Goal: Task Accomplishment & Management: Complete application form

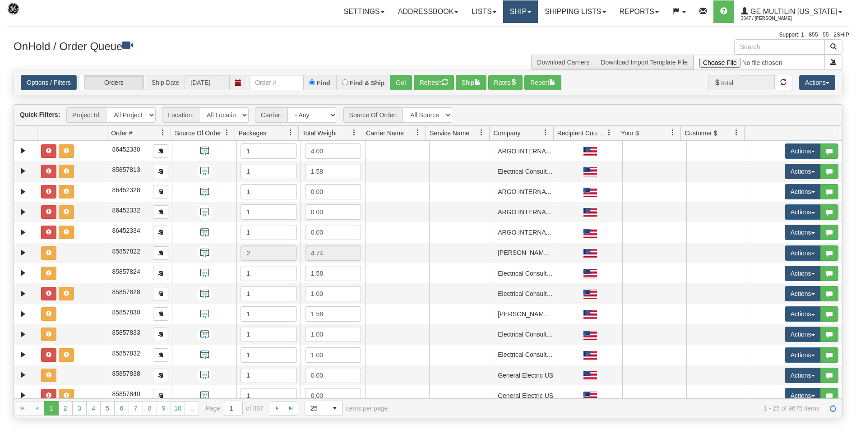
click at [524, 14] on link "Ship" at bounding box center [520, 11] width 35 height 23
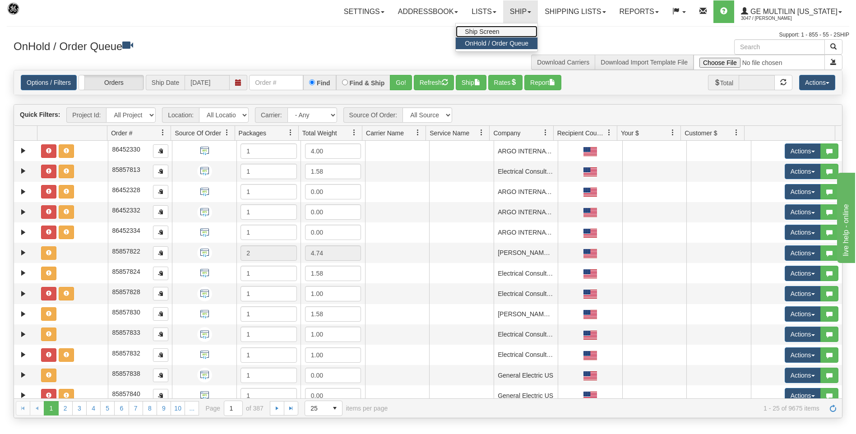
click at [490, 31] on span "Ship Screen" at bounding box center [482, 31] width 34 height 7
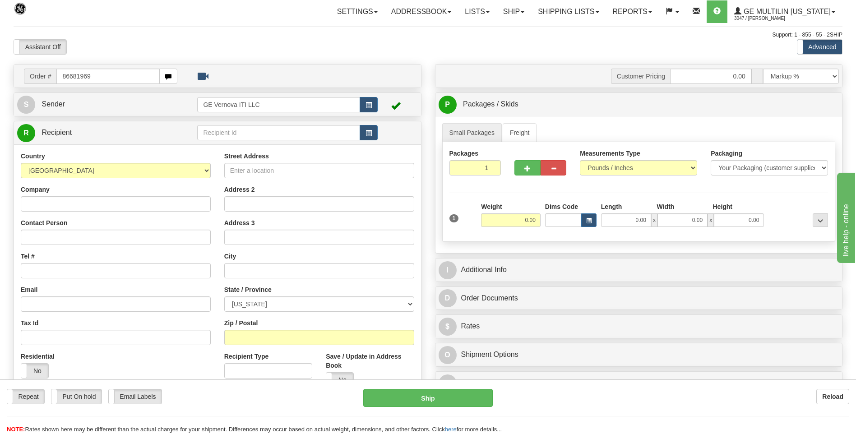
type input "86681969"
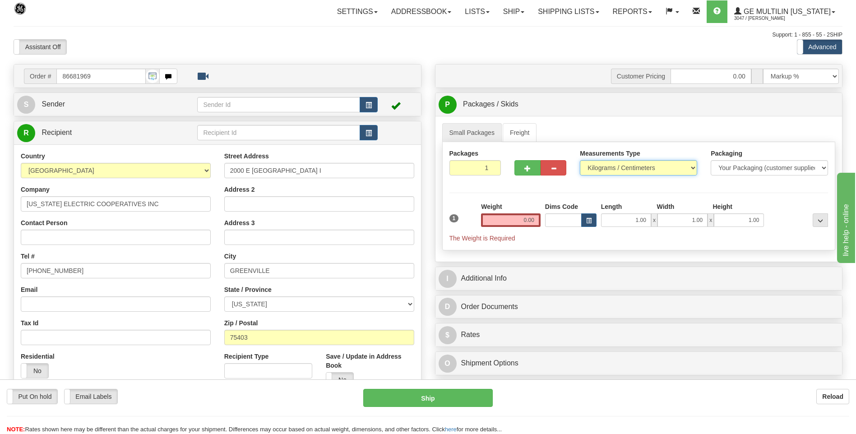
drag, startPoint x: 590, startPoint y: 165, endPoint x: 595, endPoint y: 177, distance: 13.0
click at [590, 165] on select "Pounds / Inches Kilograms / Centimeters" at bounding box center [638, 167] width 117 height 15
select select "0"
click at [580, 160] on select "Pounds / Inches Kilograms / Centimeters" at bounding box center [638, 167] width 117 height 15
drag, startPoint x: 526, startPoint y: 223, endPoint x: 532, endPoint y: 220, distance: 6.7
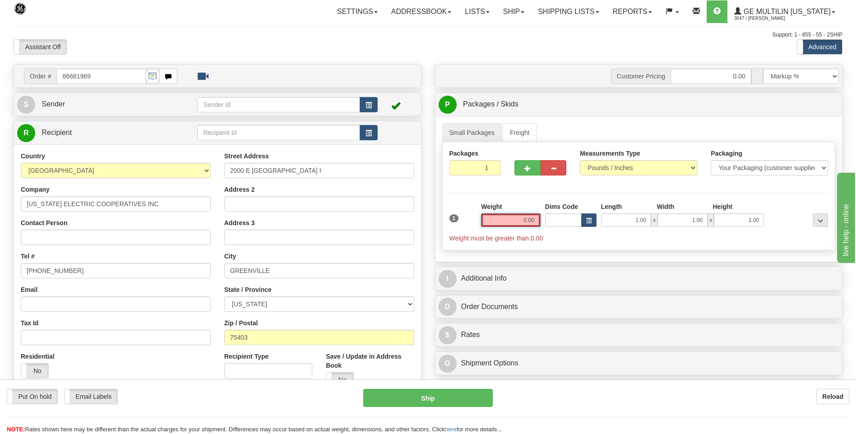
click at [527, 223] on input "0.00" at bounding box center [511, 220] width 60 height 14
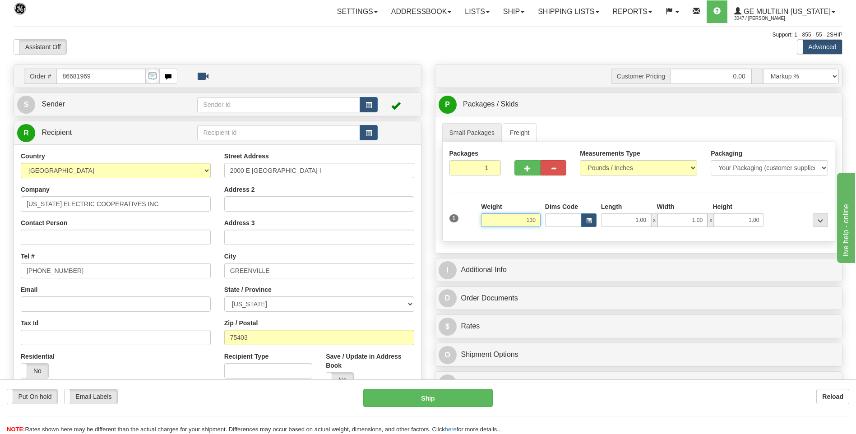
click button "Delete" at bounding box center [0, 0] width 0 height 0
type input "130.00"
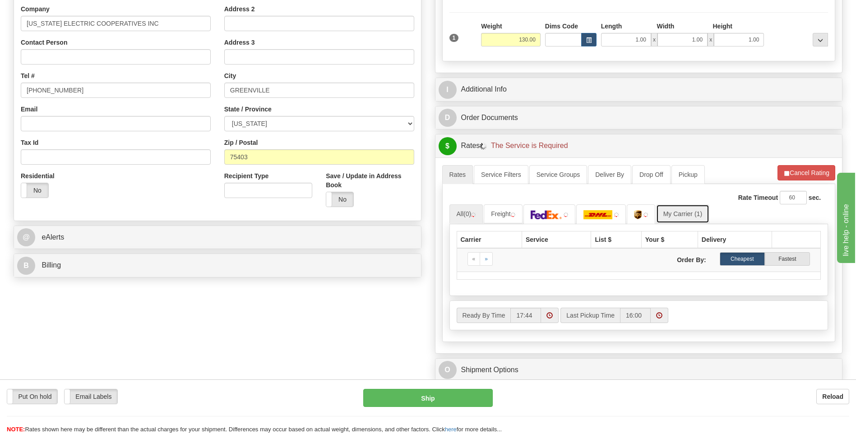
click at [691, 214] on link "My Carrier (1)" at bounding box center [682, 213] width 53 height 19
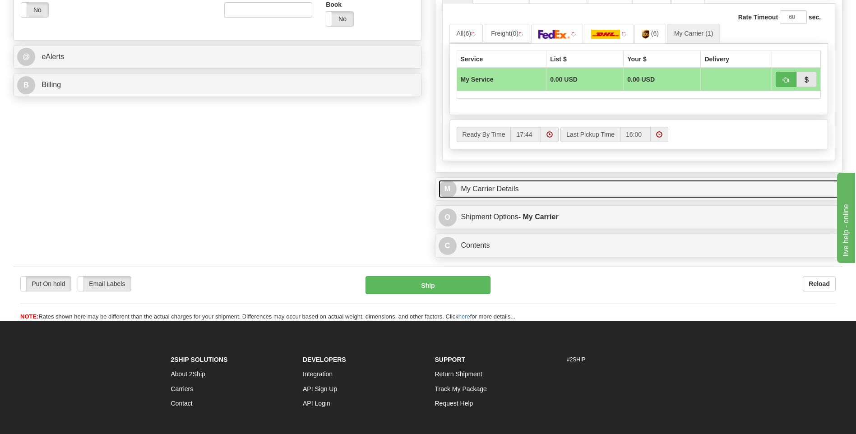
click at [510, 181] on link "M My Carrier Details" at bounding box center [638, 189] width 401 height 18
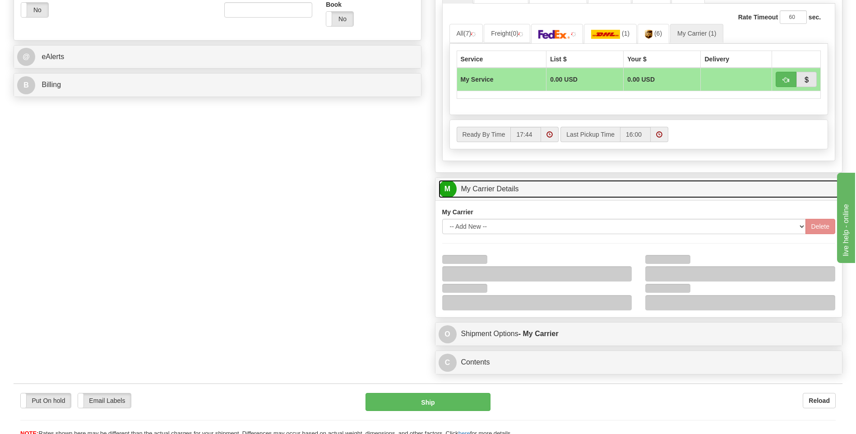
scroll to position [496, 0]
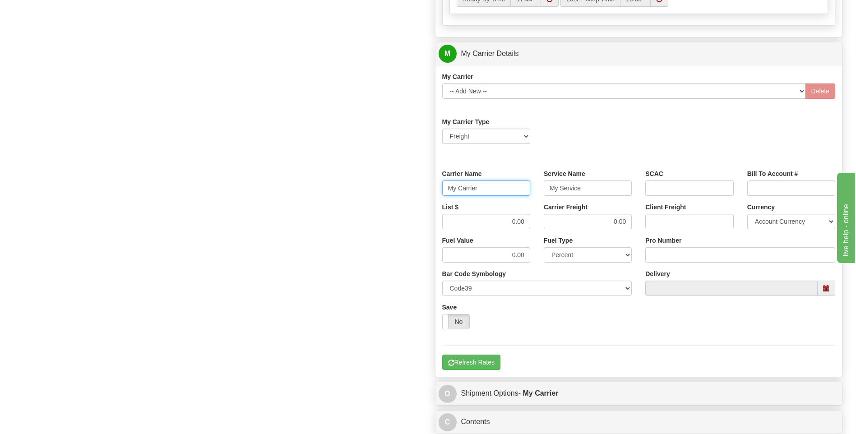
drag, startPoint x: 489, startPoint y: 191, endPoint x: 435, endPoint y: 184, distance: 53.7
click at [435, 185] on div "M My Carrier Details My Carrier -- Add New -- Delete" at bounding box center [639, 210] width 408 height 336
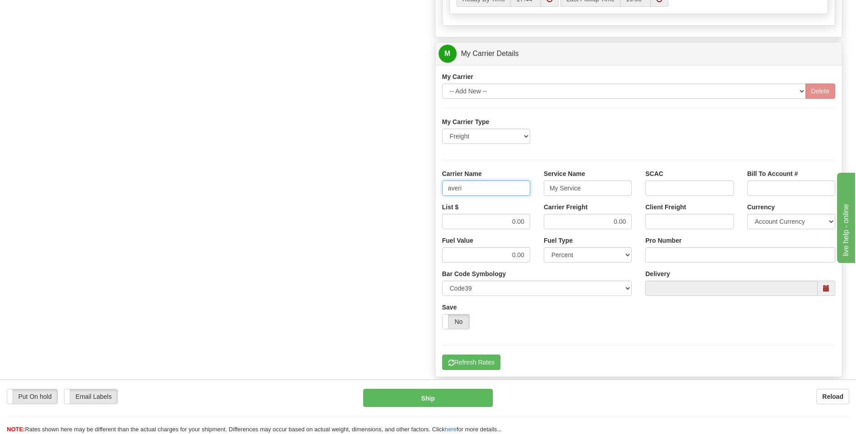
type input "averi"
type input "ltl"
drag, startPoint x: 507, startPoint y: 219, endPoint x: 526, endPoint y: 218, distance: 19.4
click at [526, 218] on input "0.00" at bounding box center [486, 221] width 88 height 15
type input "320"
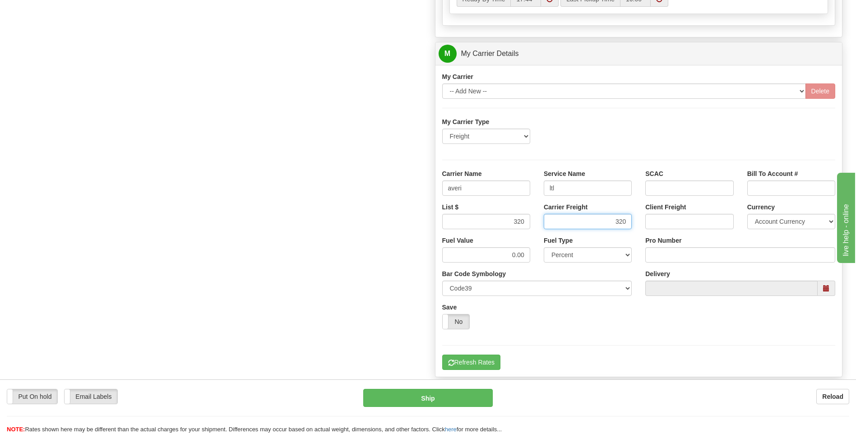
type input "320"
click at [684, 250] on input "Pro Number" at bounding box center [740, 254] width 190 height 15
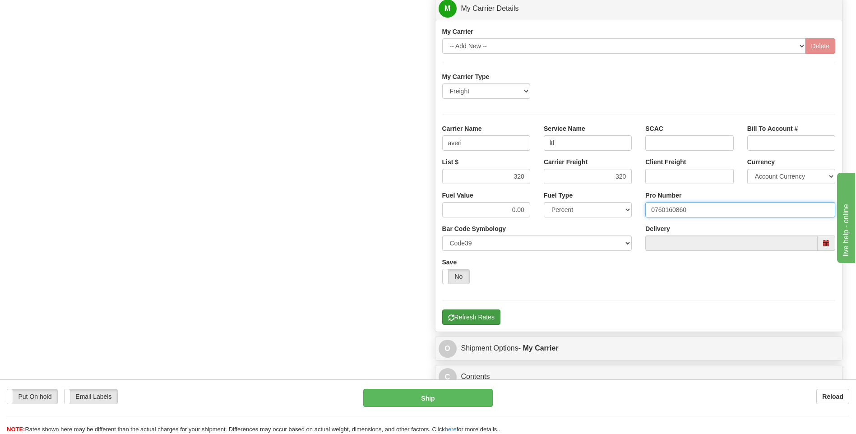
type input "0760160860"
click at [481, 318] on button "Refresh Rates" at bounding box center [471, 316] width 58 height 15
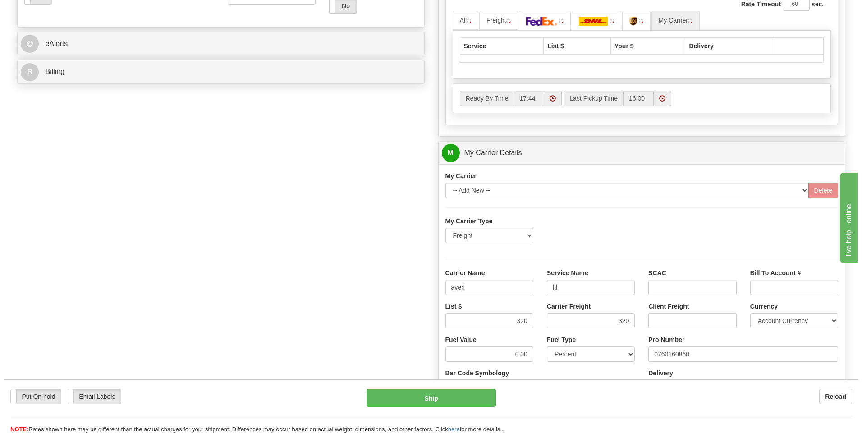
scroll to position [112, 0]
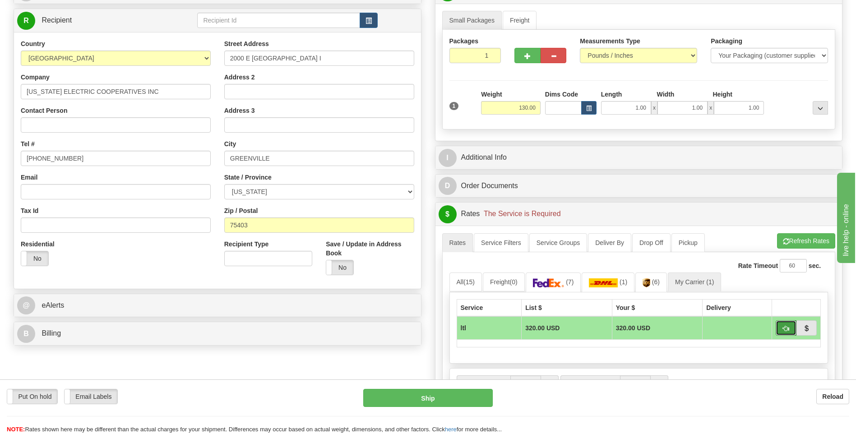
click at [785, 327] on span "button" at bounding box center [786, 329] width 6 height 6
type input "00"
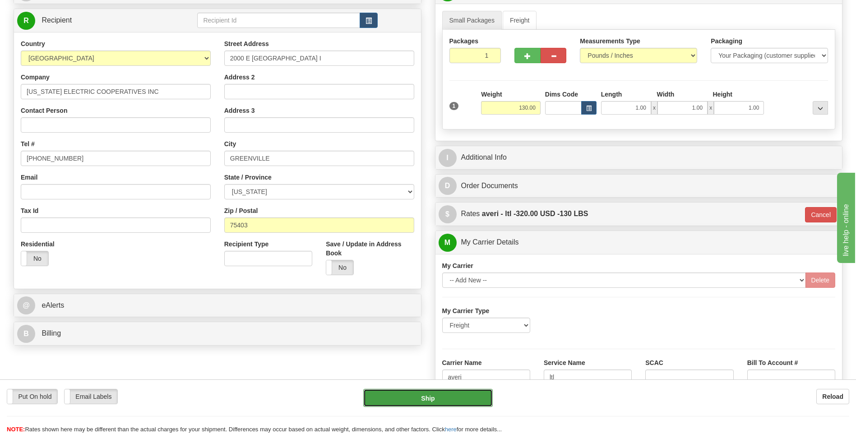
click at [469, 392] on button "Ship" at bounding box center [427, 398] width 129 height 18
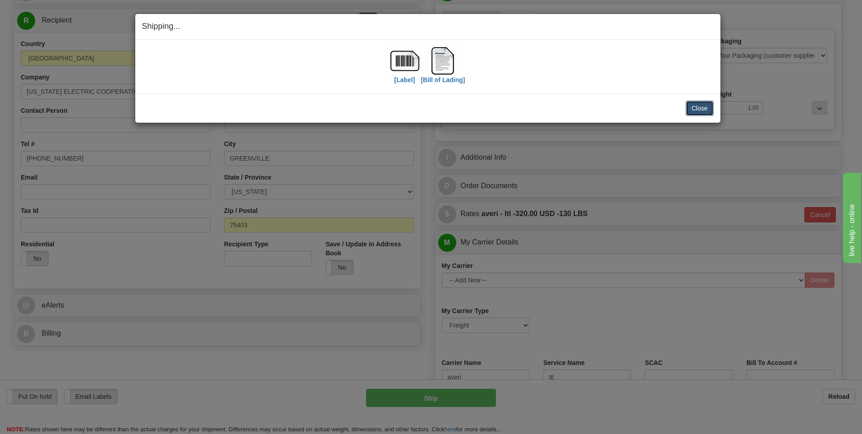
click at [705, 105] on button "Close" at bounding box center [700, 108] width 28 height 15
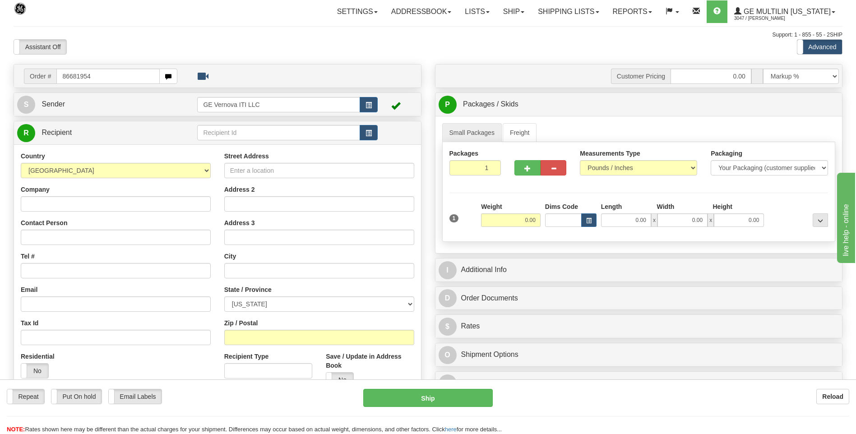
type input "86681954"
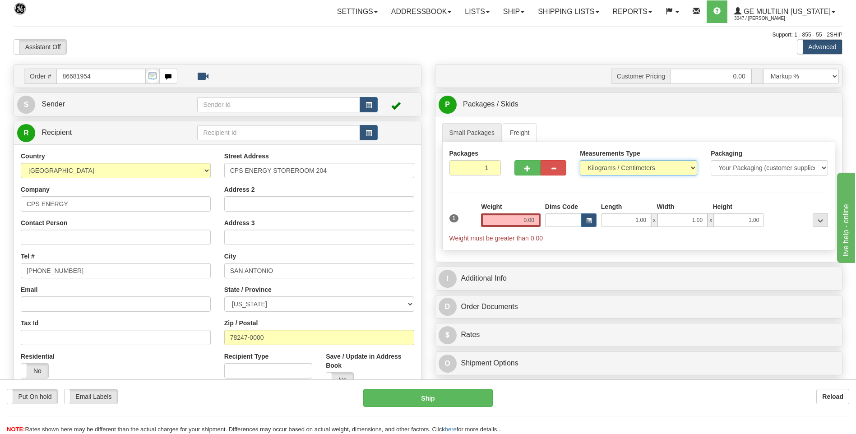
click at [597, 163] on select "Pounds / Inches Kilograms / Centimeters" at bounding box center [638, 167] width 117 height 15
select select "0"
click at [580, 160] on select "Pounds / Inches Kilograms / Centimeters" at bounding box center [638, 167] width 117 height 15
click at [539, 219] on div "Weight 0.00" at bounding box center [511, 218] width 64 height 32
click at [539, 219] on input "0.00" at bounding box center [511, 220] width 60 height 14
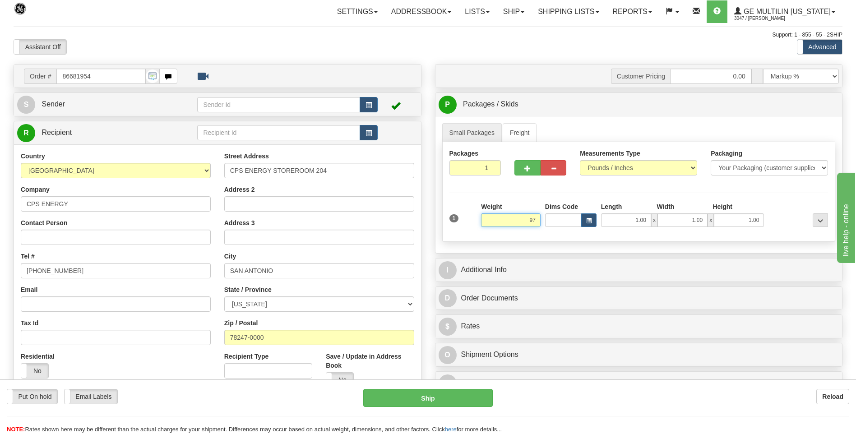
click button "Delete" at bounding box center [0, 0] width 0 height 0
type input "97.00"
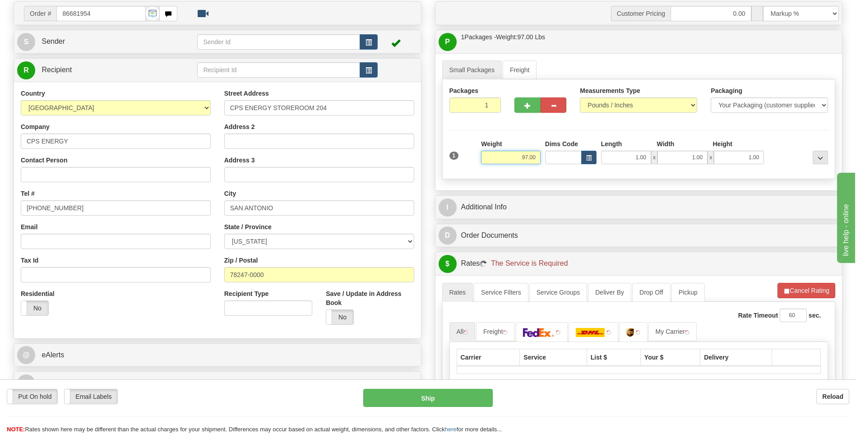
scroll to position [135, 0]
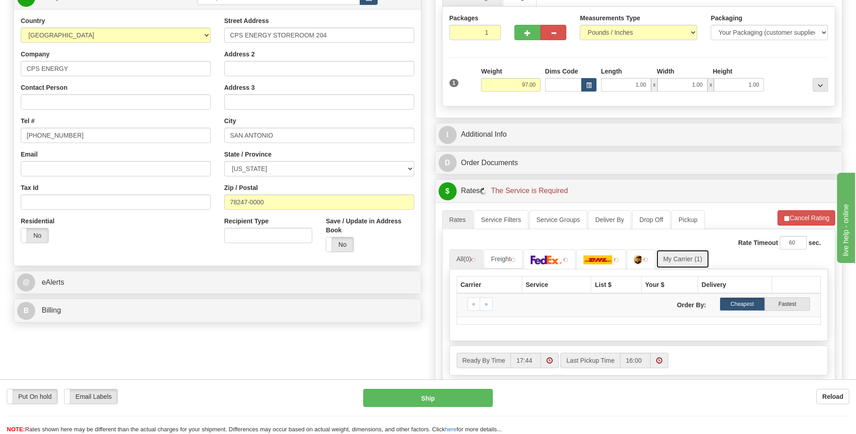
click at [701, 254] on link "My Carrier (1)" at bounding box center [682, 258] width 53 height 19
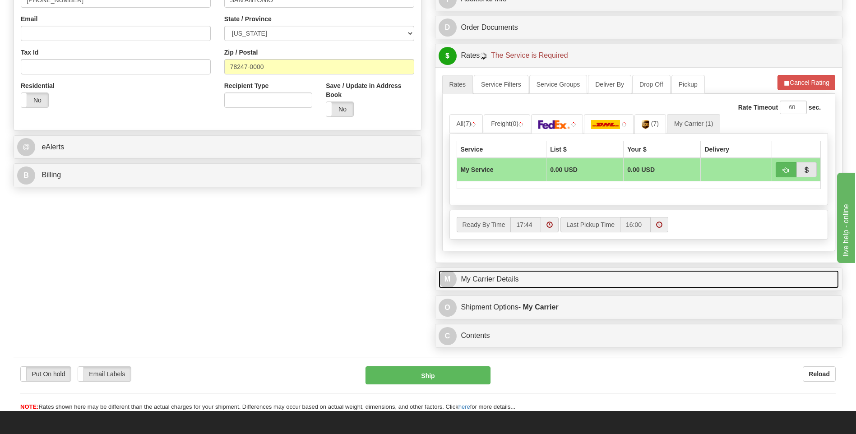
click at [532, 286] on link "M My Carrier Details" at bounding box center [638, 279] width 401 height 18
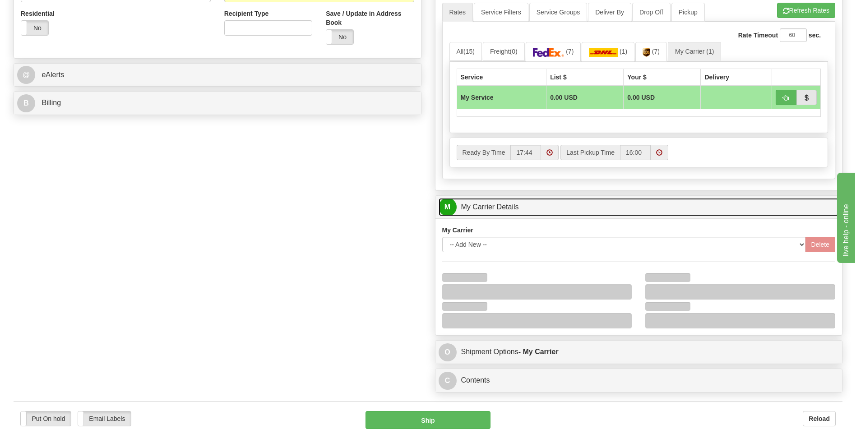
scroll to position [451, 0]
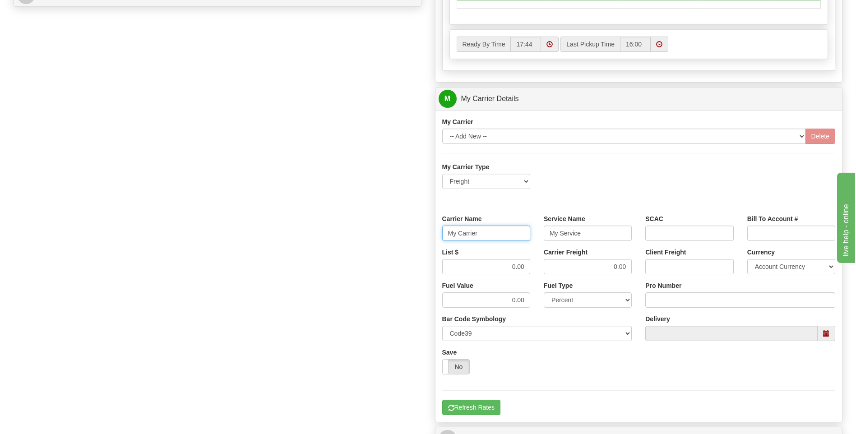
drag, startPoint x: 481, startPoint y: 234, endPoint x: 430, endPoint y: 237, distance: 51.1
click at [430, 237] on div "Customer Pricing 0.00 Markup % Discount % Flat Amount Per Pound Flat Amount Mar…" at bounding box center [638, 48] width 421 height 871
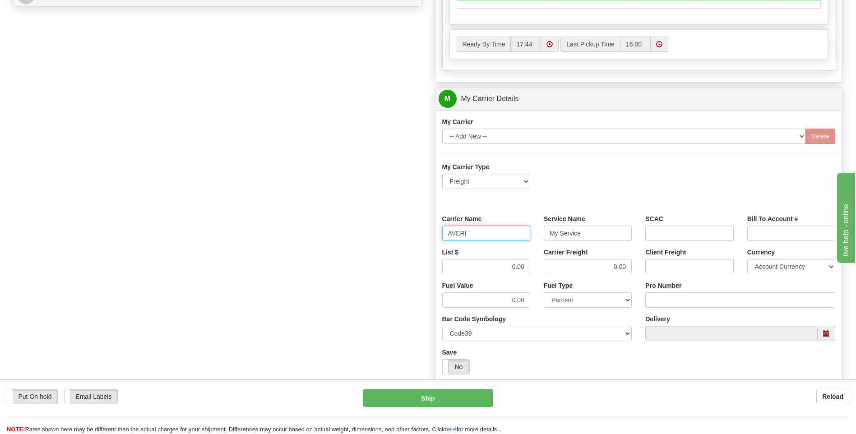
type input "AVERI"
type input "LTL"
drag, startPoint x: 502, startPoint y: 263, endPoint x: 549, endPoint y: 267, distance: 46.6
click at [549, 267] on div "List $ 0.00 Carrier Freight 0.00 Client Freight Currency Account Currency ARN A…" at bounding box center [638, 264] width 407 height 33
click at [515, 271] on input "0.00" at bounding box center [486, 266] width 88 height 15
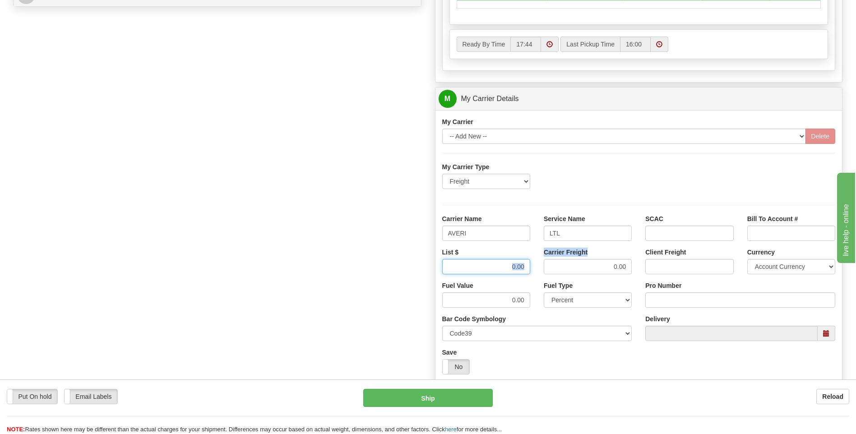
click at [509, 268] on input "0.00" at bounding box center [486, 266] width 88 height 15
drag, startPoint x: 500, startPoint y: 267, endPoint x: 531, endPoint y: 268, distance: 30.7
click at [531, 268] on div "List $ 0.00" at bounding box center [485, 264] width 101 height 33
type input "320"
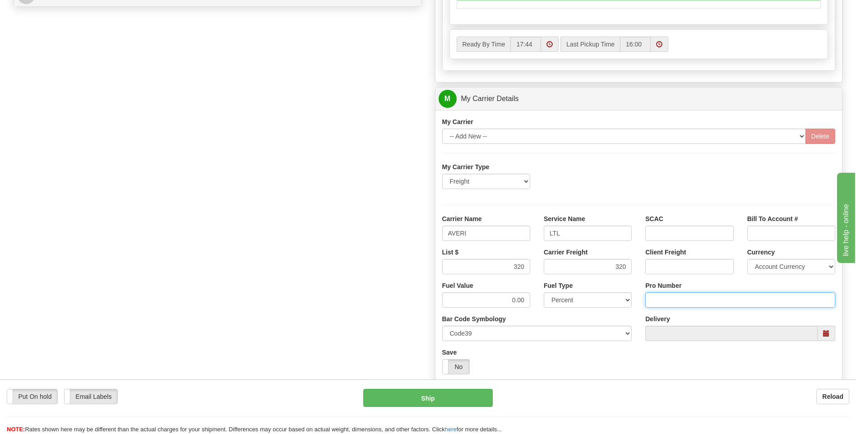
click at [671, 306] on input "Pro Number" at bounding box center [740, 299] width 190 height 15
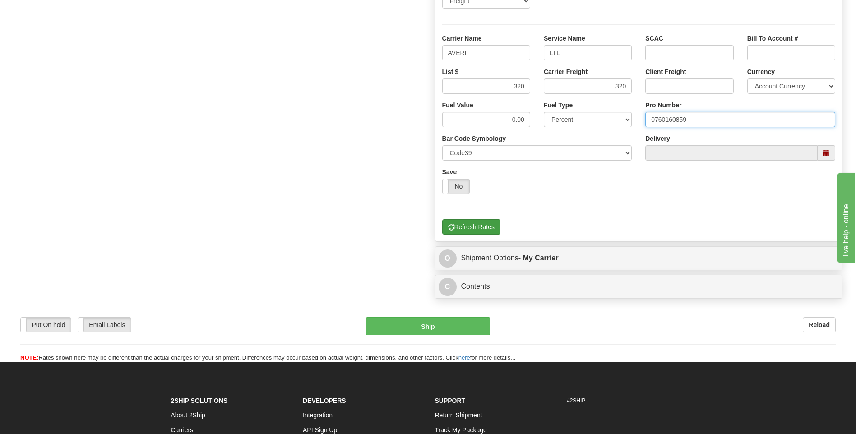
type input "0760160859"
click at [481, 228] on button "Refresh Rates" at bounding box center [471, 226] width 58 height 15
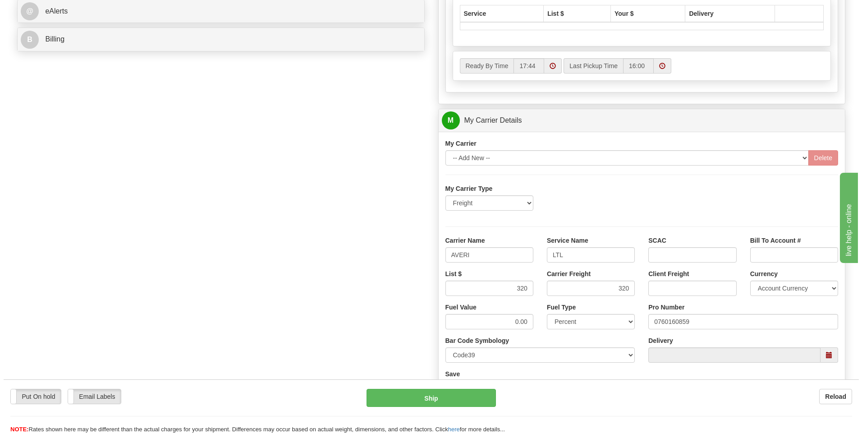
scroll to position [157, 0]
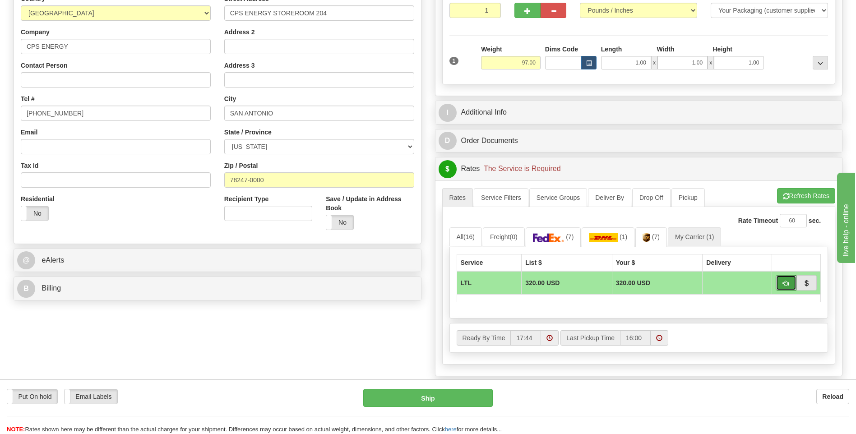
click at [784, 284] on span "button" at bounding box center [786, 284] width 6 height 6
type input "00"
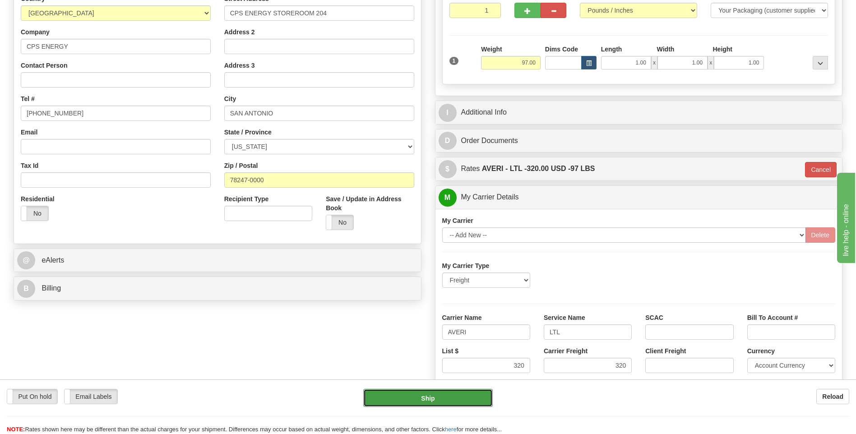
click at [432, 395] on button "Ship" at bounding box center [427, 398] width 129 height 18
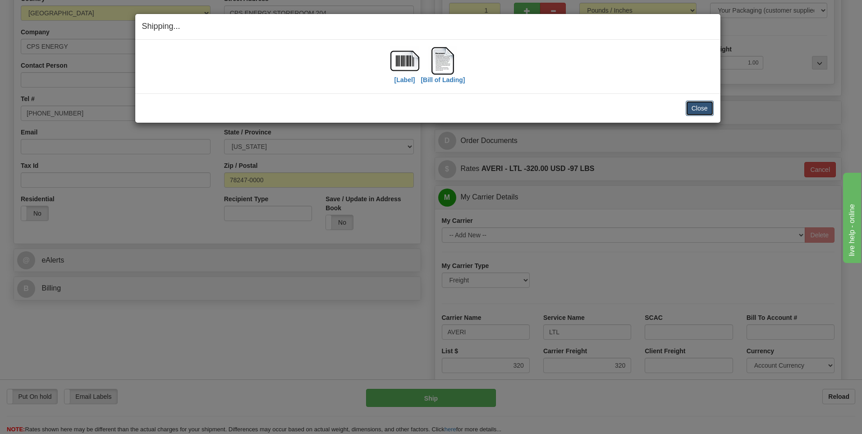
click at [703, 108] on button "Close" at bounding box center [700, 108] width 28 height 15
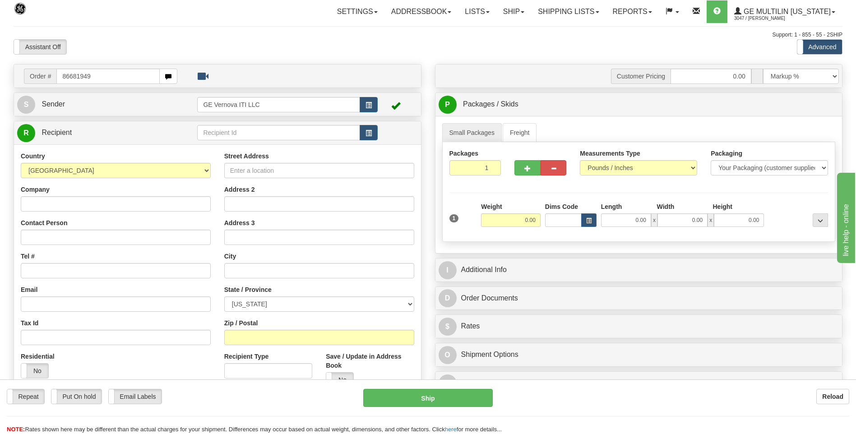
type input "86681949"
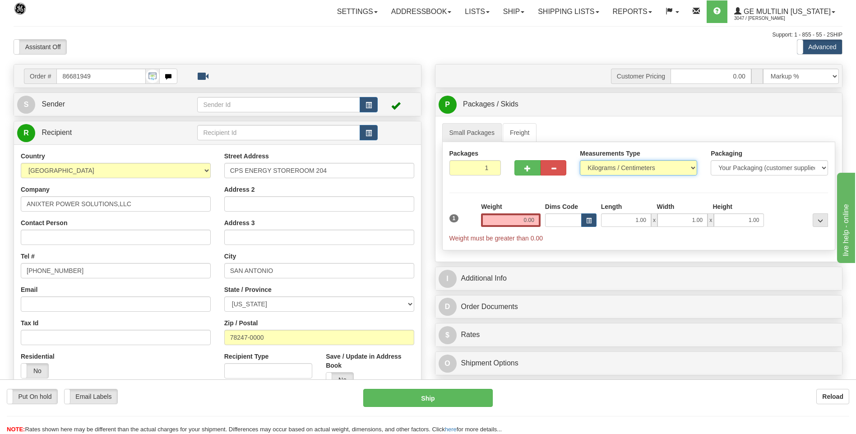
drag, startPoint x: 632, startPoint y: 166, endPoint x: 616, endPoint y: 176, distance: 19.0
click at [632, 166] on select "Pounds / Inches Kilograms / Centimeters" at bounding box center [638, 167] width 117 height 15
select select "0"
click at [580, 160] on select "Pounds / Inches Kilograms / Centimeters" at bounding box center [638, 167] width 117 height 15
click at [540, 217] on div "Weight 0.00" at bounding box center [511, 218] width 64 height 32
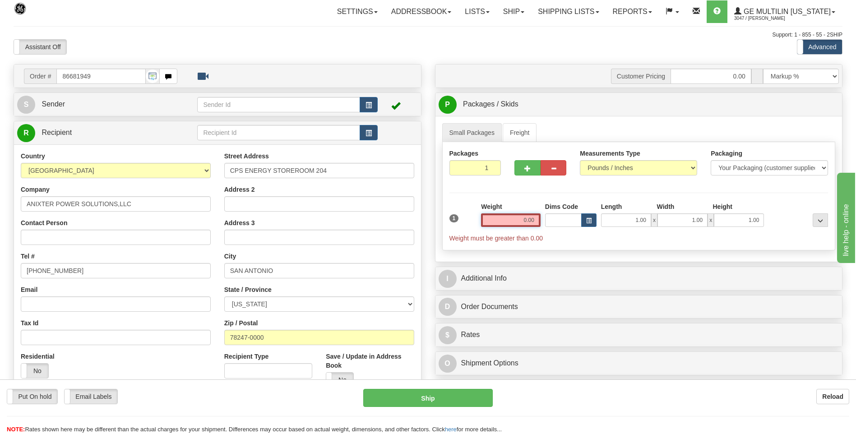
click at [536, 220] on input "0.00" at bounding box center [511, 220] width 60 height 14
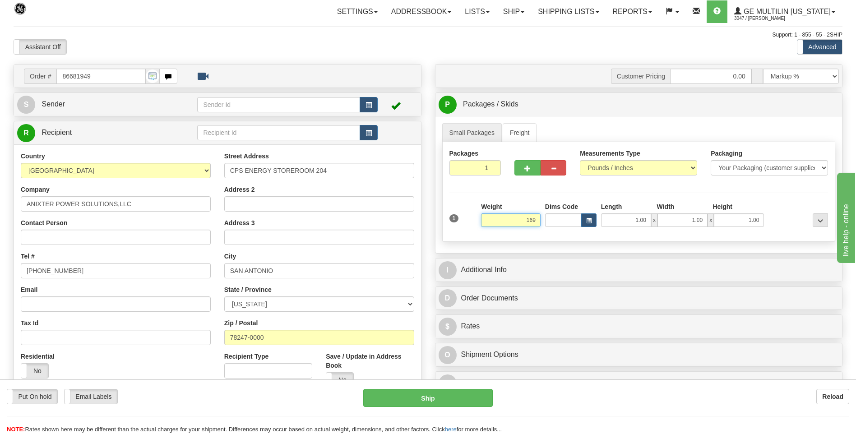
click button "Delete" at bounding box center [0, 0] width 0 height 0
type input "169.00"
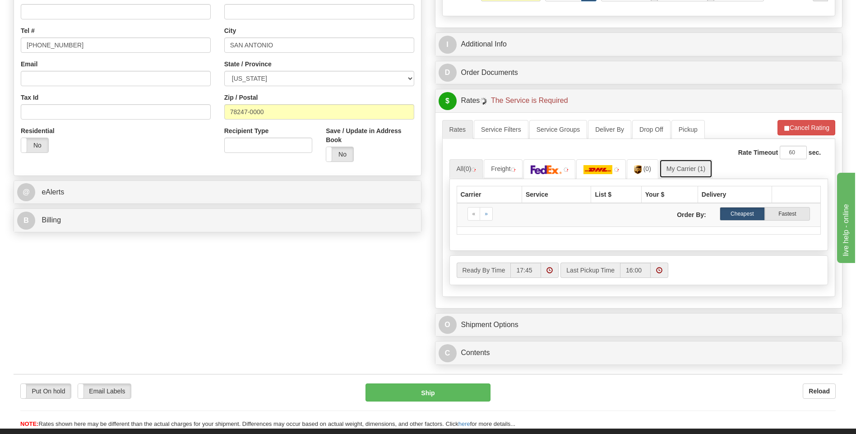
click at [678, 167] on link "My Carrier (1)" at bounding box center [685, 168] width 53 height 19
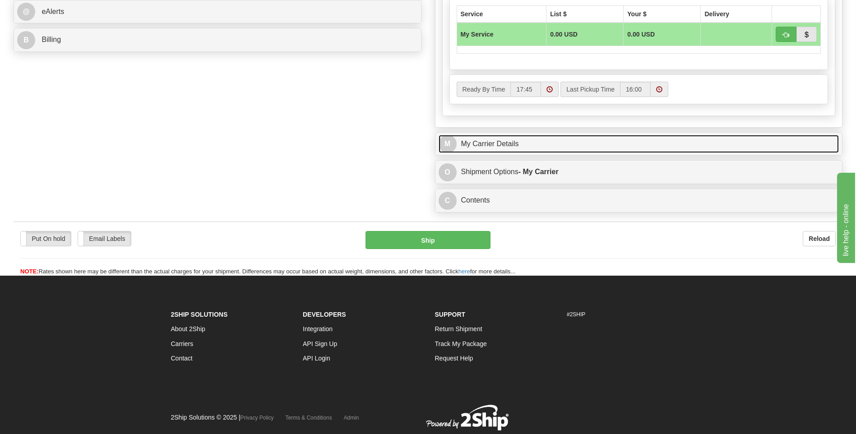
click at [517, 149] on link "M My Carrier Details" at bounding box center [638, 144] width 401 height 18
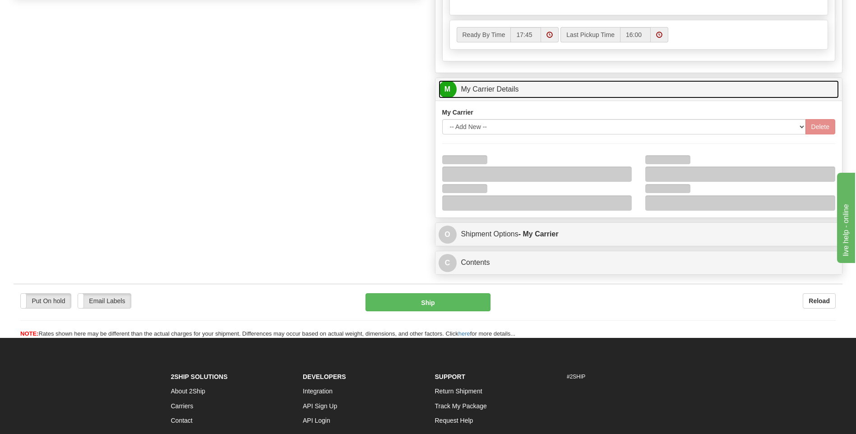
scroll to position [540, 0]
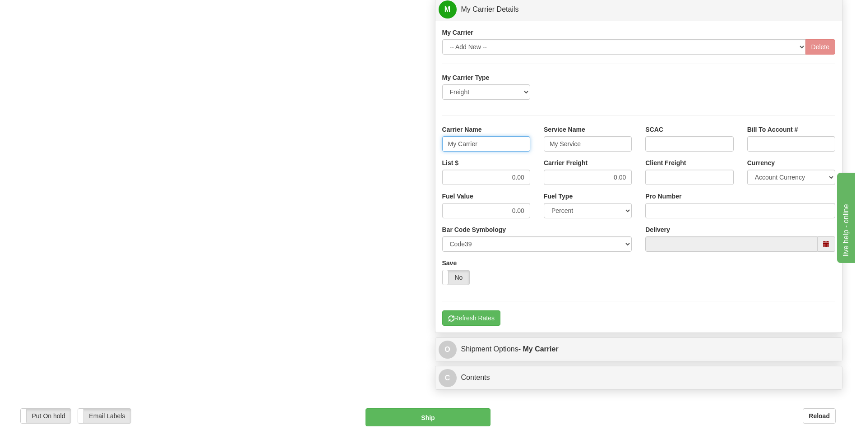
drag, startPoint x: 454, startPoint y: 143, endPoint x: 419, endPoint y: 146, distance: 35.3
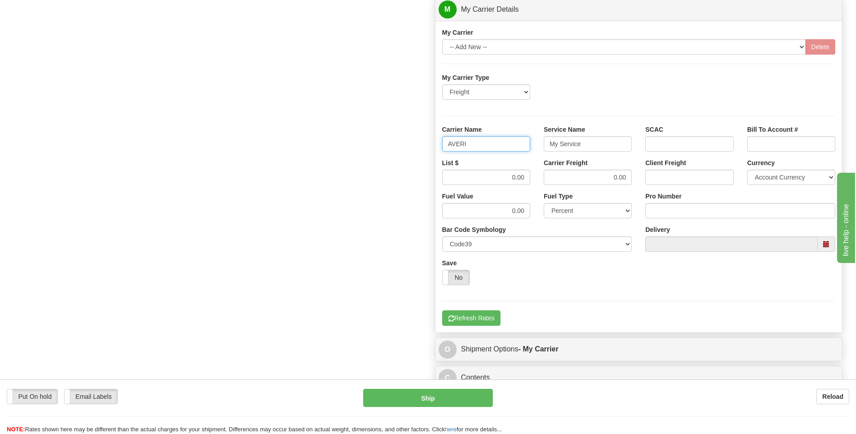
type input "AVERI"
type input "LTL"
drag, startPoint x: 500, startPoint y: 173, endPoint x: 536, endPoint y: 176, distance: 36.2
click at [536, 176] on div "List $ 0.00 Carrier Freight 0.00 Client Freight Currency Account Currency ARN A…" at bounding box center [638, 174] width 407 height 33
type input "320"
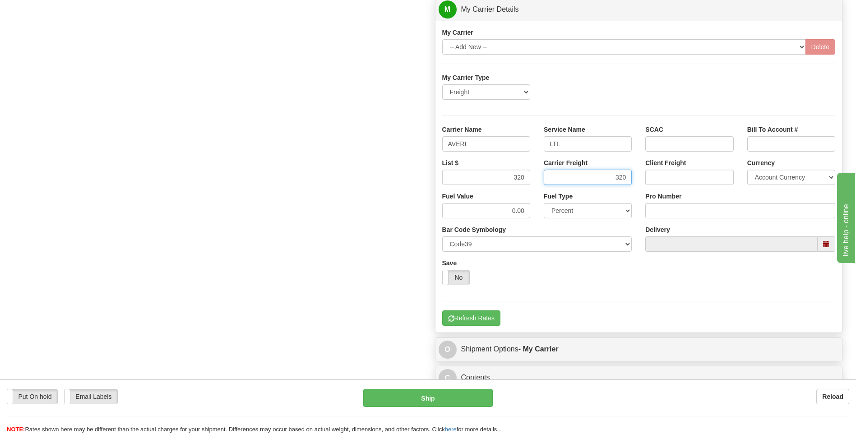
type input "320"
click at [668, 211] on input "Pro Number" at bounding box center [740, 210] width 190 height 15
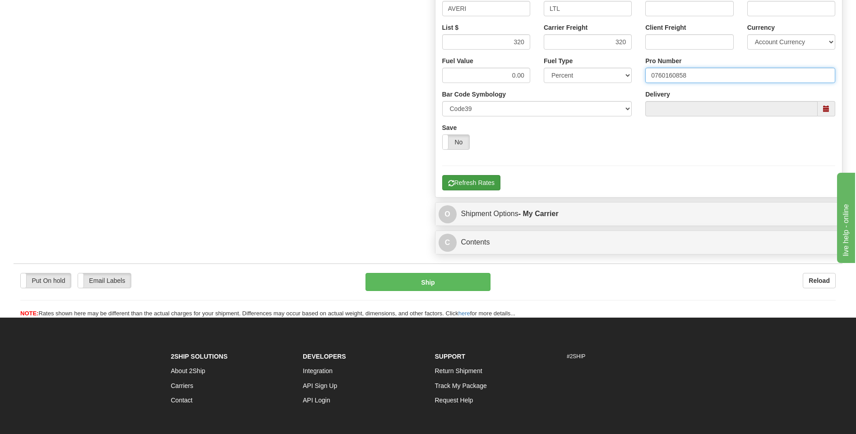
type input "0760160858"
click at [470, 181] on button "Refresh Rates" at bounding box center [471, 182] width 58 height 15
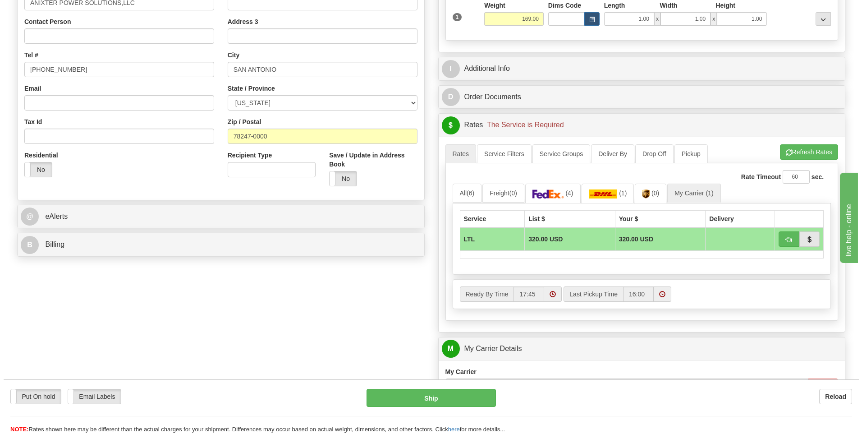
scroll to position [157, 0]
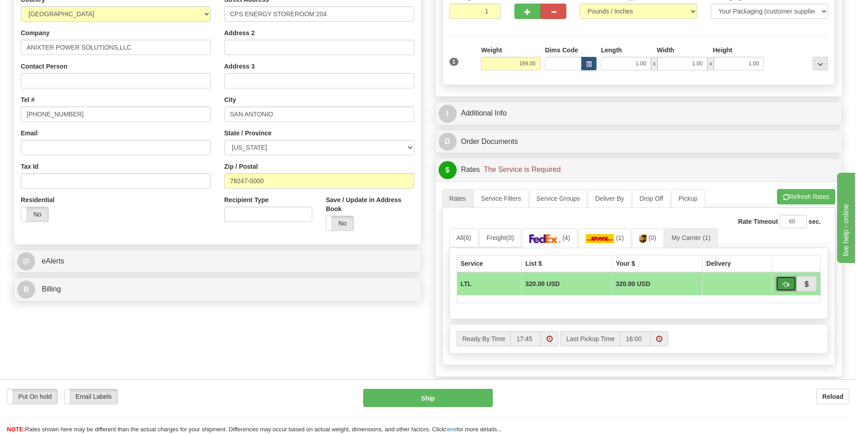
click at [783, 284] on span "button" at bounding box center [786, 284] width 6 height 6
type input "00"
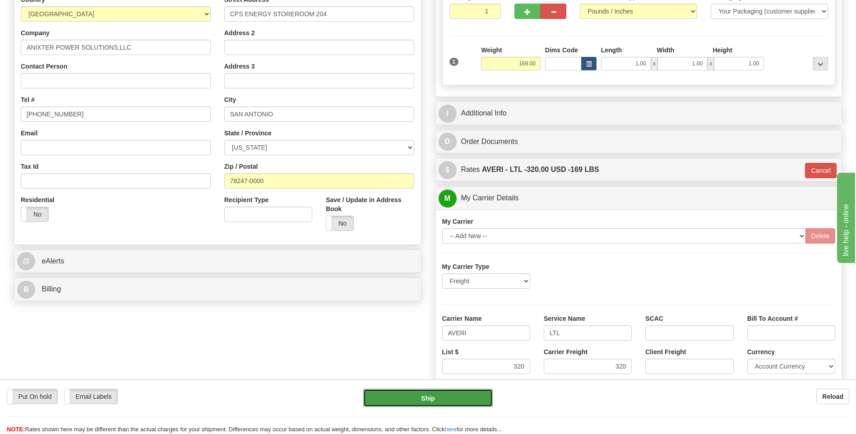
click at [454, 392] on button "Ship" at bounding box center [427, 398] width 129 height 18
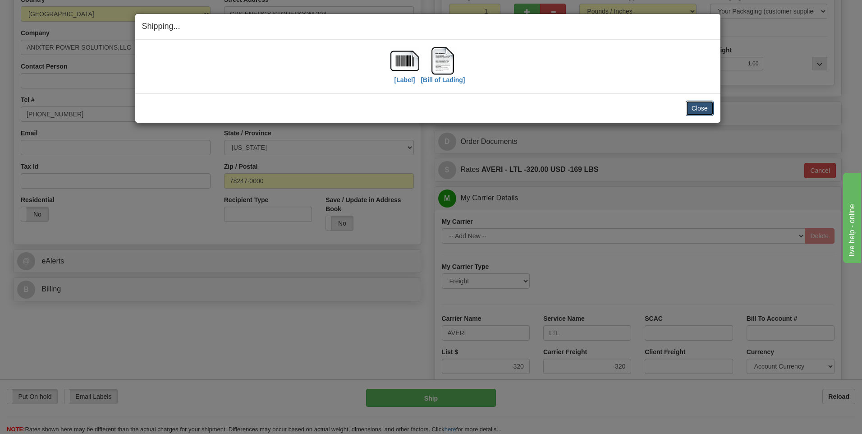
click at [709, 109] on button "Close" at bounding box center [700, 108] width 28 height 15
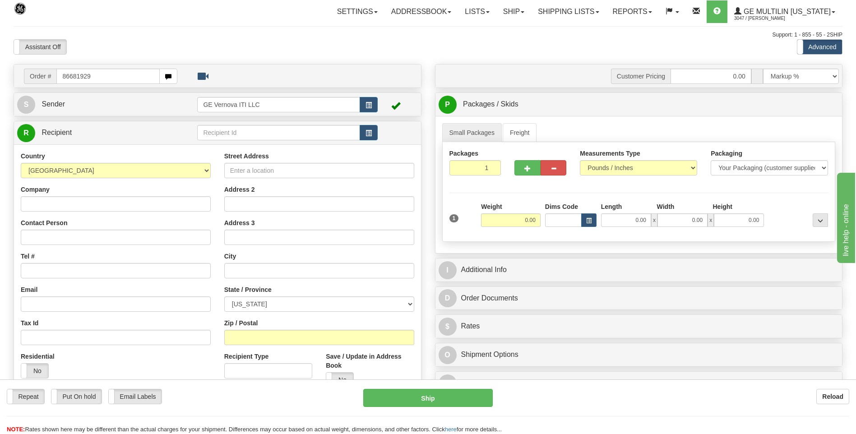
type input "86681929"
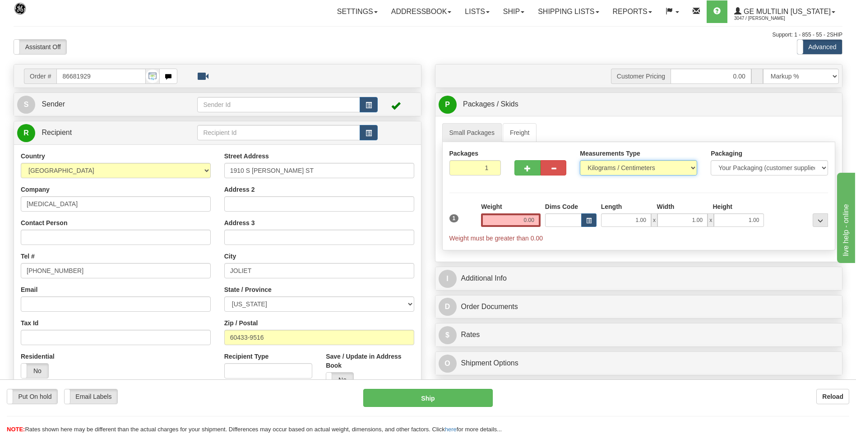
click at [617, 171] on select "Pounds / Inches Kilograms / Centimeters" at bounding box center [638, 167] width 117 height 15
select select "0"
click at [580, 160] on select "Pounds / Inches Kilograms / Centimeters" at bounding box center [638, 167] width 117 height 15
click at [537, 218] on input "0.00" at bounding box center [511, 220] width 60 height 14
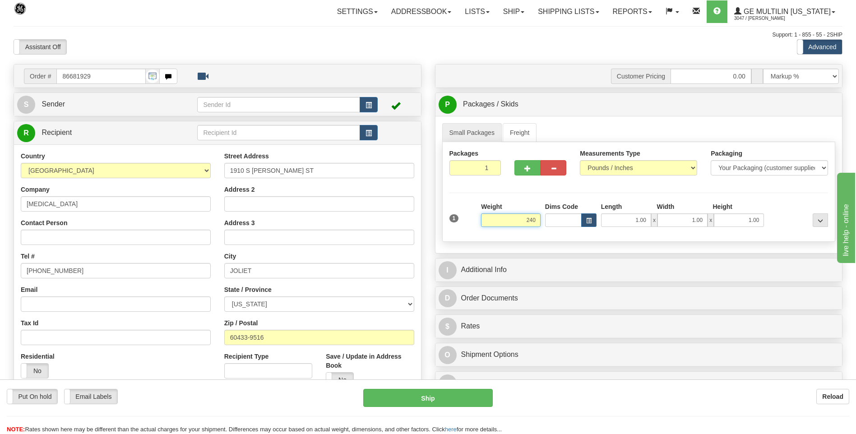
click button "Delete" at bounding box center [0, 0] width 0 height 0
type input "240.00"
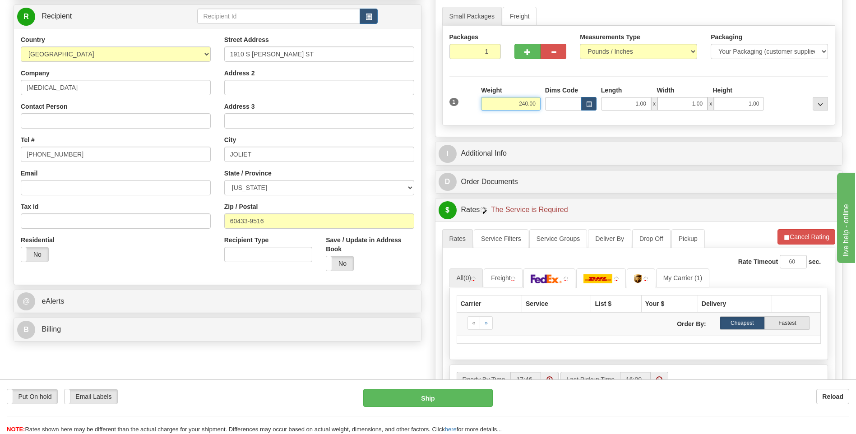
scroll to position [180, 0]
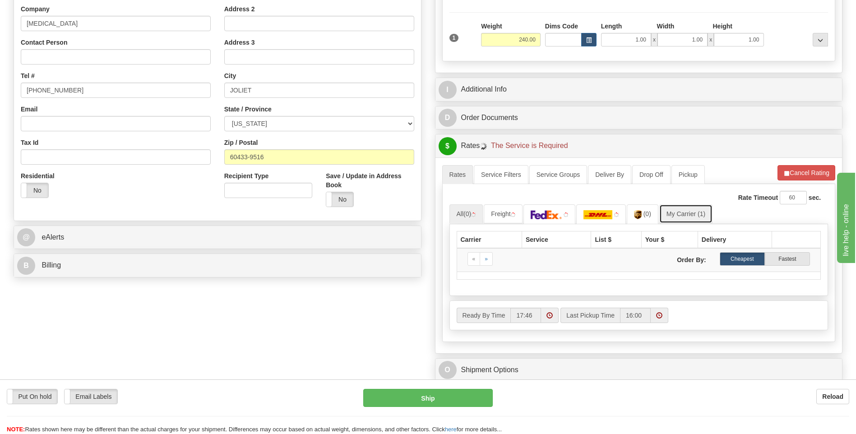
click at [689, 214] on link "My Carrier (1)" at bounding box center [685, 213] width 53 height 19
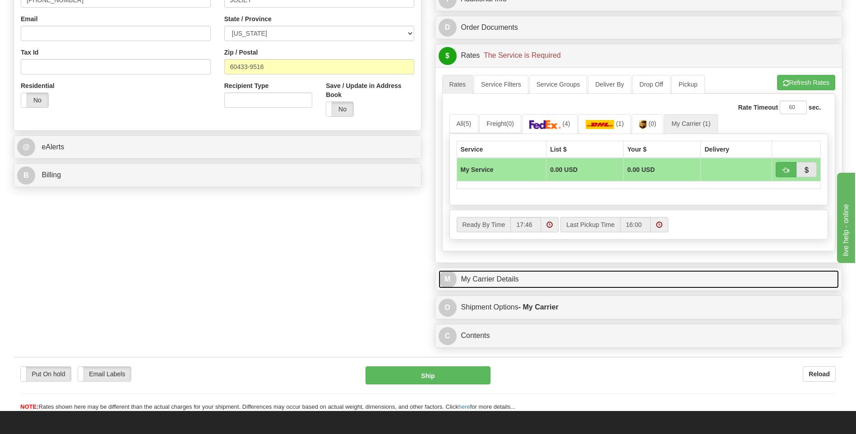
click at [530, 282] on link "M My Carrier Details" at bounding box center [638, 279] width 401 height 18
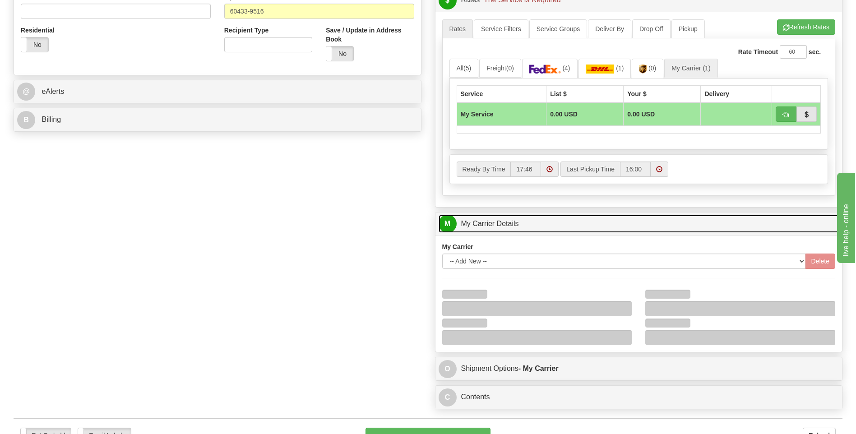
scroll to position [406, 0]
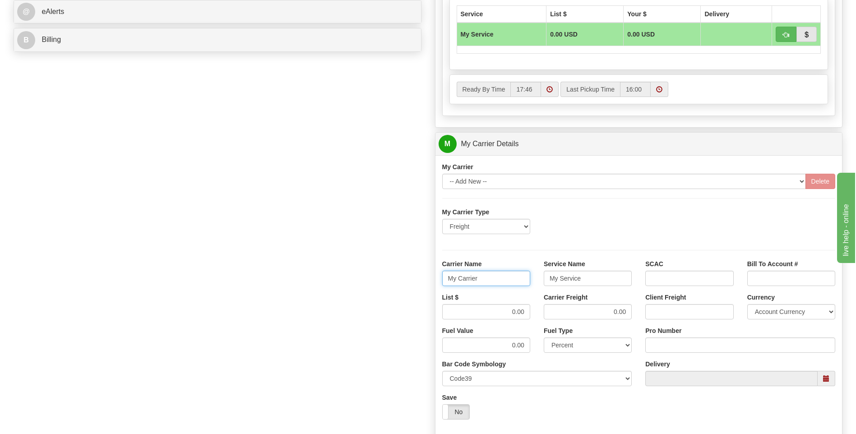
drag, startPoint x: 495, startPoint y: 282, endPoint x: 414, endPoint y: 283, distance: 81.2
click at [414, 283] on div "Order # 86681929 S Sender" at bounding box center [428, 93] width 842 height 871
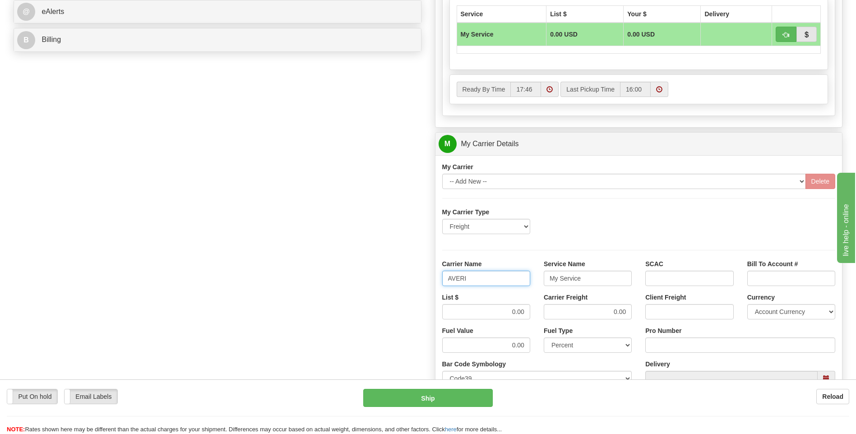
type input "AVERI"
type input "LTL"
drag, startPoint x: 519, startPoint y: 319, endPoint x: 539, endPoint y: 316, distance: 20.0
click at [539, 316] on div "List $ 0.00 Carrier Freight 0.00 Client Freight Currency Account Currency ARN A…" at bounding box center [638, 309] width 407 height 33
drag, startPoint x: 539, startPoint y: 316, endPoint x: 498, endPoint y: 311, distance: 40.5
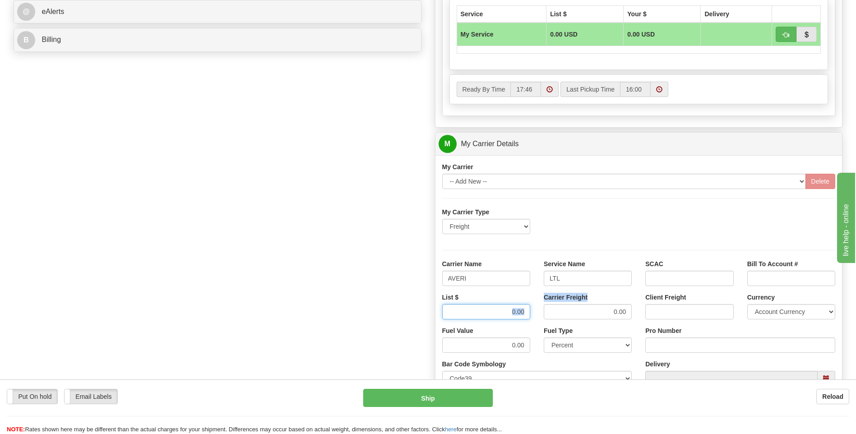
click at [498, 311] on input "0.00" at bounding box center [486, 311] width 88 height 15
drag, startPoint x: 504, startPoint y: 309, endPoint x: 534, endPoint y: 312, distance: 29.4
click at [534, 312] on div "List $ 0.00" at bounding box center [485, 309] width 101 height 33
type input "320"
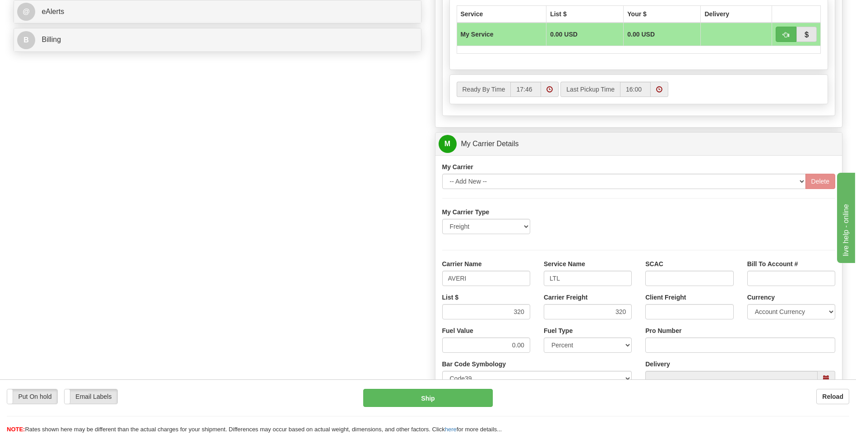
click at [688, 336] on div "Pro Number" at bounding box center [740, 339] width 190 height 27
click at [688, 340] on input "Pro Number" at bounding box center [740, 344] width 190 height 15
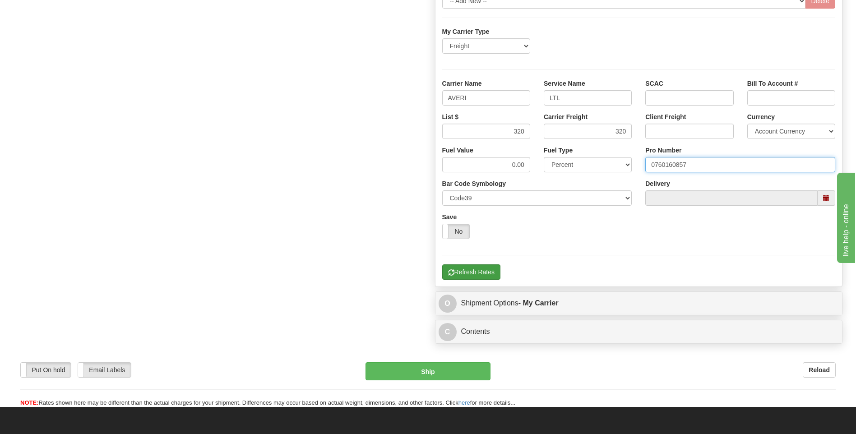
type input "0760160857"
click at [493, 273] on button "Refresh Rates" at bounding box center [471, 271] width 58 height 15
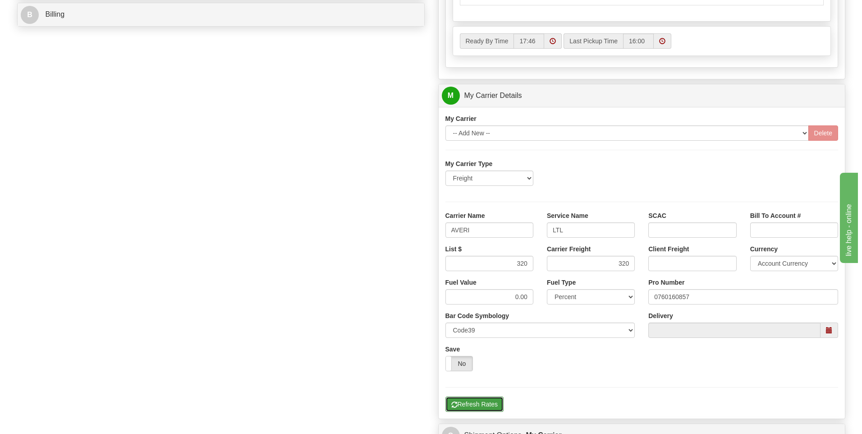
scroll to position [157, 0]
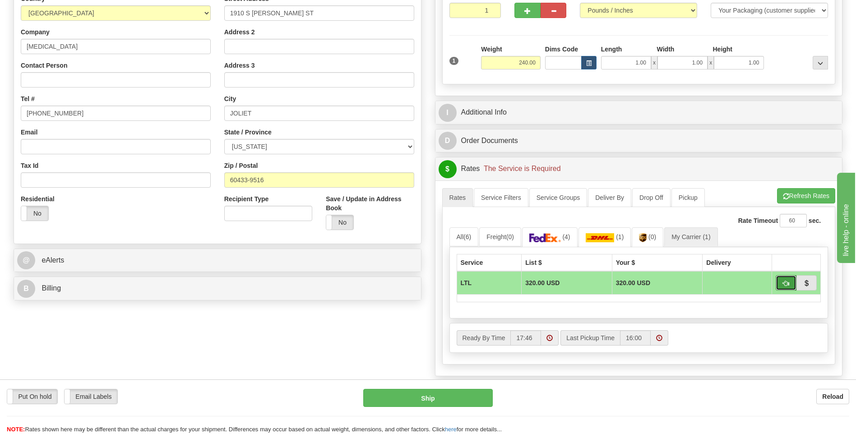
click at [786, 286] on span "button" at bounding box center [786, 284] width 6 height 6
type input "00"
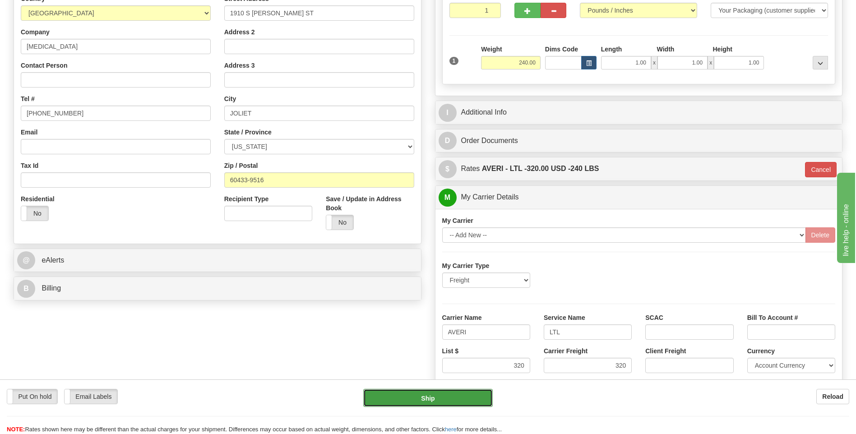
click at [428, 399] on button "Ship" at bounding box center [427, 398] width 129 height 18
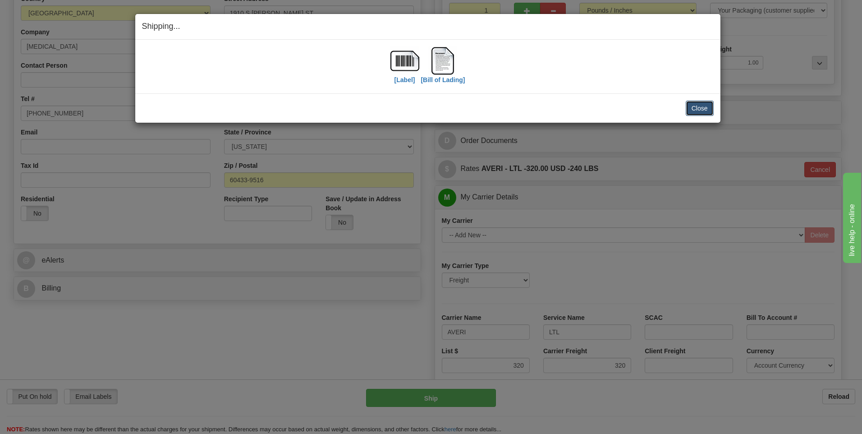
click at [697, 107] on button "Close" at bounding box center [700, 108] width 28 height 15
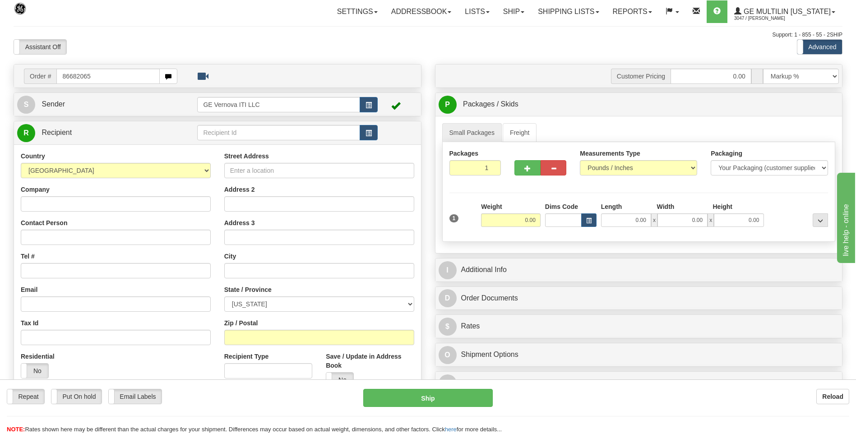
type input "86682065"
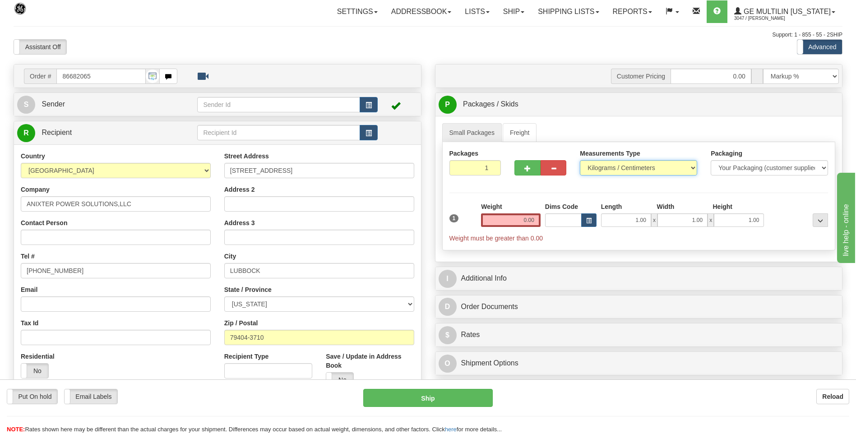
click at [598, 166] on select "Pounds / Inches Kilograms / Centimeters" at bounding box center [638, 167] width 117 height 15
select select "0"
click at [580, 160] on select "Pounds / Inches Kilograms / Centimeters" at bounding box center [638, 167] width 117 height 15
click at [531, 221] on input "0.00" at bounding box center [511, 220] width 60 height 14
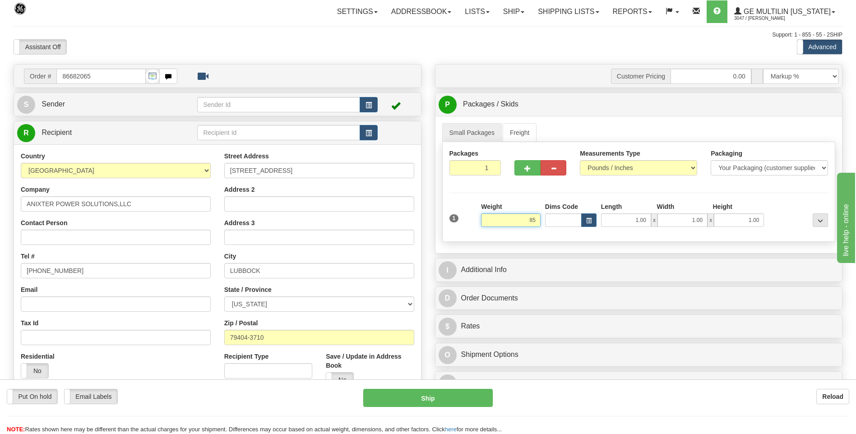
click button "Delete" at bounding box center [0, 0] width 0 height 0
type input "85.00"
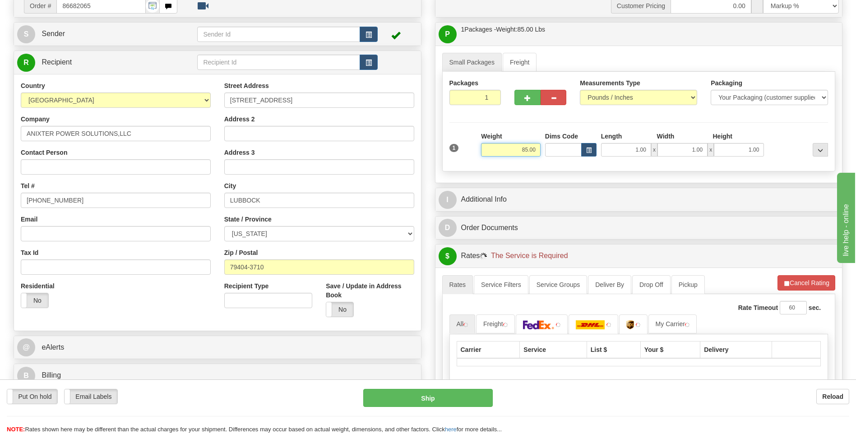
scroll to position [135, 0]
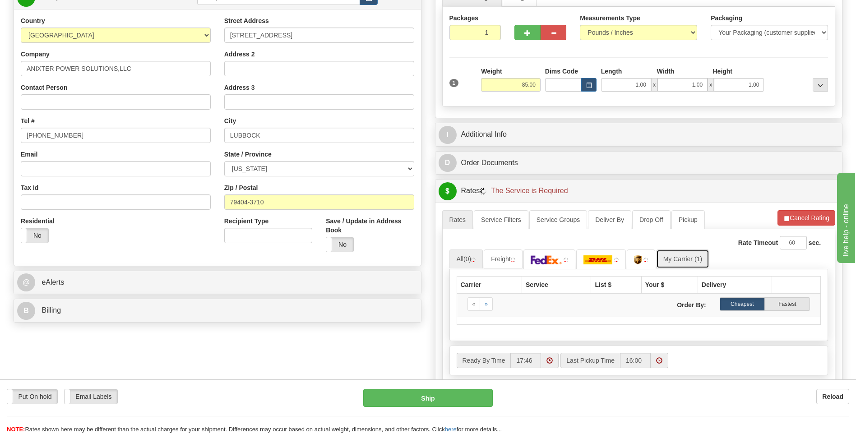
click at [685, 259] on link "My Carrier (1)" at bounding box center [682, 258] width 53 height 19
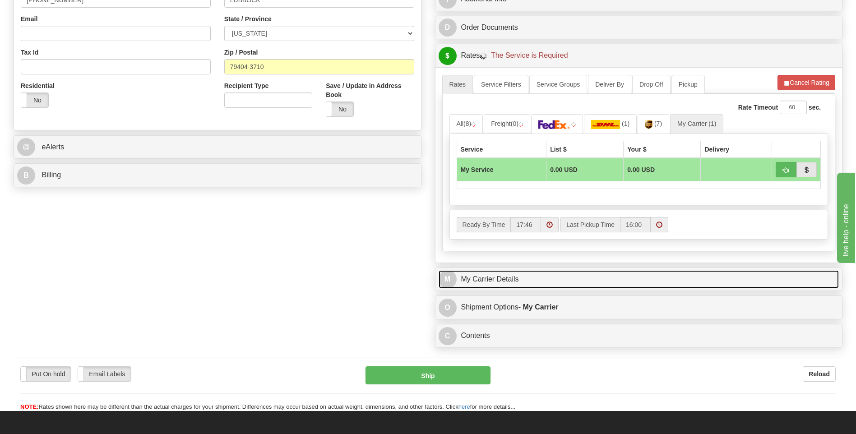
click at [521, 283] on link "M My Carrier Details" at bounding box center [638, 279] width 401 height 18
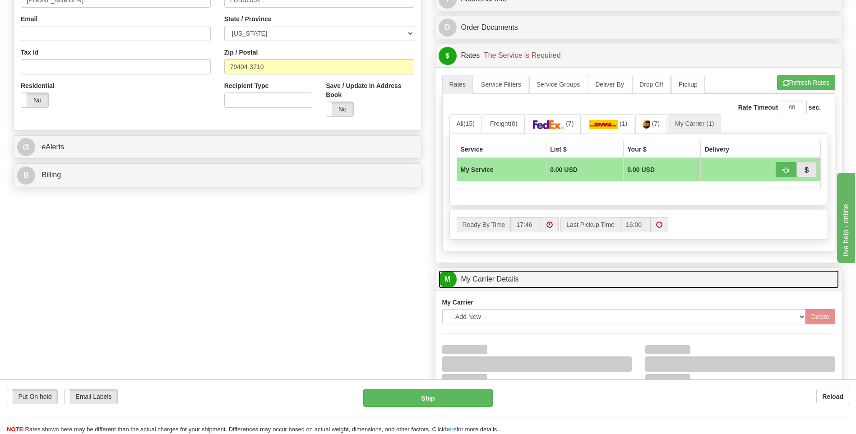
scroll to position [406, 0]
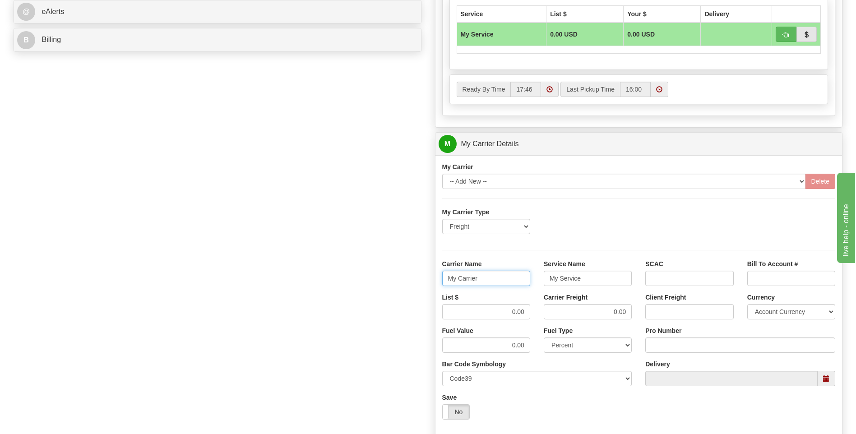
drag, startPoint x: 489, startPoint y: 281, endPoint x: 424, endPoint y: 280, distance: 65.0
click at [424, 280] on div "Order # 86682065 S Sender" at bounding box center [428, 93] width 842 height 871
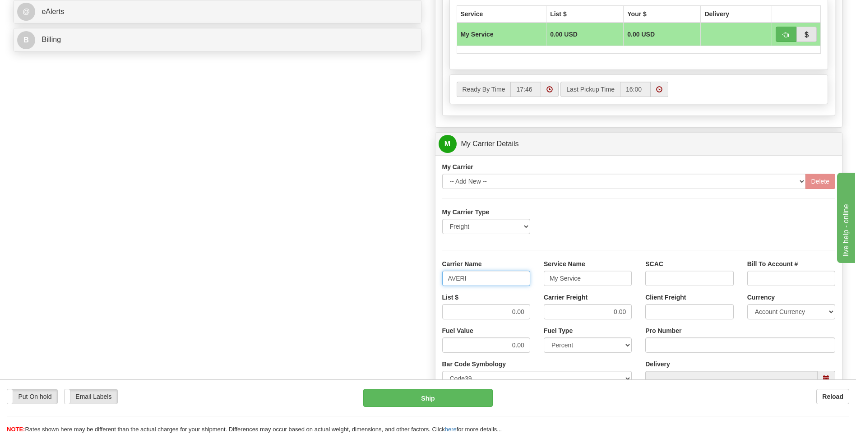
type input "AVERI"
type input "LTL"
drag, startPoint x: 505, startPoint y: 313, endPoint x: 539, endPoint y: 312, distance: 33.4
click at [539, 312] on div "List $ 0.00 Carrier Freight 0.00 Client Freight Currency Account Currency ARN A…" at bounding box center [638, 309] width 407 height 33
type input "320"
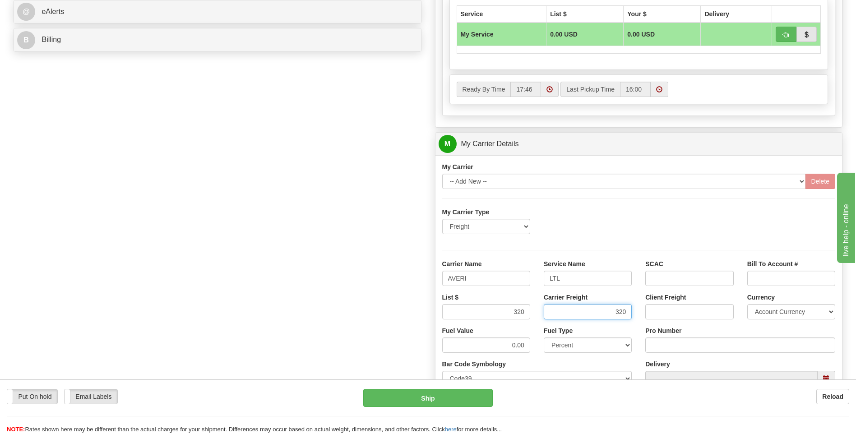
type input "320"
click at [655, 344] on input "Pro Number" at bounding box center [740, 344] width 190 height 15
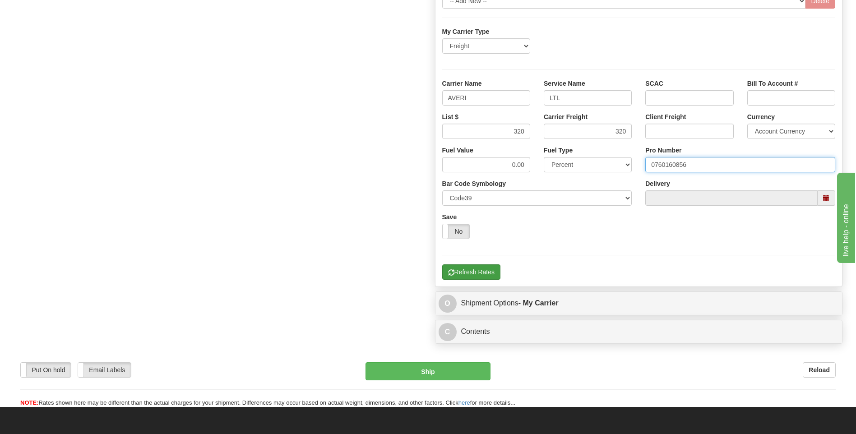
type input "0760160856"
click at [487, 274] on button "Refresh Rates" at bounding box center [471, 271] width 58 height 15
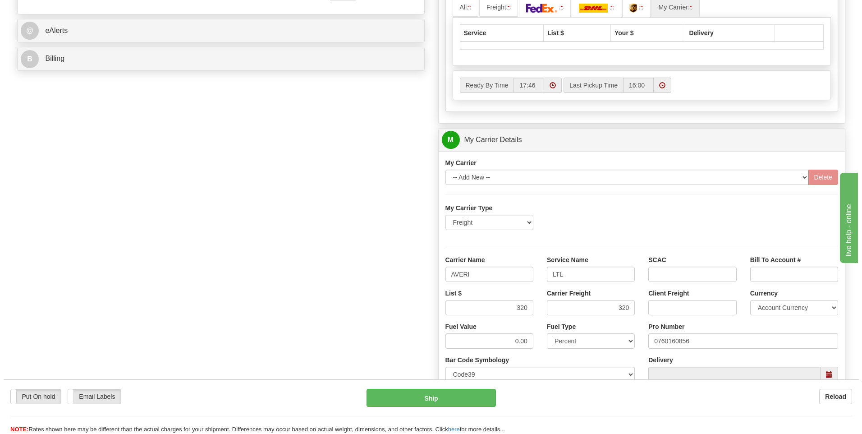
scroll to position [157, 0]
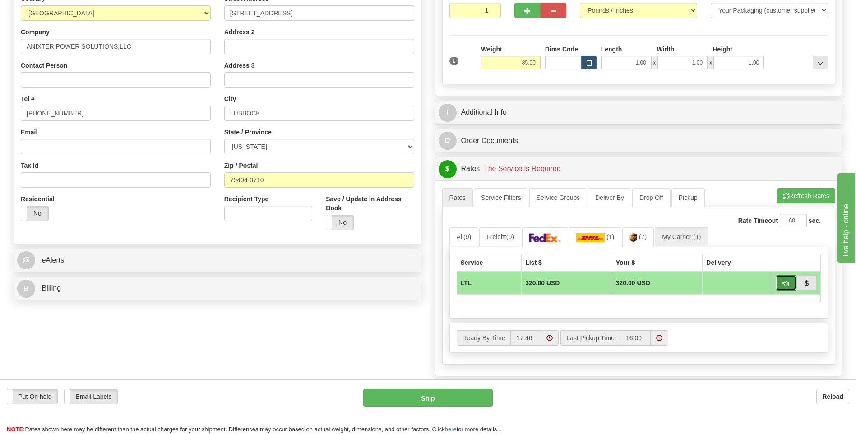
click at [783, 283] on span "button" at bounding box center [786, 284] width 6 height 6
type input "00"
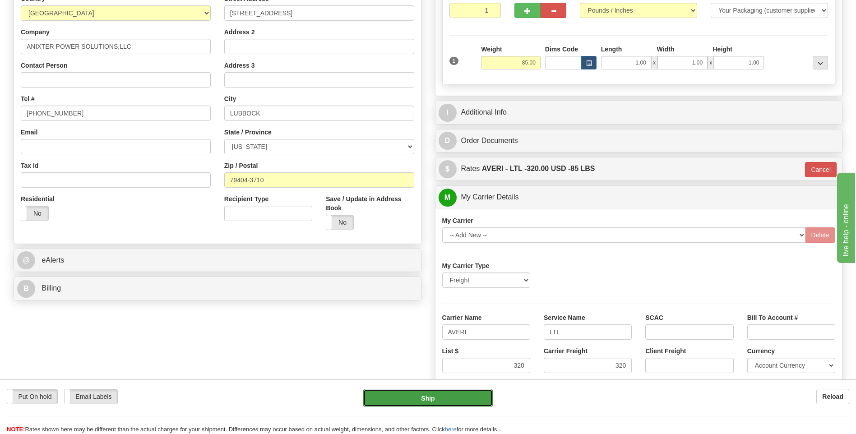
click at [471, 401] on button "Ship" at bounding box center [427, 398] width 129 height 18
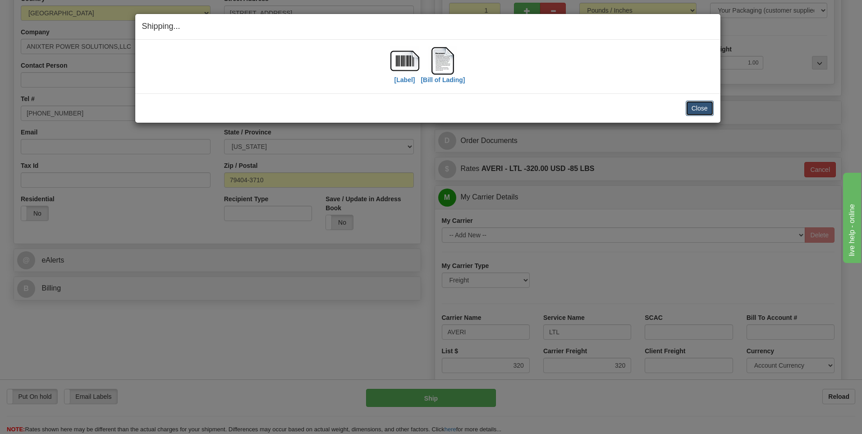
click at [706, 113] on button "Close" at bounding box center [700, 108] width 28 height 15
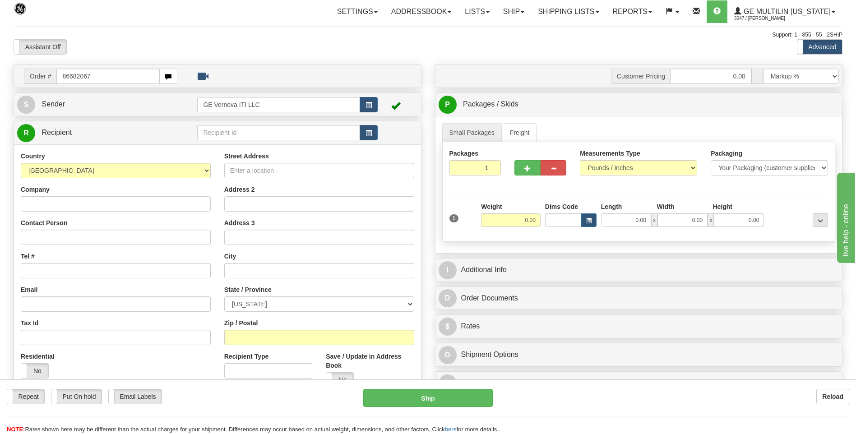
type input "86682067"
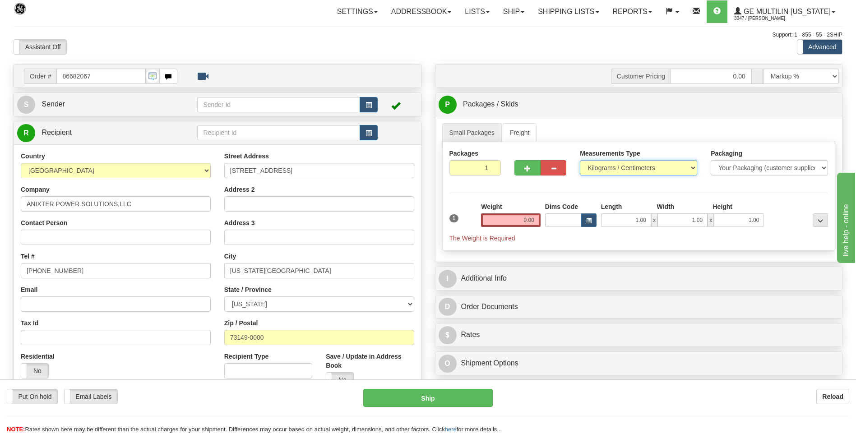
click at [608, 170] on select "Pounds / Inches Kilograms / Centimeters" at bounding box center [638, 167] width 117 height 15
select select "0"
click at [580, 160] on select "Pounds / Inches Kilograms / Centimeters" at bounding box center [638, 167] width 117 height 15
click at [537, 220] on input "0.00" at bounding box center [511, 220] width 60 height 14
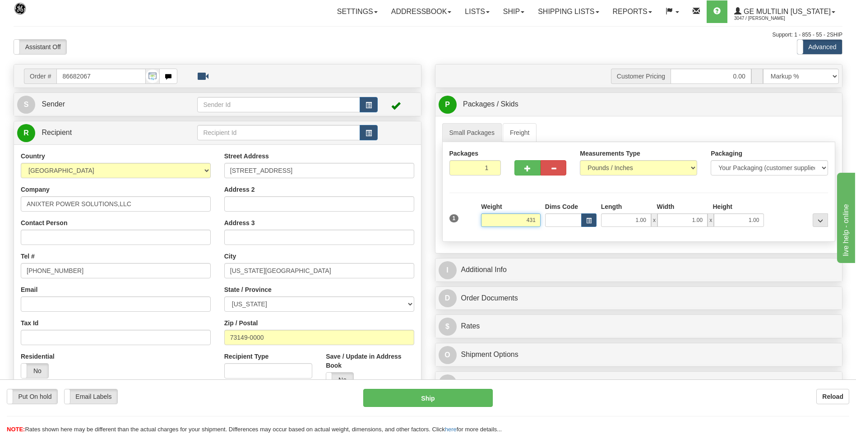
click button "Delete" at bounding box center [0, 0] width 0 height 0
type input "431.00"
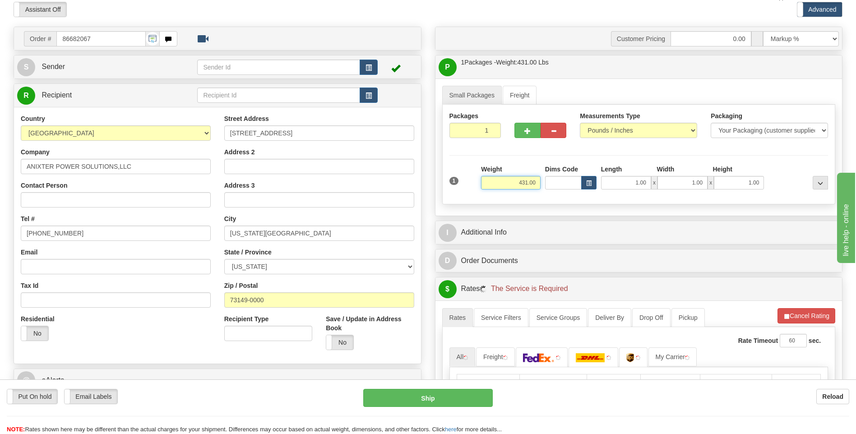
scroll to position [90, 0]
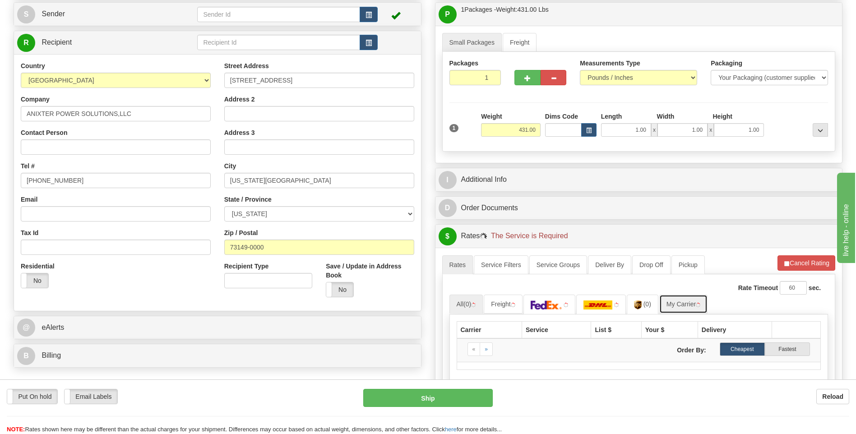
click at [677, 302] on link "My Carrier" at bounding box center [683, 304] width 48 height 19
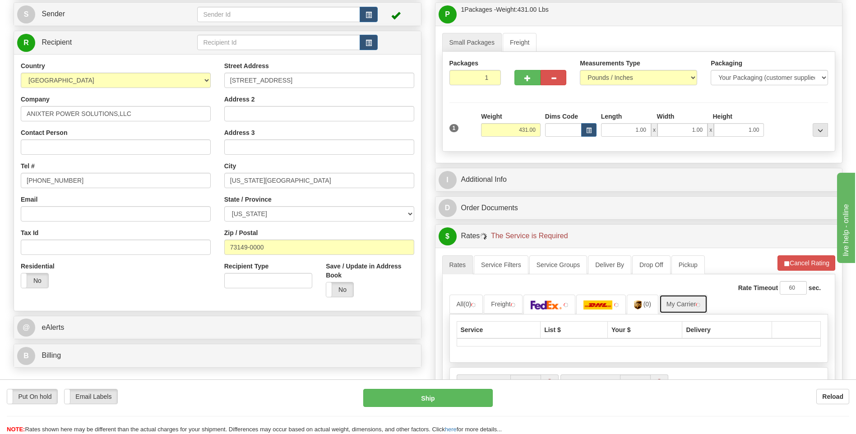
scroll to position [226, 0]
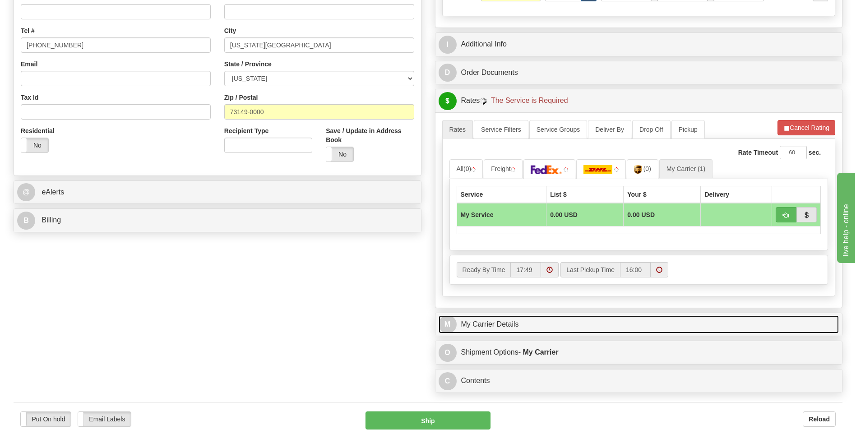
click at [530, 318] on link "M My Carrier Details" at bounding box center [638, 324] width 401 height 18
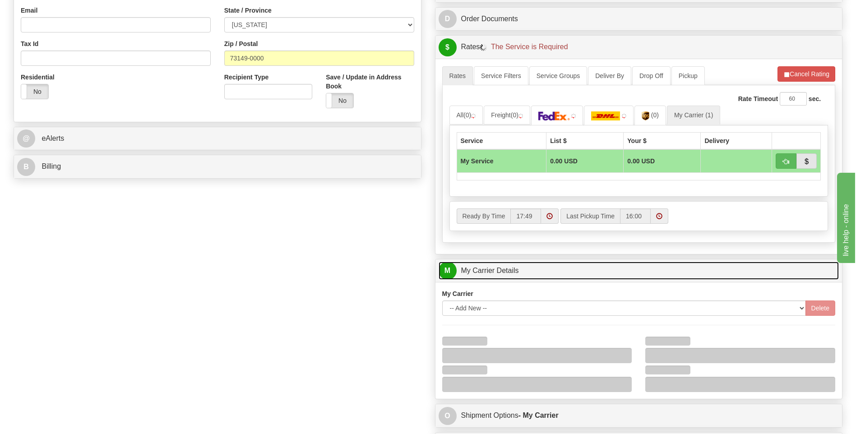
scroll to position [406, 0]
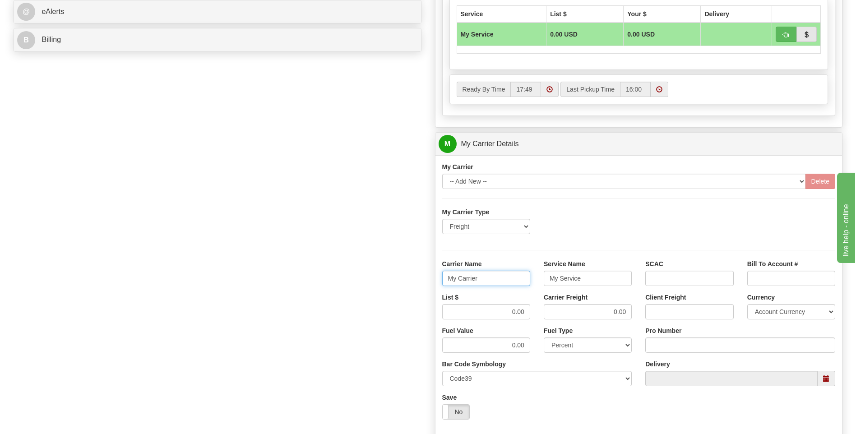
drag, startPoint x: 491, startPoint y: 277, endPoint x: 421, endPoint y: 278, distance: 69.5
click at [421, 278] on div "Order # 86682067 S Sender" at bounding box center [428, 93] width 842 height 871
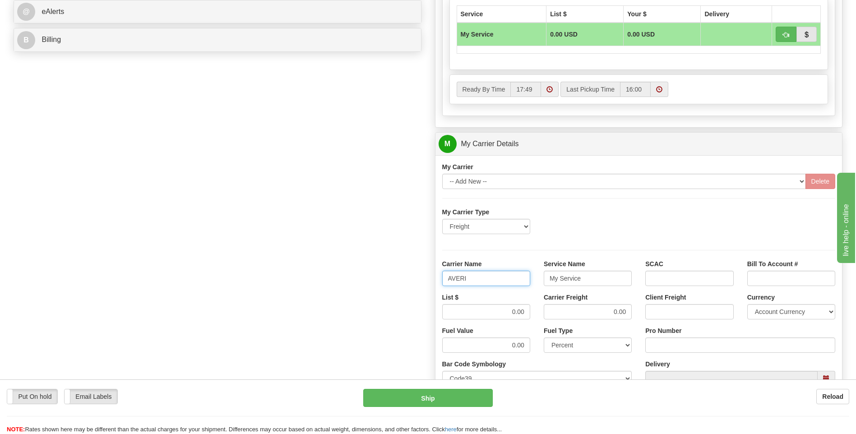
type input "AVERI"
type input "LTL"
drag, startPoint x: 489, startPoint y: 317, endPoint x: 537, endPoint y: 309, distance: 48.4
click at [537, 309] on div "List $ 0.00 Carrier Freight 0.00 Client Freight Currency Account Currency ARN A…" at bounding box center [638, 309] width 407 height 33
type input "320"
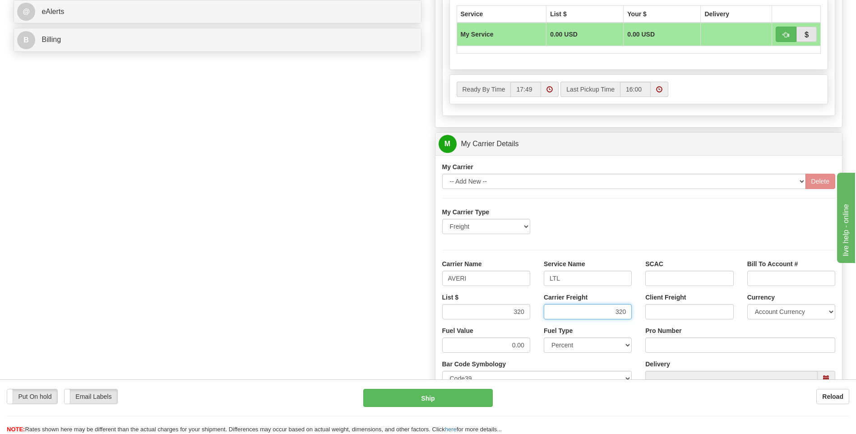
type input "320"
click at [669, 343] on input "Pro Number" at bounding box center [740, 344] width 190 height 15
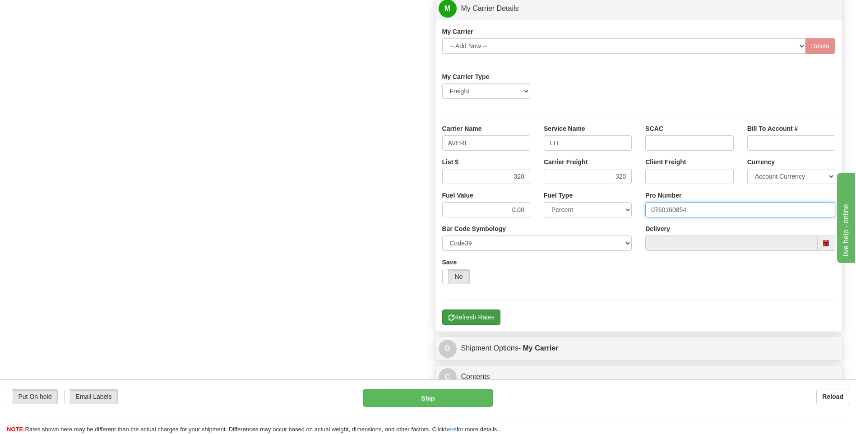
type input "0760160854"
click at [476, 318] on button "Refresh Rates" at bounding box center [471, 316] width 58 height 15
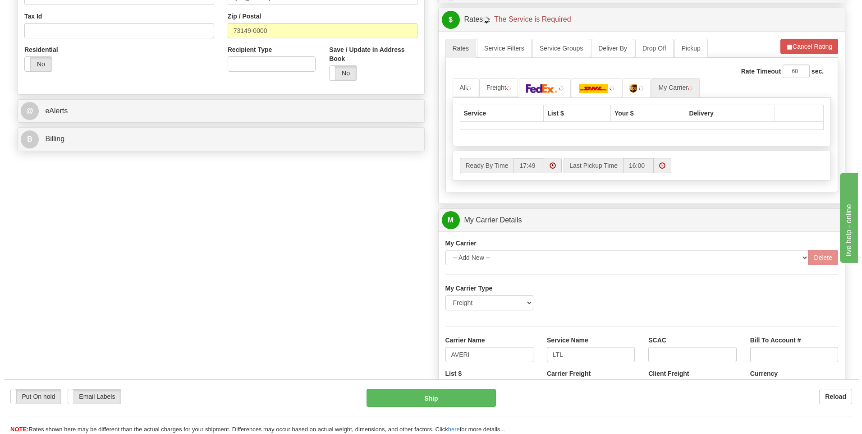
scroll to position [112, 0]
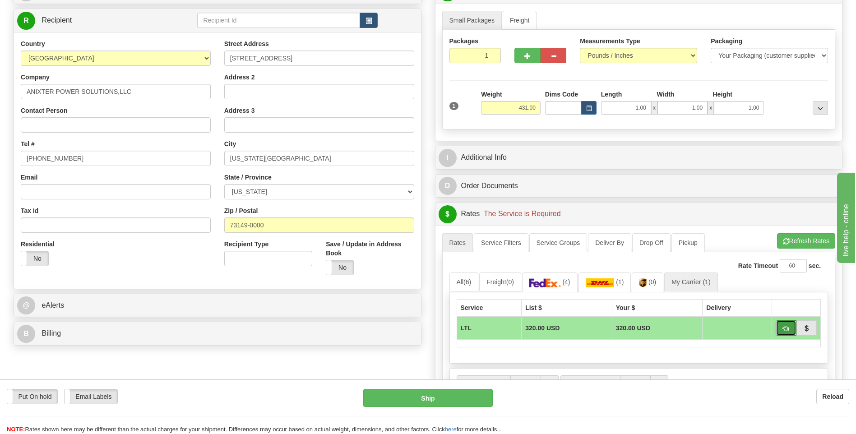
click at [783, 328] on span "button" at bounding box center [786, 329] width 6 height 6
type input "00"
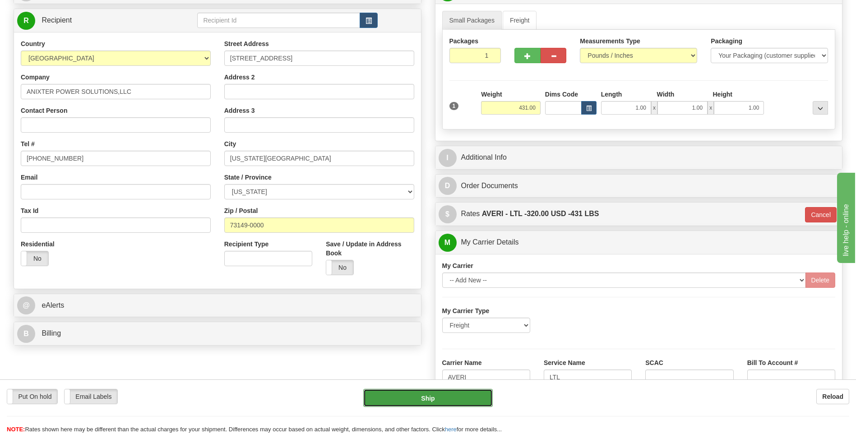
click at [420, 401] on button "Ship" at bounding box center [427, 398] width 129 height 18
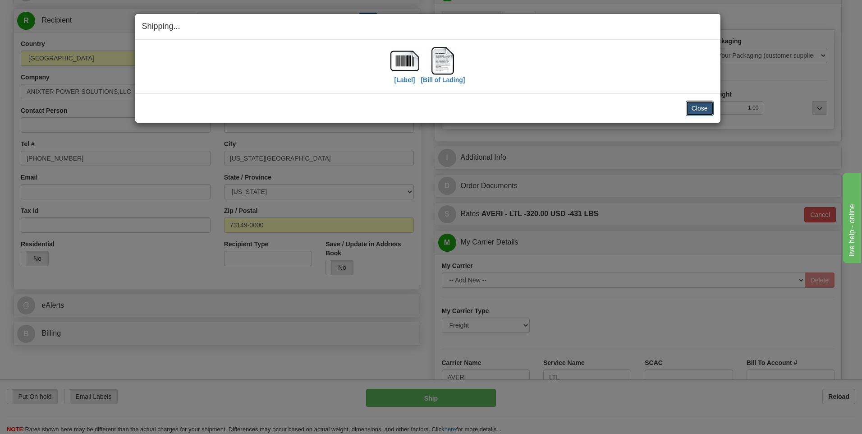
click at [699, 101] on button "Close" at bounding box center [700, 108] width 28 height 15
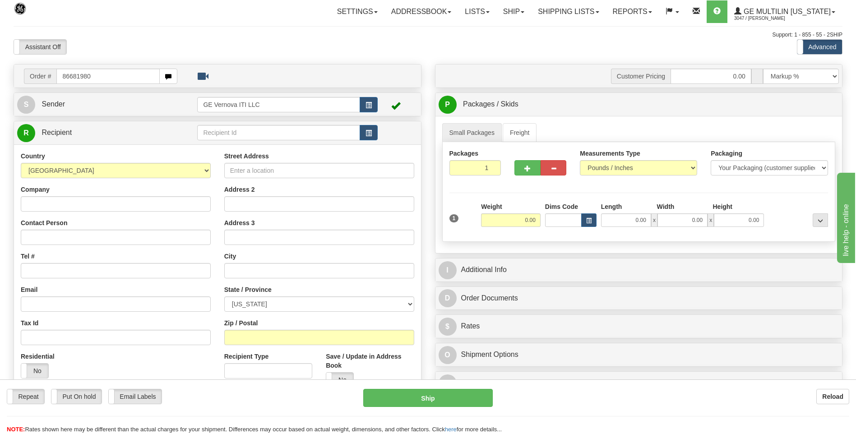
type input "86681980"
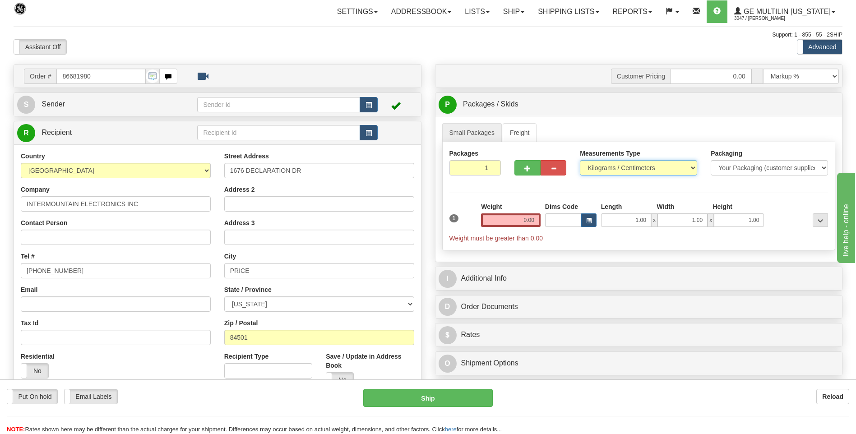
click at [606, 167] on select "Pounds / Inches Kilograms / Centimeters" at bounding box center [638, 167] width 117 height 15
select select "0"
click at [580, 160] on select "Pounds / Inches Kilograms / Centimeters" at bounding box center [638, 167] width 117 height 15
click at [535, 219] on input "0.00" at bounding box center [511, 220] width 60 height 14
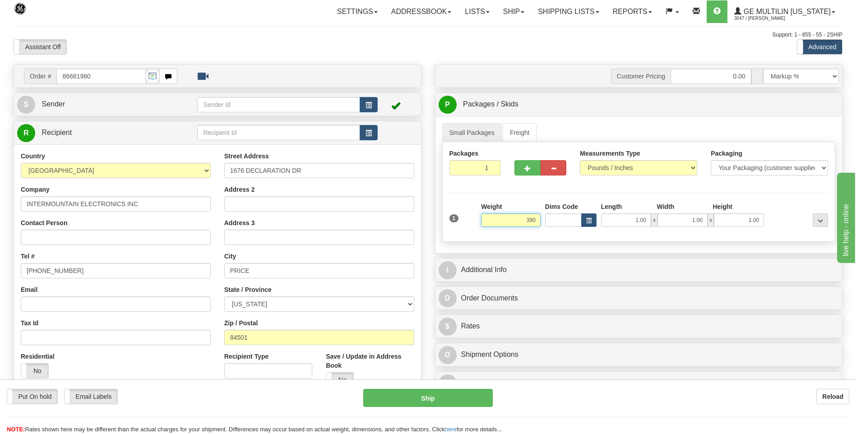
click button "Delete" at bounding box center [0, 0] width 0 height 0
type input "390.00"
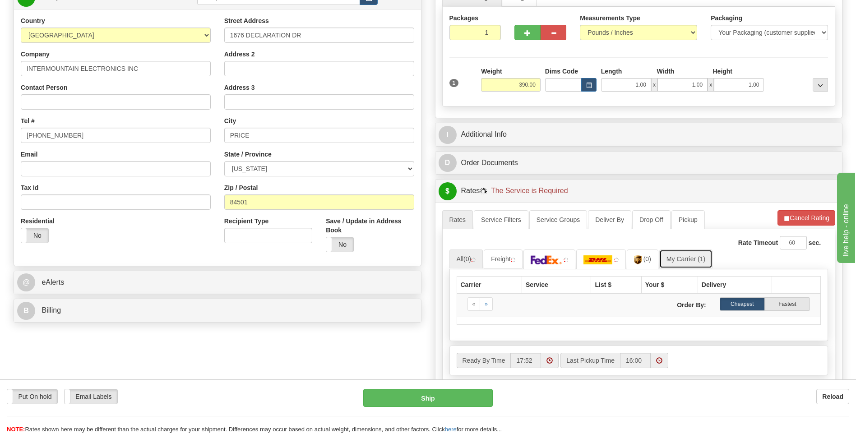
click at [684, 263] on link "My Carrier (1)" at bounding box center [685, 258] width 53 height 19
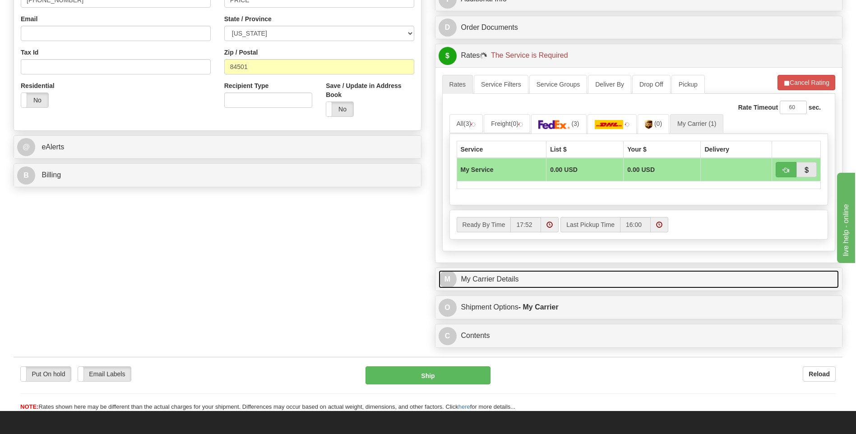
click at [534, 287] on link "M My Carrier Details" at bounding box center [638, 279] width 401 height 18
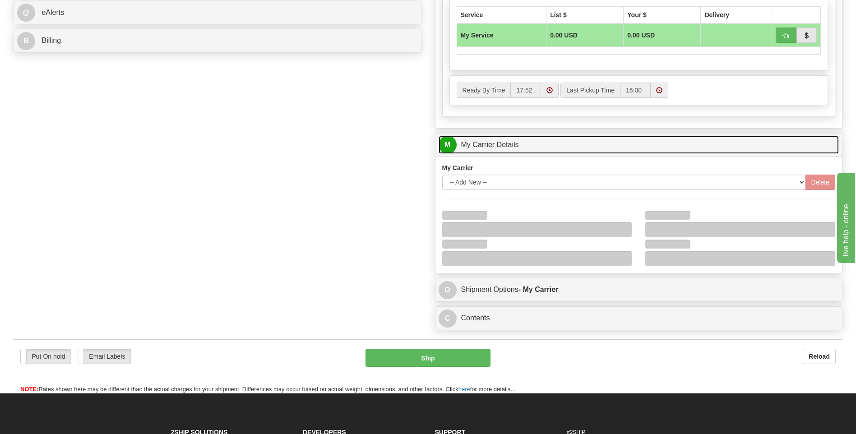
scroll to position [406, 0]
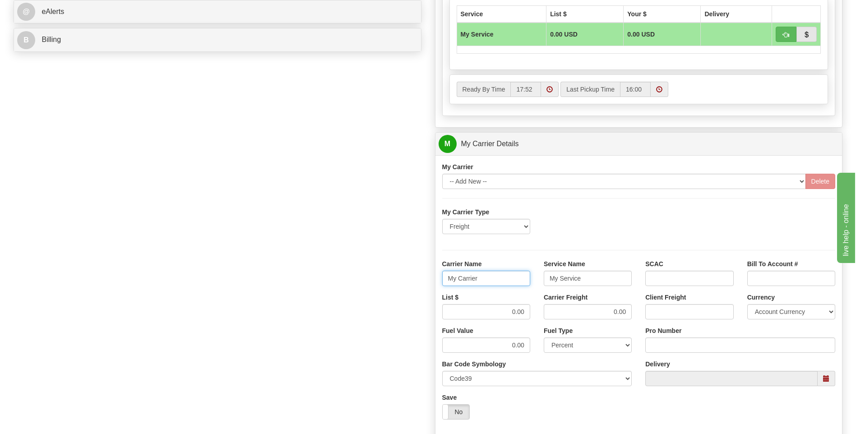
drag, startPoint x: 496, startPoint y: 281, endPoint x: 435, endPoint y: 282, distance: 60.4
click at [435, 282] on div "Carrier Name My Carrier" at bounding box center [485, 275] width 101 height 33
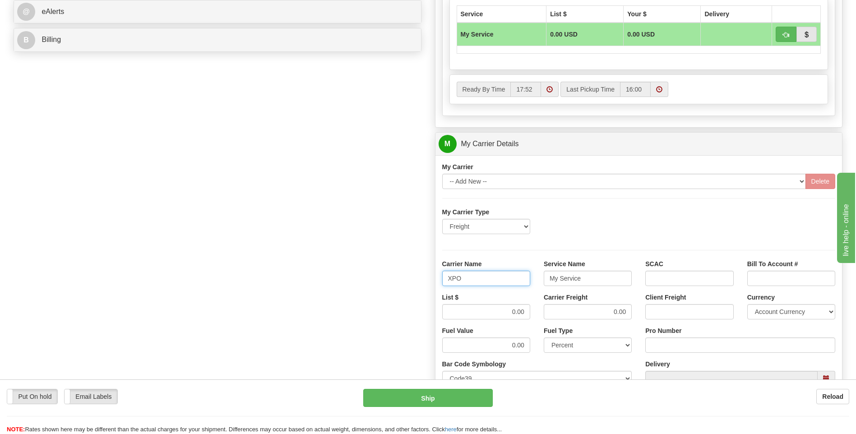
type input "XPO"
type input "LTL"
drag, startPoint x: 494, startPoint y: 313, endPoint x: 538, endPoint y: 313, distance: 43.8
click at [538, 313] on div "List $ 0.00 Carrier Freight 0.00 Client Freight Currency Account Currency ARN A…" at bounding box center [638, 309] width 407 height 33
type input "385"
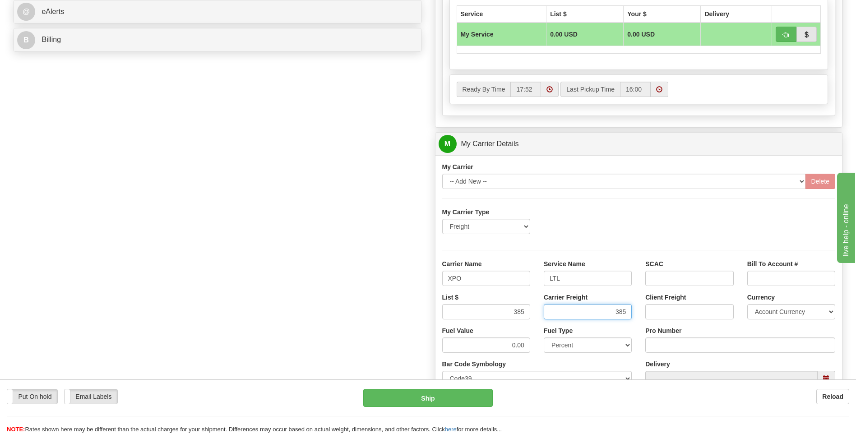
type input "385"
click at [662, 337] on div "Pro Number" at bounding box center [740, 339] width 190 height 27
click at [664, 346] on input "Pro Number" at bounding box center [740, 344] width 190 height 15
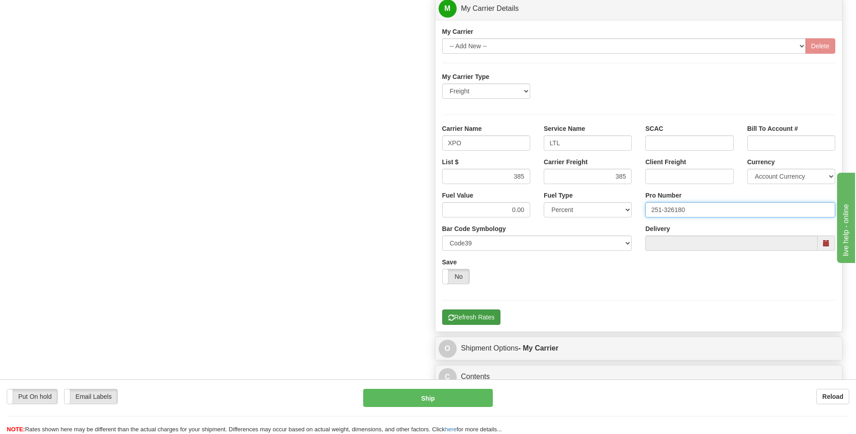
type input "251-326180"
click at [478, 318] on button "Refresh Rates" at bounding box center [471, 316] width 58 height 15
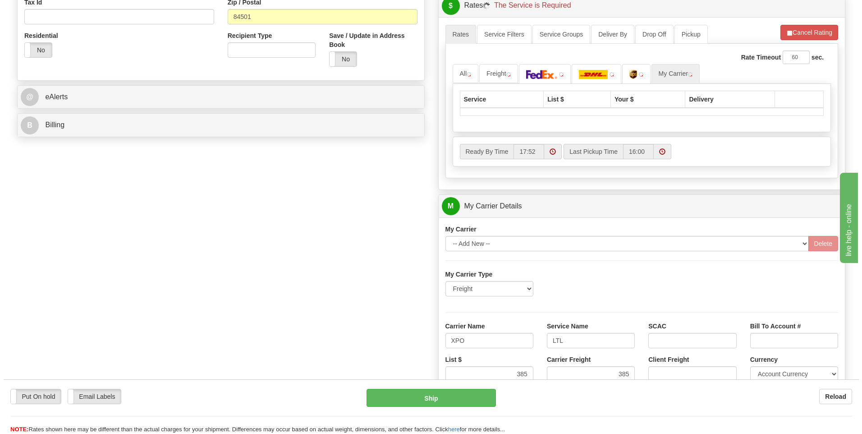
scroll to position [112, 0]
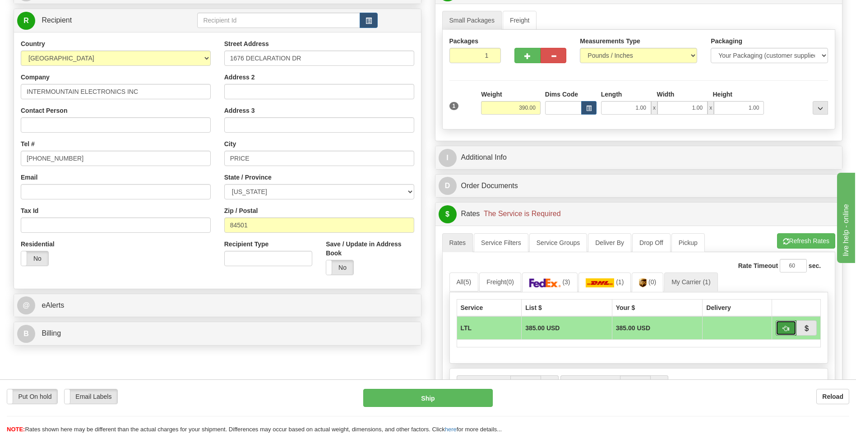
click at [786, 327] on span "button" at bounding box center [786, 329] width 6 height 6
type input "00"
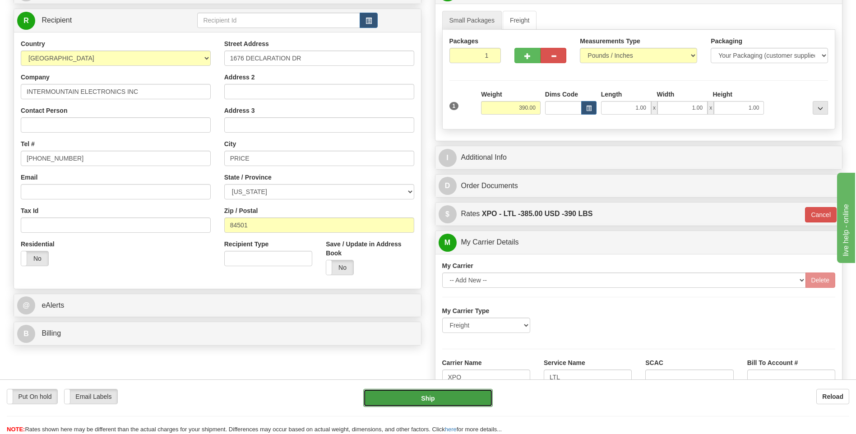
click at [455, 400] on button "Ship" at bounding box center [427, 398] width 129 height 18
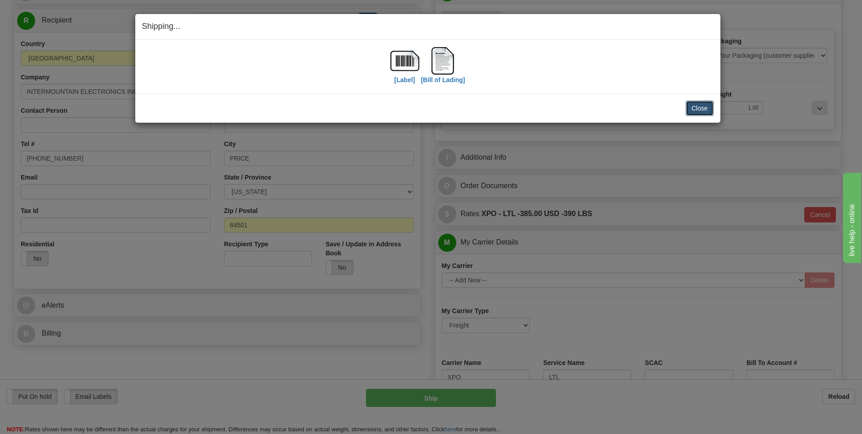
click at [689, 109] on button "Close" at bounding box center [700, 108] width 28 height 15
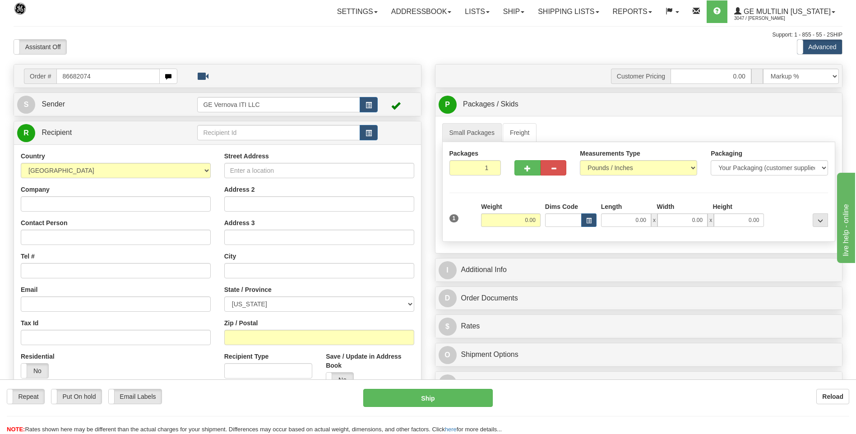
type input "86682074"
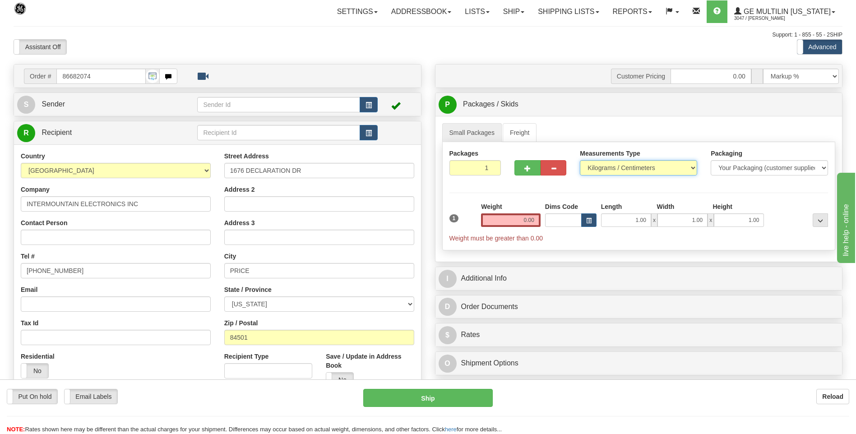
click at [592, 171] on select "Pounds / Inches Kilograms / Centimeters" at bounding box center [638, 167] width 117 height 15
select select "0"
click at [580, 160] on select "Pounds / Inches Kilograms / Centimeters" at bounding box center [638, 167] width 117 height 15
click at [533, 220] on input "0.00" at bounding box center [511, 220] width 60 height 14
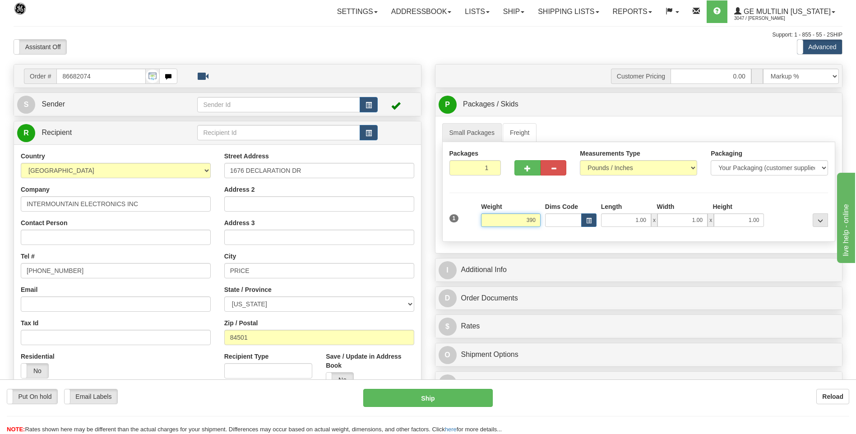
click button "Delete" at bounding box center [0, 0] width 0 height 0
type input "390.00"
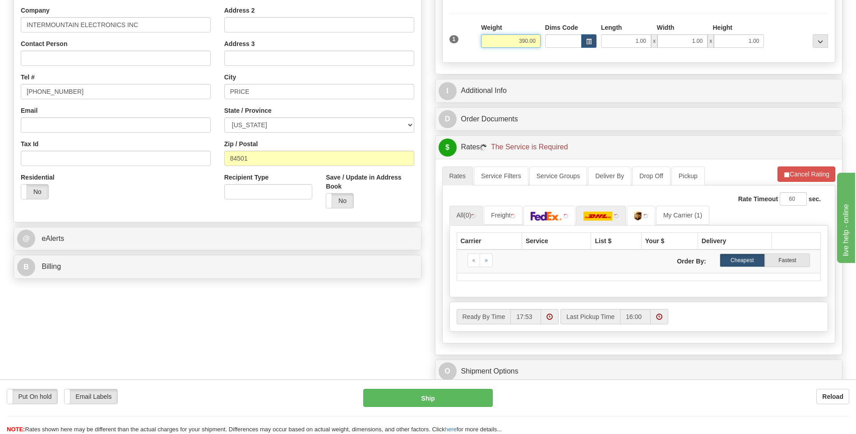
scroll to position [180, 0]
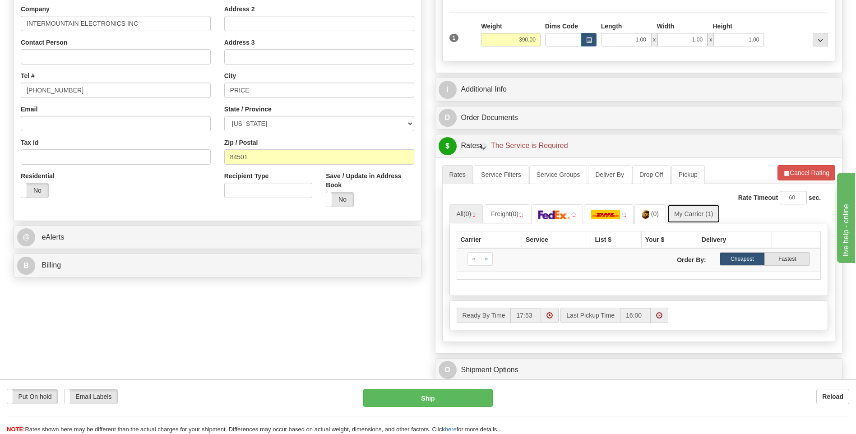
click at [675, 210] on link "My Carrier (1)" at bounding box center [693, 213] width 53 height 19
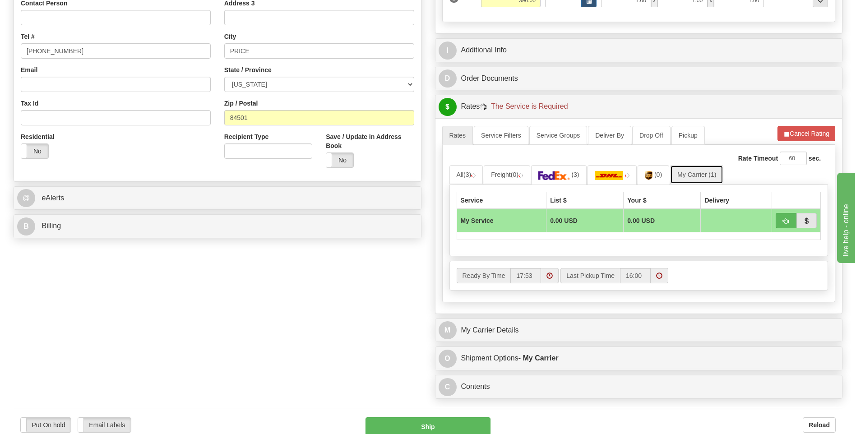
scroll to position [271, 0]
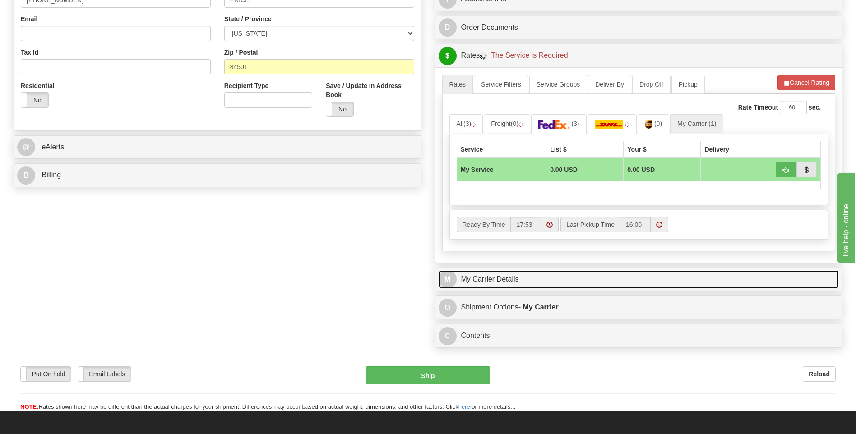
click at [536, 283] on link "M My Carrier Details" at bounding box center [638, 279] width 401 height 18
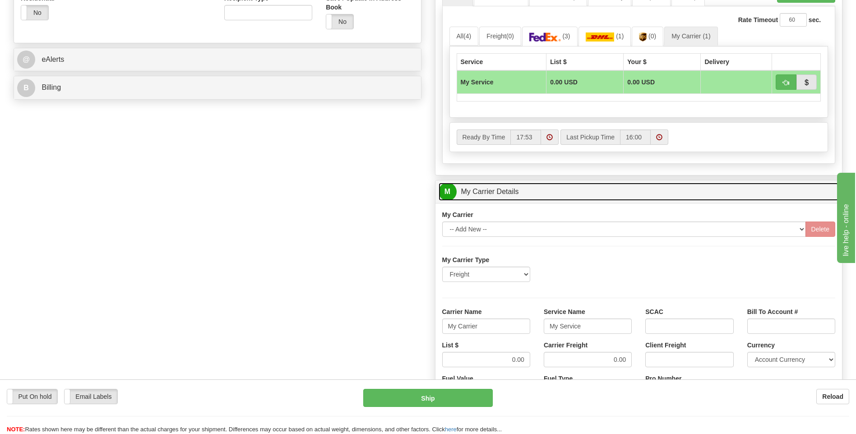
scroll to position [361, 0]
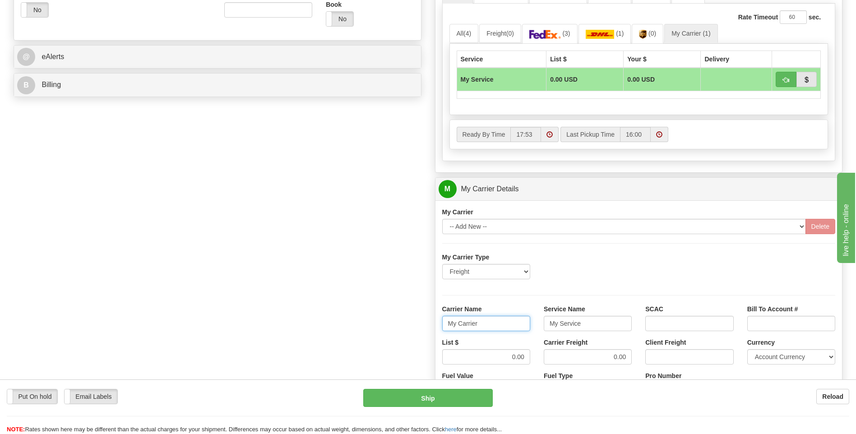
drag, startPoint x: 479, startPoint y: 324, endPoint x: 409, endPoint y: 330, distance: 70.7
click at [409, 330] on div "Order # 86682074 S Sender" at bounding box center [428, 138] width 842 height 871
type input "XPO"
type input "LTL"
drag, startPoint x: 498, startPoint y: 354, endPoint x: 541, endPoint y: 355, distance: 42.4
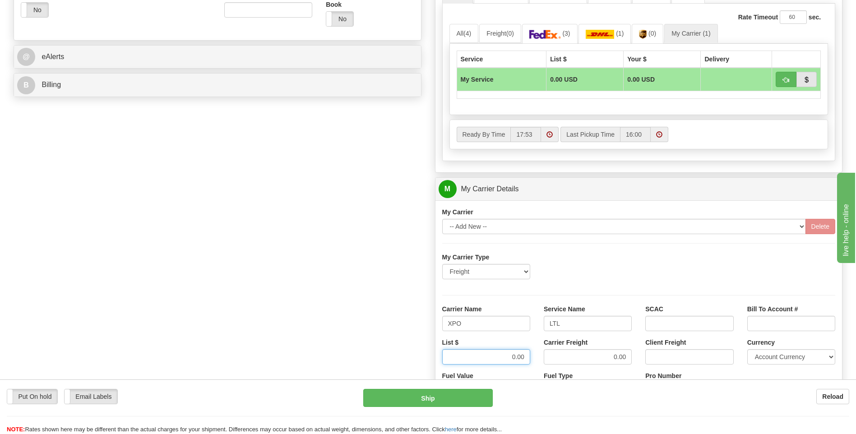
click at [541, 355] on div "List $ 0.00 Carrier Freight 0.00 Client Freight Currency Account Currency ARN A…" at bounding box center [638, 354] width 407 height 33
type input ".01"
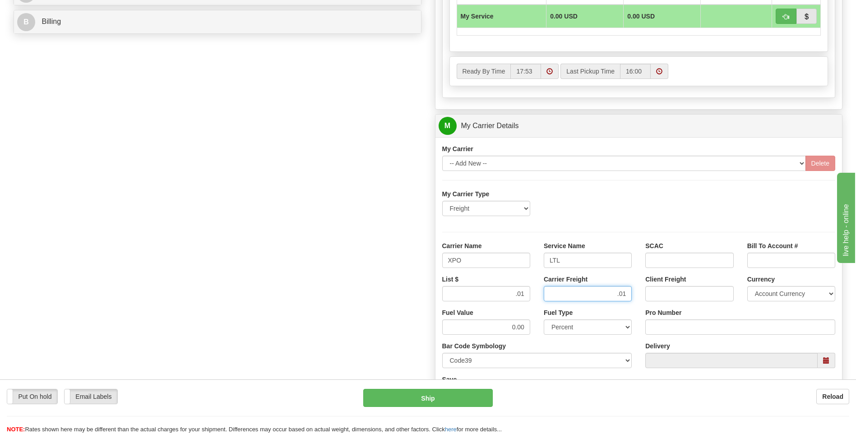
scroll to position [496, 0]
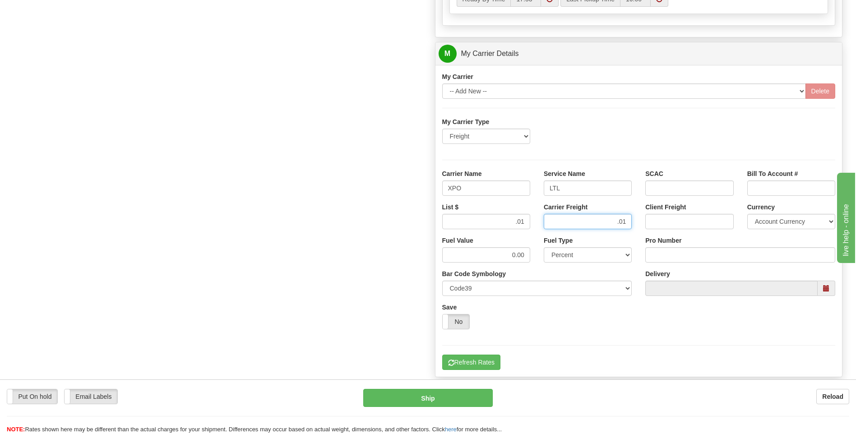
type input ".01"
click at [675, 258] on input "Pro Number" at bounding box center [740, 254] width 190 height 15
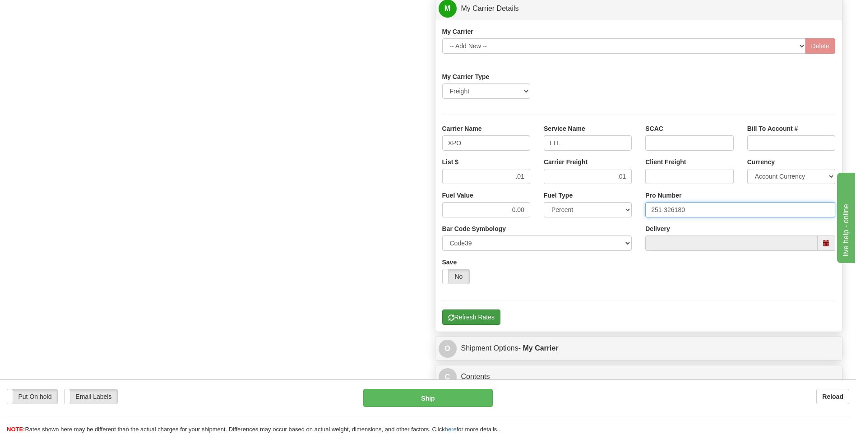
type input "251-326180"
click at [471, 317] on button "Refresh Rates" at bounding box center [471, 316] width 58 height 15
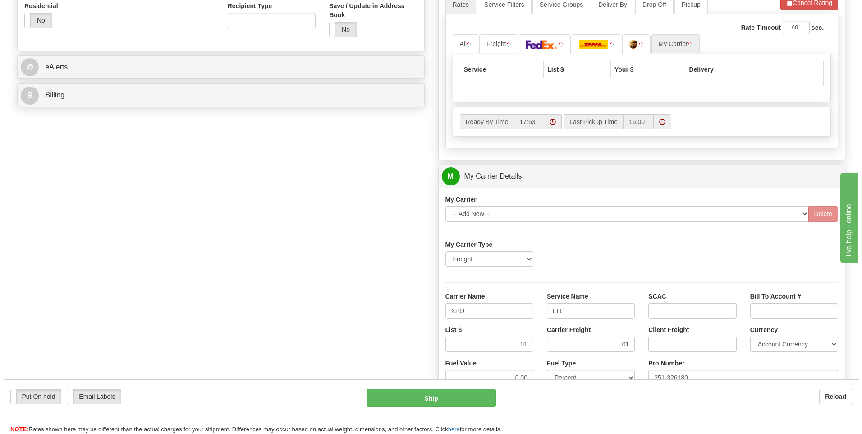
scroll to position [157, 0]
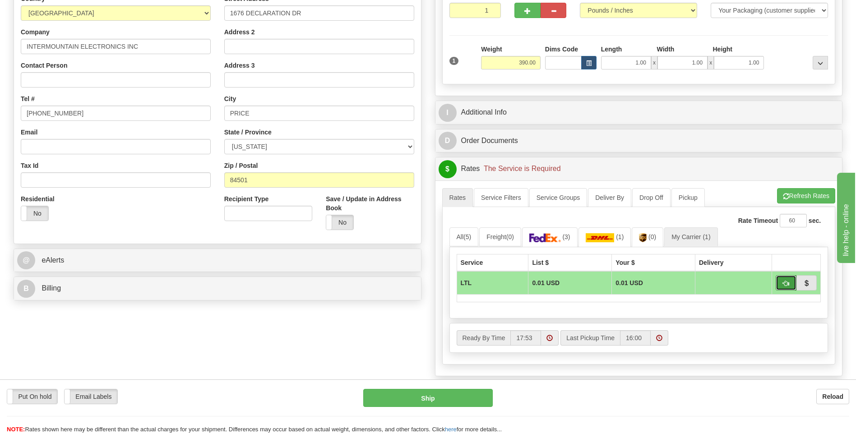
click at [785, 282] on span "button" at bounding box center [786, 284] width 6 height 6
type input "00"
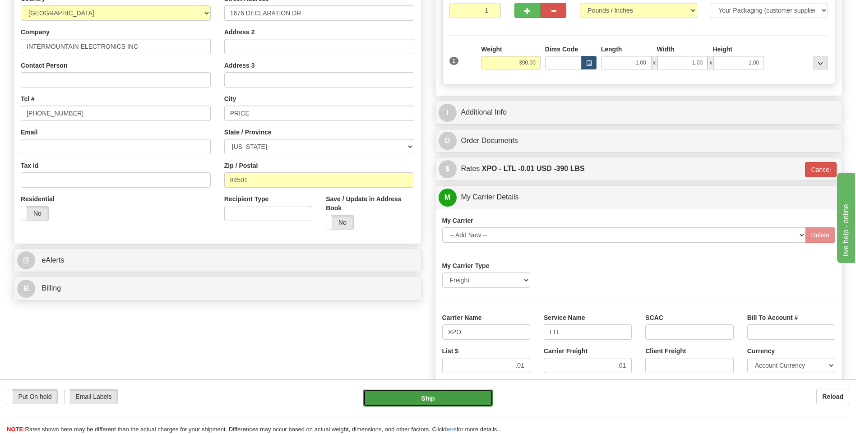
click at [450, 401] on button "Ship" at bounding box center [427, 398] width 129 height 18
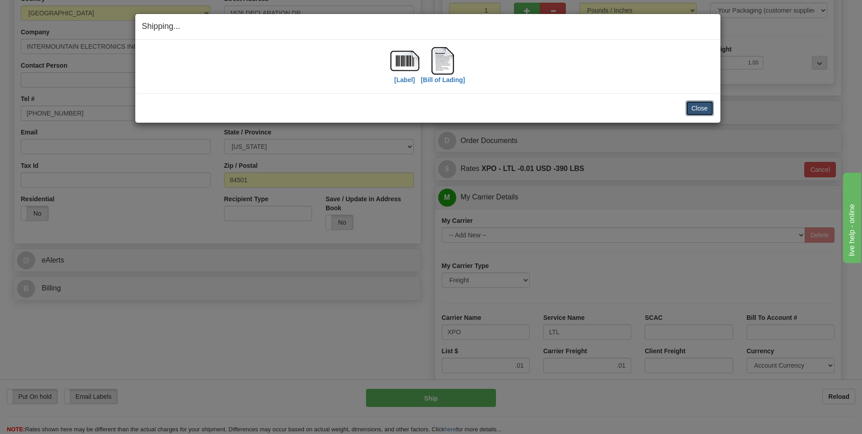
click at [702, 108] on button "Close" at bounding box center [700, 108] width 28 height 15
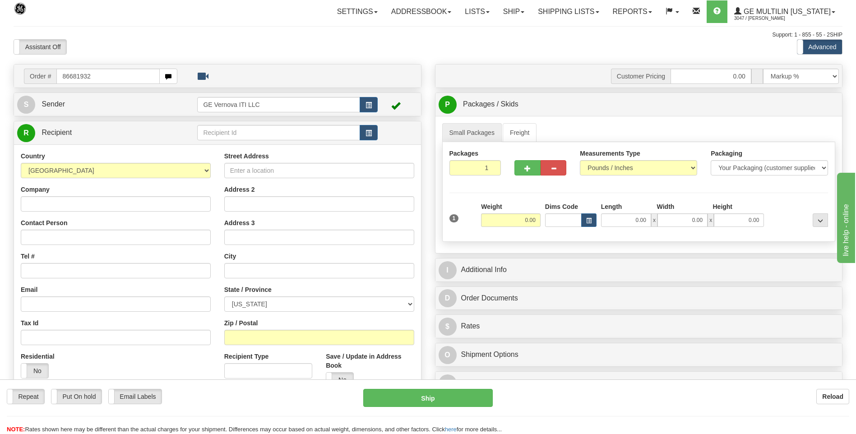
type input "86681932"
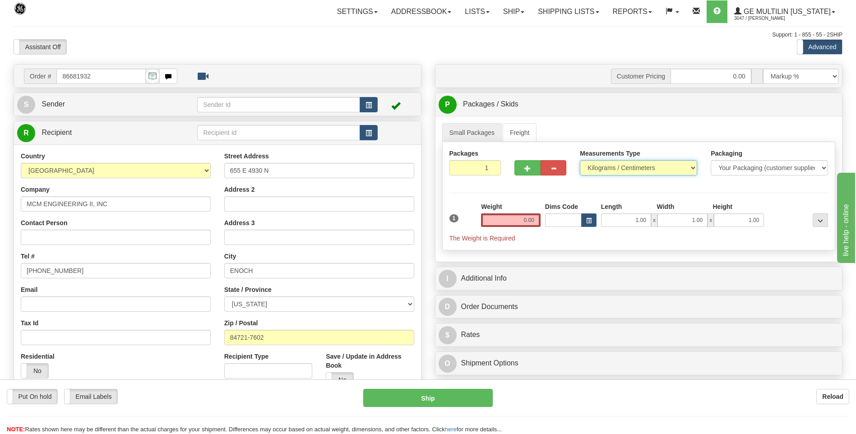
click at [604, 169] on select "Pounds / Inches Kilograms / Centimeters" at bounding box center [638, 167] width 117 height 15
select select "0"
click at [580, 160] on select "Pounds / Inches Kilograms / Centimeters" at bounding box center [638, 167] width 117 height 15
click at [539, 223] on input "0.00" at bounding box center [511, 220] width 60 height 14
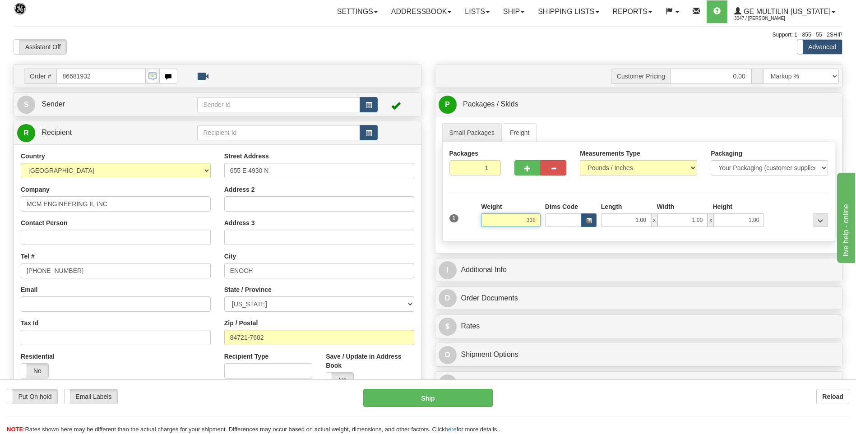
click button "Delete" at bounding box center [0, 0] width 0 height 0
type input "338.00"
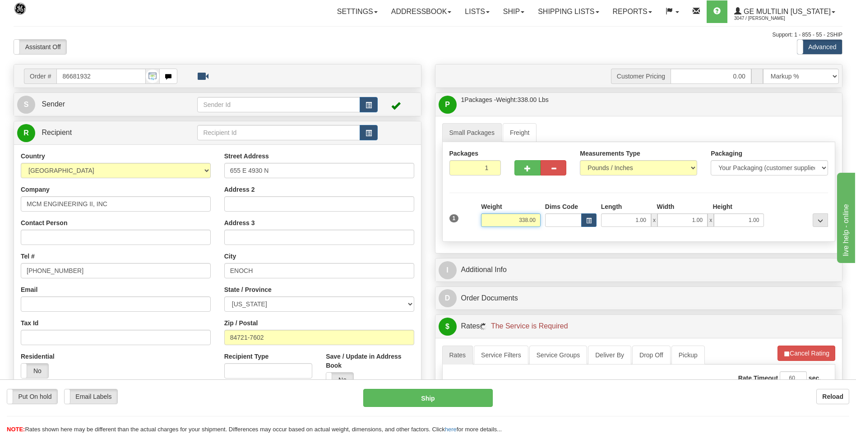
scroll to position [180, 0]
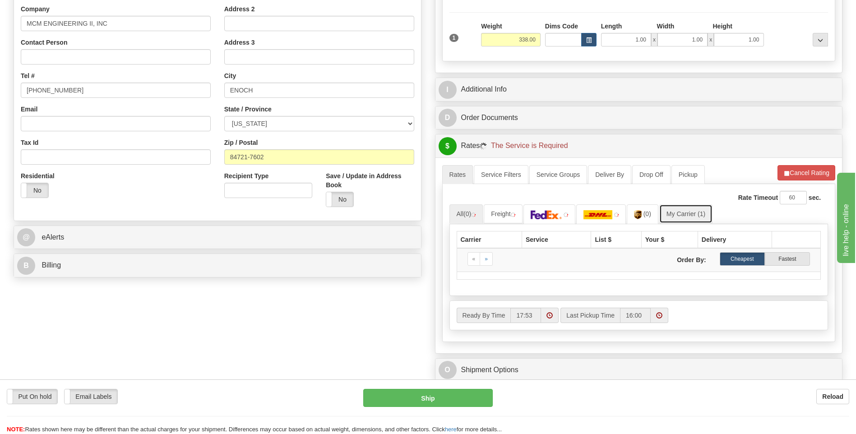
click at [683, 216] on link "My Carrier (1)" at bounding box center [685, 213] width 53 height 19
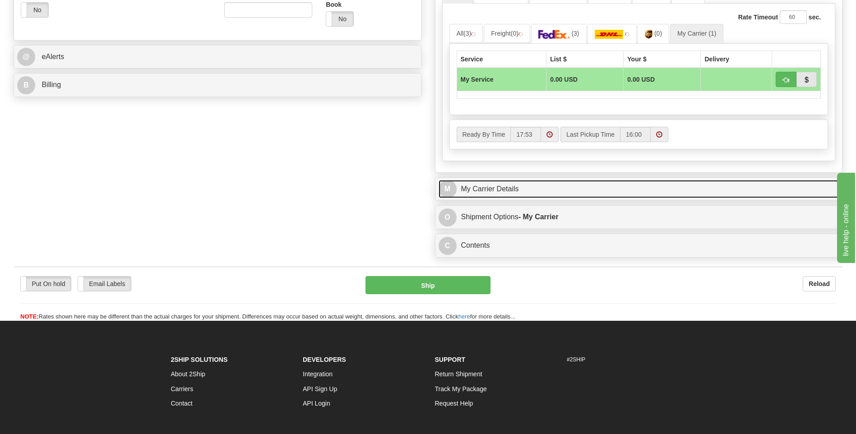
click at [502, 182] on link "M My Carrier Details" at bounding box center [638, 189] width 401 height 18
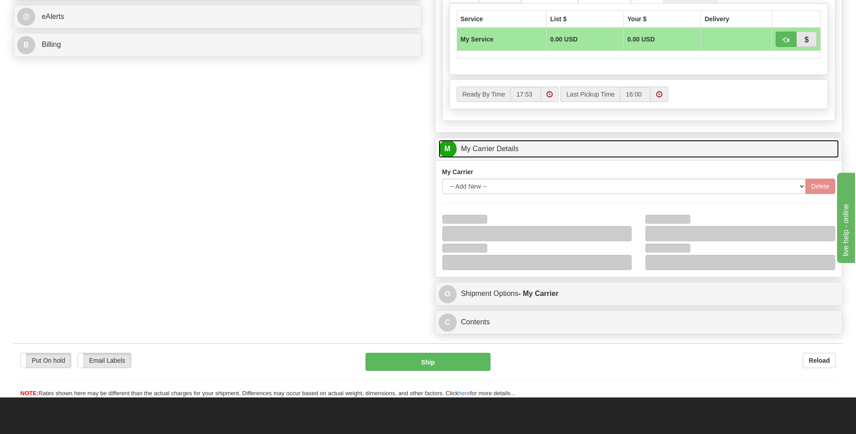
scroll to position [496, 0]
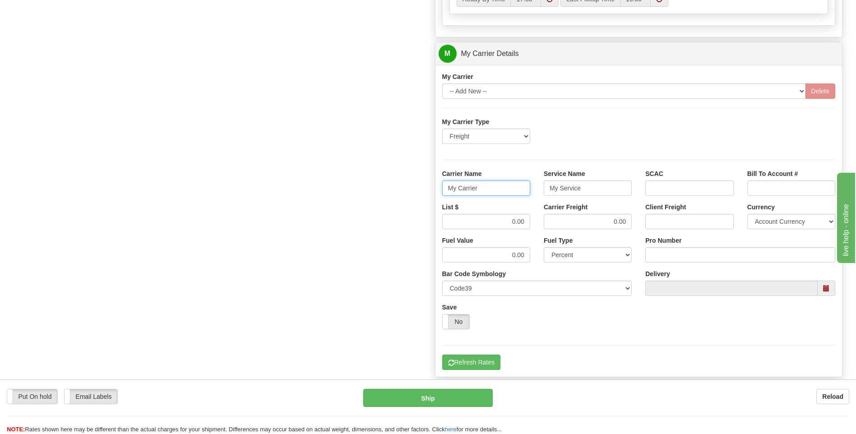
drag, startPoint x: 493, startPoint y: 192, endPoint x: 434, endPoint y: 193, distance: 58.2
click at [435, 193] on div "M My Carrier Details My Carrier -- Add New -- [GEOGRAPHIC_DATA]" at bounding box center [639, 210] width 408 height 336
type input "XPO"
type input "LTL"
drag, startPoint x: 498, startPoint y: 216, endPoint x: 526, endPoint y: 219, distance: 28.2
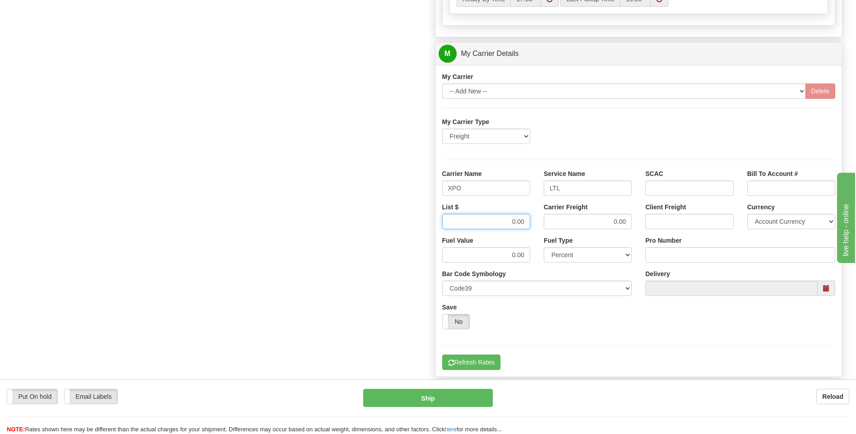
click at [526, 219] on input "0.00" at bounding box center [486, 221] width 88 height 15
type input "385"
click at [675, 257] on input "Pro Number" at bounding box center [740, 254] width 190 height 15
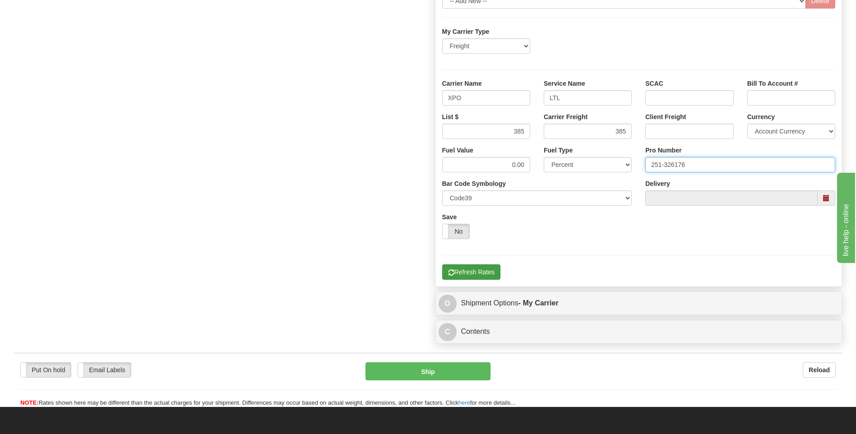
type input "251-326176"
click at [500, 275] on button "Refresh Rates" at bounding box center [471, 271] width 58 height 15
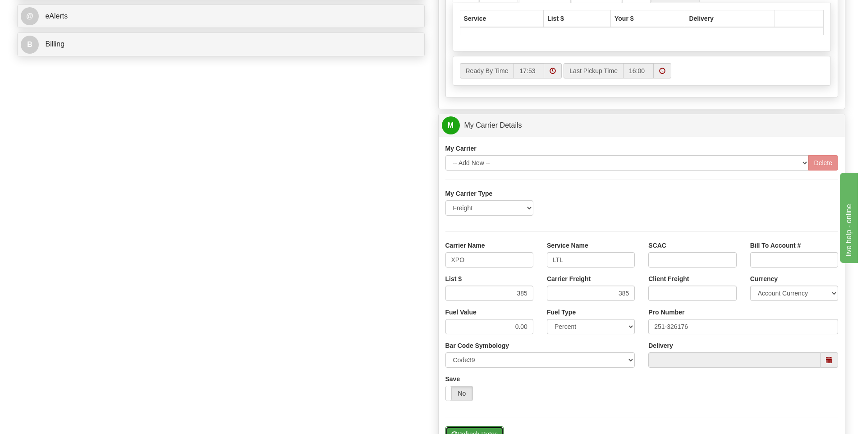
scroll to position [248, 0]
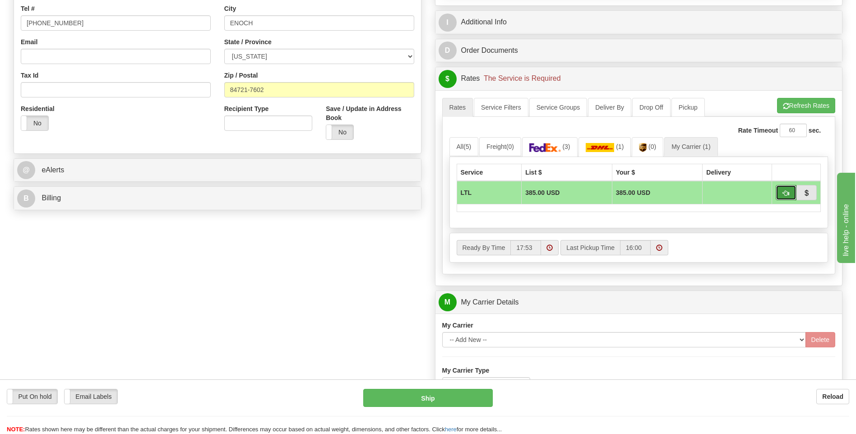
click at [780, 195] on button "button" at bounding box center [785, 192] width 21 height 15
type input "00"
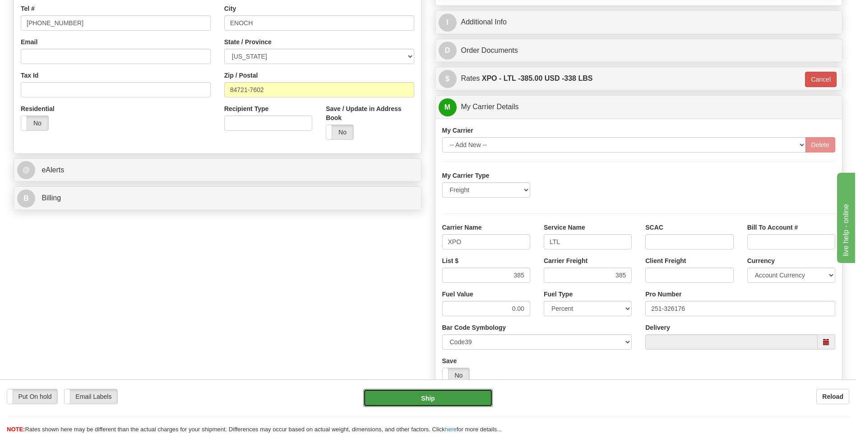
click at [455, 398] on button "Ship" at bounding box center [427, 398] width 129 height 18
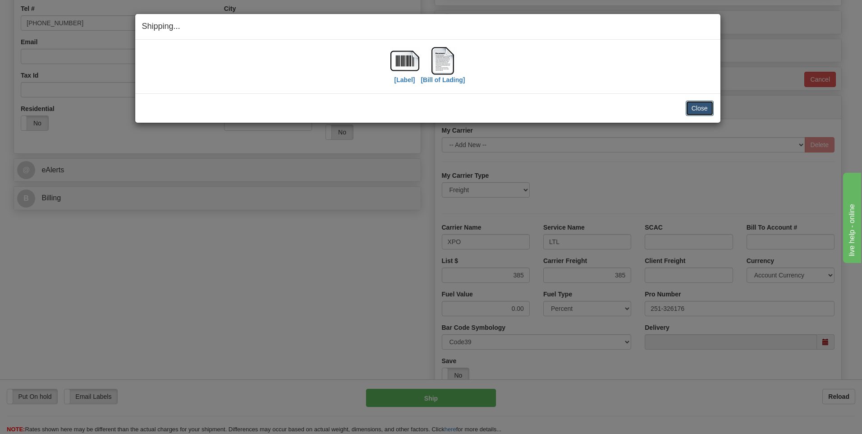
click at [691, 113] on button "Close" at bounding box center [700, 108] width 28 height 15
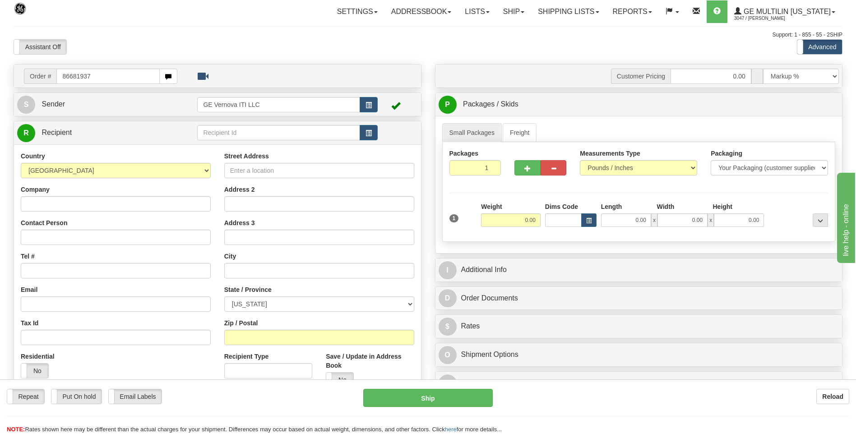
type input "86681937"
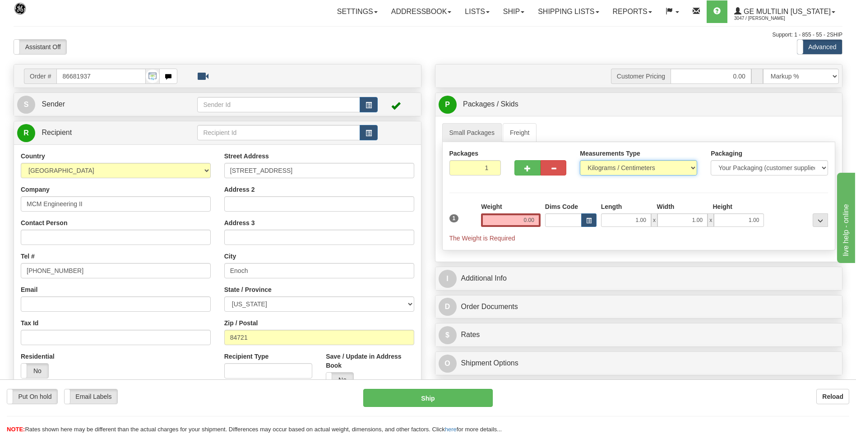
click at [610, 170] on select "Pounds / Inches Kilograms / Centimeters" at bounding box center [638, 167] width 117 height 15
select select "0"
click at [580, 160] on select "Pounds / Inches Kilograms / Centimeters" at bounding box center [638, 167] width 117 height 15
click at [536, 217] on input "0.00" at bounding box center [511, 220] width 60 height 14
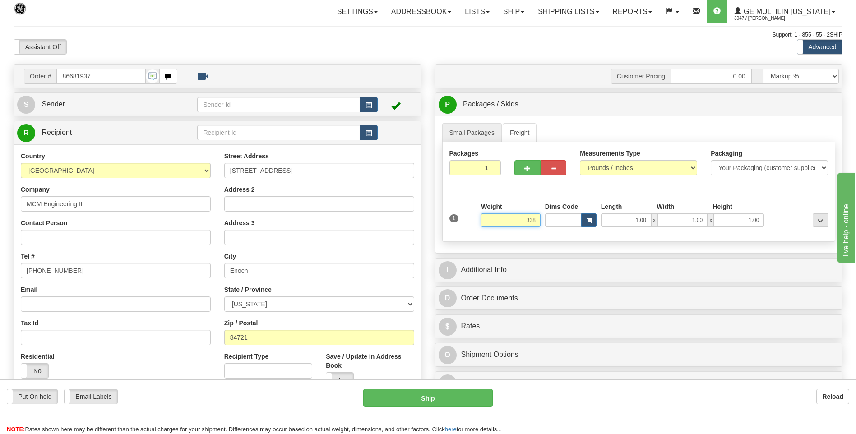
click button "Delete" at bounding box center [0, 0] width 0 height 0
type input "338.00"
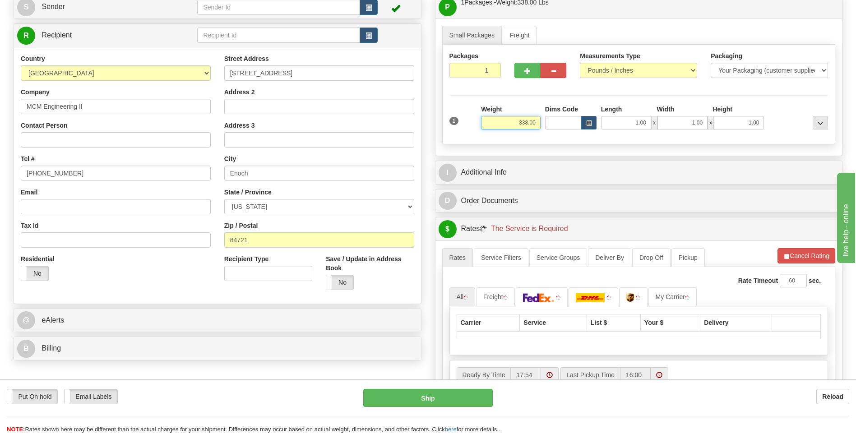
scroll to position [180, 0]
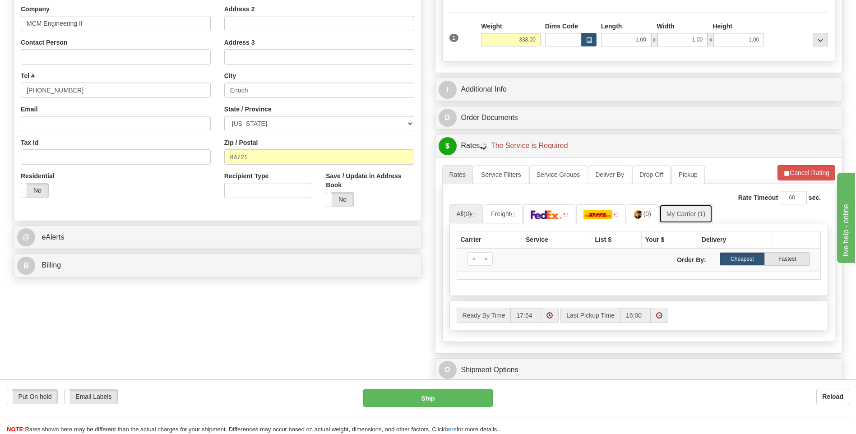
click at [690, 217] on link "My Carrier (1)" at bounding box center [685, 213] width 53 height 19
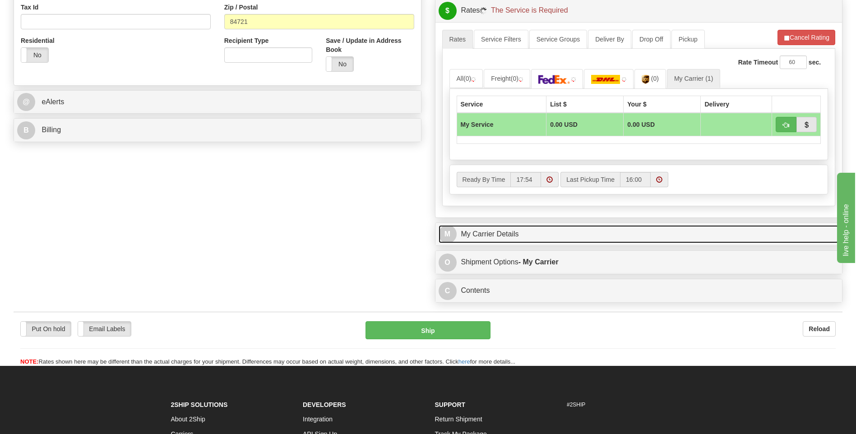
click at [528, 240] on link "M My Carrier Details" at bounding box center [638, 234] width 401 height 18
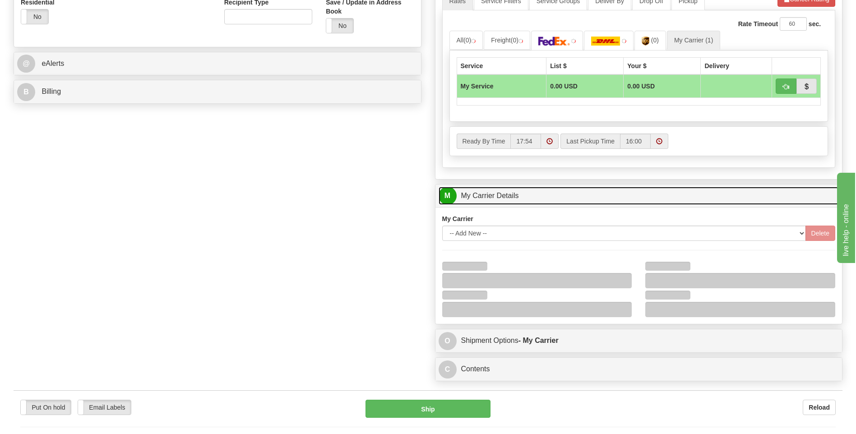
scroll to position [406, 0]
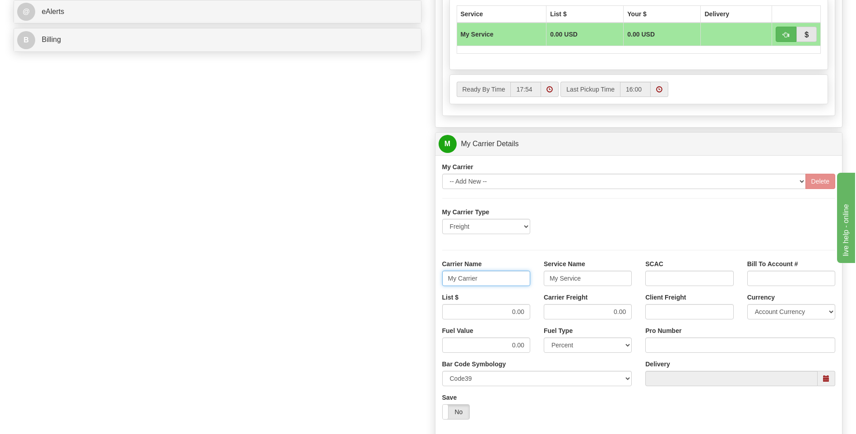
click at [435, 274] on div "M My Carrier Details My Carrier -- Add New -- [GEOGRAPHIC_DATA]" at bounding box center [639, 300] width 408 height 336
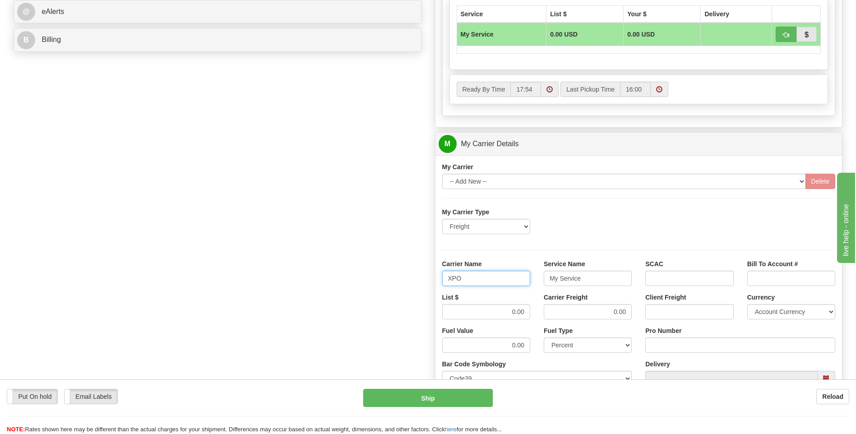
type input "XPO"
type input "LTL"
drag, startPoint x: 504, startPoint y: 309, endPoint x: 535, endPoint y: 311, distance: 30.3
click at [535, 311] on div "List $ 0.00" at bounding box center [485, 309] width 101 height 33
type input ".01"
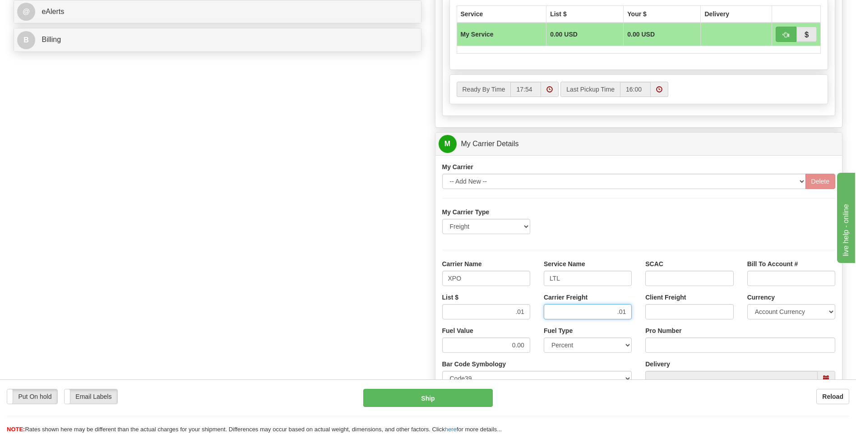
type input ".01"
click at [682, 345] on input "Pro Number" at bounding box center [740, 344] width 190 height 15
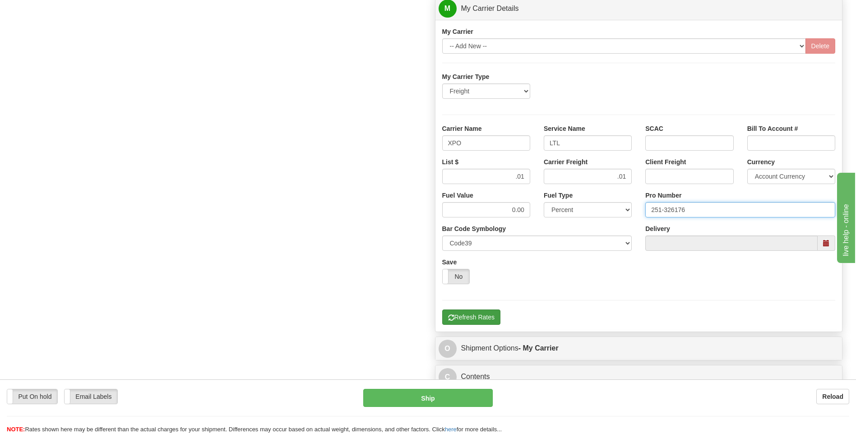
type input "251-326176"
click at [489, 311] on button "Refresh Rates" at bounding box center [471, 316] width 58 height 15
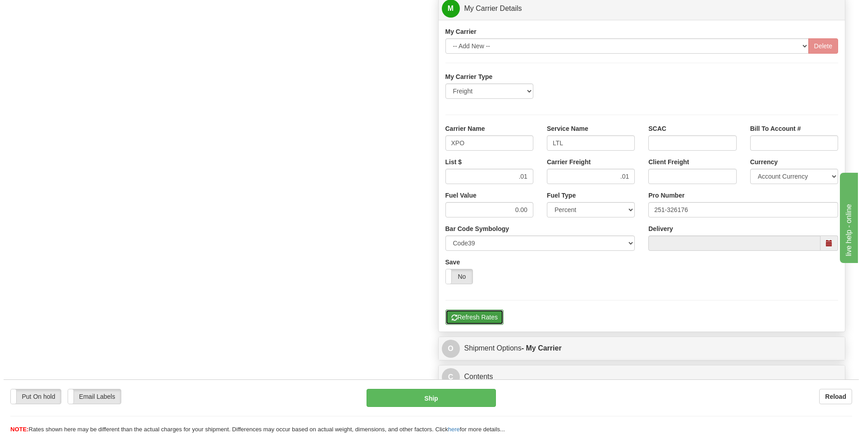
scroll to position [157, 0]
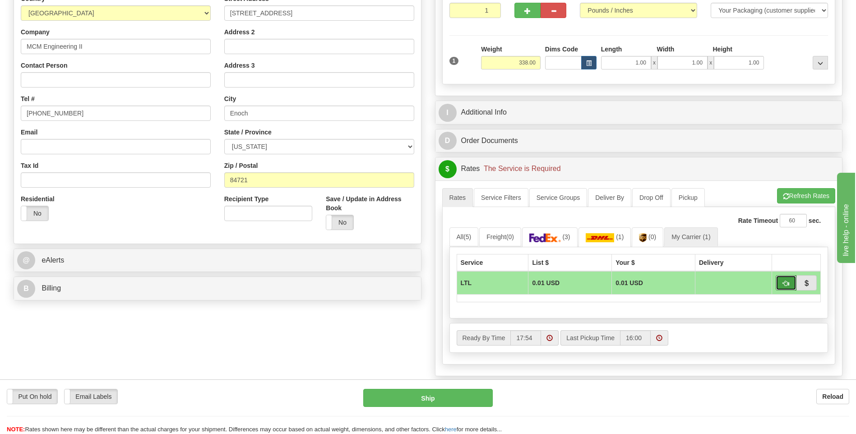
click at [780, 281] on button "button" at bounding box center [785, 282] width 21 height 15
type input "00"
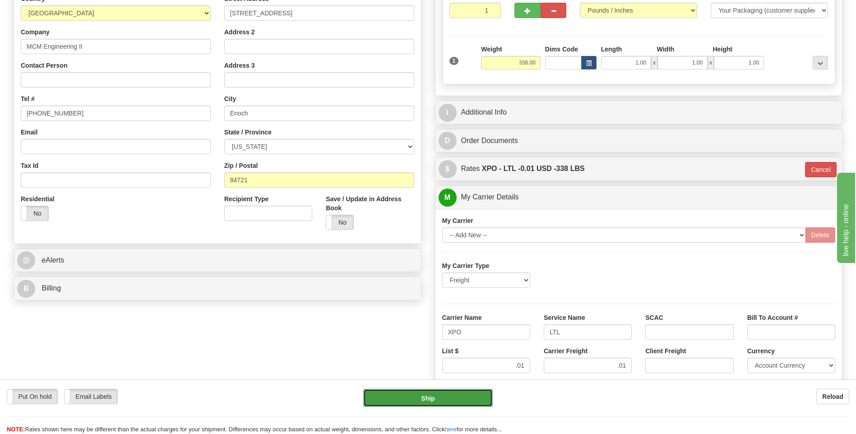
click at [447, 399] on button "Ship" at bounding box center [427, 398] width 129 height 18
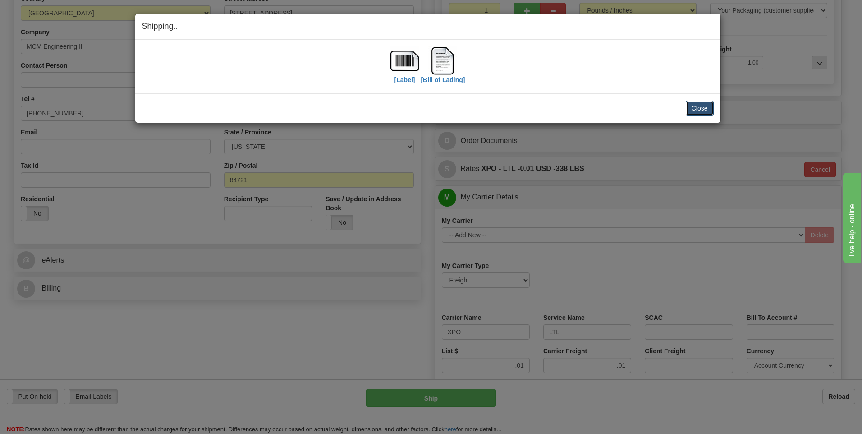
click at [702, 106] on button "Close" at bounding box center [700, 108] width 28 height 15
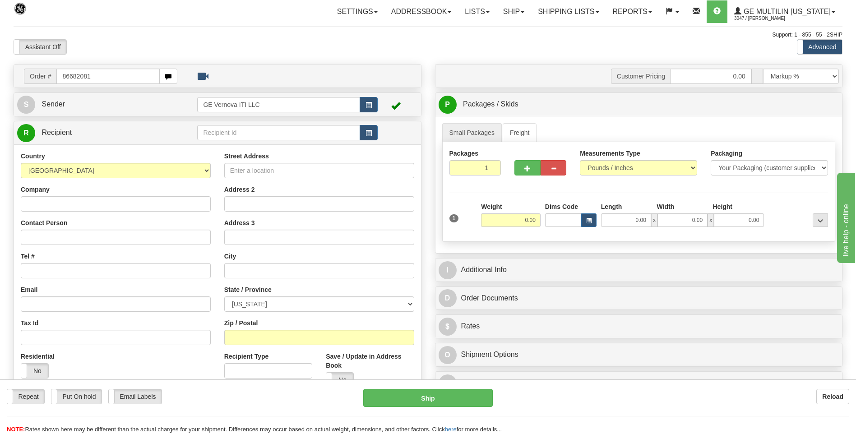
type input "86682081"
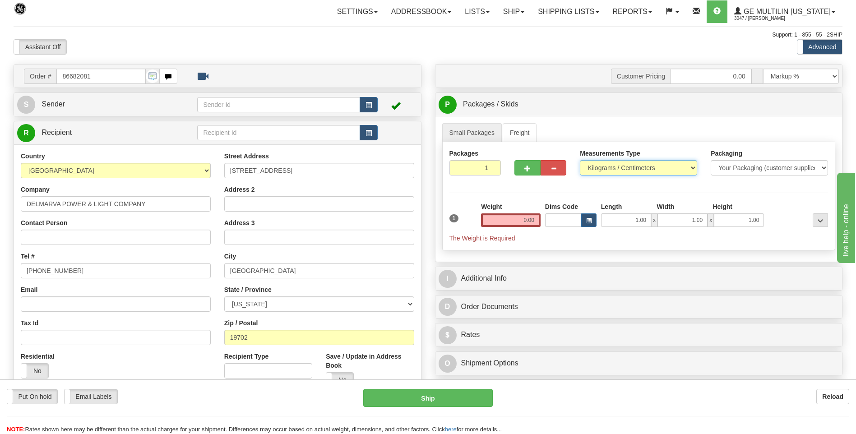
click at [609, 162] on select "Pounds / Inches Kilograms / Centimeters" at bounding box center [638, 167] width 117 height 15
select select "0"
click at [580, 160] on select "Pounds / Inches Kilograms / Centimeters" at bounding box center [638, 167] width 117 height 15
click at [536, 221] on input "0.00" at bounding box center [511, 220] width 60 height 14
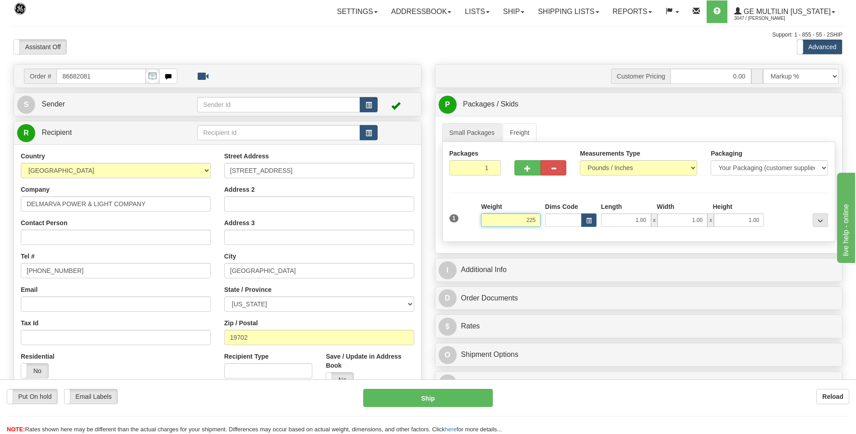
click button "Delete" at bounding box center [0, 0] width 0 height 0
type input "225.00"
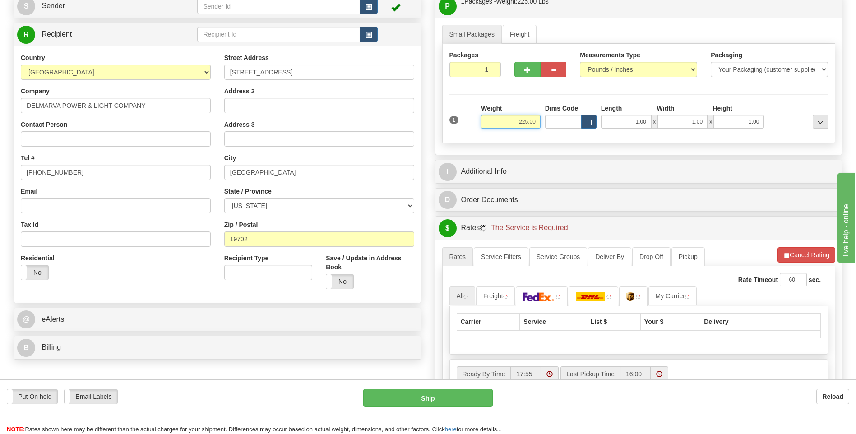
scroll to position [180, 0]
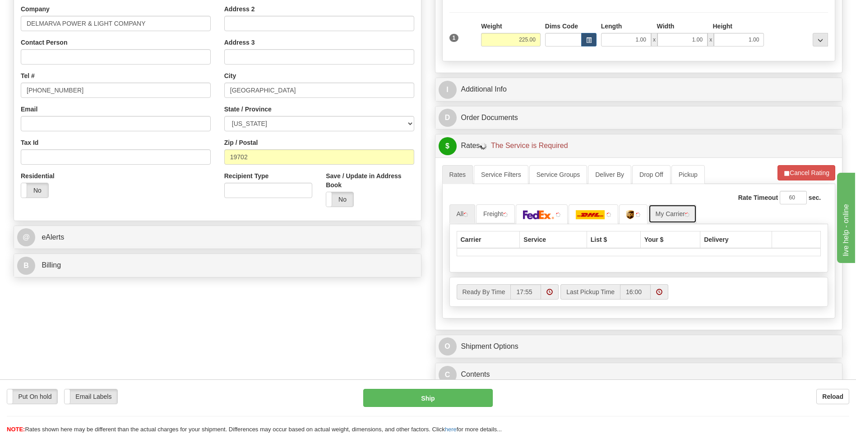
click at [675, 210] on link "My Carrier" at bounding box center [672, 213] width 48 height 19
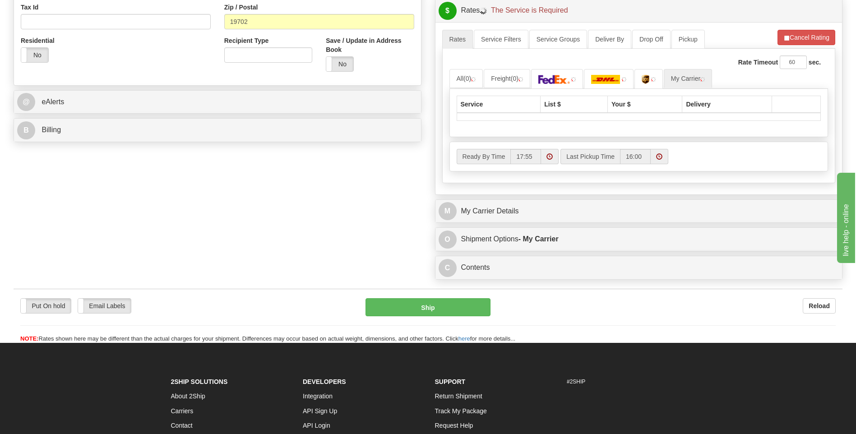
click at [550, 194] on div "A change has been made which could impact your rate estimate. To ensure the est…" at bounding box center [638, 108] width 407 height 172
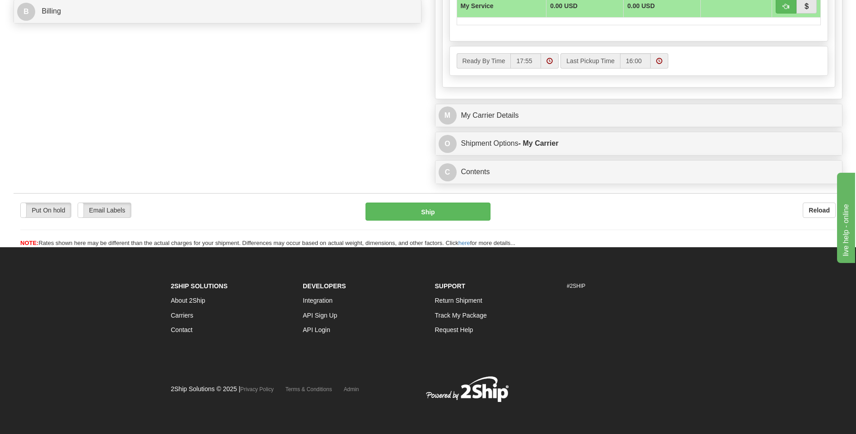
scroll to position [435, 0]
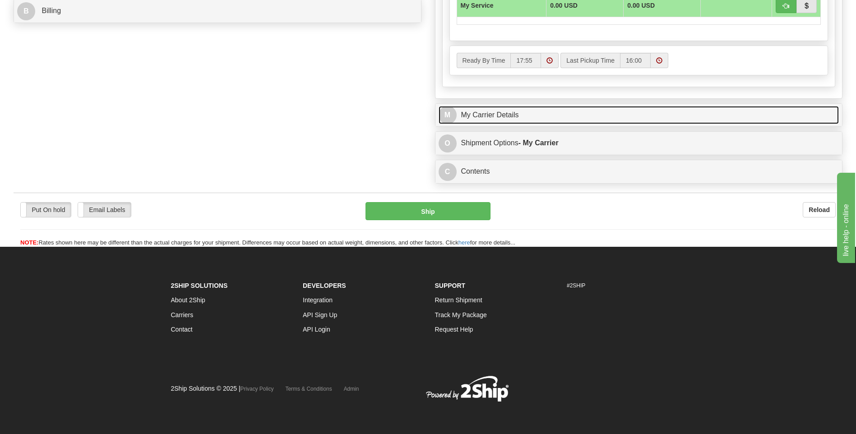
click at [547, 108] on link "M My Carrier Details" at bounding box center [638, 115] width 401 height 18
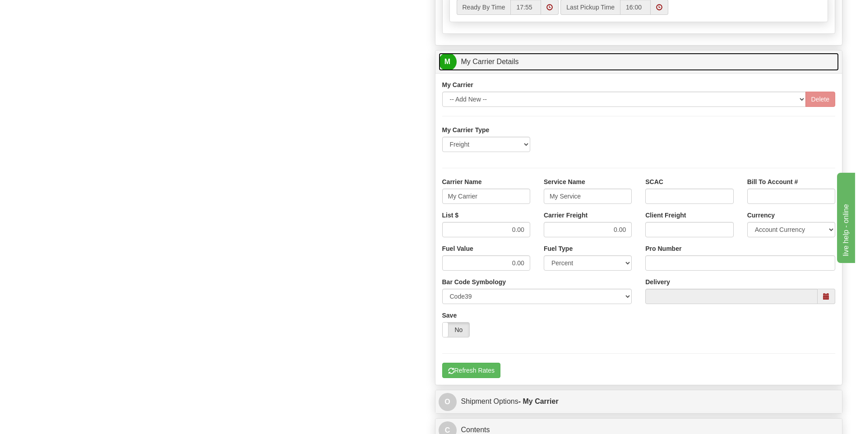
scroll to position [570, 0]
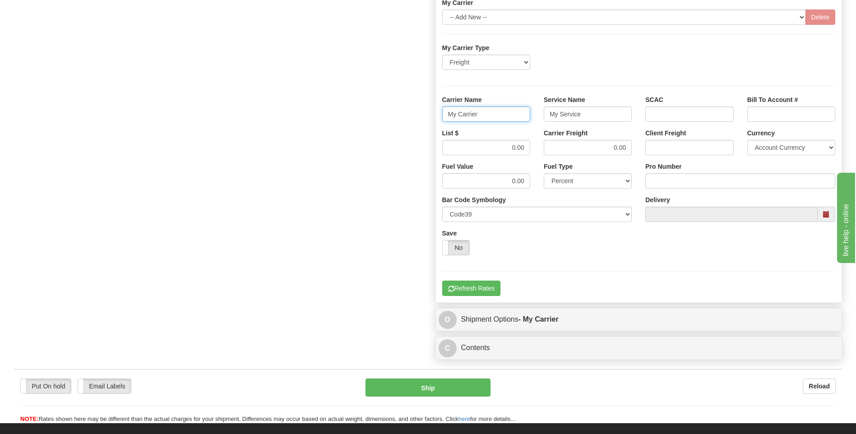
drag, startPoint x: 493, startPoint y: 120, endPoint x: 432, endPoint y: 116, distance: 60.5
type input "XPO"
type input "LTL"
drag, startPoint x: 513, startPoint y: 152, endPoint x: 543, endPoint y: 149, distance: 29.5
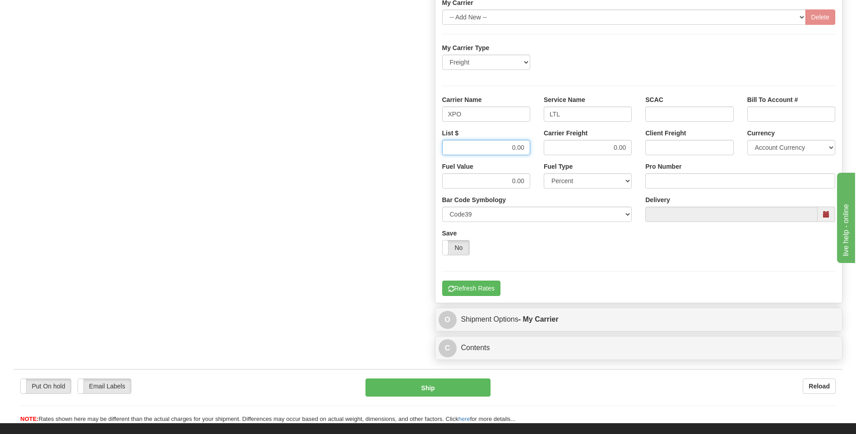
click at [543, 149] on div "List $ 0.00 Carrier Freight 0.00 Client Freight Currency Account Currency ARN A…" at bounding box center [638, 145] width 407 height 33
type input "385"
click at [650, 178] on input "Pro Number" at bounding box center [740, 180] width 190 height 15
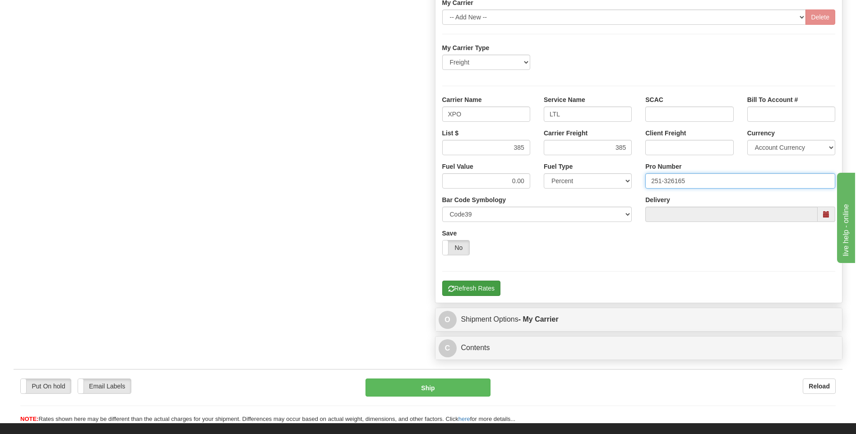
type input "251-326165"
click at [476, 289] on button "Refresh Rates" at bounding box center [471, 288] width 58 height 15
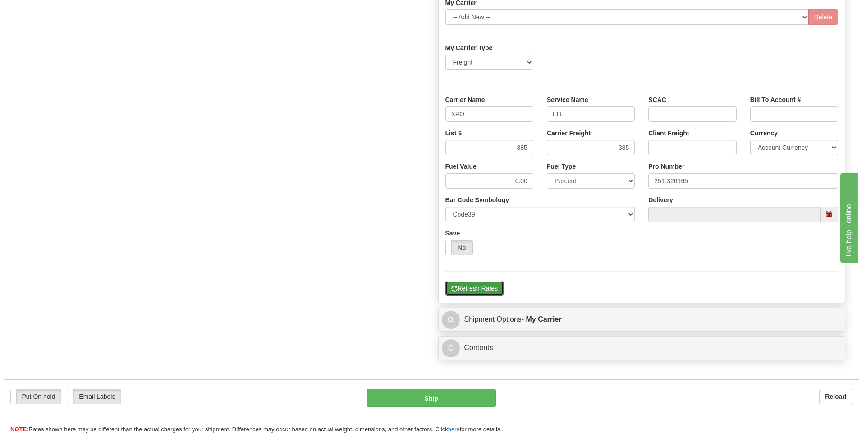
scroll to position [186, 0]
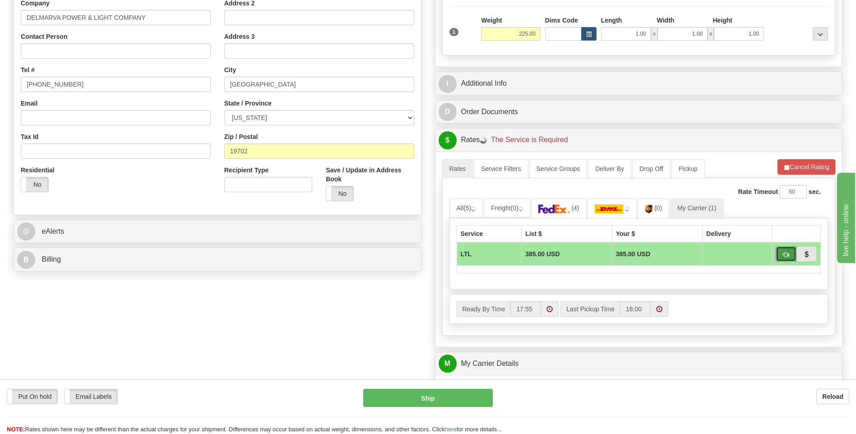
click at [783, 257] on span "button" at bounding box center [786, 255] width 6 height 6
type input "00"
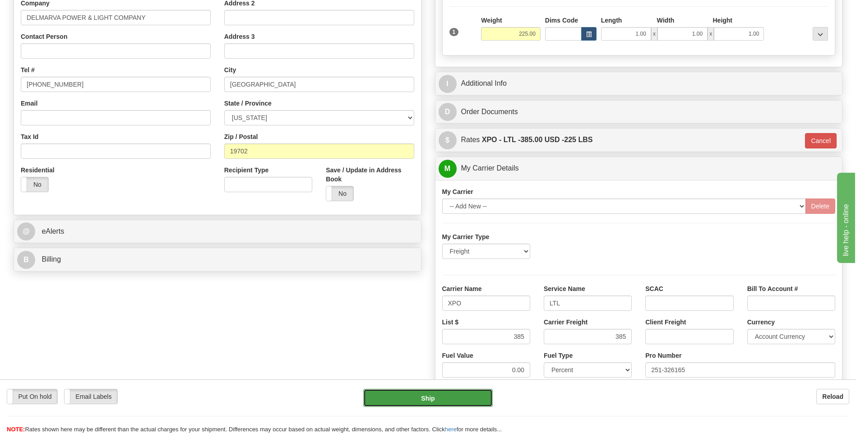
click at [468, 392] on button "Ship" at bounding box center [427, 398] width 129 height 18
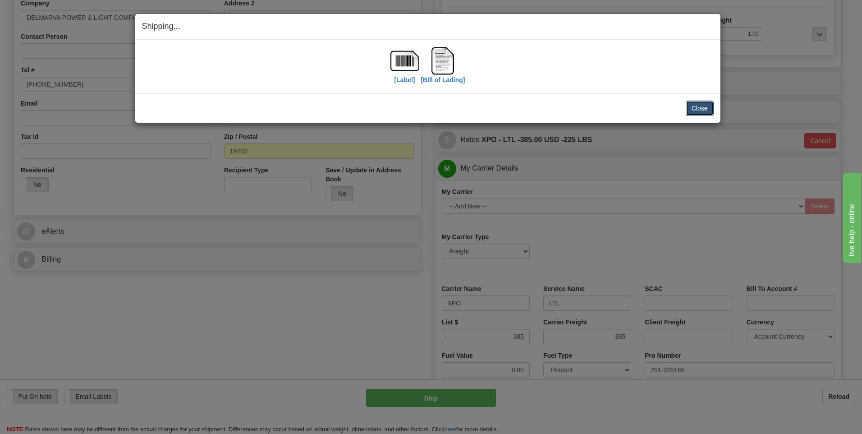
click at [697, 108] on button "Close" at bounding box center [700, 108] width 28 height 15
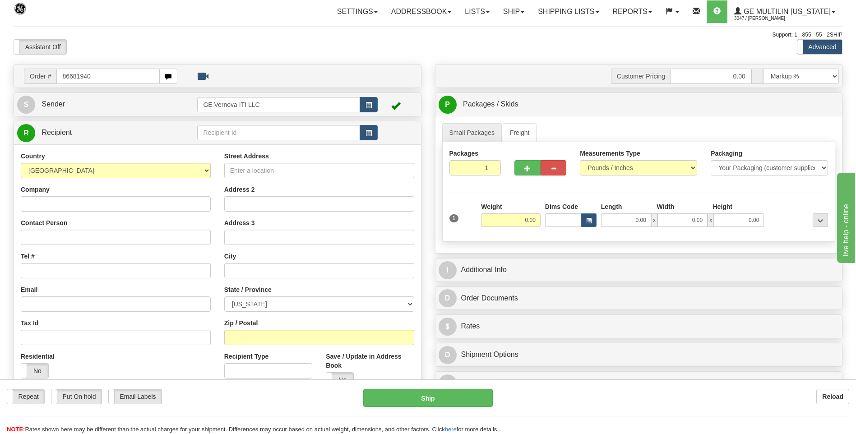
type input "86681940"
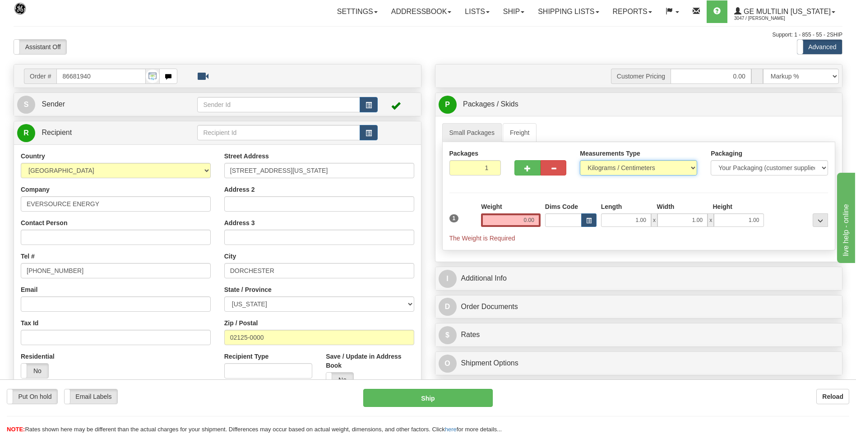
click at [602, 169] on select "Pounds / Inches Kilograms / Centimeters" at bounding box center [638, 167] width 117 height 15
select select "0"
click at [580, 160] on select "Pounds / Inches Kilograms / Centimeters" at bounding box center [638, 167] width 117 height 15
click at [535, 216] on input "0.00" at bounding box center [511, 220] width 60 height 14
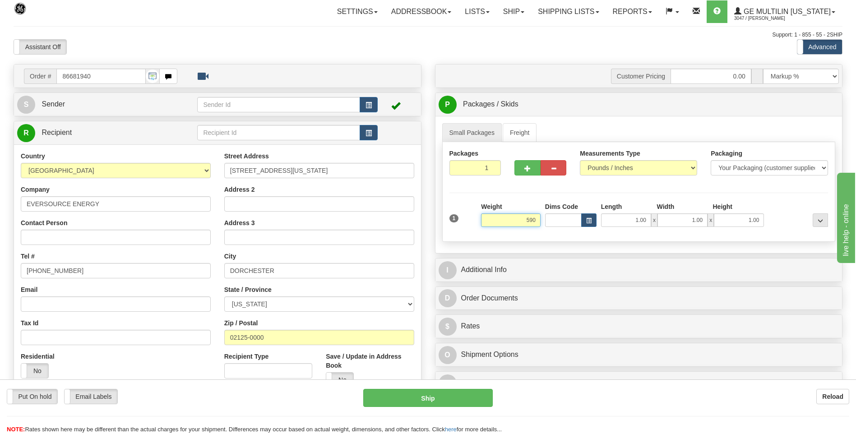
click button "Delete" at bounding box center [0, 0] width 0 height 0
type input "590.00"
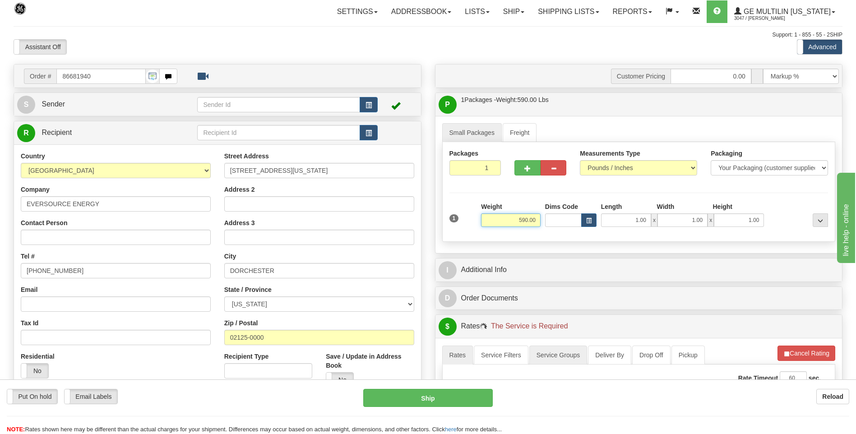
scroll to position [135, 0]
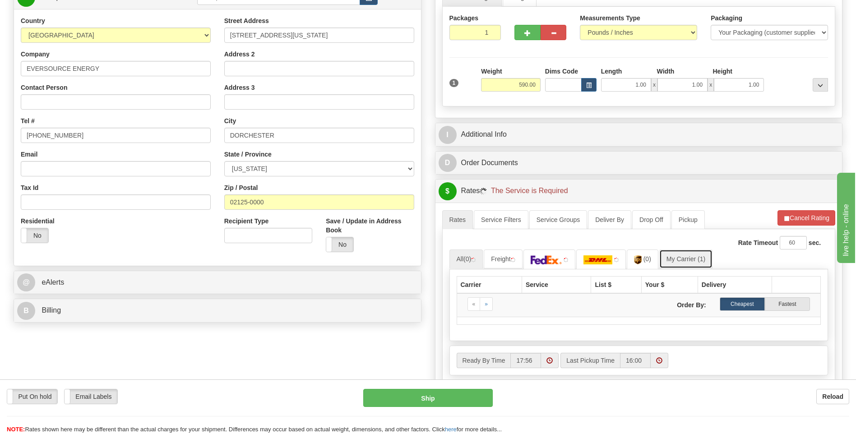
click at [693, 257] on link "My Carrier (1)" at bounding box center [685, 258] width 53 height 19
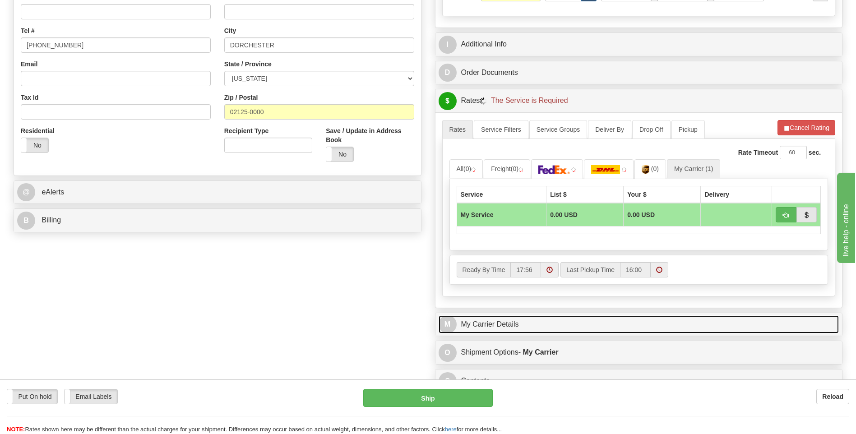
click at [506, 323] on link "M My Carrier Details" at bounding box center [638, 324] width 401 height 18
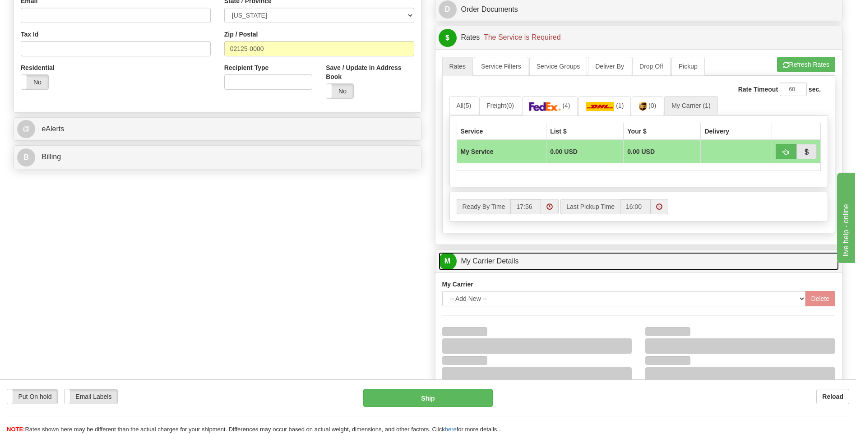
scroll to position [361, 0]
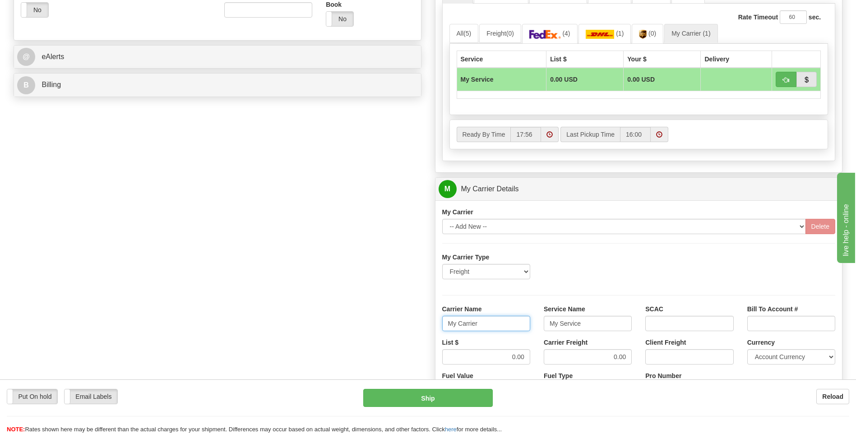
drag, startPoint x: 489, startPoint y: 328, endPoint x: 436, endPoint y: 323, distance: 53.9
click at [436, 323] on div "Carrier Name My Carrier" at bounding box center [485, 320] width 101 height 33
type input "XPO"
type input "LTL"
drag, startPoint x: 517, startPoint y: 355, endPoint x: 526, endPoint y: 355, distance: 8.6
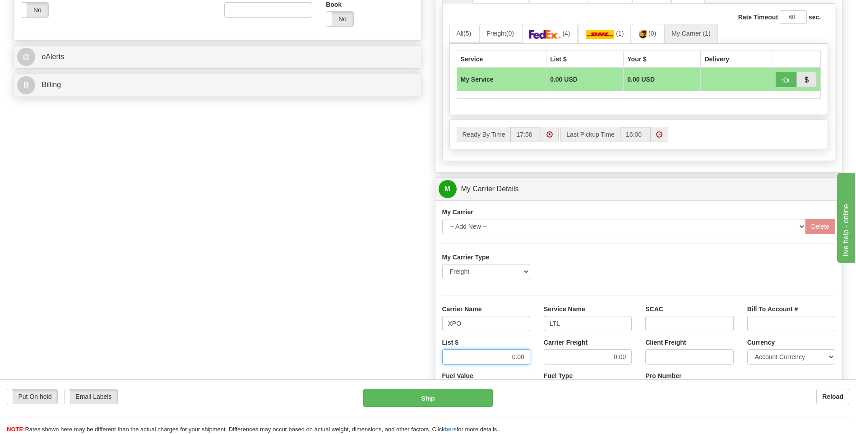
click at [526, 355] on input "0.00" at bounding box center [486, 356] width 88 height 15
type input "385"
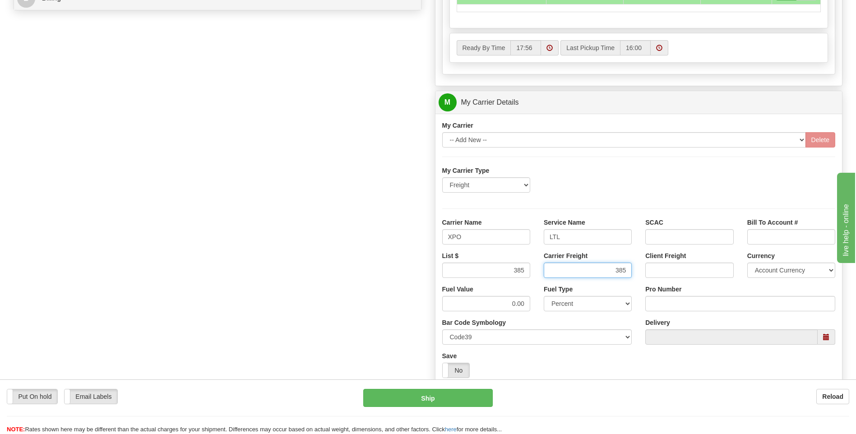
scroll to position [541, 0]
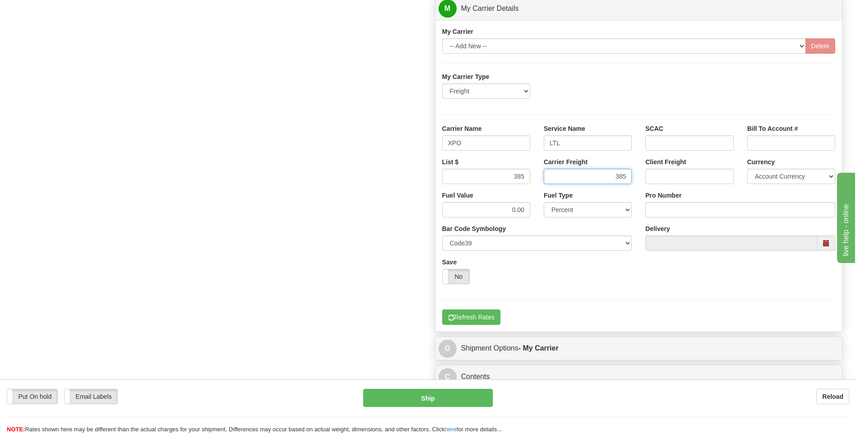
type input "385"
click at [653, 207] on input "Pro Number" at bounding box center [740, 209] width 190 height 15
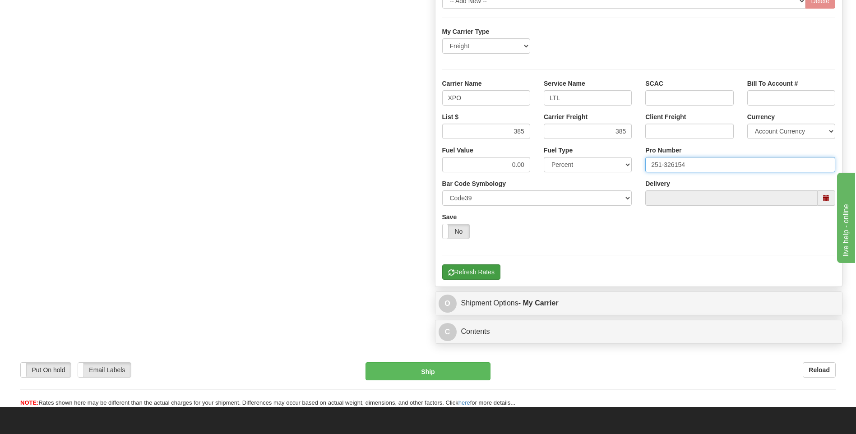
type input "251-326154"
click at [472, 279] on button "Refresh Rates" at bounding box center [471, 271] width 58 height 15
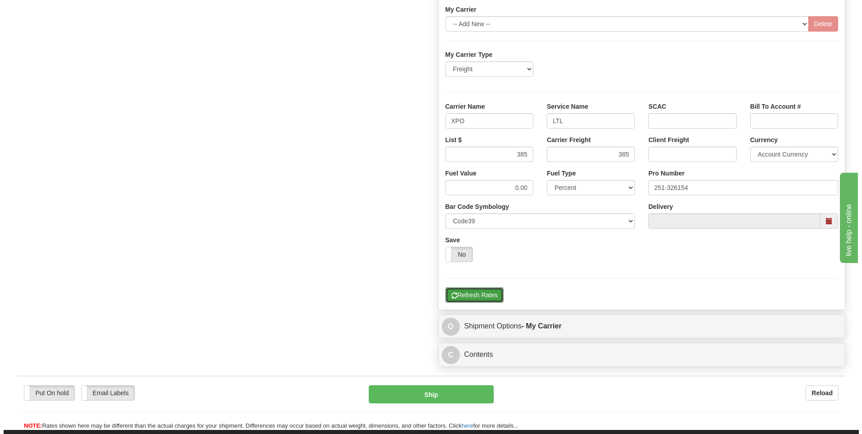
scroll to position [271, 0]
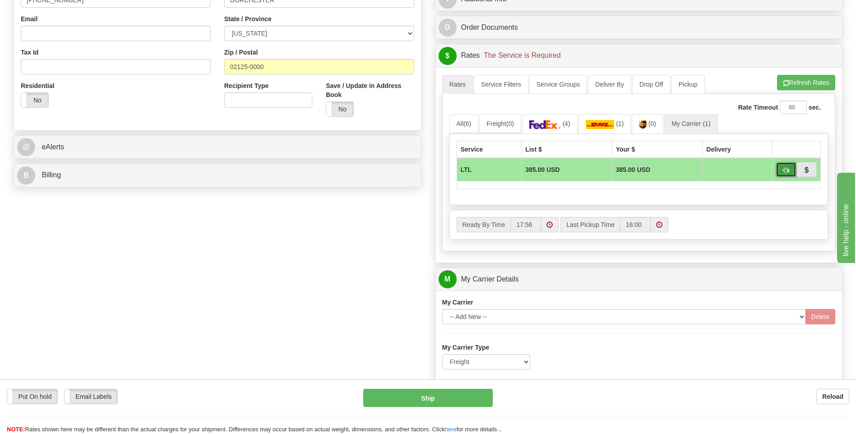
click at [784, 170] on span "button" at bounding box center [786, 170] width 6 height 6
type input "00"
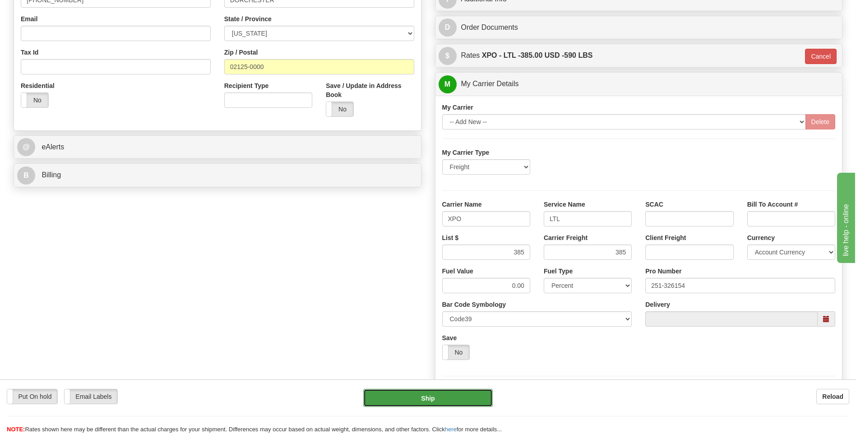
click at [438, 396] on button "Ship" at bounding box center [427, 398] width 129 height 18
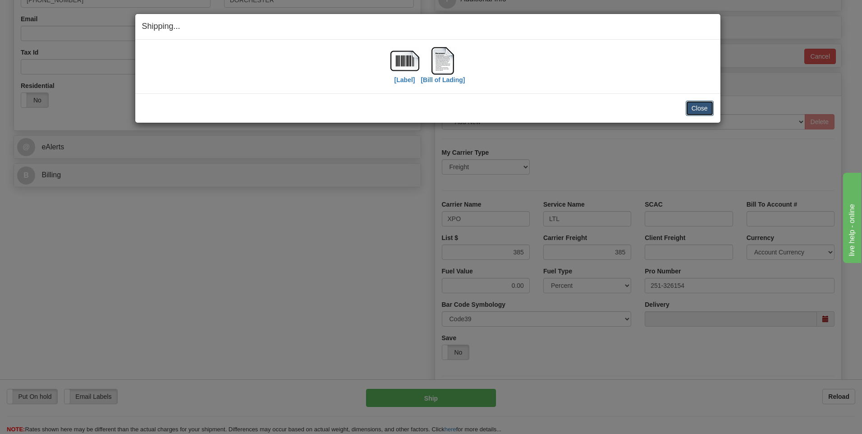
click at [698, 103] on button "Close" at bounding box center [700, 108] width 28 height 15
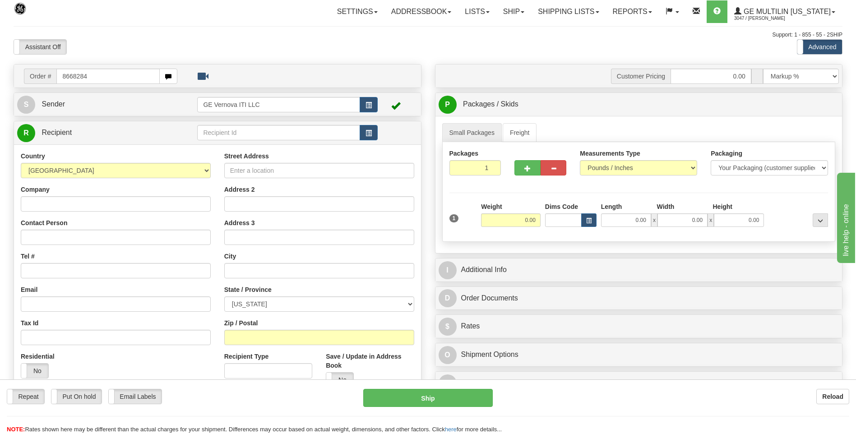
type input "8668284"
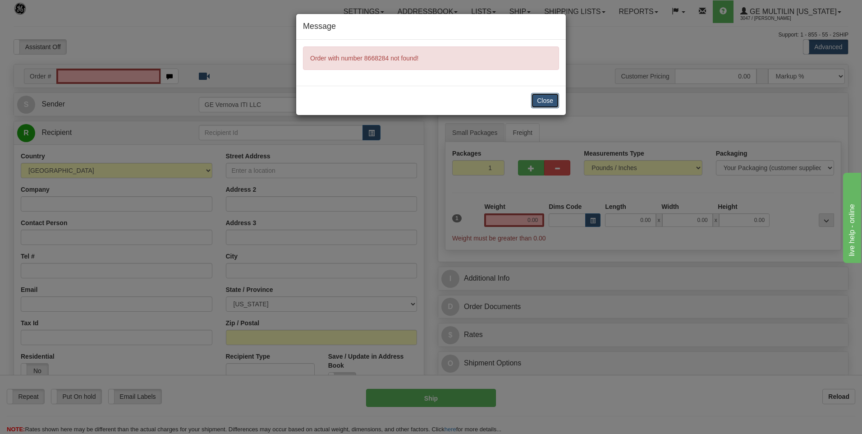
click at [551, 99] on button "Close" at bounding box center [545, 100] width 28 height 15
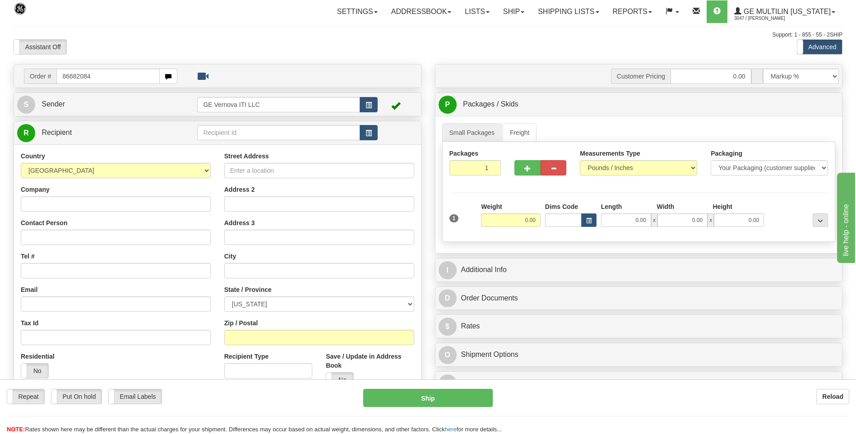
type input "86682084"
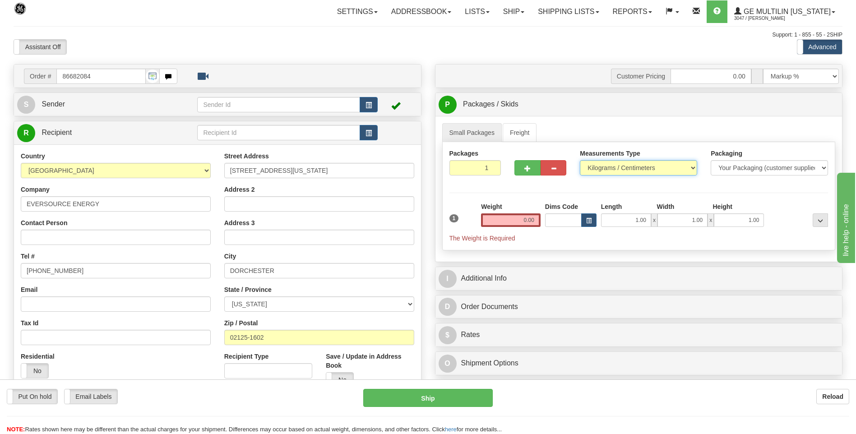
drag, startPoint x: 0, startPoint y: 0, endPoint x: 622, endPoint y: 171, distance: 645.5
click at [622, 171] on select "Pounds / Inches Kilograms / Centimeters" at bounding box center [638, 167] width 117 height 15
select select "0"
click at [580, 160] on select "Pounds / Inches Kilograms / Centimeters" at bounding box center [638, 167] width 117 height 15
click at [533, 220] on input "0.00" at bounding box center [511, 220] width 60 height 14
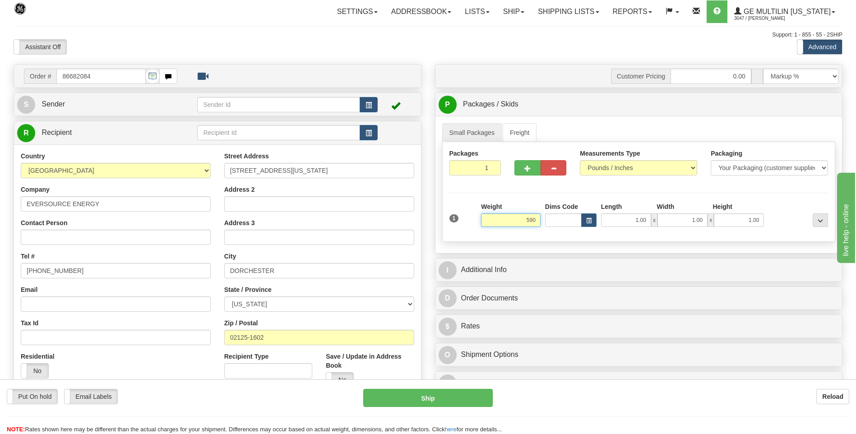
click button "Delete" at bounding box center [0, 0] width 0 height 0
type input "590.00"
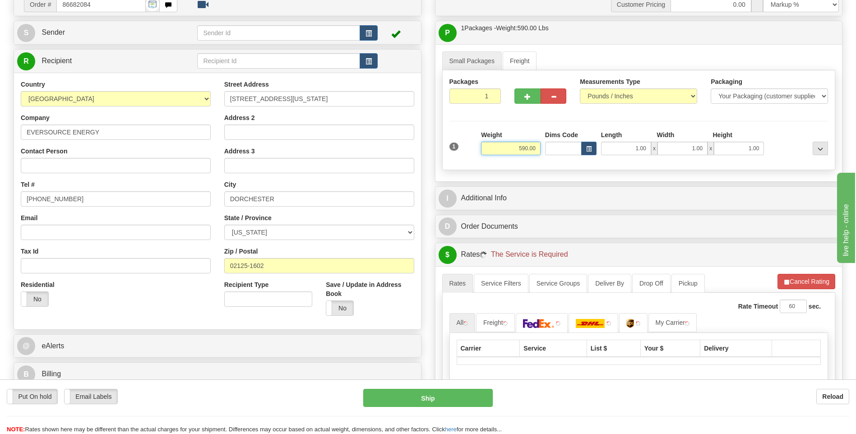
scroll to position [135, 0]
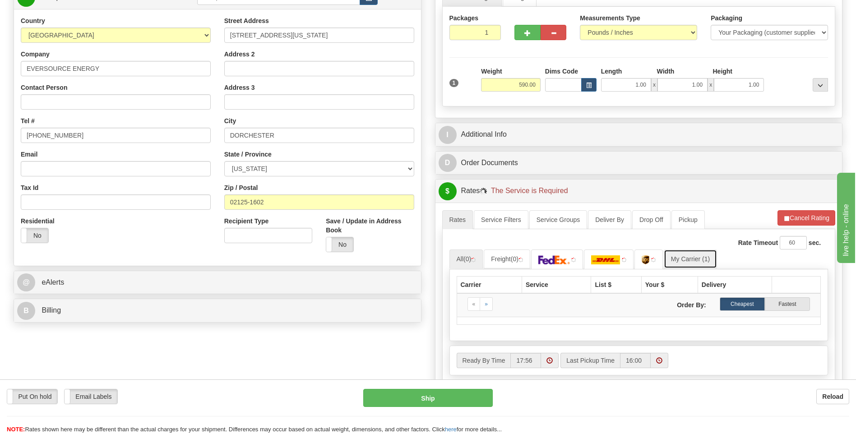
click at [682, 252] on link "My Carrier (1)" at bounding box center [690, 258] width 53 height 19
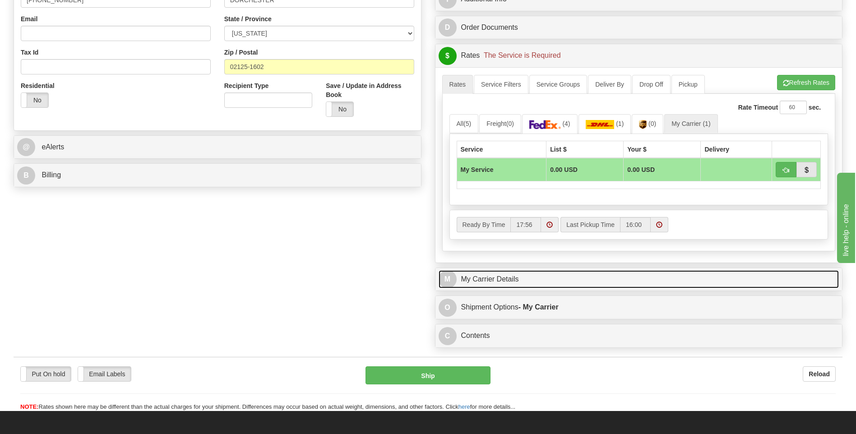
click at [530, 278] on link "M My Carrier Details" at bounding box center [638, 279] width 401 height 18
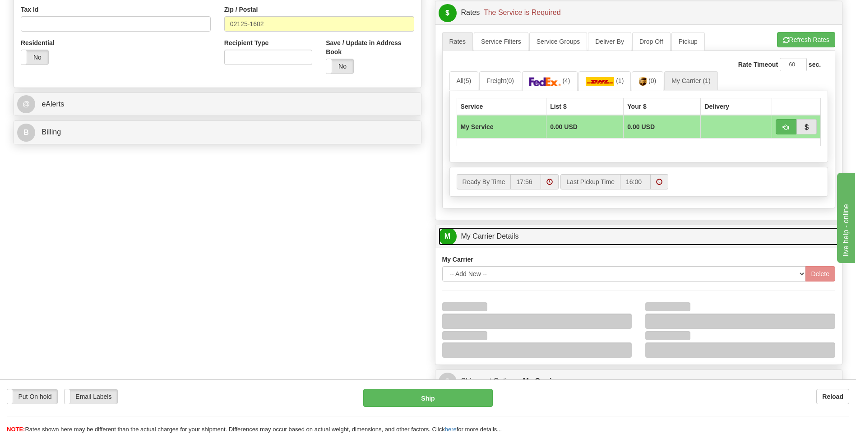
scroll to position [406, 0]
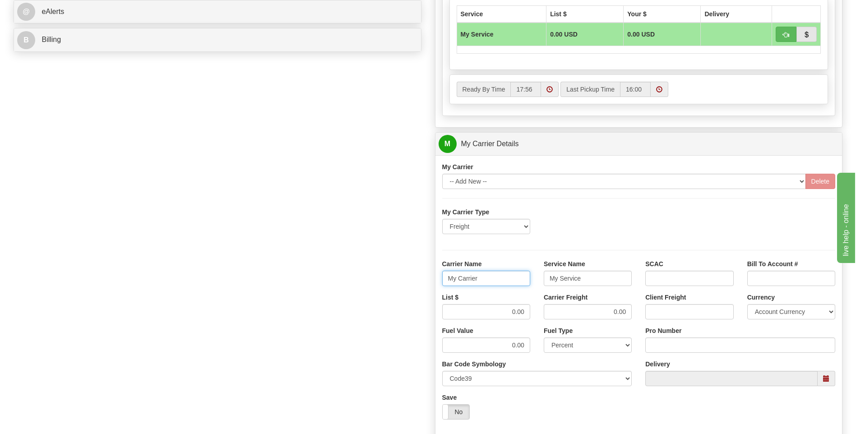
drag, startPoint x: 500, startPoint y: 279, endPoint x: 424, endPoint y: 283, distance: 76.4
click at [424, 283] on div "Order # 86682084 S Sender" at bounding box center [428, 93] width 842 height 871
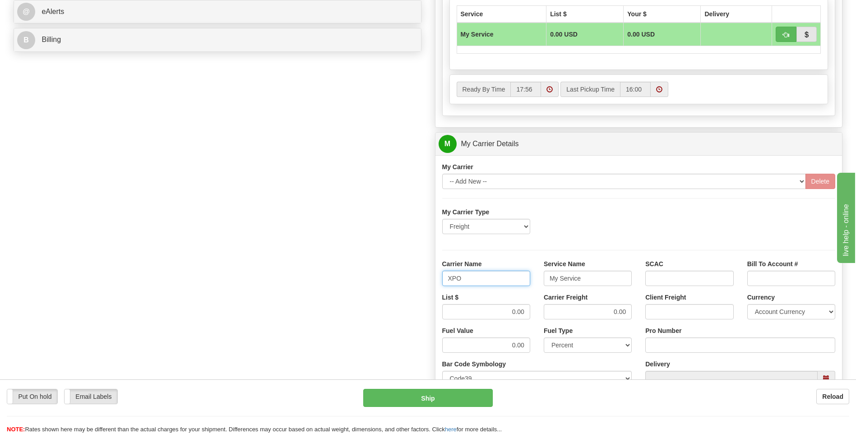
type input "XPO"
type input "LTL"
drag, startPoint x: 504, startPoint y: 308, endPoint x: 548, endPoint y: 308, distance: 43.3
click at [548, 308] on div "List $ 0.00 Carrier Freight 0.00 Client Freight Currency Account Currency ARN A…" at bounding box center [638, 309] width 407 height 33
type input ".01"
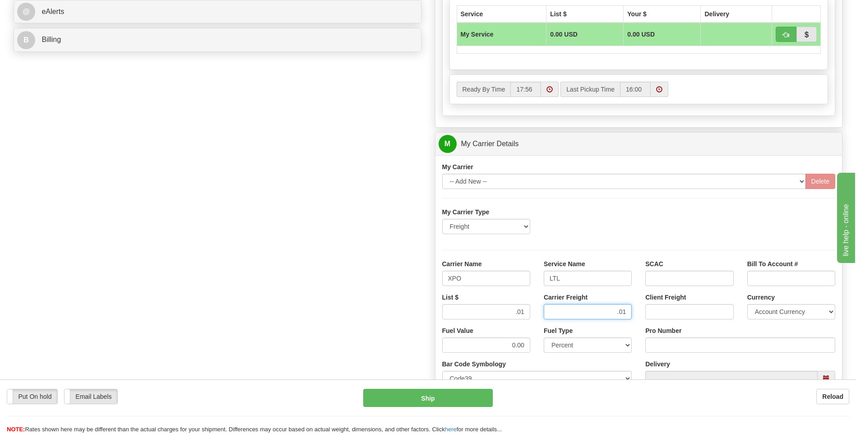
type input ".01"
click at [647, 344] on input "Pro Number" at bounding box center [740, 344] width 190 height 15
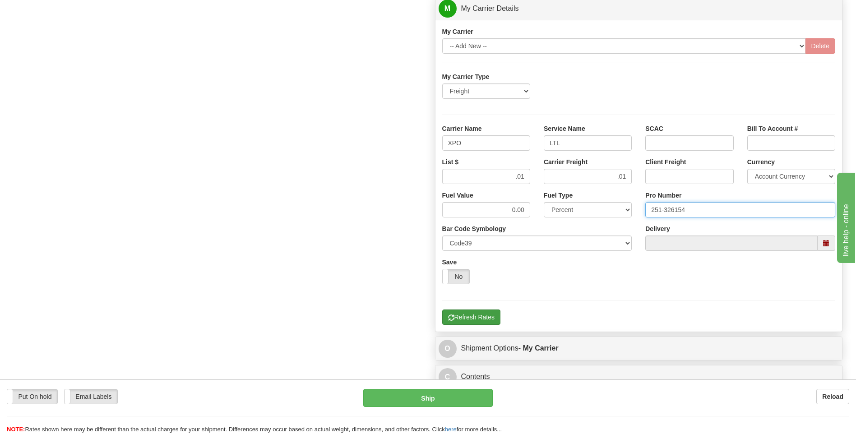
type input "251-326154"
click at [466, 317] on button "Refresh Rates" at bounding box center [471, 316] width 58 height 15
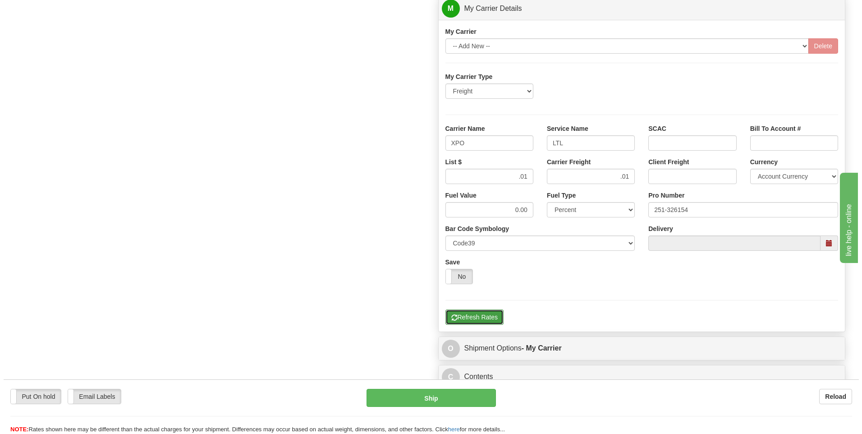
scroll to position [203, 0]
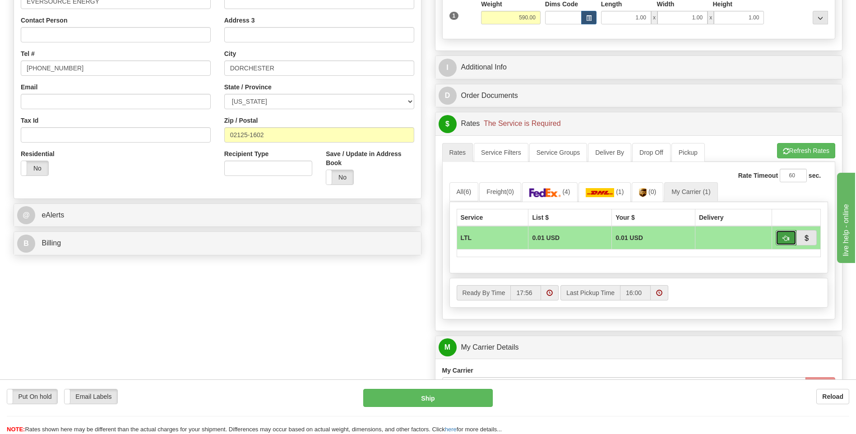
click at [783, 238] on span "button" at bounding box center [786, 238] width 6 height 6
type input "00"
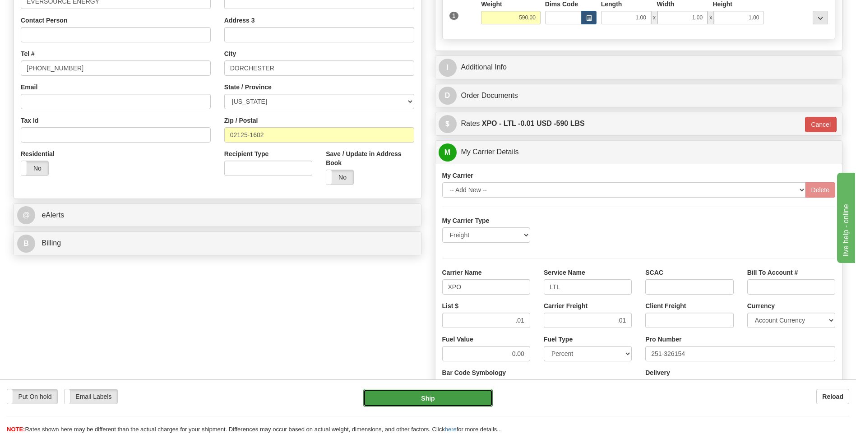
click at [456, 395] on button "Ship" at bounding box center [427, 398] width 129 height 18
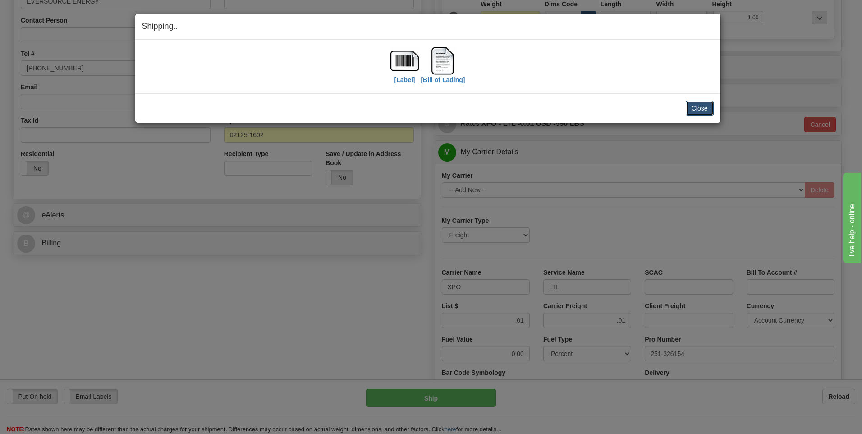
click at [708, 114] on button "Close" at bounding box center [700, 108] width 28 height 15
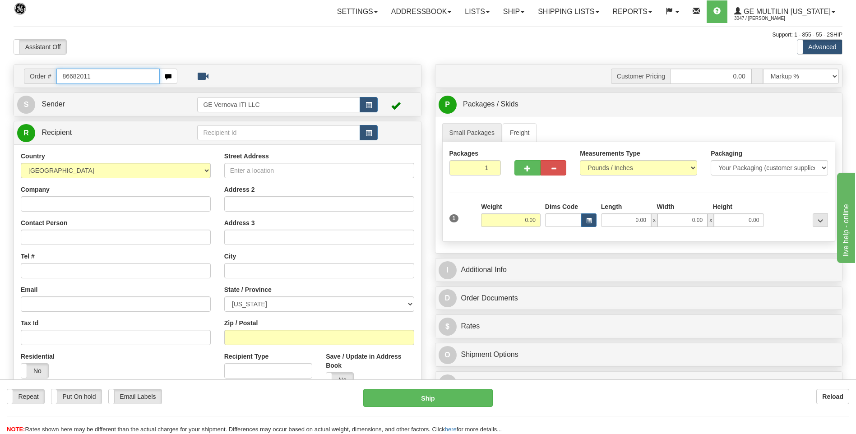
type input "86682011"
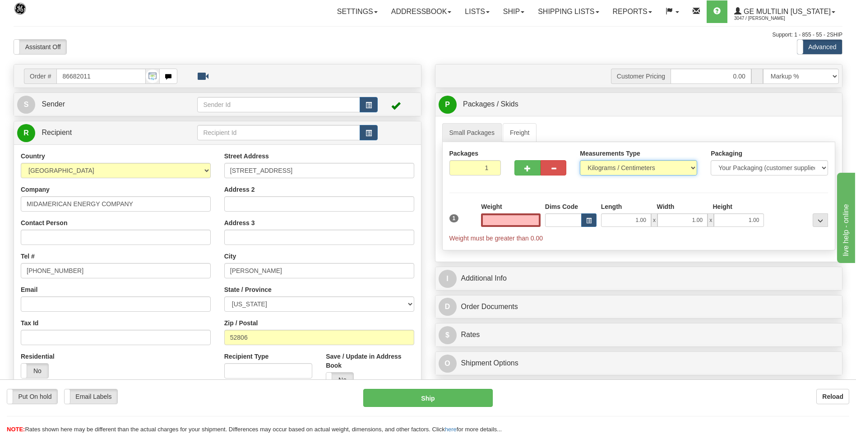
type input "0.00"
click at [619, 164] on select "Pounds / Inches Kilograms / Centimeters" at bounding box center [638, 167] width 117 height 15
select select "0"
click at [580, 160] on select "Pounds / Inches Kilograms / Centimeters" at bounding box center [638, 167] width 117 height 15
click at [535, 217] on input "0.00" at bounding box center [511, 220] width 60 height 14
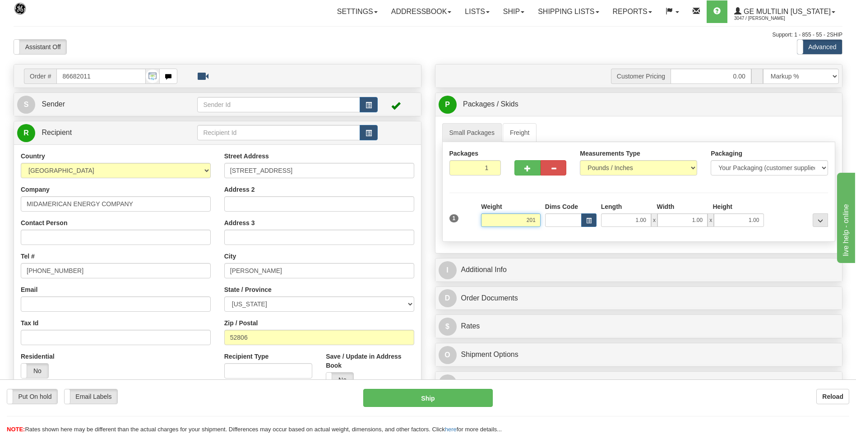
click button "Delete" at bounding box center [0, 0] width 0 height 0
type input "201.00"
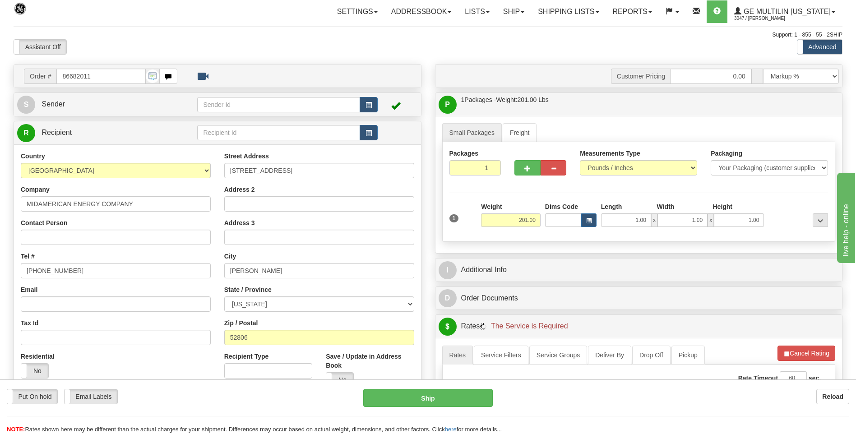
drag, startPoint x: 535, startPoint y: 217, endPoint x: 693, endPoint y: 283, distance: 171.2
click at [693, 283] on div "Customer Pricing 0.00 Markup % Discount % Flat Amount Per Pound Flat Amount Mar…" at bounding box center [638, 329] width 421 height 531
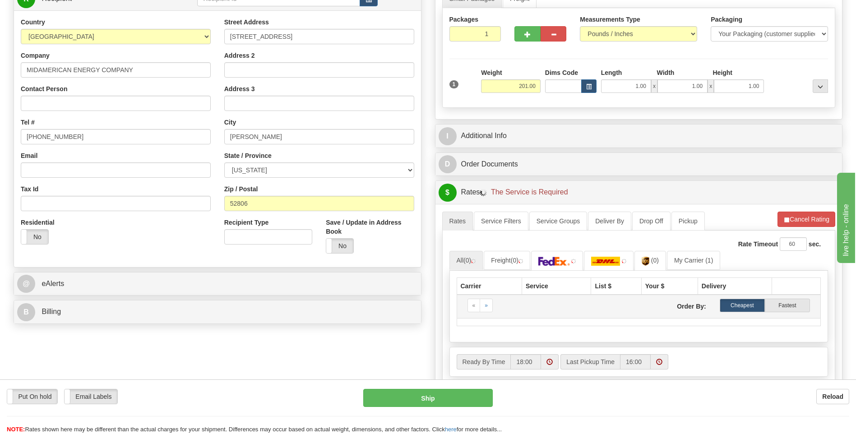
scroll to position [135, 0]
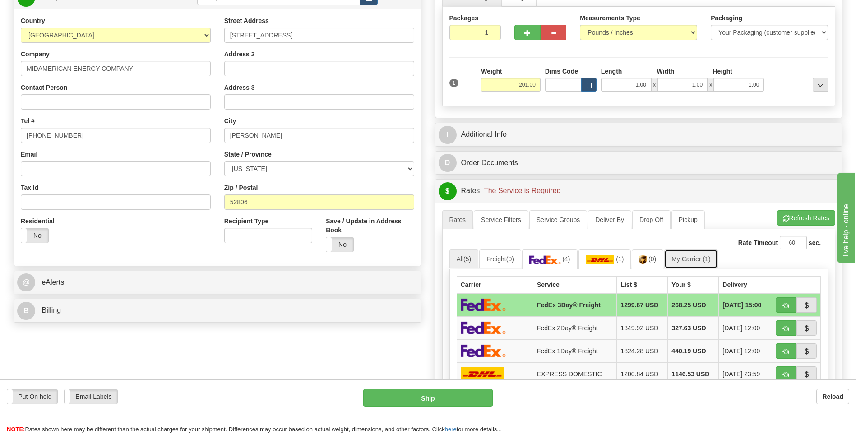
click at [691, 258] on link "My Carrier (1)" at bounding box center [690, 258] width 53 height 19
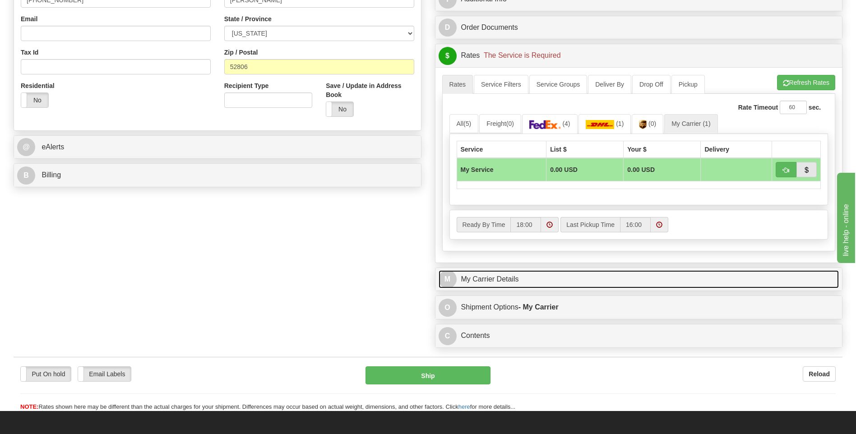
click at [545, 281] on link "M My Carrier Details" at bounding box center [638, 279] width 401 height 18
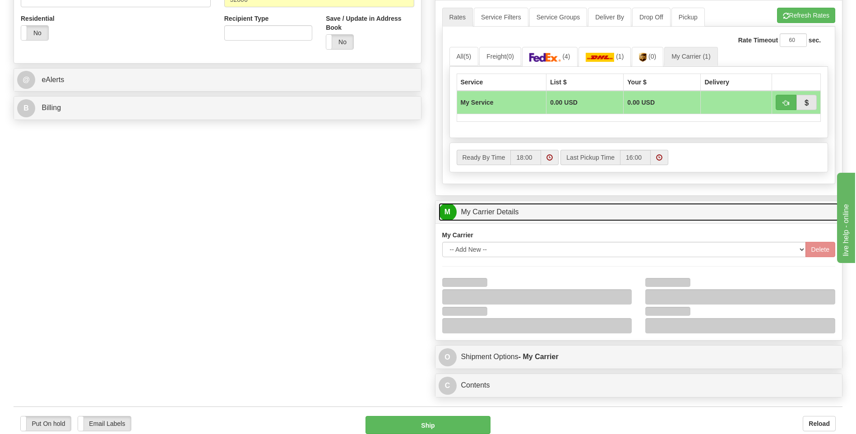
scroll to position [406, 0]
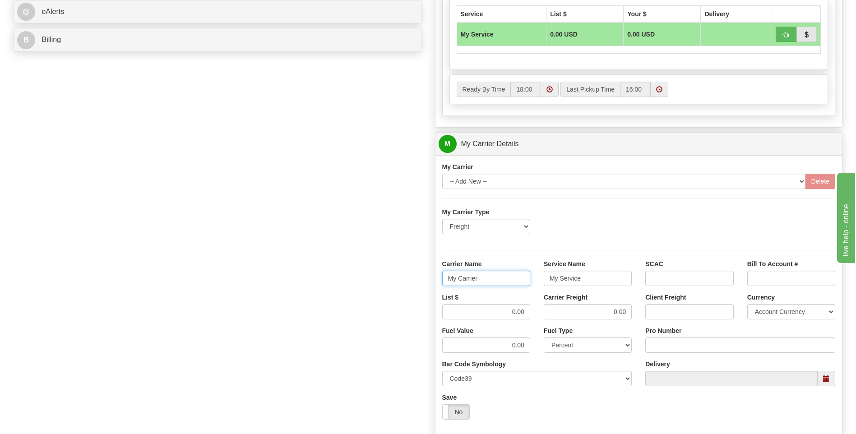
drag, startPoint x: 432, startPoint y: 282, endPoint x: 408, endPoint y: 284, distance: 24.4
click at [408, 284] on div "Order # 86682011 S Sender" at bounding box center [428, 93] width 842 height 871
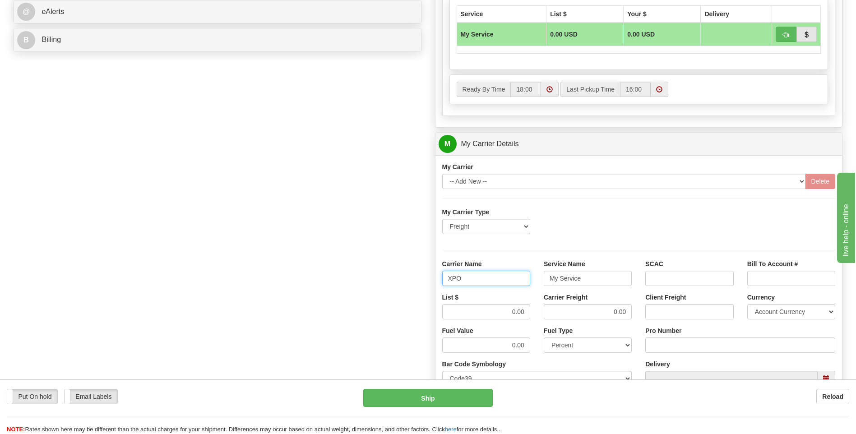
type input "XPO"
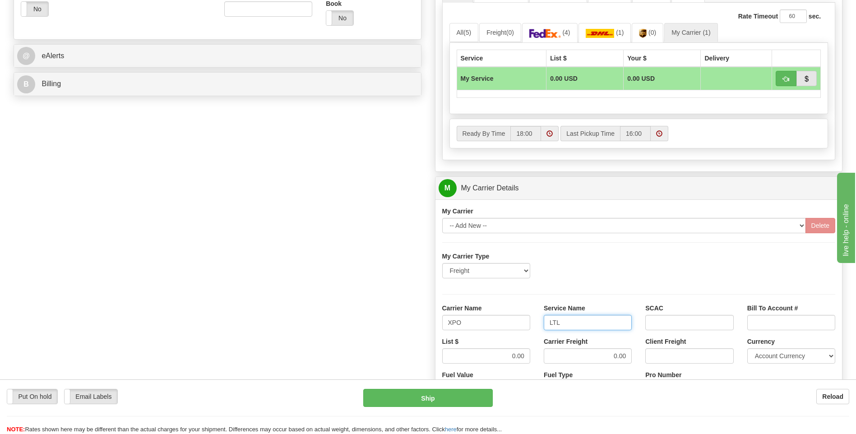
scroll to position [361, 0]
type input "LTL"
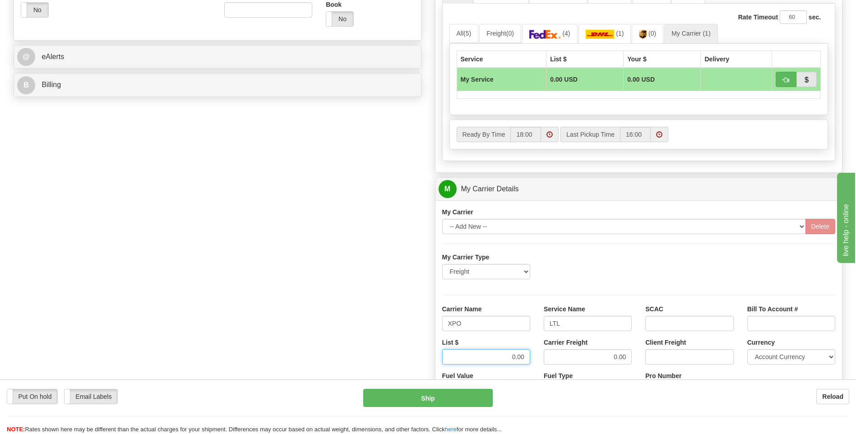
drag, startPoint x: 496, startPoint y: 357, endPoint x: 552, endPoint y: 355, distance: 55.5
click at [552, 355] on div "List $ 0.00 Carrier Freight 0.00 Client Freight Currency Account Currency ARN A…" at bounding box center [638, 354] width 407 height 33
type input "385"
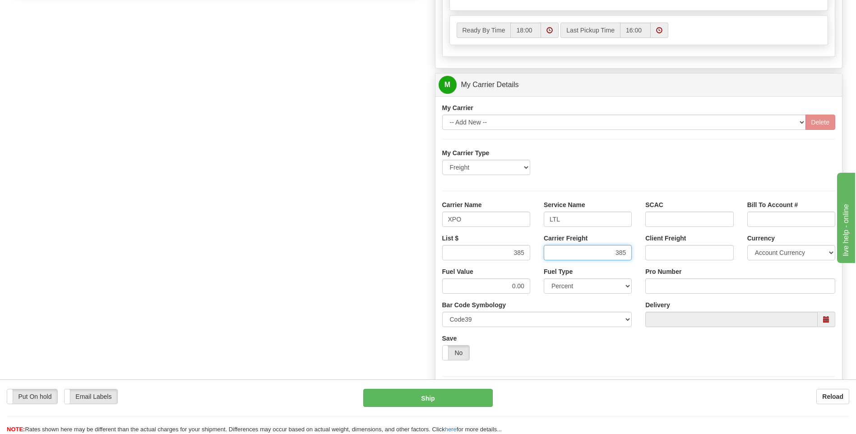
scroll to position [541, 0]
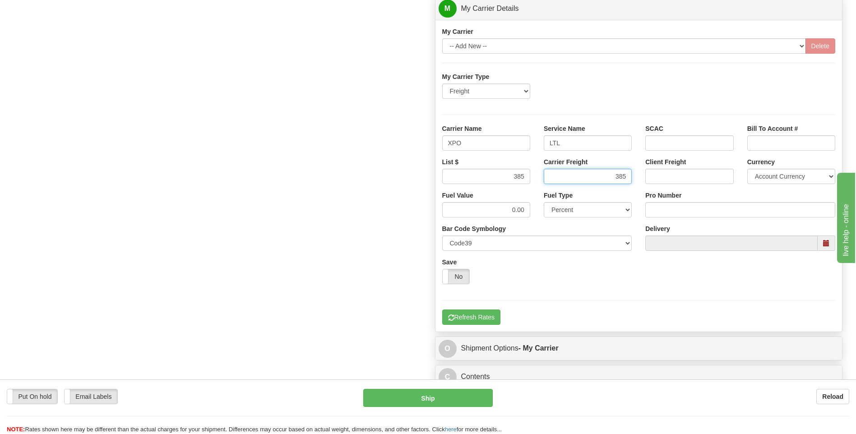
type input "385"
click at [676, 210] on input "Pro Number" at bounding box center [740, 209] width 190 height 15
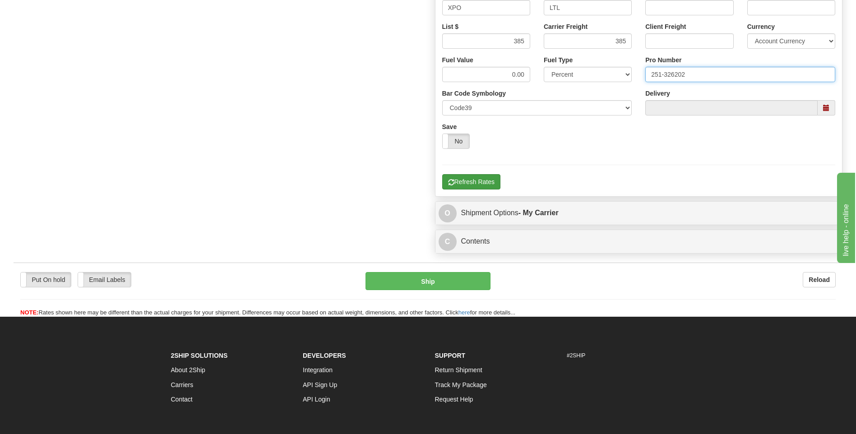
type input "251-326202"
click at [475, 182] on button "Refresh Rates" at bounding box center [471, 181] width 58 height 15
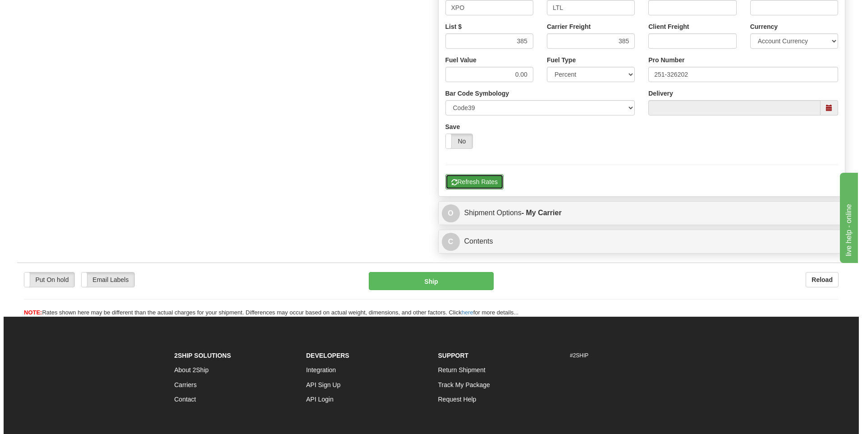
scroll to position [338, 0]
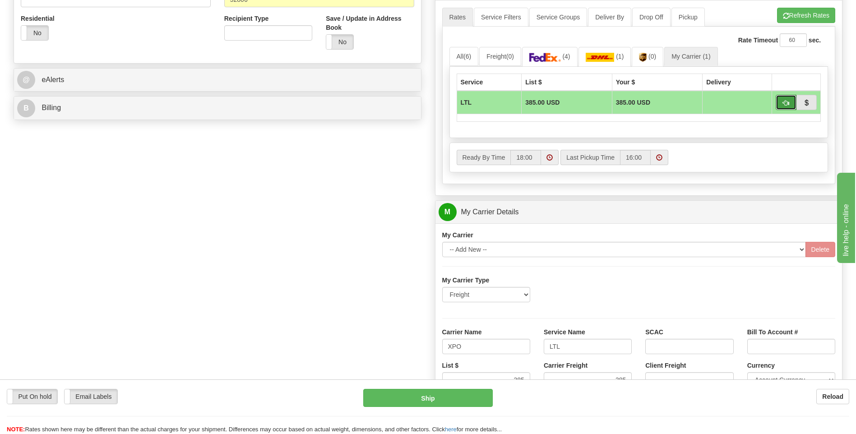
click at [782, 102] on button "button" at bounding box center [785, 102] width 21 height 15
type input "00"
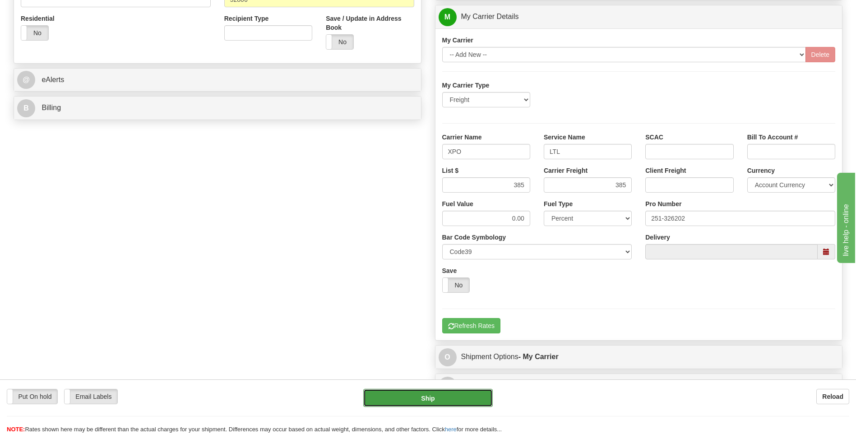
click at [450, 399] on button "Ship" at bounding box center [427, 398] width 129 height 18
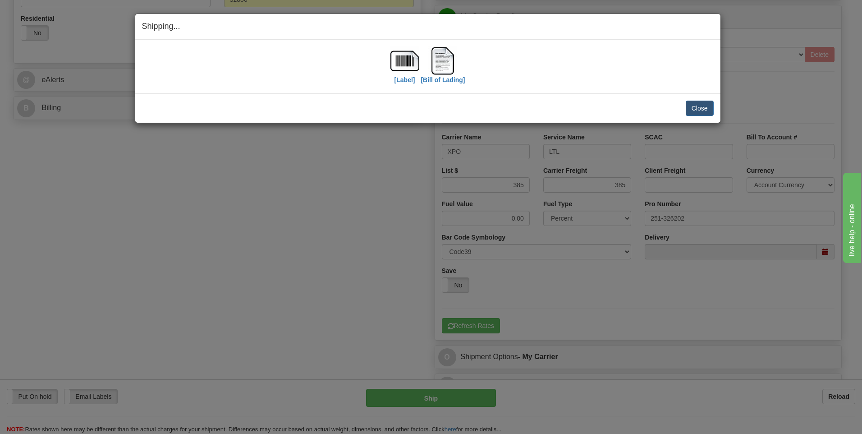
click at [690, 98] on div "Close Cancel Cancel Shipment and Quit Pickup Quit Pickup ONLY" at bounding box center [427, 107] width 585 height 29
click at [694, 106] on button "Close" at bounding box center [700, 108] width 28 height 15
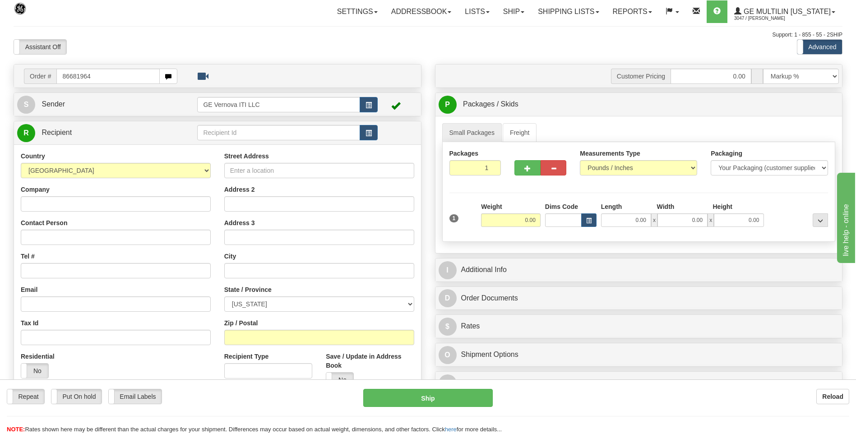
type input "86681964"
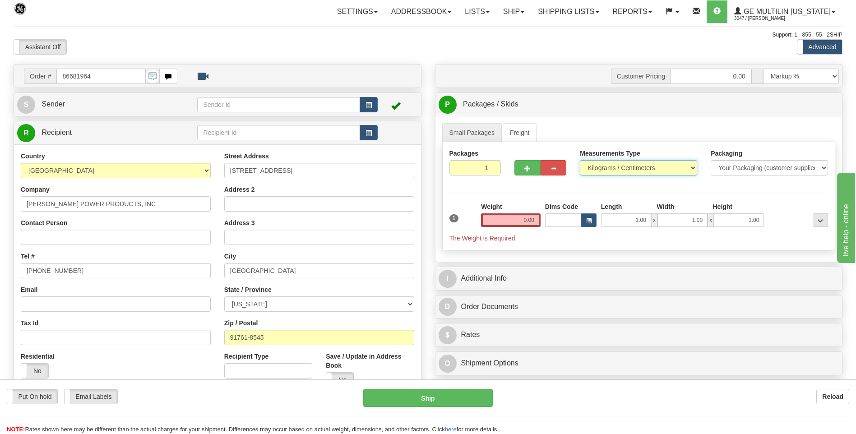
drag, startPoint x: 606, startPoint y: 170, endPoint x: 606, endPoint y: 177, distance: 7.2
click at [606, 170] on select "Pounds / Inches Kilograms / Centimeters" at bounding box center [638, 167] width 117 height 15
select select "0"
click at [580, 160] on select "Pounds / Inches Kilograms / Centimeters" at bounding box center [638, 167] width 117 height 15
click at [537, 221] on input "0.00" at bounding box center [511, 220] width 60 height 14
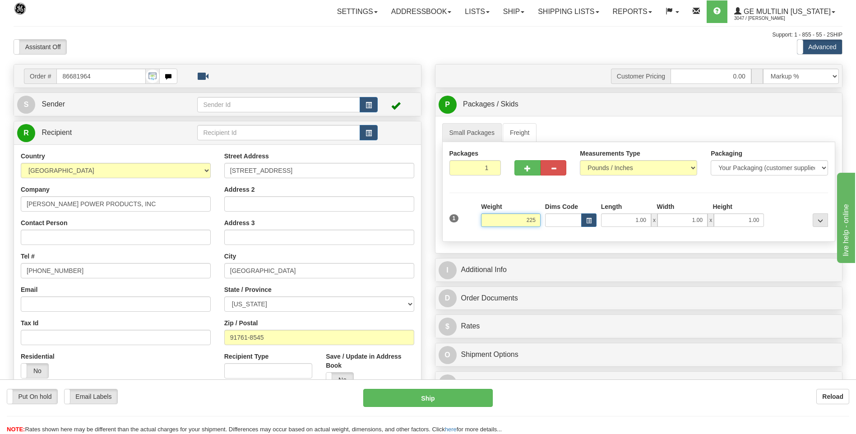
click button "Delete" at bounding box center [0, 0] width 0 height 0
type input "225.00"
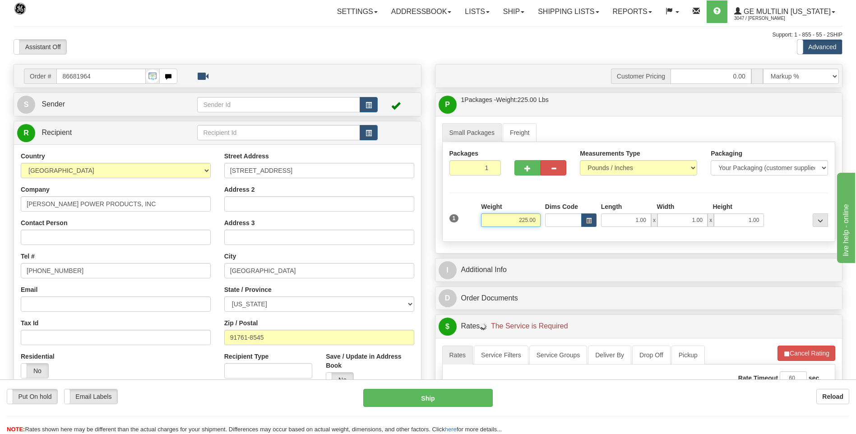
scroll to position [135, 0]
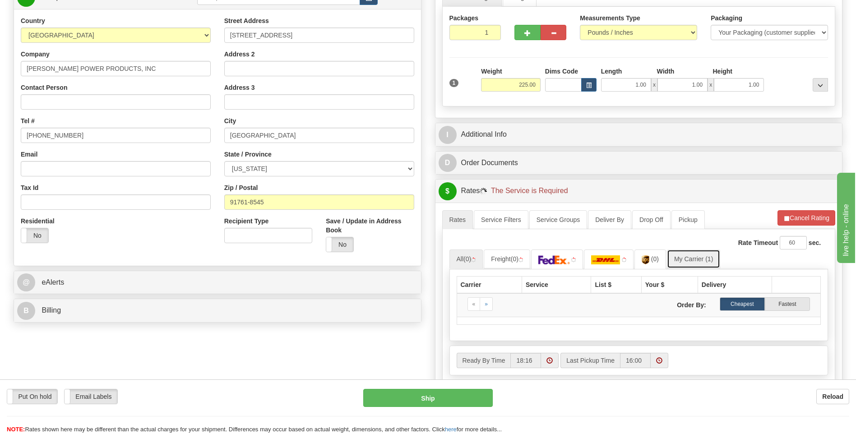
click at [692, 254] on link "My Carrier (1)" at bounding box center [693, 258] width 53 height 19
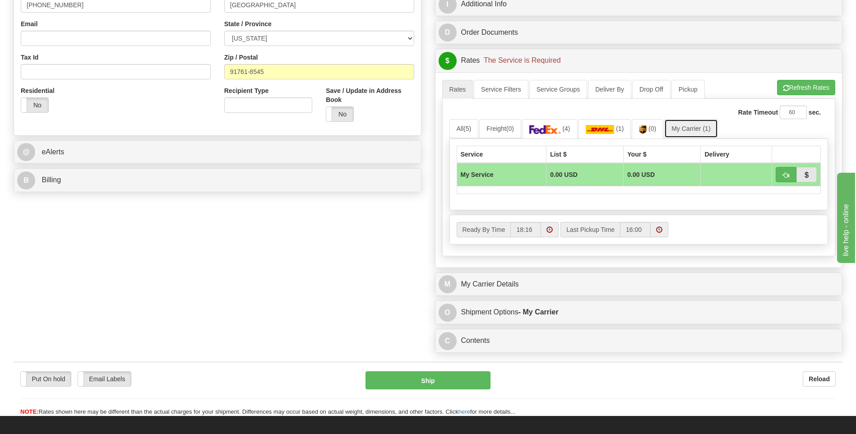
scroll to position [271, 0]
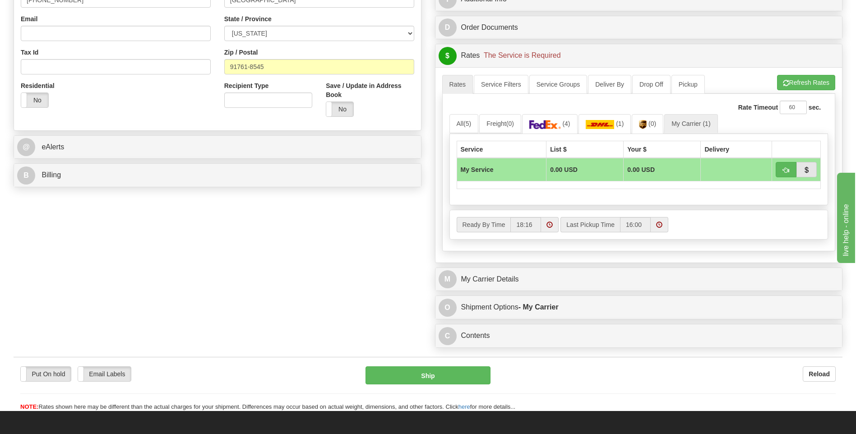
click at [527, 289] on div "M My Carrier Details" at bounding box center [638, 279] width 407 height 23
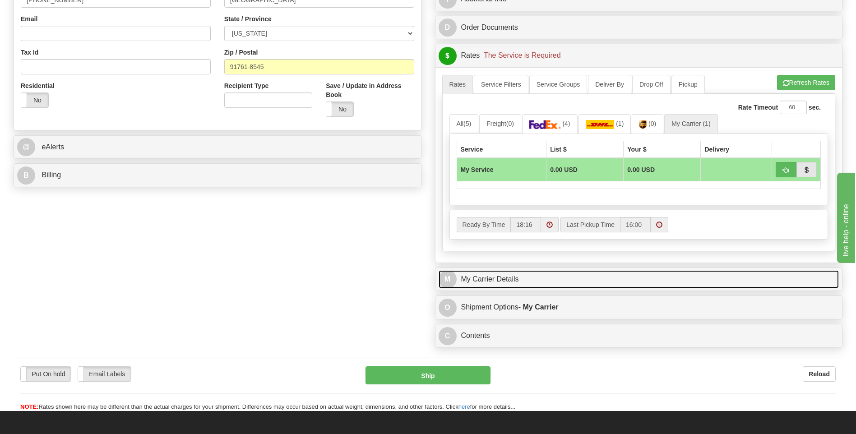
click at [526, 285] on link "M My Carrier Details" at bounding box center [638, 279] width 401 height 18
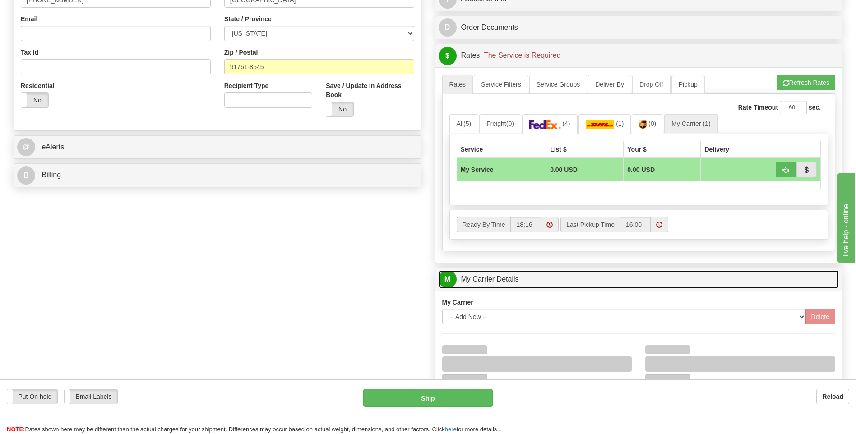
scroll to position [406, 0]
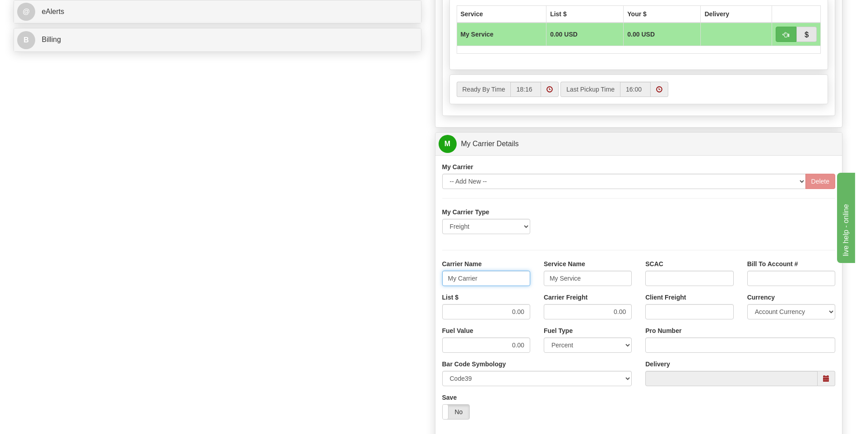
drag, startPoint x: 497, startPoint y: 281, endPoint x: 411, endPoint y: 287, distance: 85.9
click at [411, 287] on div "Order # 86681964 S Sender" at bounding box center [428, 93] width 842 height 871
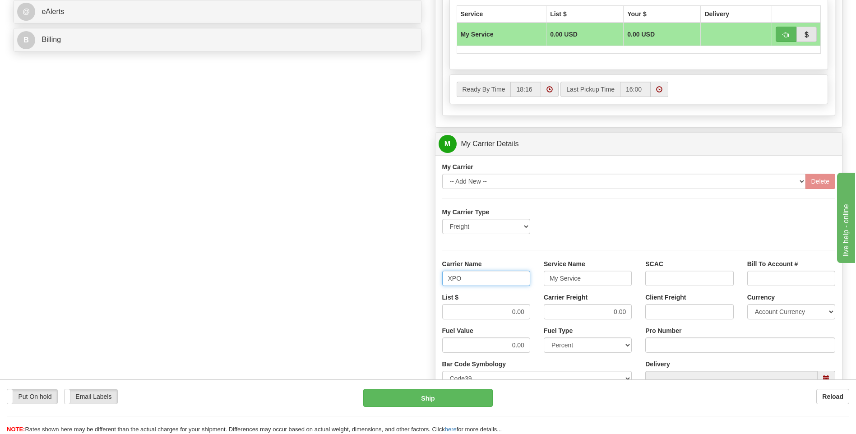
type input "XPO"
type input "LTL"
drag, startPoint x: 496, startPoint y: 311, endPoint x: 550, endPoint y: 309, distance: 54.2
click at [550, 309] on div "List $ 0.00 Carrier Freight 0.00 Client Freight Currency Account Currency ARN A…" at bounding box center [638, 309] width 407 height 33
type input "385"
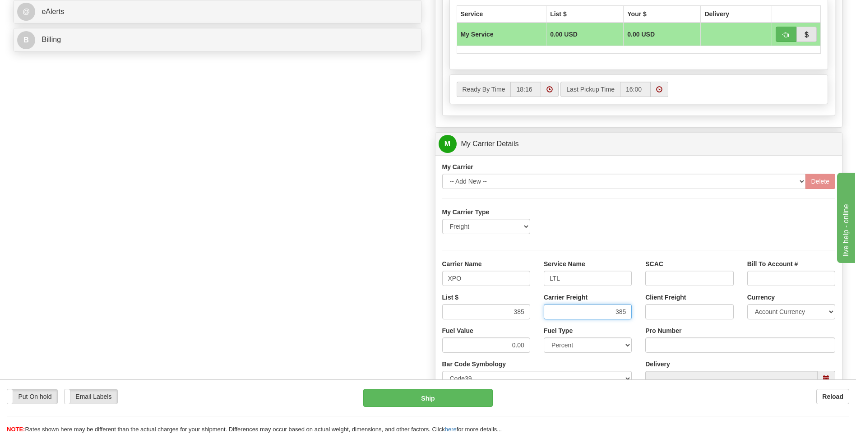
type input "385"
click at [669, 343] on input "Pro Number" at bounding box center [740, 344] width 190 height 15
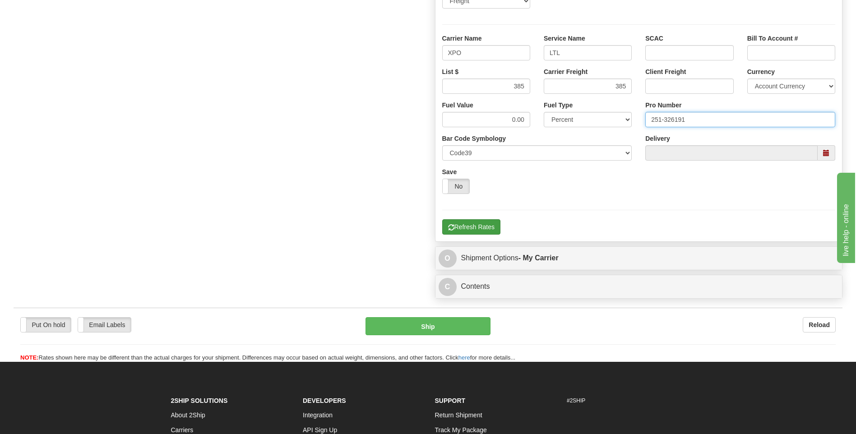
type input "251-326191"
click at [479, 234] on button "Refresh Rates" at bounding box center [471, 226] width 58 height 15
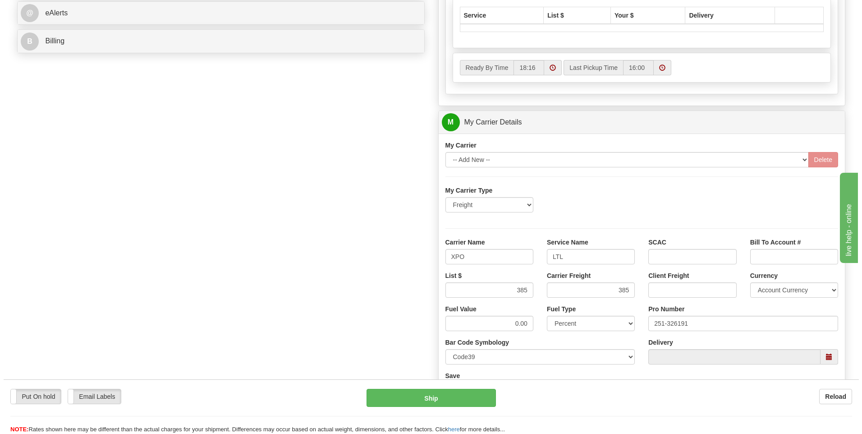
scroll to position [203, 0]
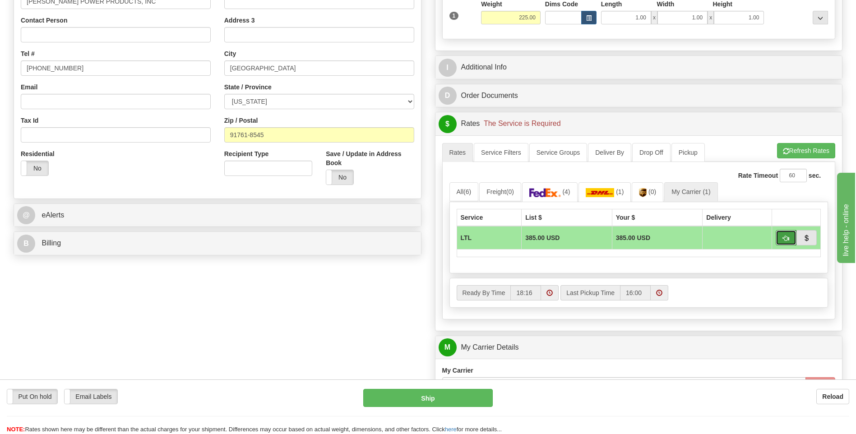
click at [784, 241] on span "button" at bounding box center [786, 238] width 6 height 6
type input "00"
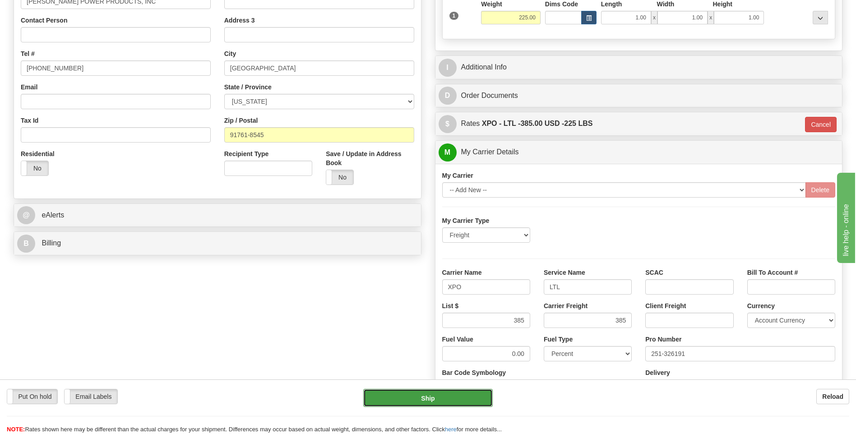
click at [434, 404] on button "Ship" at bounding box center [427, 398] width 129 height 18
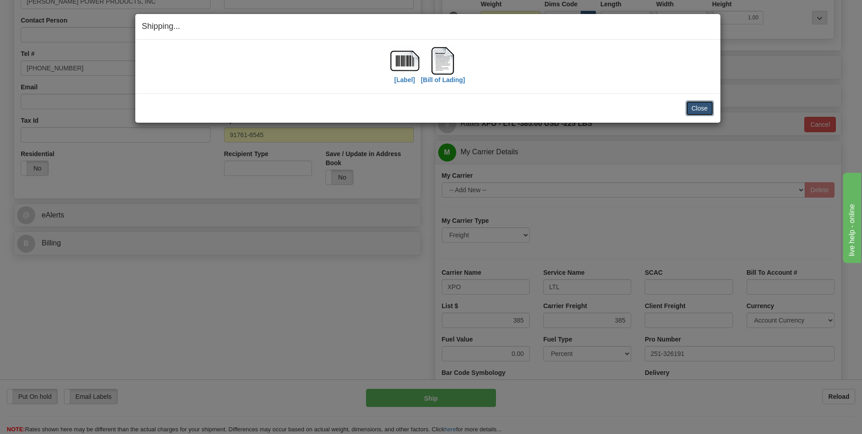
click at [696, 110] on button "Close" at bounding box center [700, 108] width 28 height 15
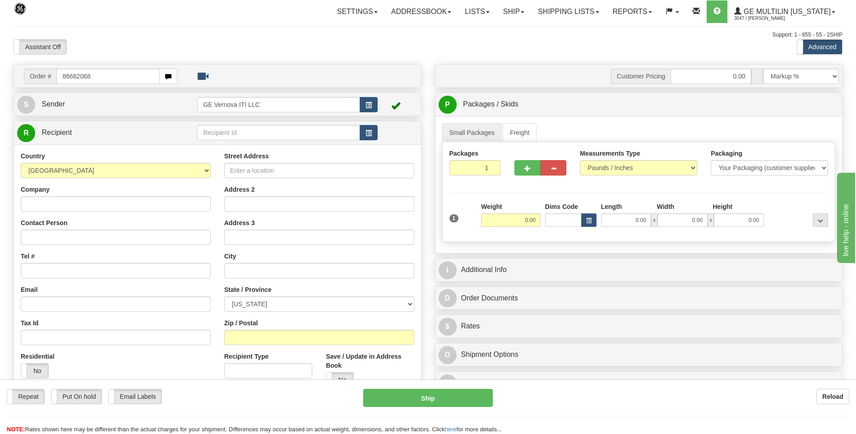
type input "86682068"
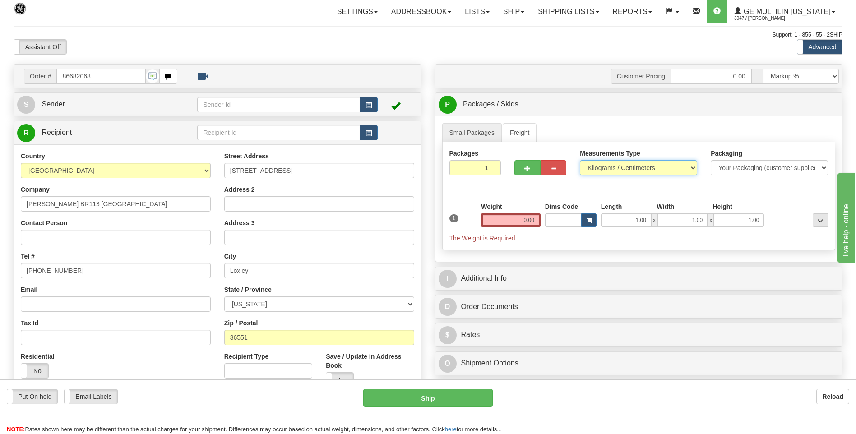
click at [624, 169] on select "Pounds / Inches Kilograms / Centimeters" at bounding box center [638, 167] width 117 height 15
select select "0"
click at [580, 160] on select "Pounds / Inches Kilograms / Centimeters" at bounding box center [638, 167] width 117 height 15
click at [537, 218] on input "0.00" at bounding box center [511, 220] width 60 height 14
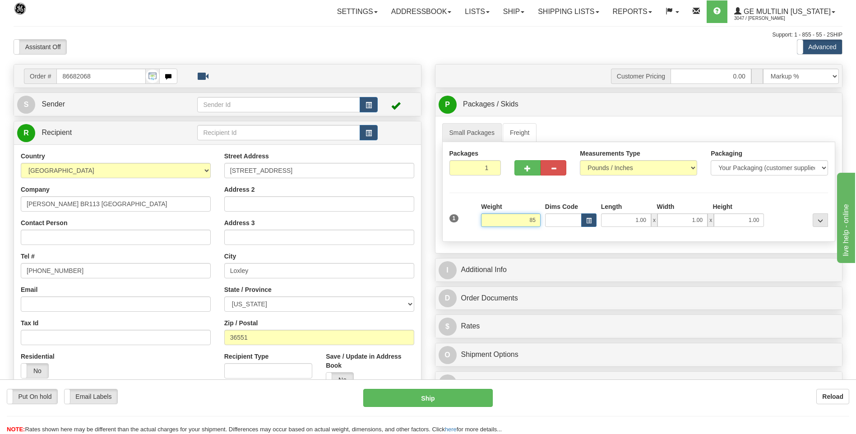
click button "Delete" at bounding box center [0, 0] width 0 height 0
type input "85.00"
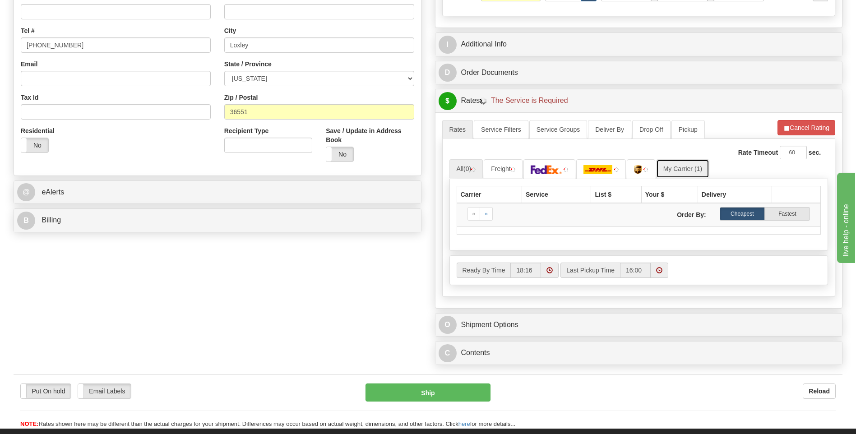
click at [693, 166] on link "My Carrier (1)" at bounding box center [682, 168] width 53 height 19
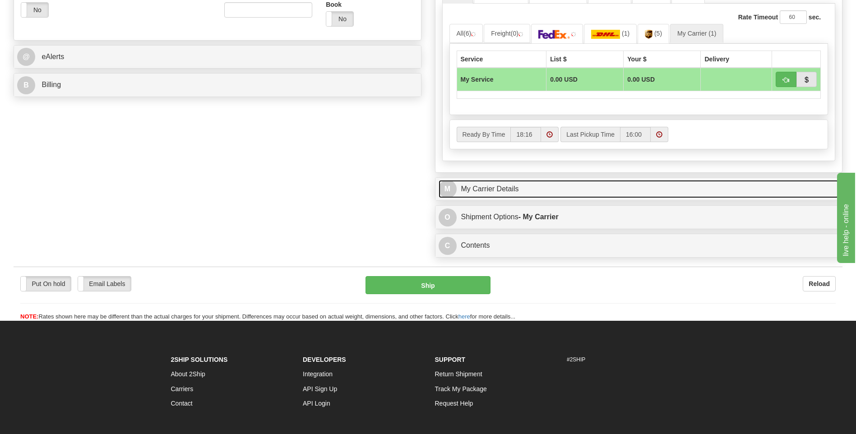
click at [576, 185] on link "M My Carrier Details" at bounding box center [638, 189] width 401 height 18
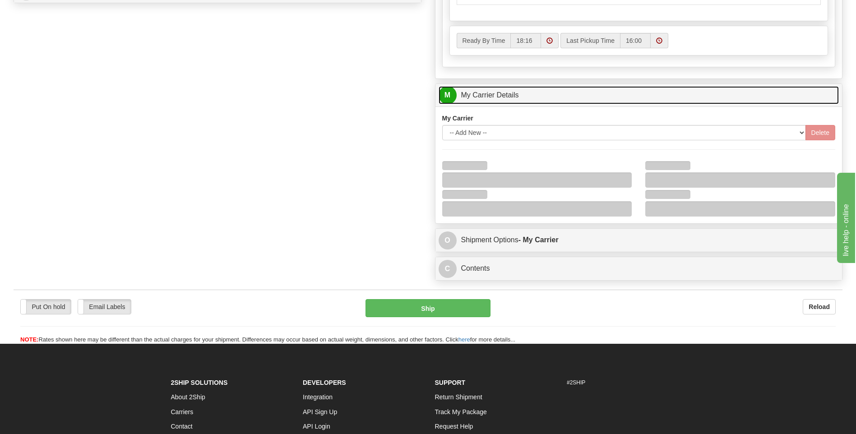
scroll to position [496, 0]
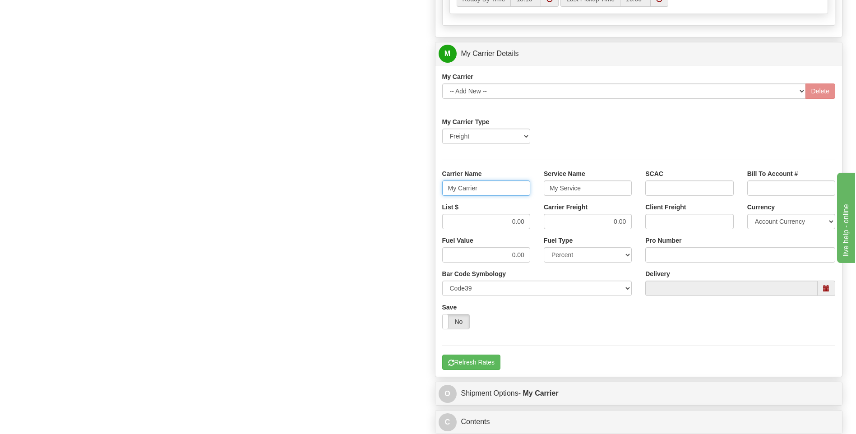
drag, startPoint x: 481, startPoint y: 194, endPoint x: 430, endPoint y: 188, distance: 51.7
click at [430, 188] on div "Customer Pricing 0.00 Markup % Discount % Flat Amount Per Pound Flat Amount Mar…" at bounding box center [638, 3] width 421 height 871
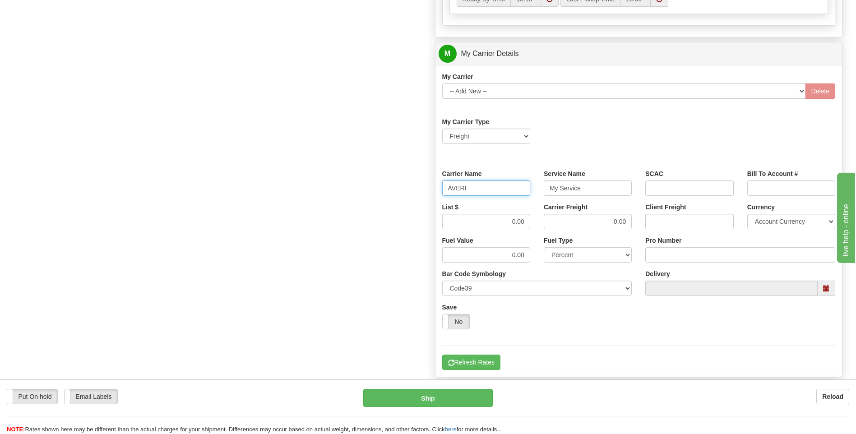
type input "AVERI"
type input "LTL"
drag, startPoint x: 510, startPoint y: 225, endPoint x: 543, endPoint y: 222, distance: 33.5
click at [543, 222] on div "List $ 0.00 Carrier Freight 0.00 Client Freight Currency Account Currency ARN A…" at bounding box center [638, 219] width 407 height 33
type input "320"
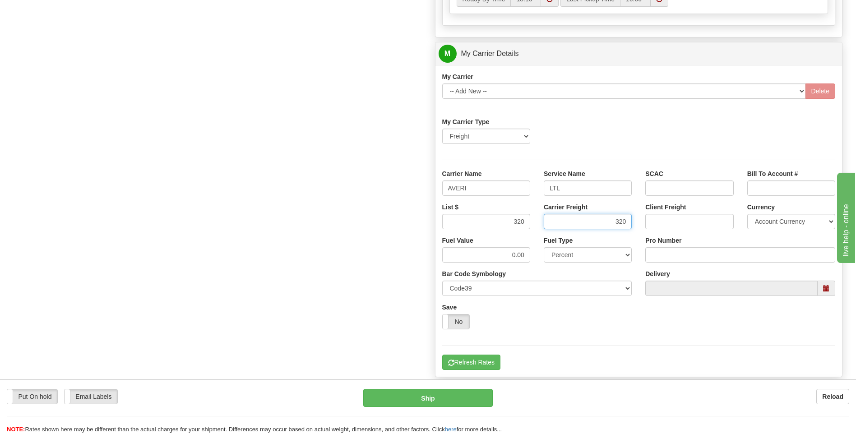
type input "320"
click at [680, 255] on input "Pro Number" at bounding box center [740, 254] width 190 height 15
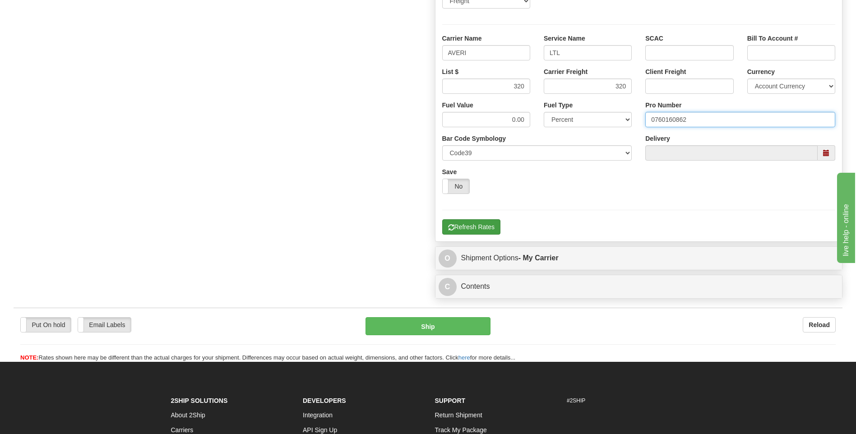
type input "0760160862"
click at [469, 235] on button "Refresh Rates" at bounding box center [471, 226] width 58 height 15
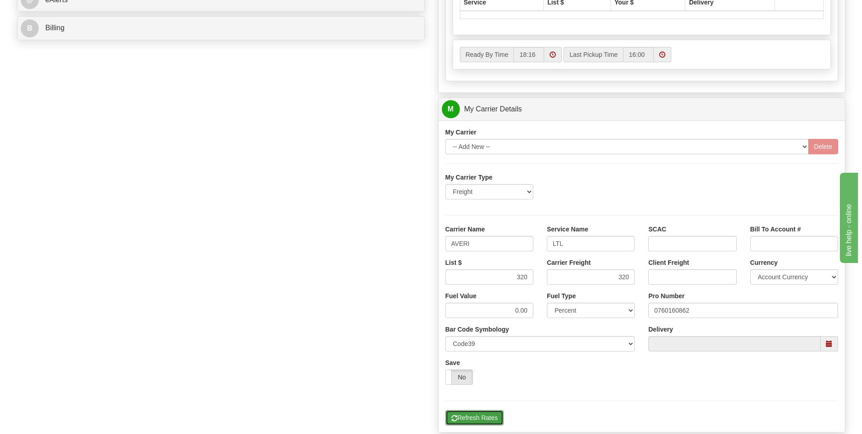
scroll to position [248, 0]
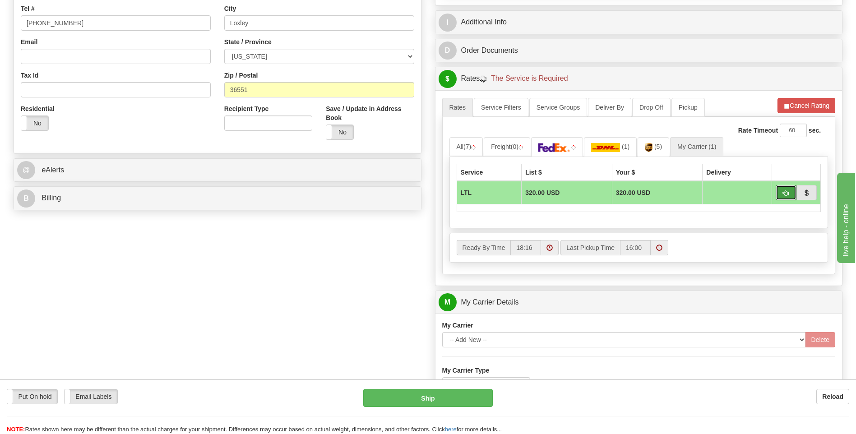
click at [784, 193] on span "button" at bounding box center [786, 193] width 6 height 6
type input "00"
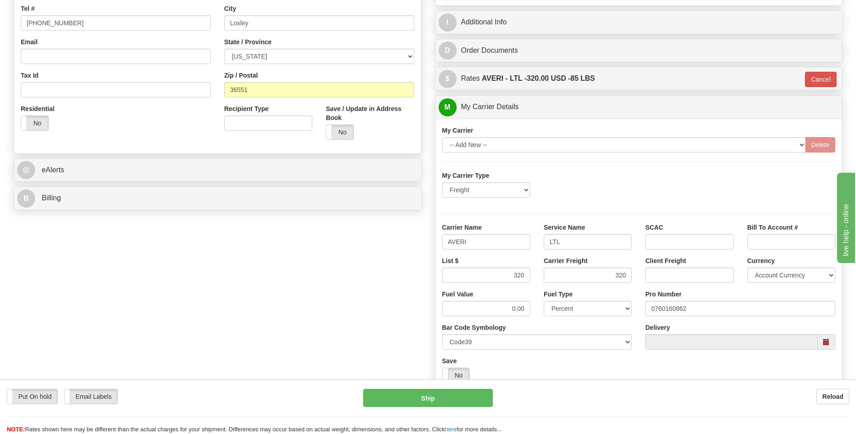
click at [421, 409] on div "Put On hold Put On hold Email Labels Email Labels Edit Reload Ship" at bounding box center [428, 411] width 856 height 45
click at [419, 402] on button "Ship" at bounding box center [427, 398] width 129 height 18
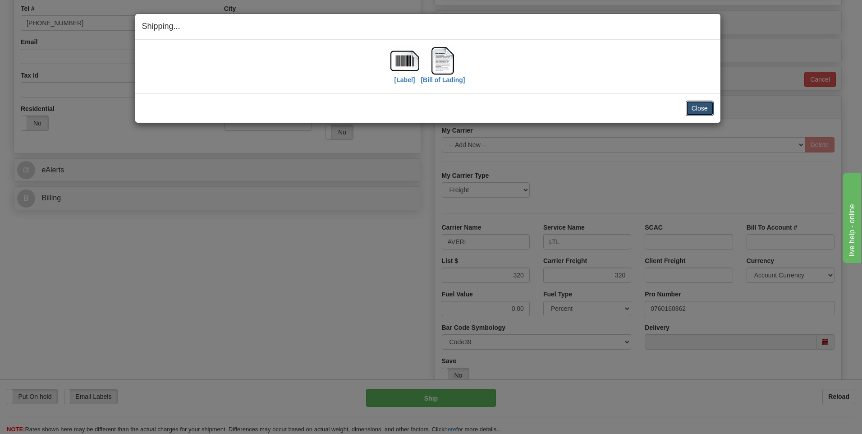
click at [701, 102] on button "Close" at bounding box center [700, 108] width 28 height 15
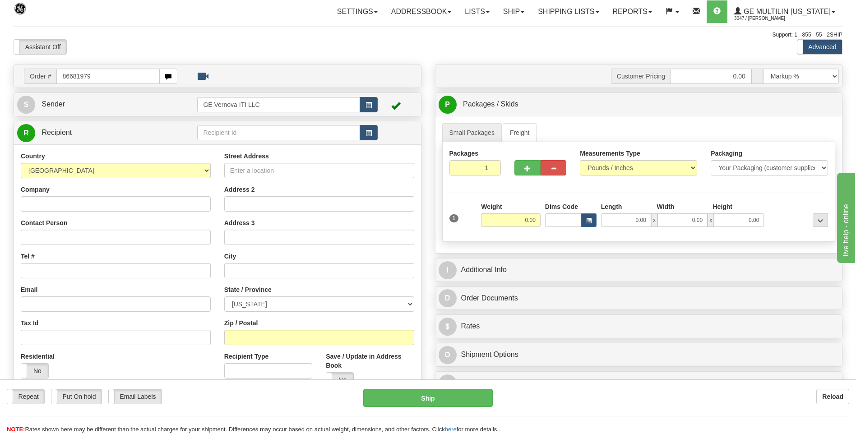
type input "86681979"
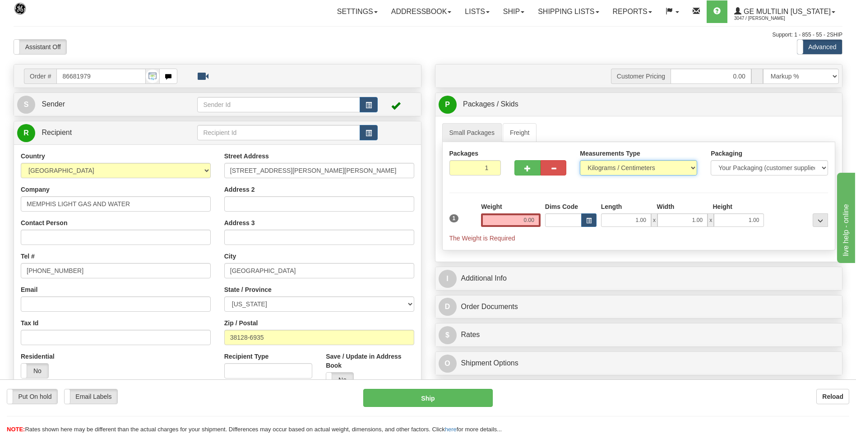
click at [630, 168] on select "Pounds / Inches Kilograms / Centimeters" at bounding box center [638, 167] width 117 height 15
select select "0"
click at [580, 160] on select "Pounds / Inches Kilograms / Centimeters" at bounding box center [638, 167] width 117 height 15
click at [530, 220] on input "0.00" at bounding box center [511, 220] width 60 height 14
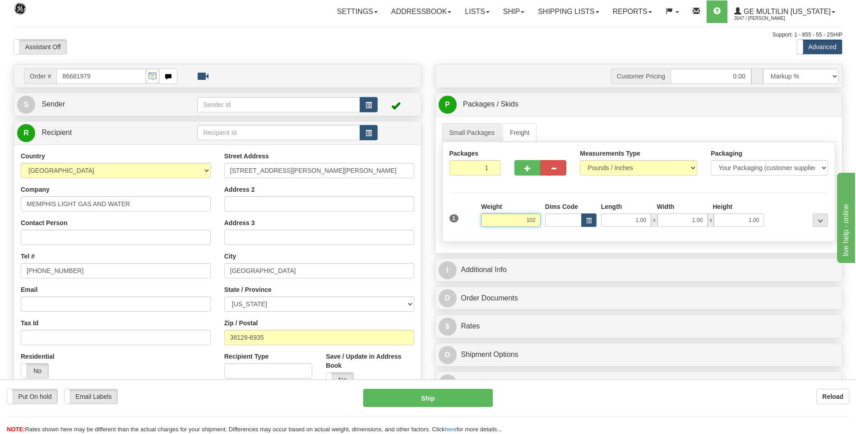
click button "Delete" at bounding box center [0, 0] width 0 height 0
type input "102.00"
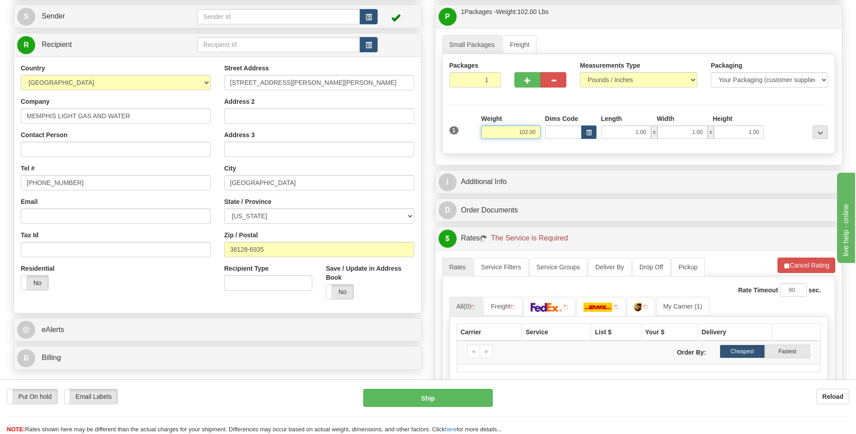
scroll to position [90, 0]
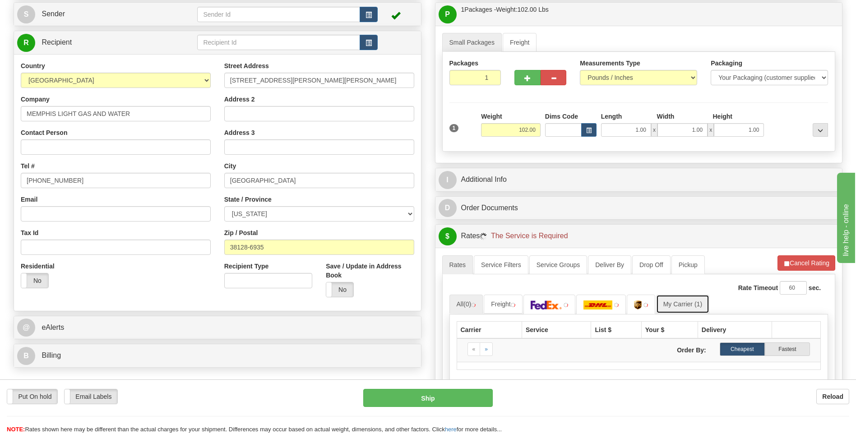
click at [694, 299] on link "My Carrier (1)" at bounding box center [682, 304] width 53 height 19
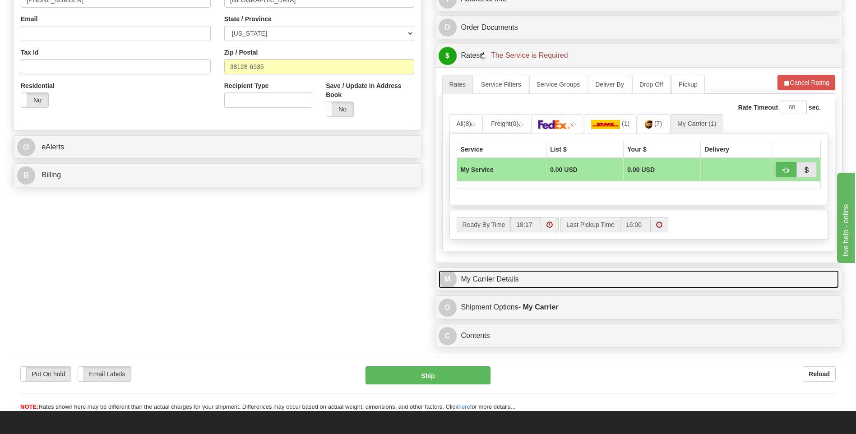
click at [475, 281] on link "M My Carrier Details" at bounding box center [638, 279] width 401 height 18
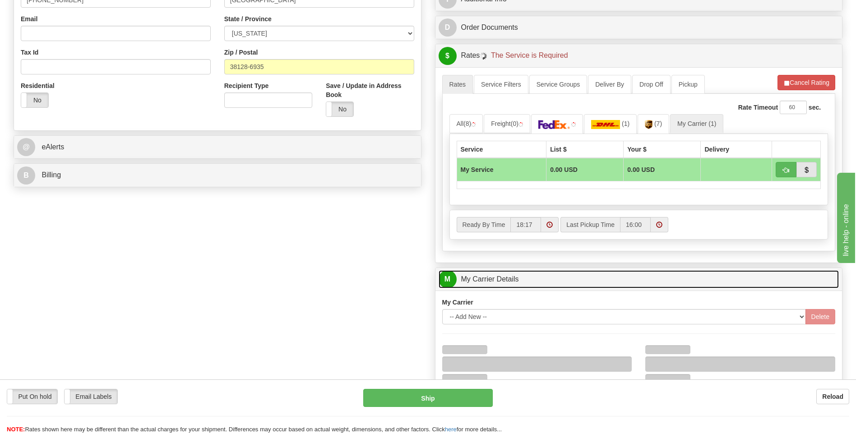
scroll to position [451, 0]
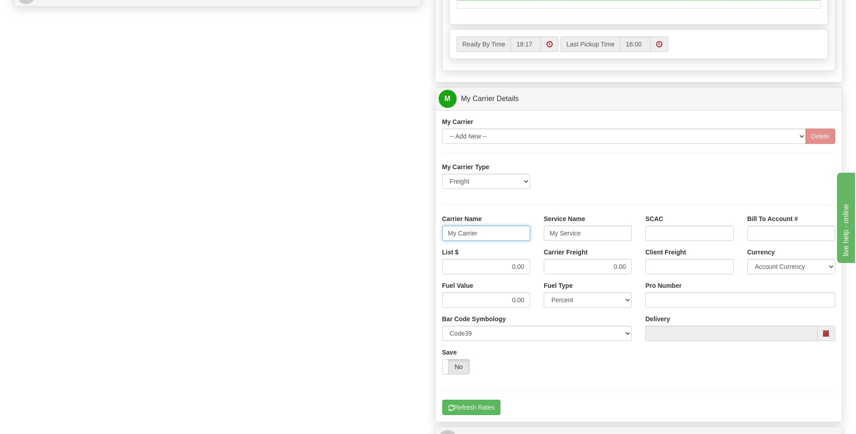
drag, startPoint x: 482, startPoint y: 231, endPoint x: 407, endPoint y: 236, distance: 75.0
click at [407, 236] on div "Order # 86681979 S Sender" at bounding box center [428, 48] width 842 height 871
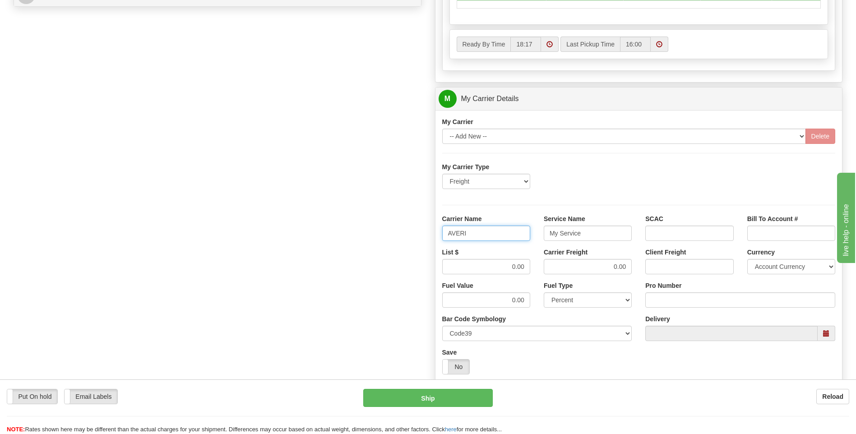
type input "AVERI"
type input "LTL"
drag, startPoint x: 510, startPoint y: 264, endPoint x: 530, endPoint y: 265, distance: 20.3
click at [530, 265] on div "List $ 0.00" at bounding box center [485, 264] width 101 height 33
type input "320"
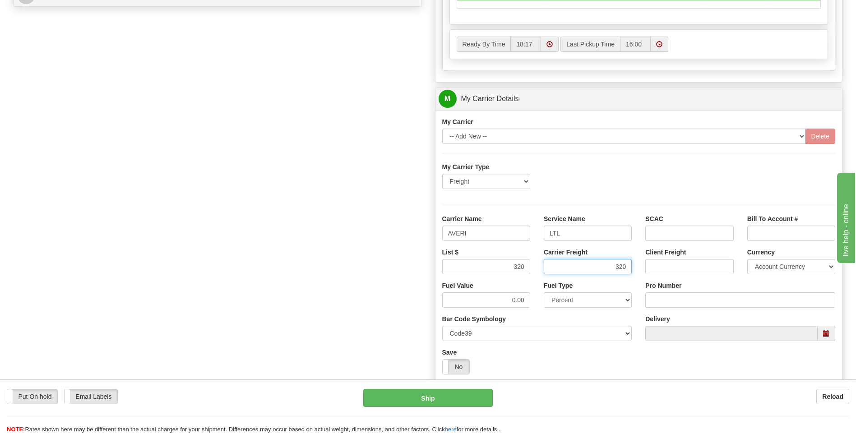
type input "320"
click at [663, 304] on input "Pro Number" at bounding box center [740, 299] width 190 height 15
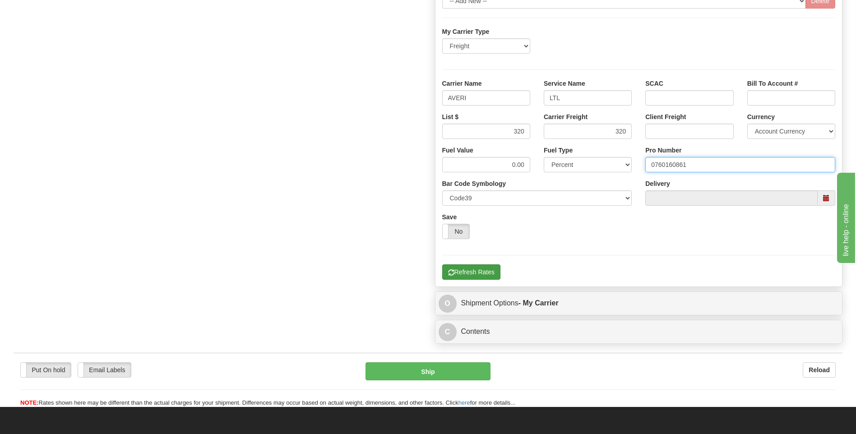
type input "0760160861"
click at [473, 268] on button "Refresh Rates" at bounding box center [471, 271] width 58 height 15
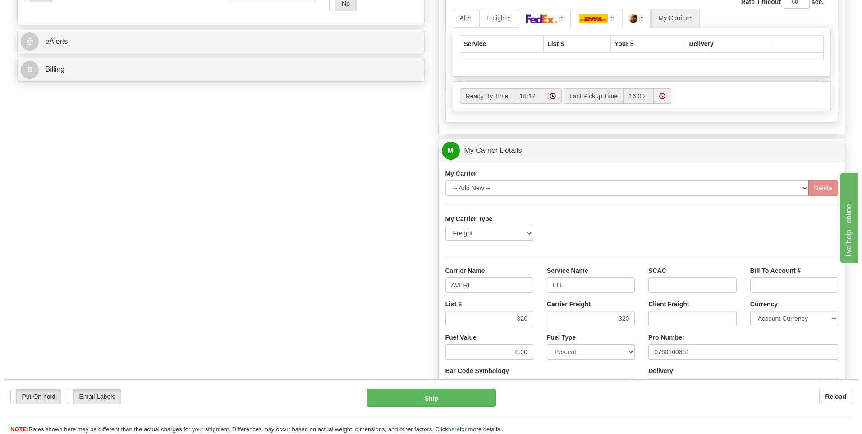
scroll to position [203, 0]
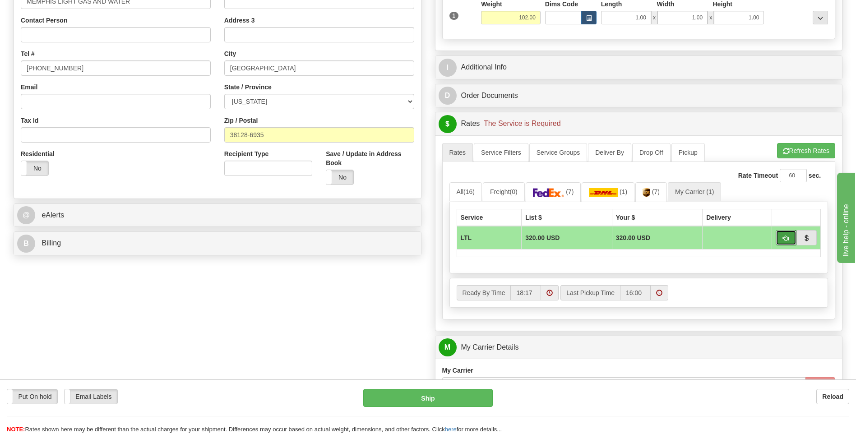
click at [784, 238] on span "button" at bounding box center [786, 238] width 6 height 6
type input "00"
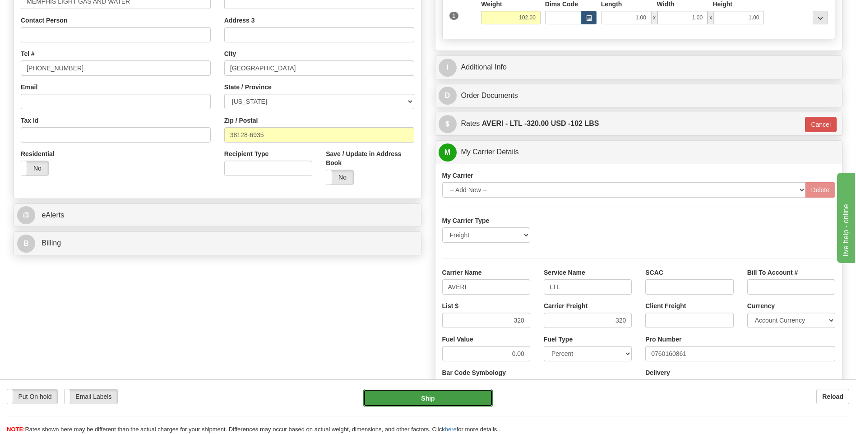
click at [479, 391] on button "Ship" at bounding box center [427, 398] width 129 height 18
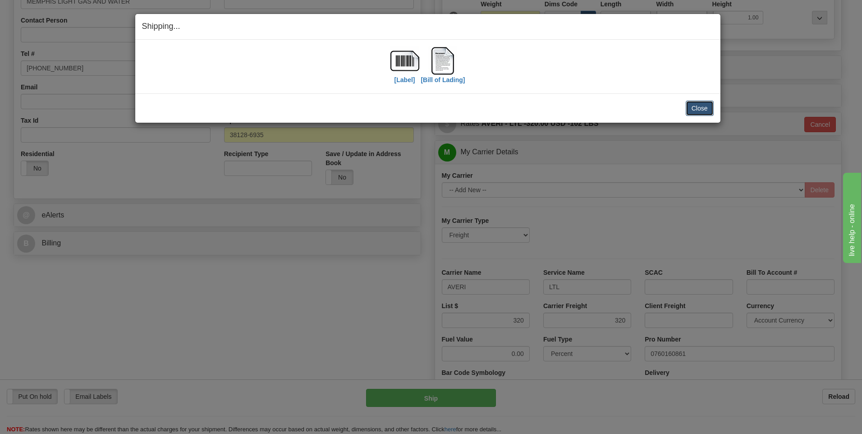
click at [697, 109] on button "Close" at bounding box center [700, 108] width 28 height 15
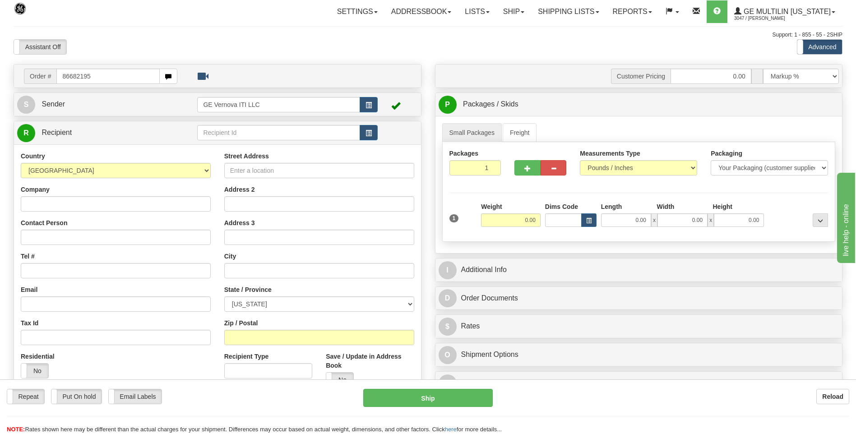
type input "86682195"
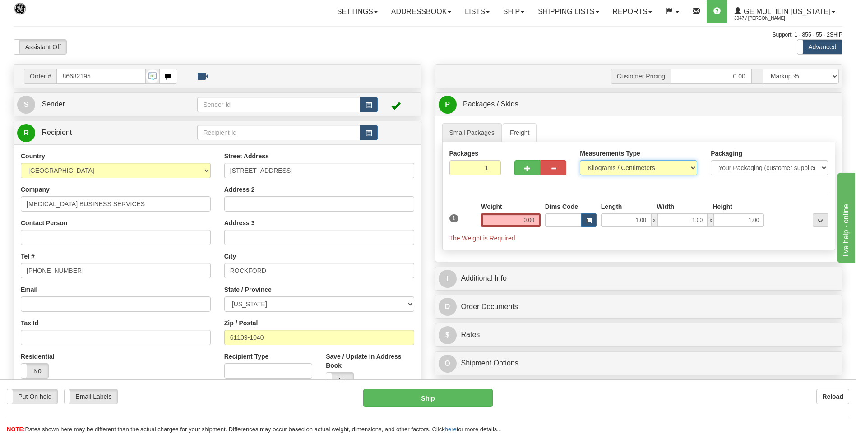
click at [594, 165] on select "Pounds / Inches Kilograms / Centimeters" at bounding box center [638, 167] width 117 height 15
select select "0"
click at [580, 160] on select "Pounds / Inches Kilograms / Centimeters" at bounding box center [638, 167] width 117 height 15
click at [533, 222] on input "0.00" at bounding box center [511, 220] width 60 height 14
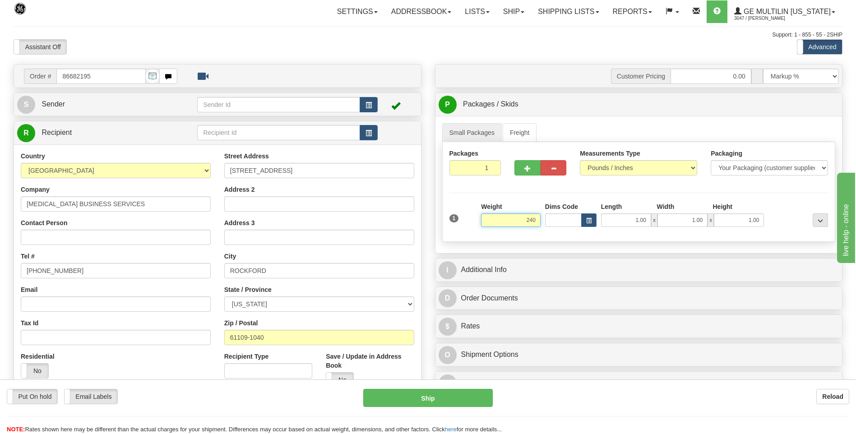
click button "Delete" at bounding box center [0, 0] width 0 height 0
type input "240.00"
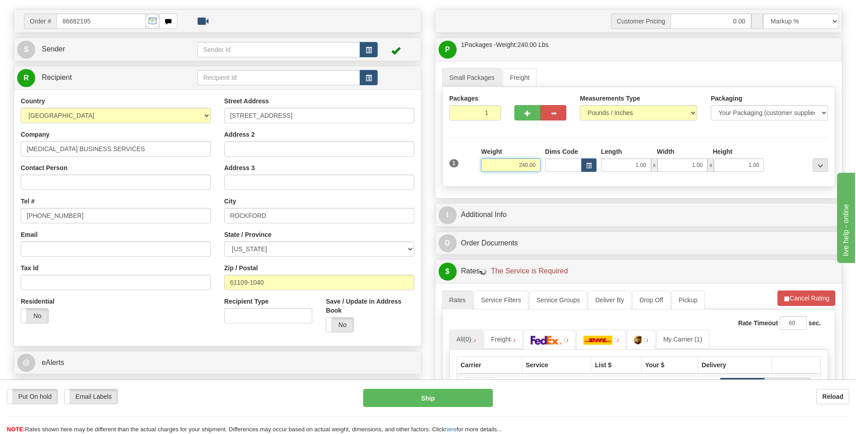
scroll to position [135, 0]
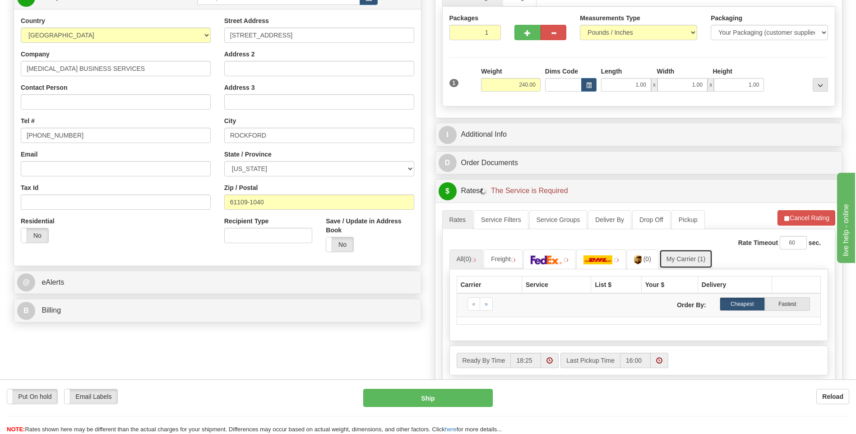
click at [679, 254] on link "My Carrier (1)" at bounding box center [685, 258] width 53 height 19
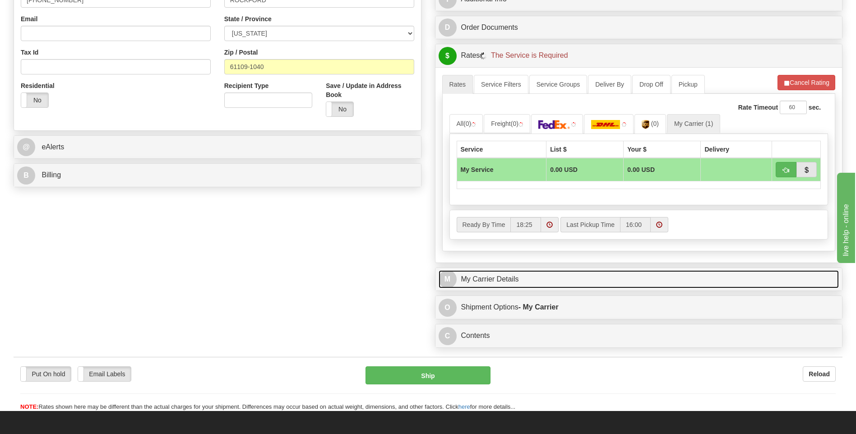
click at [516, 277] on link "M My Carrier Details" at bounding box center [638, 279] width 401 height 18
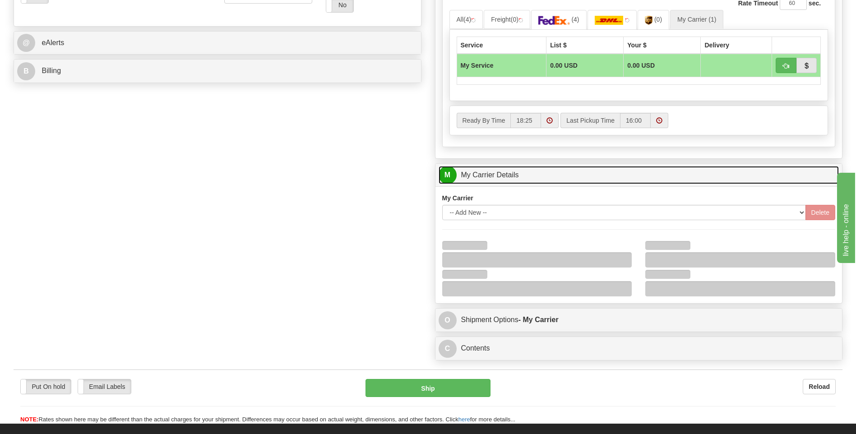
scroll to position [451, 0]
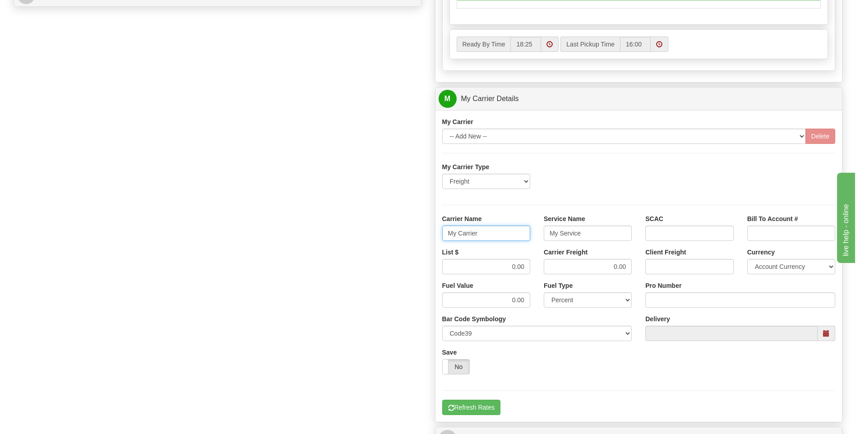
drag, startPoint x: 489, startPoint y: 237, endPoint x: 421, endPoint y: 238, distance: 68.6
click at [421, 238] on div "Order # 86682195 S Sender" at bounding box center [428, 48] width 842 height 871
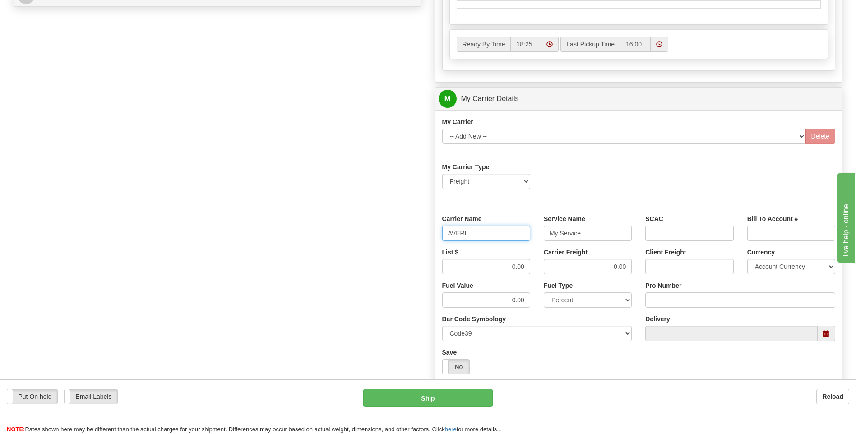
type input "AVERI"
type input "LTL"
drag, startPoint x: 524, startPoint y: 271, endPoint x: 553, endPoint y: 270, distance: 28.4
click at [553, 270] on div "List $ 0.00 Carrier Freight 0.00 Client Freight Currency Account Currency ARN A…" at bounding box center [638, 264] width 407 height 33
type input "320"
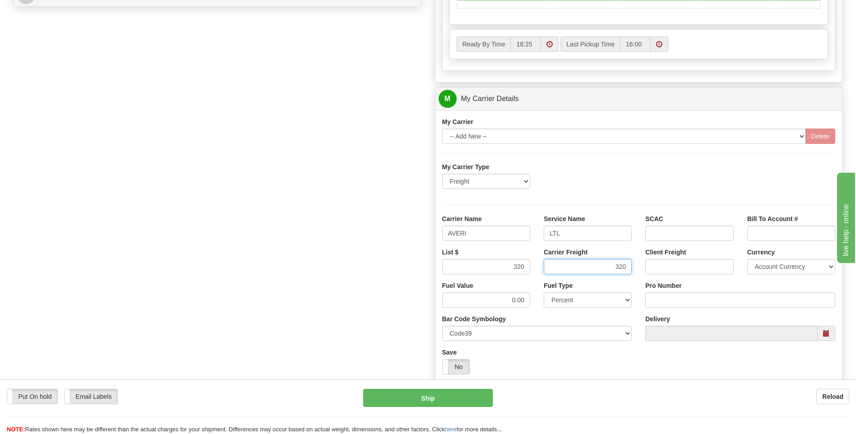
type input "320"
click at [650, 295] on div "Pro Number" at bounding box center [740, 294] width 190 height 27
click at [652, 298] on input "Pro Number" at bounding box center [740, 299] width 190 height 15
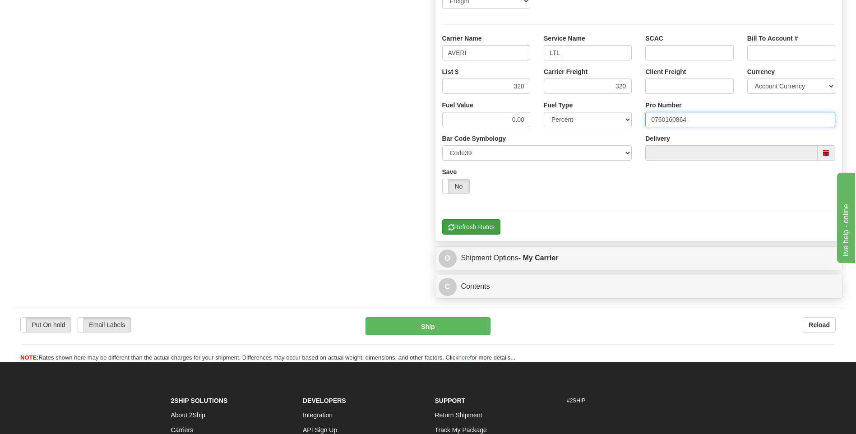
type input "0760160864"
click at [483, 222] on button "Refresh Rates" at bounding box center [471, 226] width 58 height 15
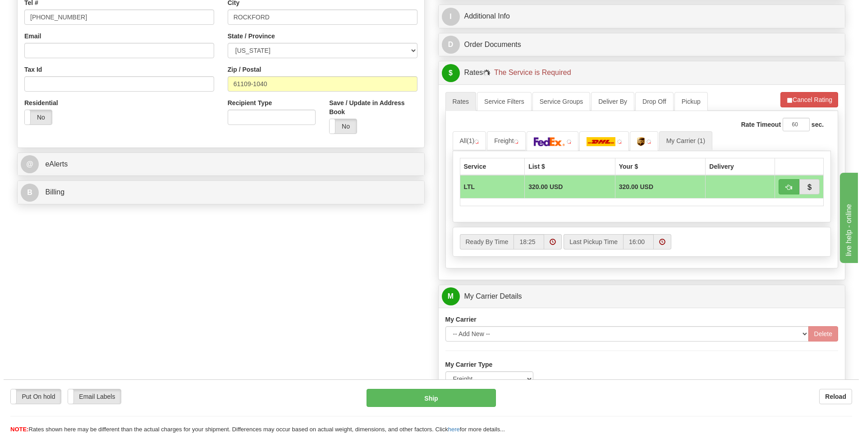
scroll to position [203, 0]
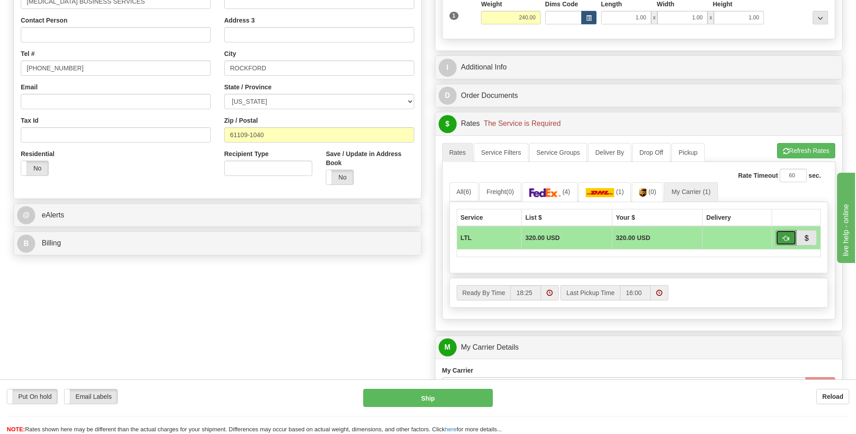
click at [785, 240] on span "button" at bounding box center [786, 238] width 6 height 6
type input "00"
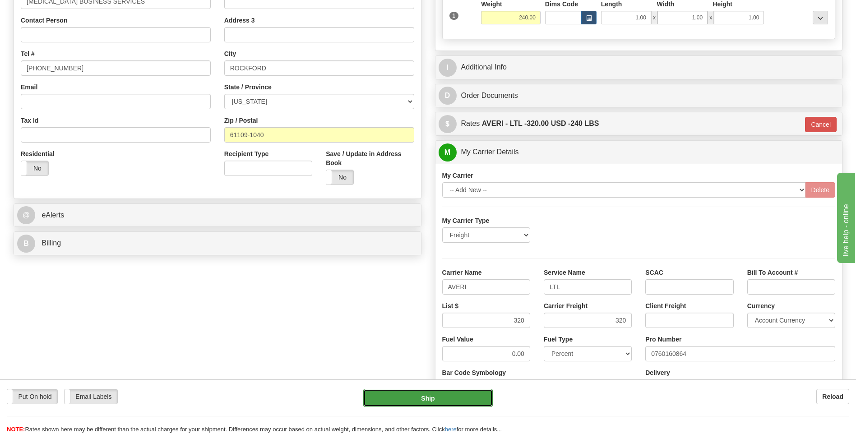
click at [449, 403] on button "Ship" at bounding box center [427, 398] width 129 height 18
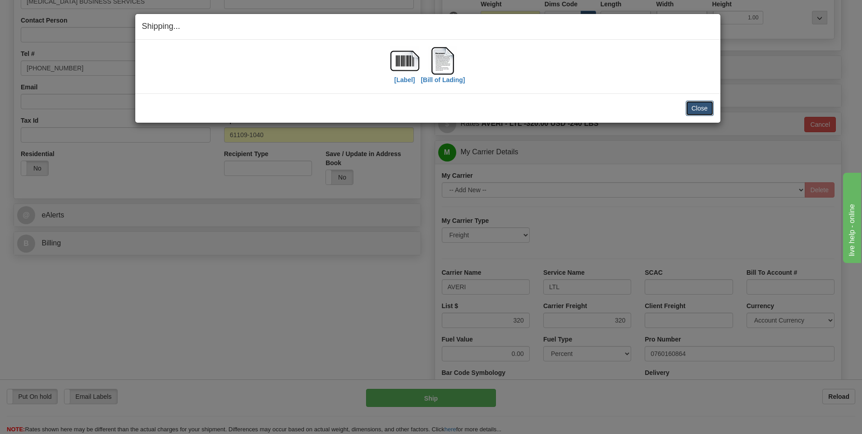
click at [697, 107] on button "Close" at bounding box center [700, 108] width 28 height 15
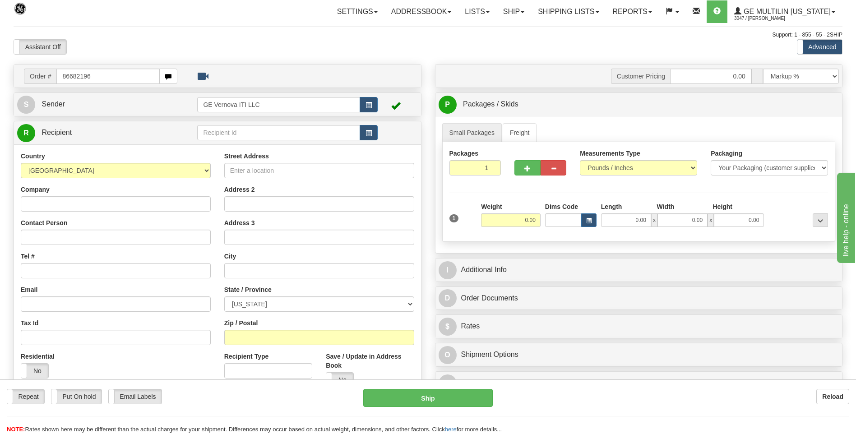
type input "86682196"
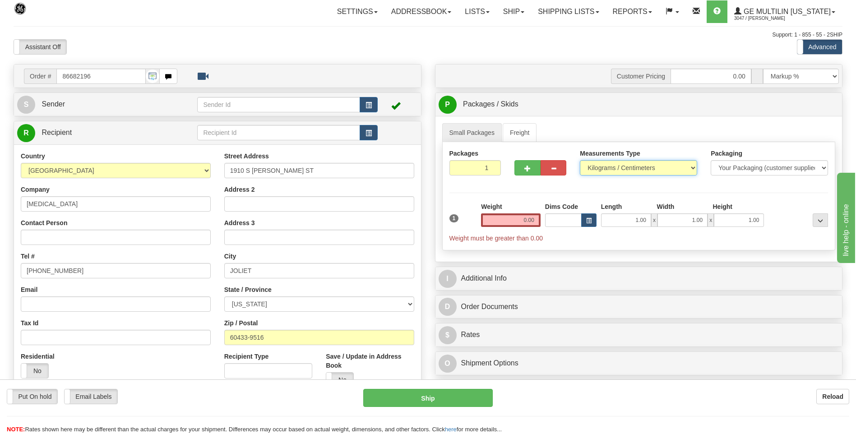
drag, startPoint x: 604, startPoint y: 164, endPoint x: 606, endPoint y: 171, distance: 7.9
click at [604, 164] on select "Pounds / Inches Kilograms / Centimeters" at bounding box center [638, 167] width 117 height 15
select select "0"
click at [580, 160] on select "Pounds / Inches Kilograms / Centimeters" at bounding box center [638, 167] width 117 height 15
click at [535, 220] on input "0.00" at bounding box center [511, 220] width 60 height 14
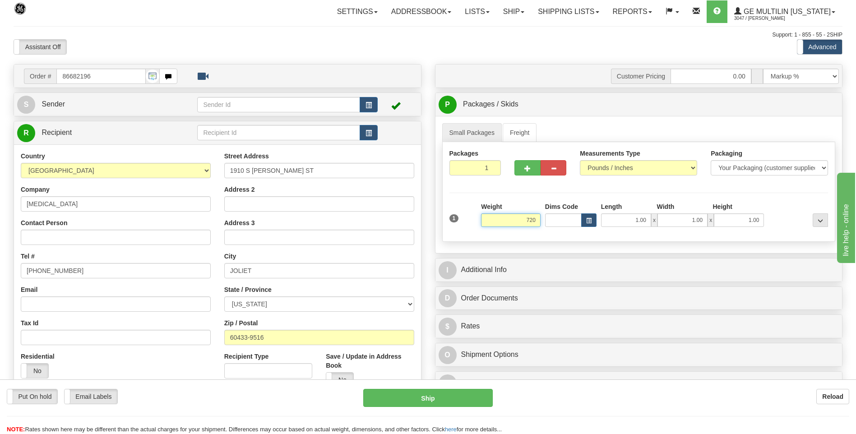
click button "Delete" at bounding box center [0, 0] width 0 height 0
type input "720.00"
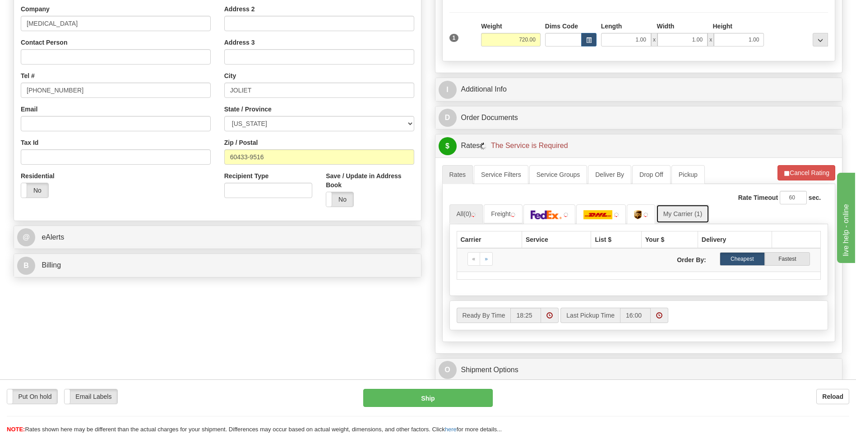
click at [682, 212] on link "My Carrier (1)" at bounding box center [682, 213] width 53 height 19
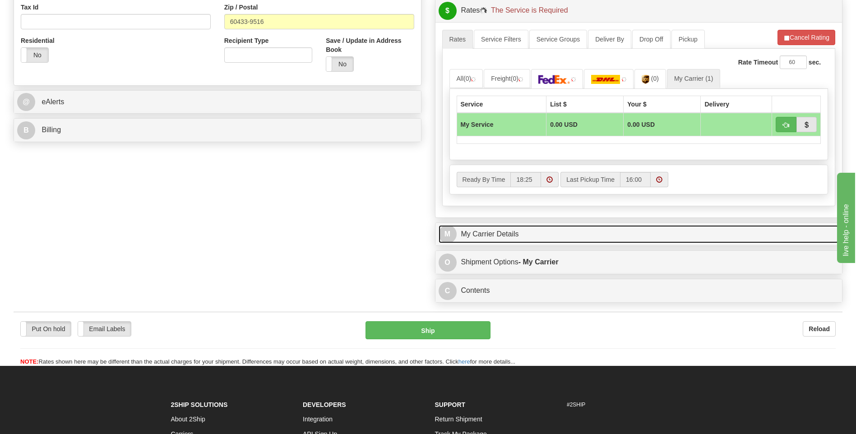
click at [519, 228] on link "M My Carrier Details" at bounding box center [638, 234] width 401 height 18
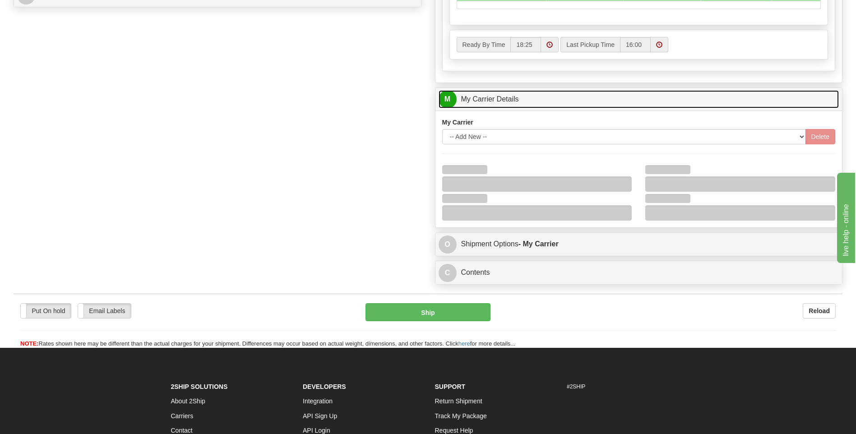
scroll to position [451, 0]
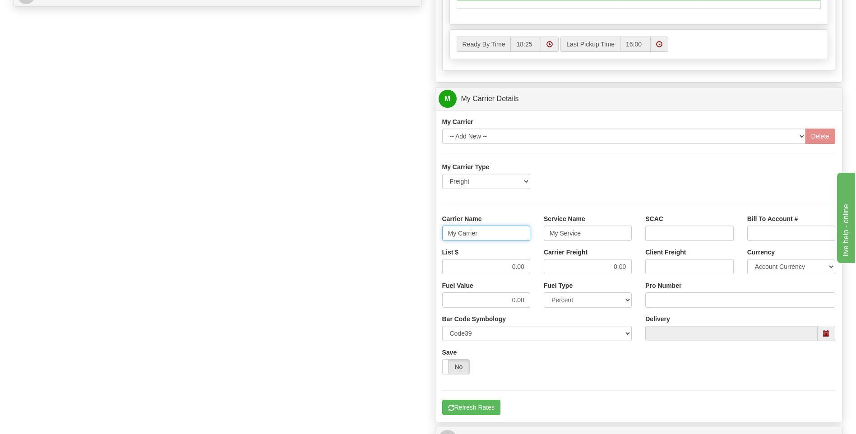
drag, startPoint x: 486, startPoint y: 235, endPoint x: 418, endPoint y: 235, distance: 67.7
click at [418, 235] on div "Order # 86682196 S Sender" at bounding box center [428, 48] width 842 height 871
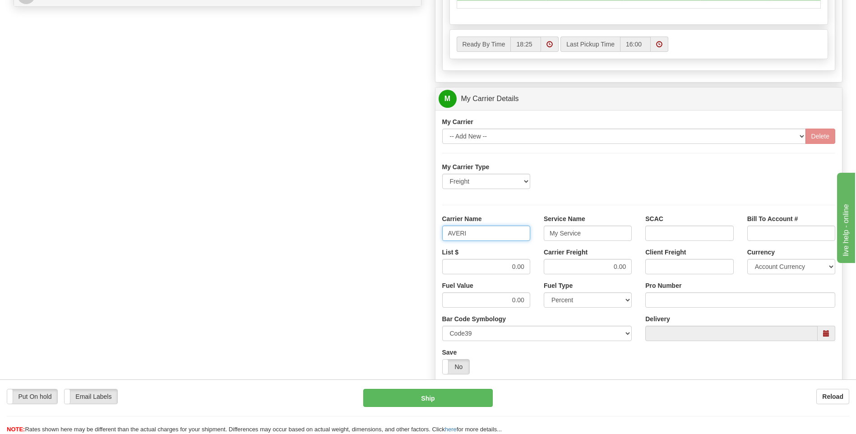
type input "AVERI"
type input "LTL"
click at [538, 263] on div "List $ 0.00 Carrier Freight 0.00 Client Freight Currency Account Currency ARN A…" at bounding box center [638, 264] width 407 height 33
type input "320"
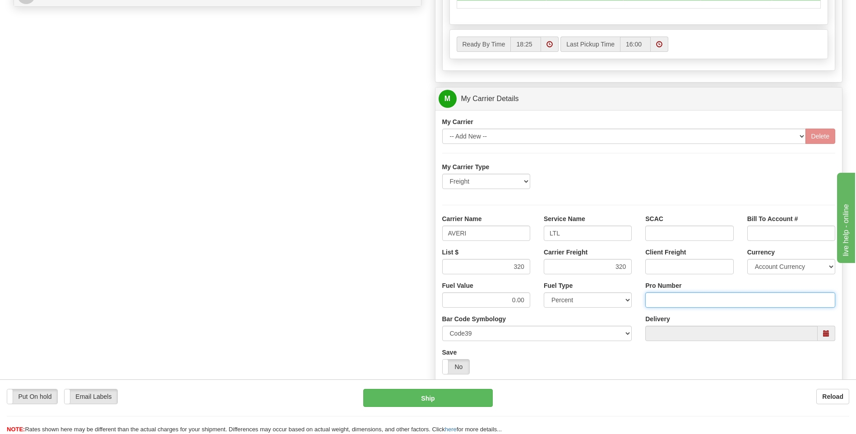
click at [650, 299] on input "Pro Number" at bounding box center [740, 299] width 190 height 15
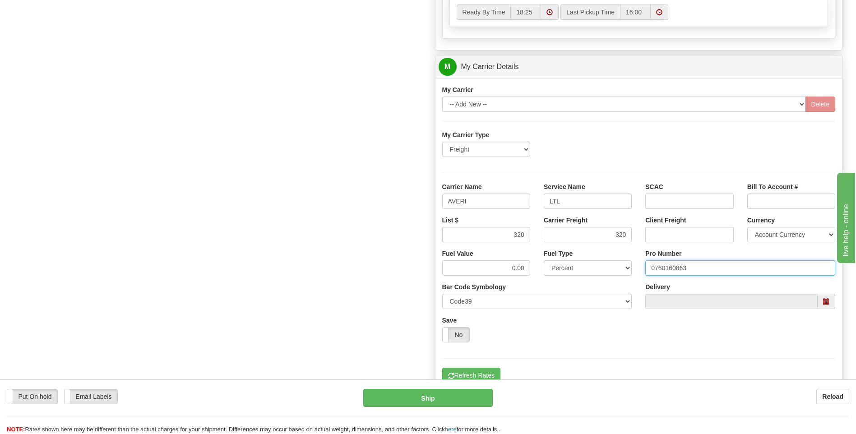
scroll to position [632, 0]
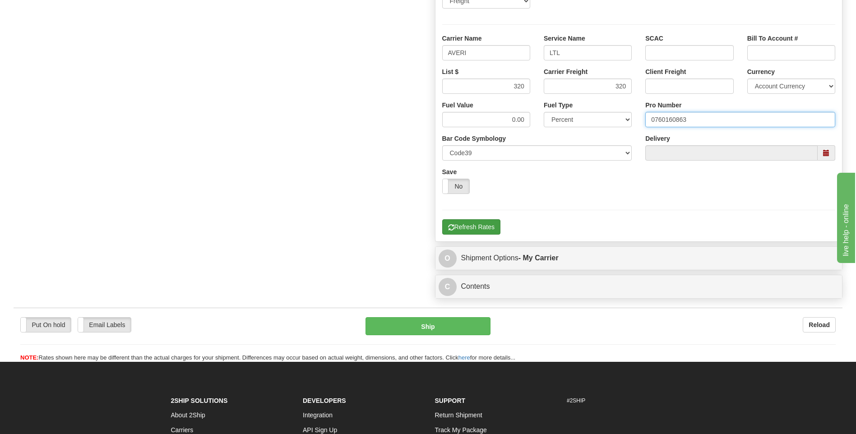
type input "0760160863"
click at [479, 226] on button "Refresh Rates" at bounding box center [471, 226] width 58 height 15
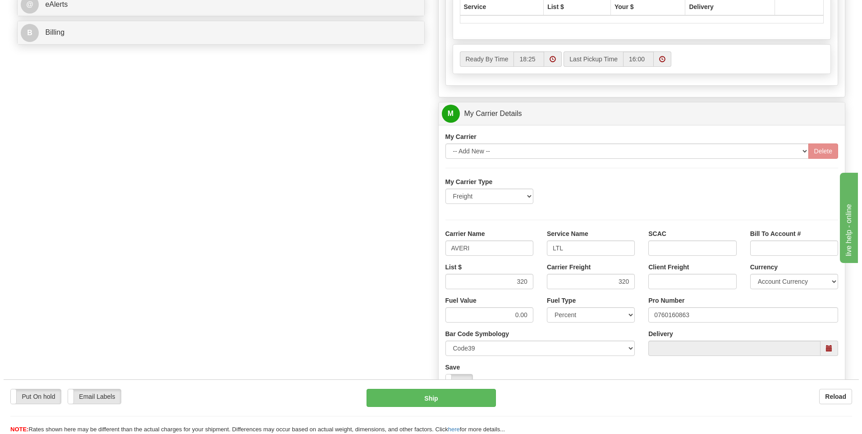
scroll to position [203, 0]
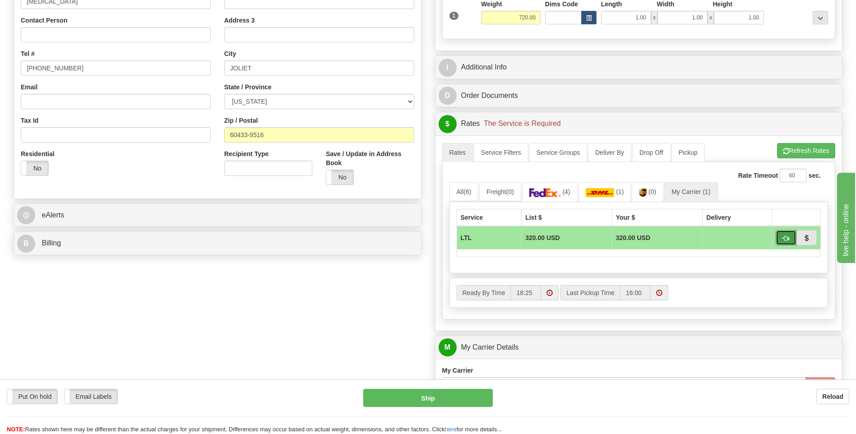
click at [783, 238] on span "button" at bounding box center [786, 238] width 6 height 6
type input "00"
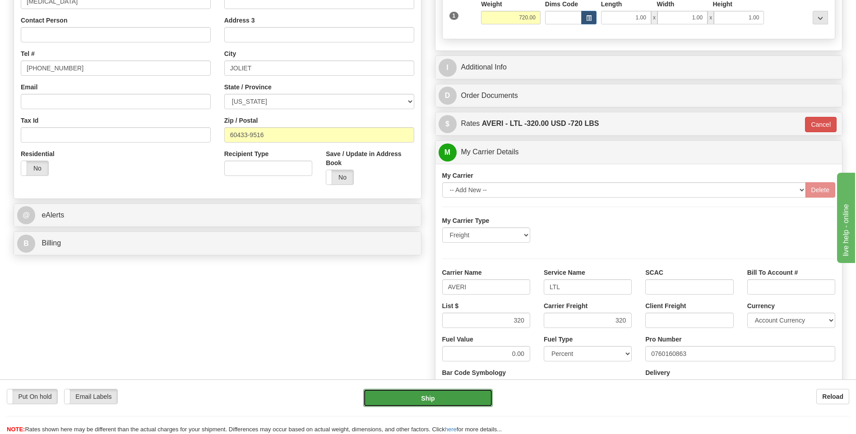
click at [443, 392] on button "Ship" at bounding box center [427, 398] width 129 height 18
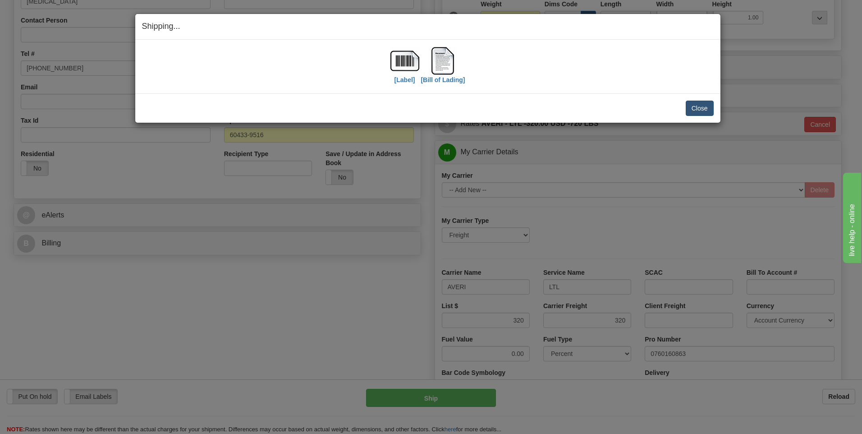
drag, startPoint x: 684, startPoint y: 103, endPoint x: 688, endPoint y: 107, distance: 5.1
click at [685, 104] on div "Close Cancel" at bounding box center [428, 108] width 572 height 15
click at [689, 109] on button "Close" at bounding box center [700, 108] width 28 height 15
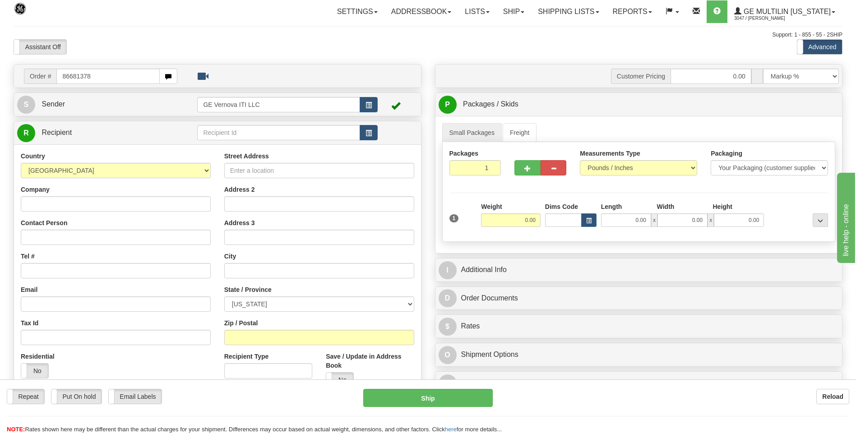
type input "86681378"
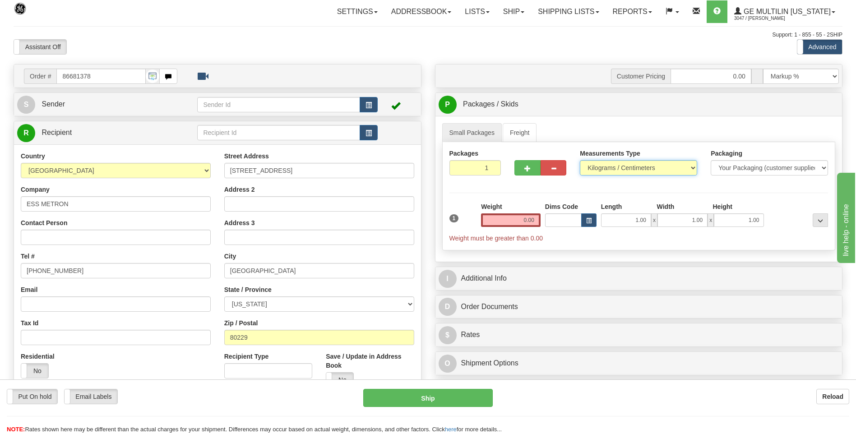
click at [616, 166] on select "Pounds / Inches Kilograms / Centimeters" at bounding box center [638, 167] width 117 height 15
select select "0"
click at [580, 160] on select "Pounds / Inches Kilograms / Centimeters" at bounding box center [638, 167] width 117 height 15
click at [535, 217] on input "0.00" at bounding box center [511, 220] width 60 height 14
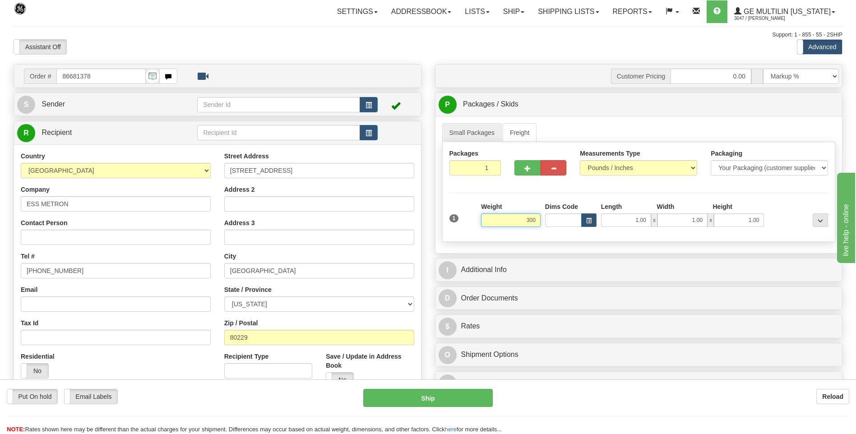
click button "Delete" at bounding box center [0, 0] width 0 height 0
type input "300.00"
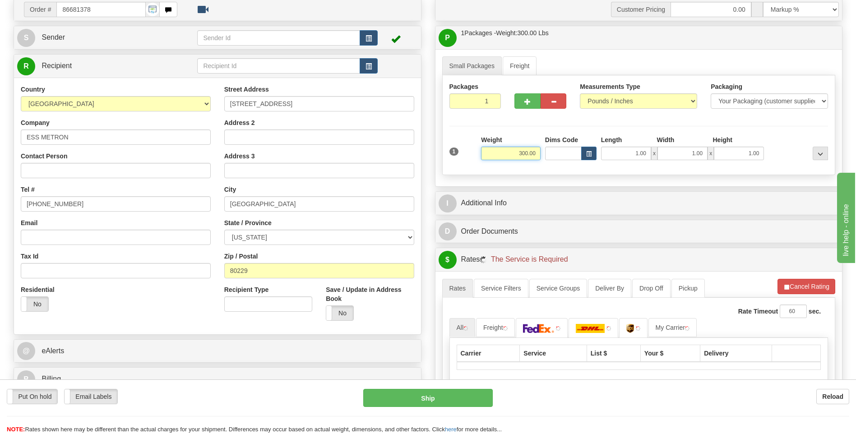
scroll to position [180, 0]
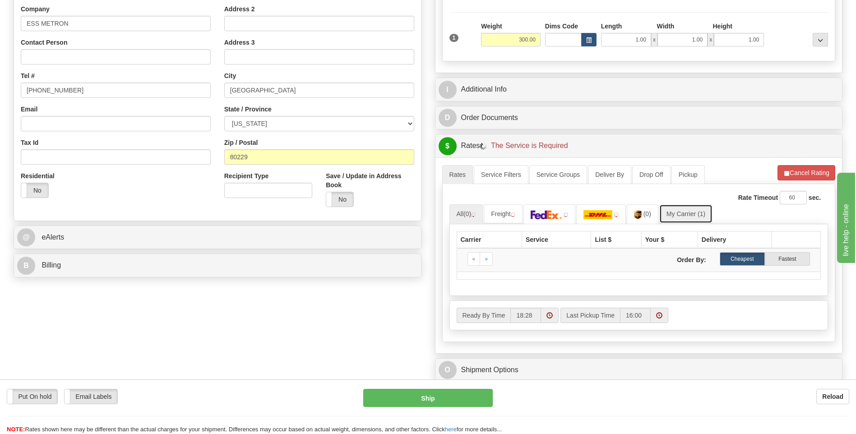
click at [700, 222] on link "My Carrier (1)" at bounding box center [685, 213] width 53 height 19
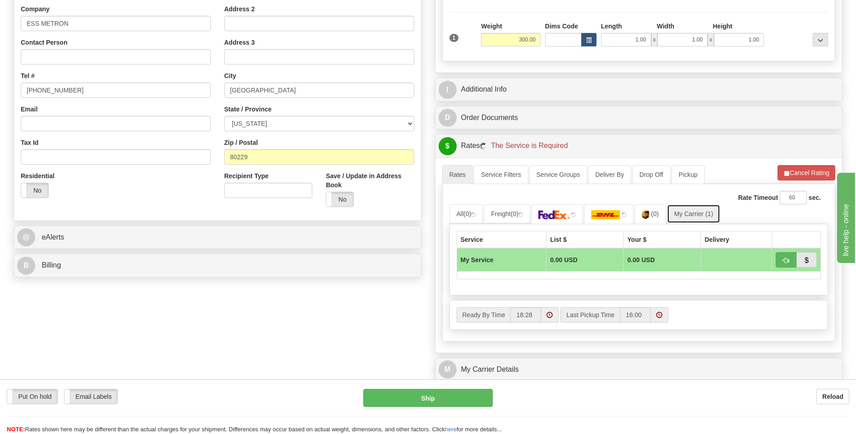
click at [695, 212] on link "My Carrier (1)" at bounding box center [693, 213] width 53 height 19
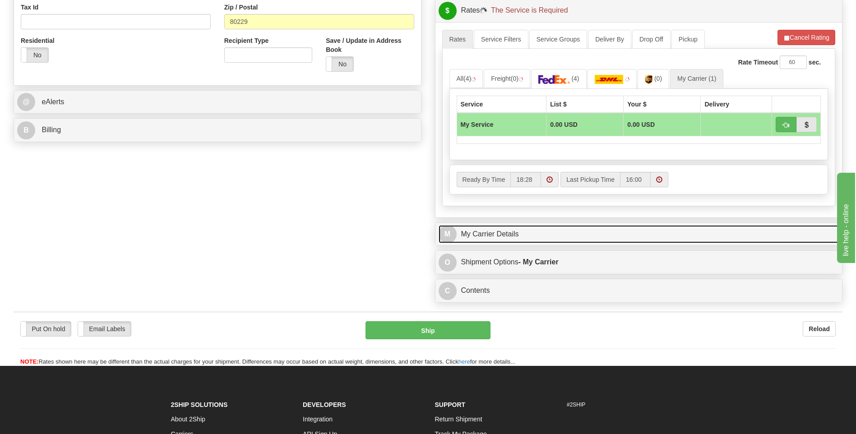
click at [532, 228] on link "M My Carrier Details" at bounding box center [638, 234] width 401 height 18
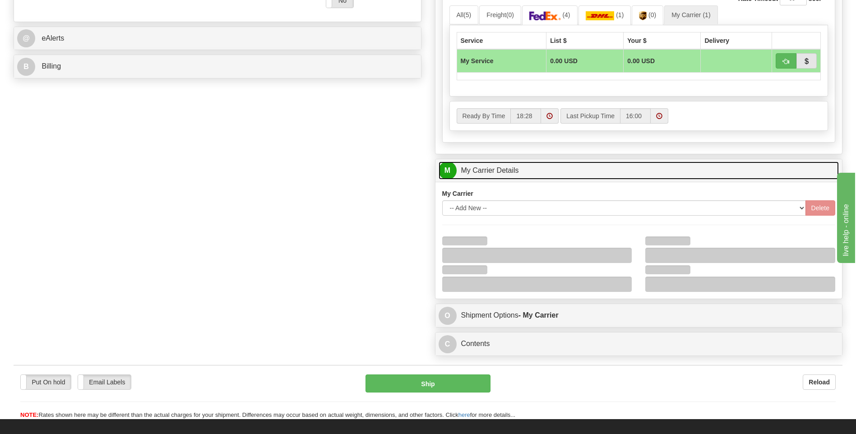
scroll to position [451, 0]
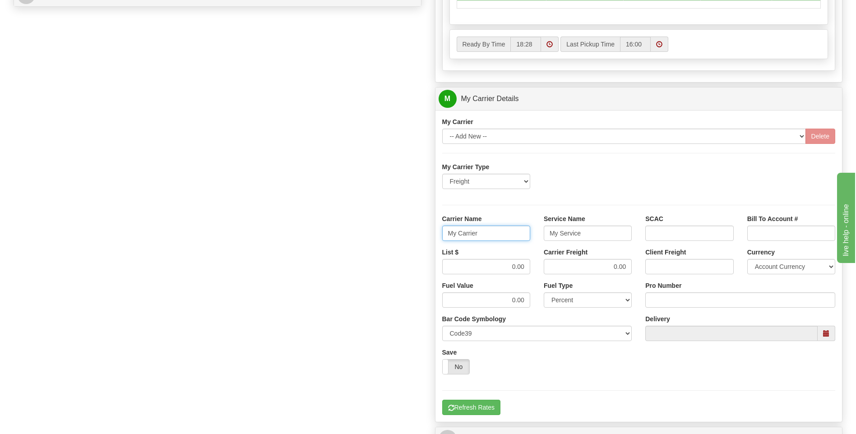
drag, startPoint x: 494, startPoint y: 238, endPoint x: 418, endPoint y: 236, distance: 76.3
click at [418, 236] on div "Order # 86681378 S Sender" at bounding box center [428, 48] width 842 height 871
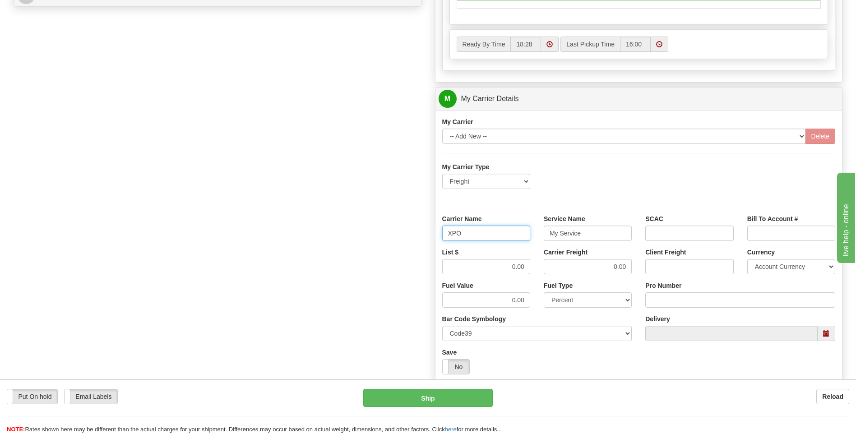
type input "XPO"
type input "LTL"
drag, startPoint x: 514, startPoint y: 269, endPoint x: 533, endPoint y: 267, distance: 19.5
click at [533, 267] on div "List $ 0.00" at bounding box center [485, 264] width 101 height 33
type input "385"
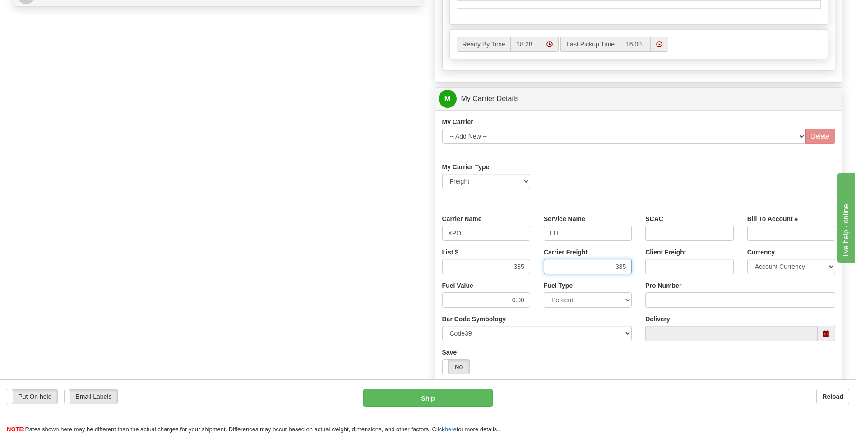
type input "385"
click at [664, 308] on input "Pro Number" at bounding box center [740, 299] width 190 height 15
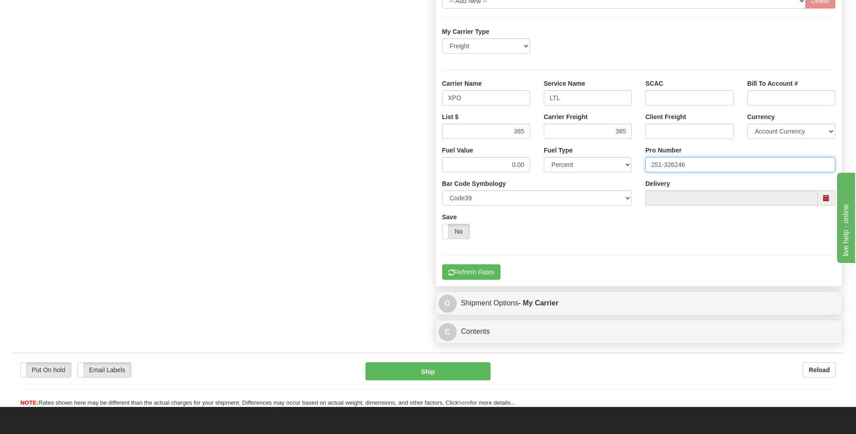
type input "251-326246"
click at [490, 263] on div "My Carrier Type Freight Same-Day Small Pack Air Freight Ocean Freight Carrier N…" at bounding box center [638, 153] width 393 height 253
click at [490, 271] on button "Refresh Rates" at bounding box center [471, 271] width 58 height 15
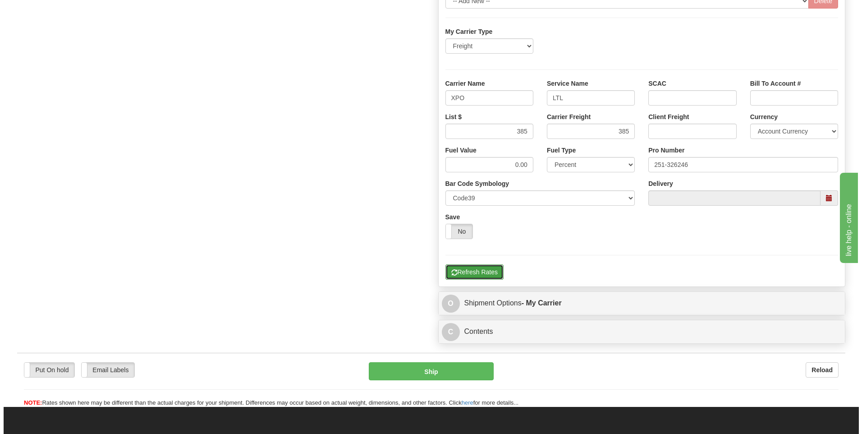
scroll to position [203, 0]
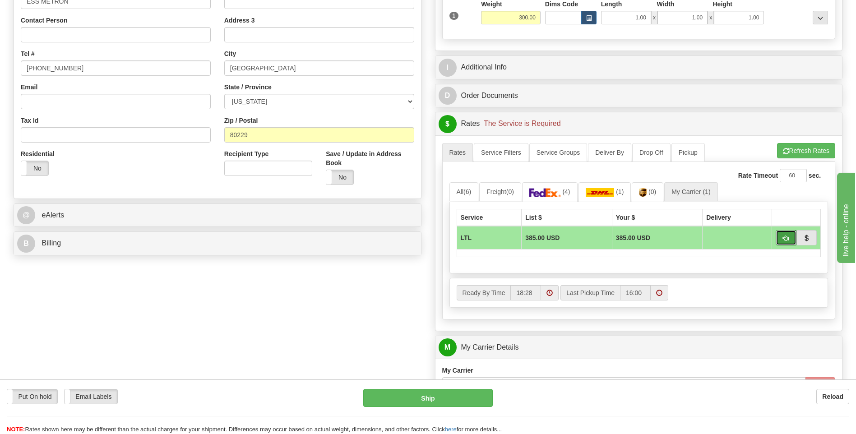
click at [783, 240] on span "button" at bounding box center [786, 238] width 6 height 6
type input "00"
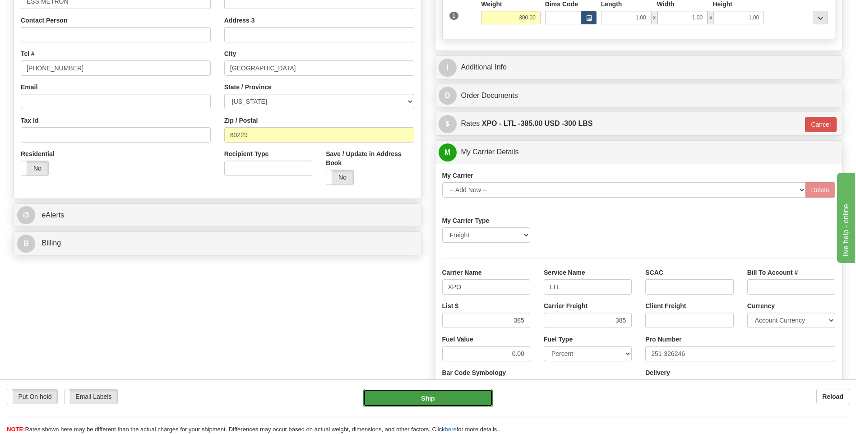
click at [467, 394] on button "Ship" at bounding box center [427, 398] width 129 height 18
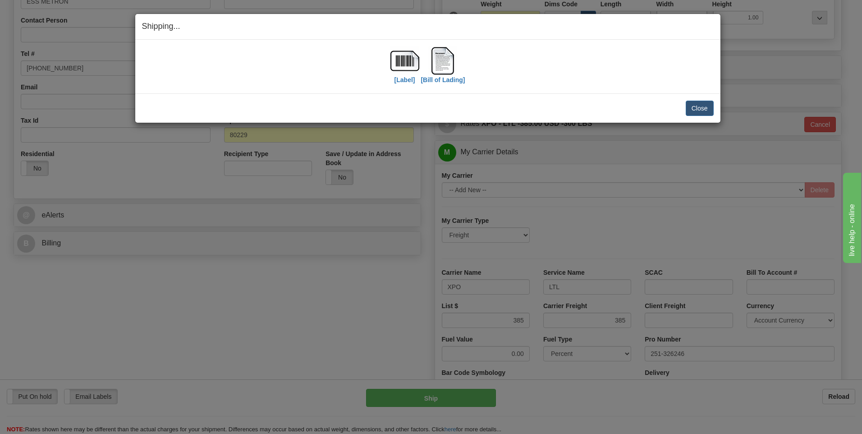
click at [694, 116] on div "Close [PERSON_NAME] Shipment and Quit Pickup Quit Pickup ONLY" at bounding box center [427, 107] width 585 height 29
drag, startPoint x: 694, startPoint y: 113, endPoint x: 670, endPoint y: 126, distance: 27.5
click at [695, 113] on button "Close" at bounding box center [700, 108] width 28 height 15
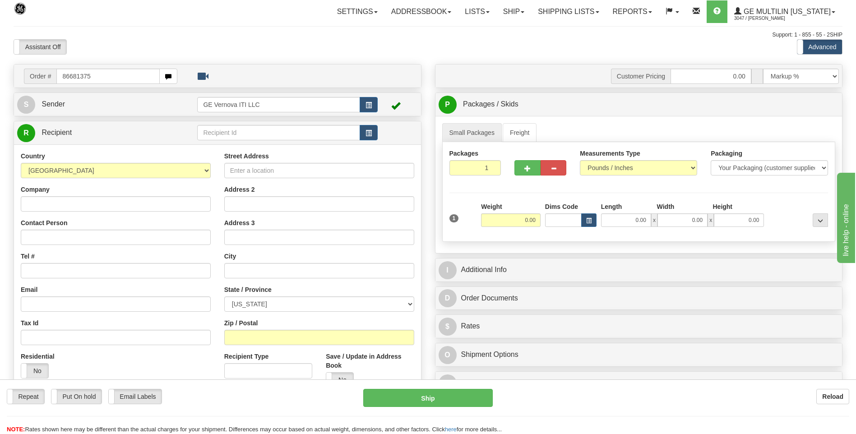
type input "86681375"
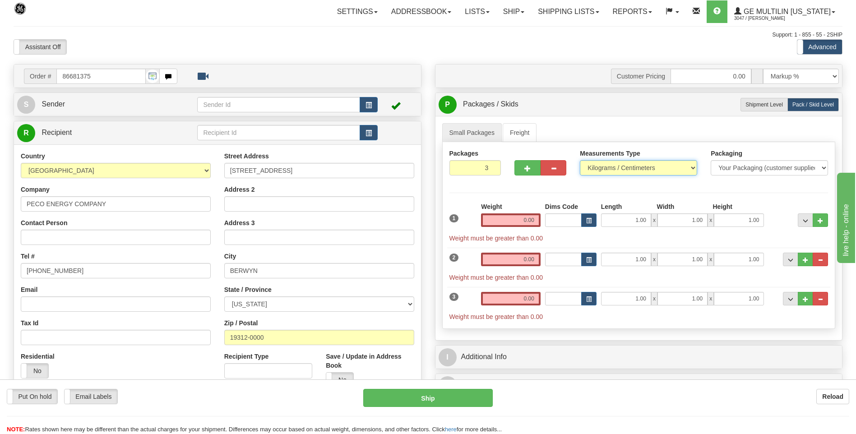
drag, startPoint x: 616, startPoint y: 161, endPoint x: 615, endPoint y: 169, distance: 8.7
click at [616, 161] on select "Pounds / Inches Kilograms / Centimeters" at bounding box center [638, 167] width 117 height 15
select select "0"
click at [580, 160] on select "Pounds / Inches Kilograms / Centimeters" at bounding box center [638, 167] width 117 height 15
click at [820, 262] on span "..." at bounding box center [819, 260] width 5 height 5
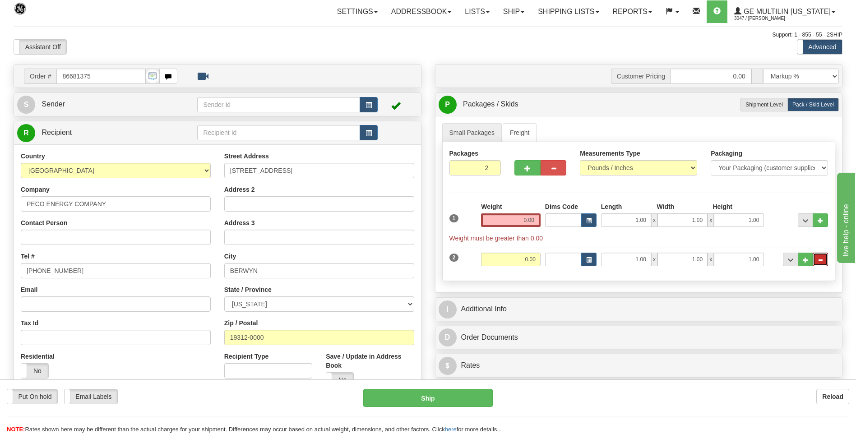
click at [821, 259] on span "..." at bounding box center [819, 260] width 5 height 5
type input "1"
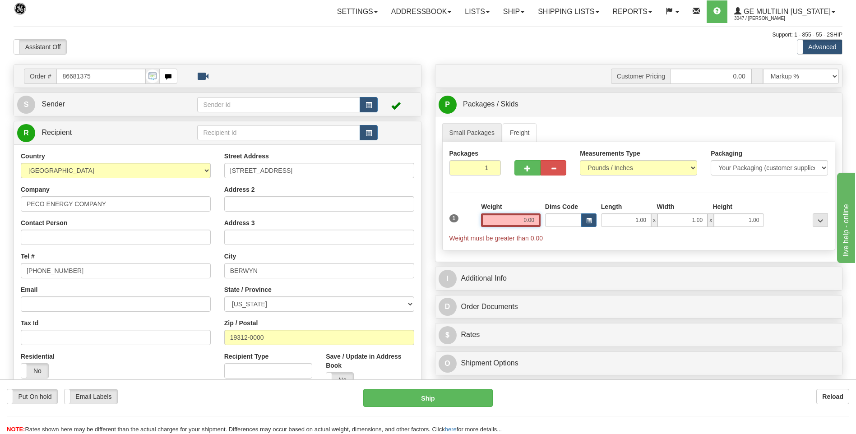
click at [531, 225] on input "0.00" at bounding box center [511, 220] width 60 height 14
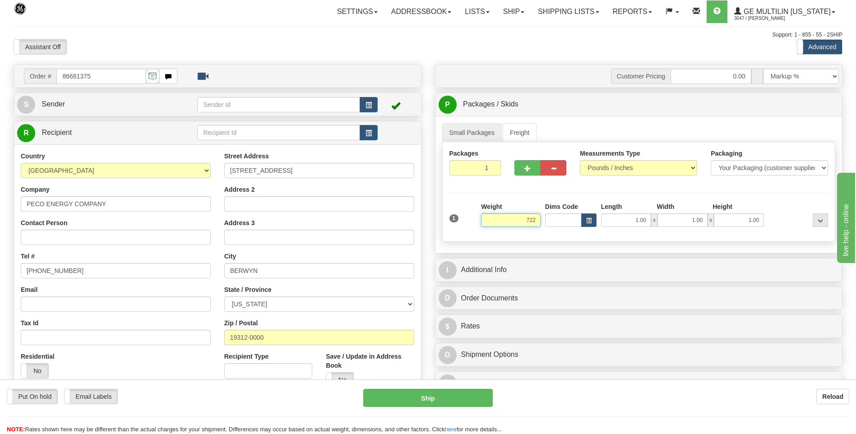
click button "Delete" at bounding box center [0, 0] width 0 height 0
type input "722.00"
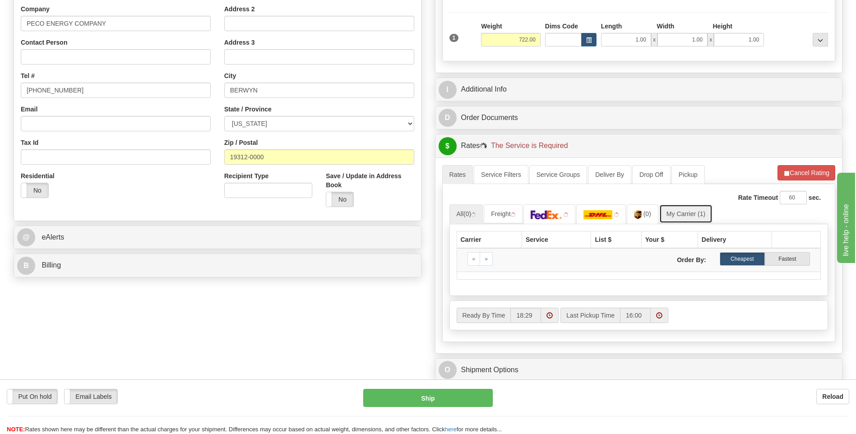
click at [694, 216] on link "My Carrier (1)" at bounding box center [685, 213] width 53 height 19
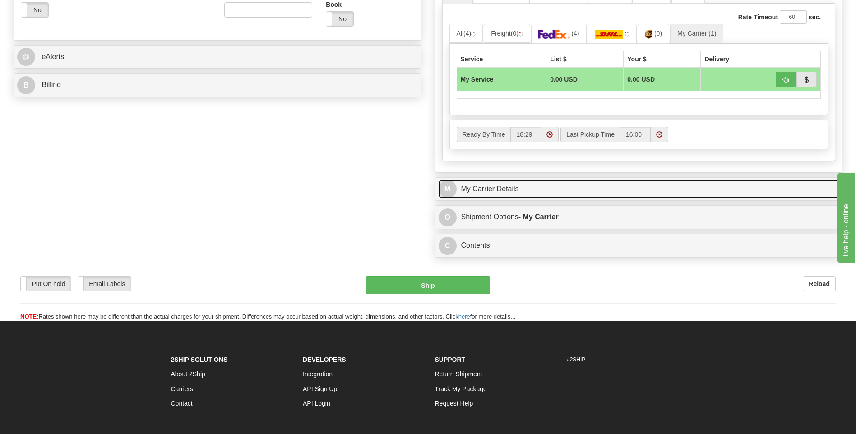
click at [508, 181] on link "M My Carrier Details" at bounding box center [638, 189] width 401 height 18
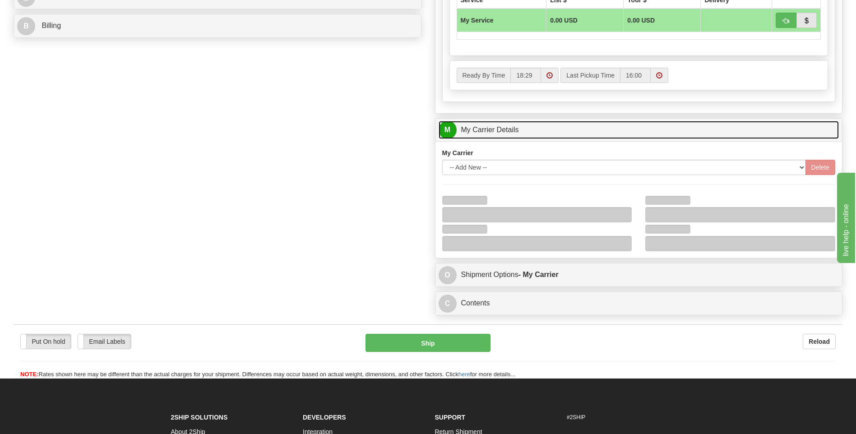
scroll to position [496, 0]
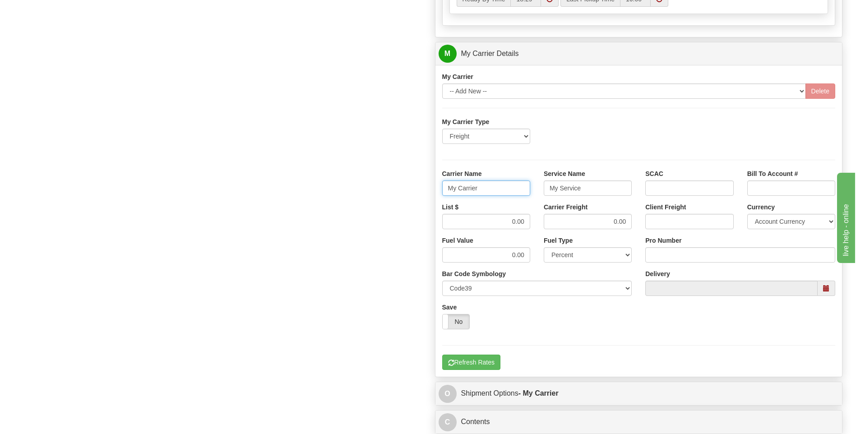
drag, startPoint x: 441, startPoint y: 189, endPoint x: 414, endPoint y: 187, distance: 27.6
click at [414, 189] on div "Order # 86681375 S Sender" at bounding box center [428, 3] width 842 height 871
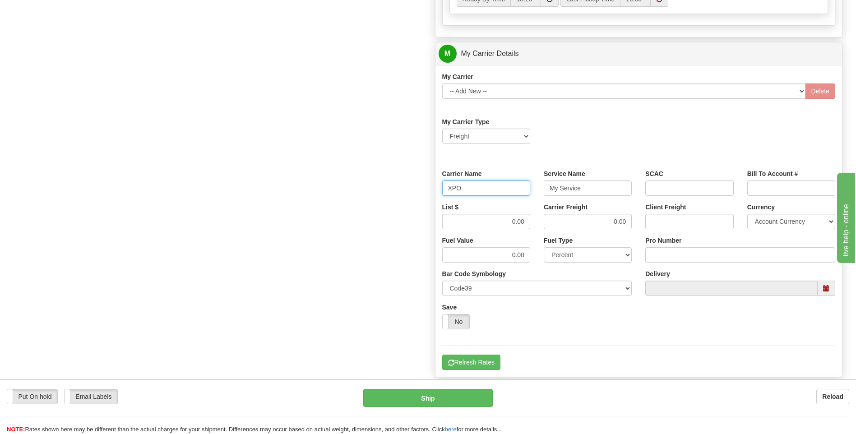
type input "XPO"
type input "LTL"
drag, startPoint x: 509, startPoint y: 220, endPoint x: 532, endPoint y: 221, distance: 22.6
click at [531, 221] on div "List $ 0.00" at bounding box center [485, 219] width 101 height 33
type input "385"
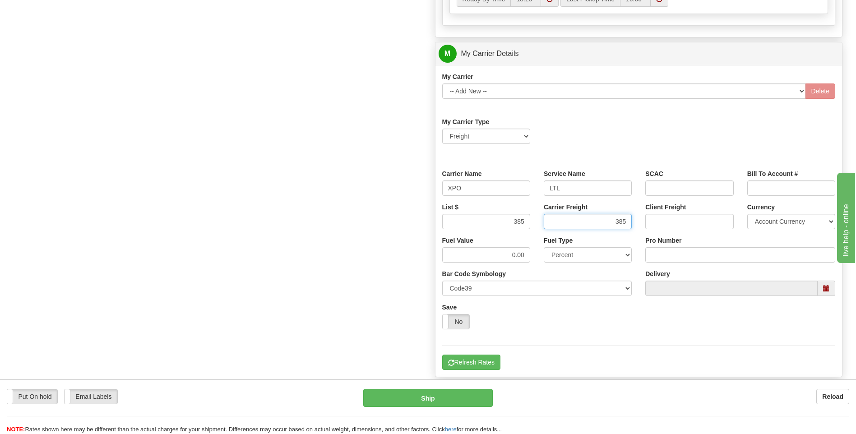
type input "385"
click at [679, 254] on input "Pro Number" at bounding box center [740, 254] width 190 height 15
type input "251-326235"
click at [470, 356] on button "Refresh Rates" at bounding box center [471, 362] width 58 height 15
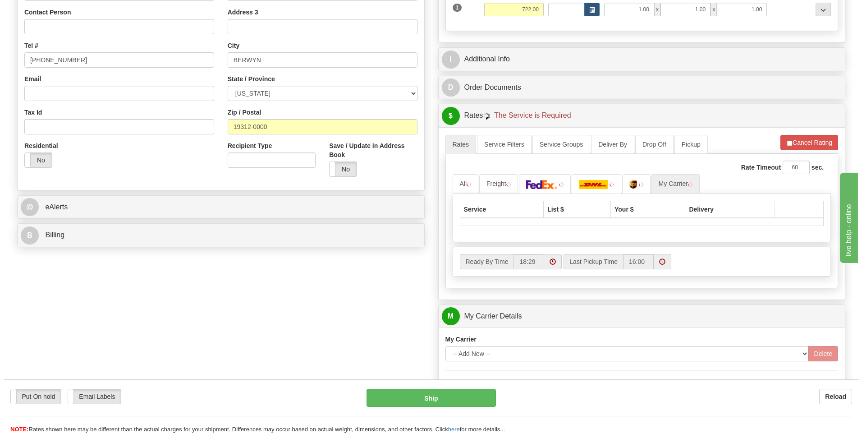
scroll to position [112, 0]
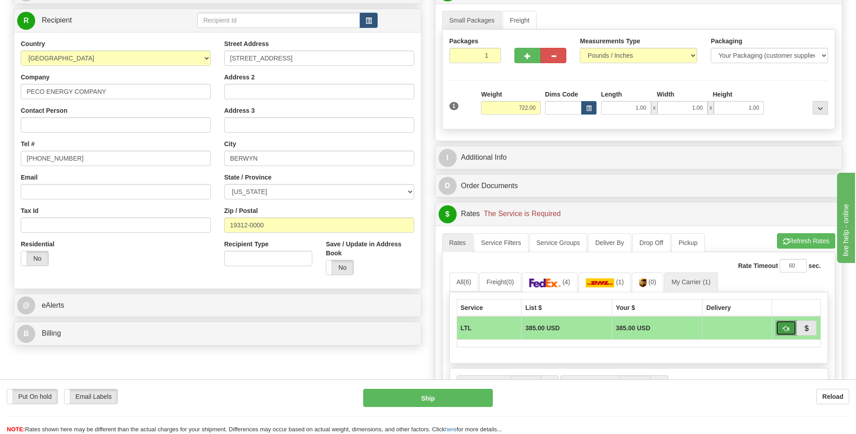
click at [782, 330] on button "button" at bounding box center [785, 327] width 21 height 15
type input "00"
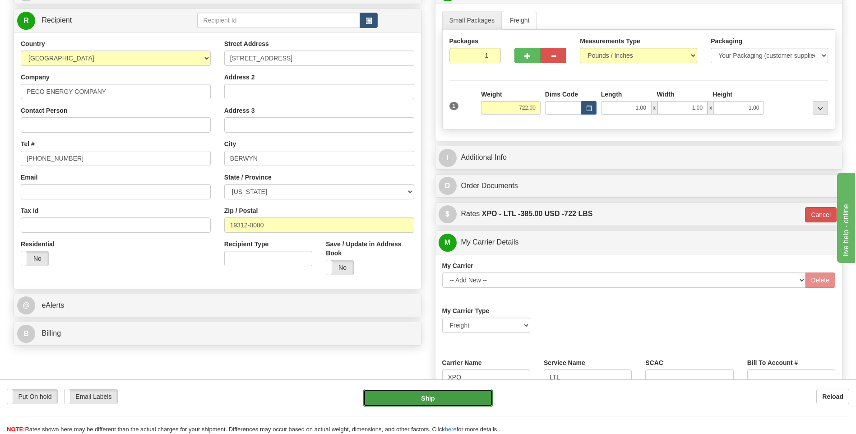
click at [472, 394] on button "Ship" at bounding box center [427, 398] width 129 height 18
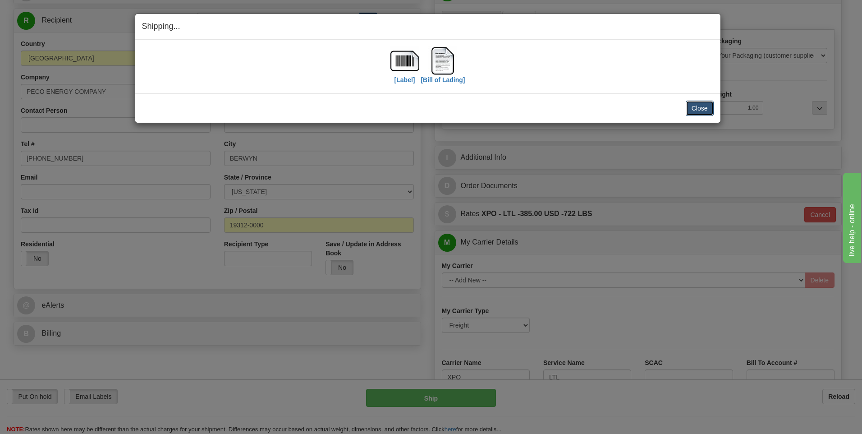
click at [699, 107] on button "Close" at bounding box center [700, 108] width 28 height 15
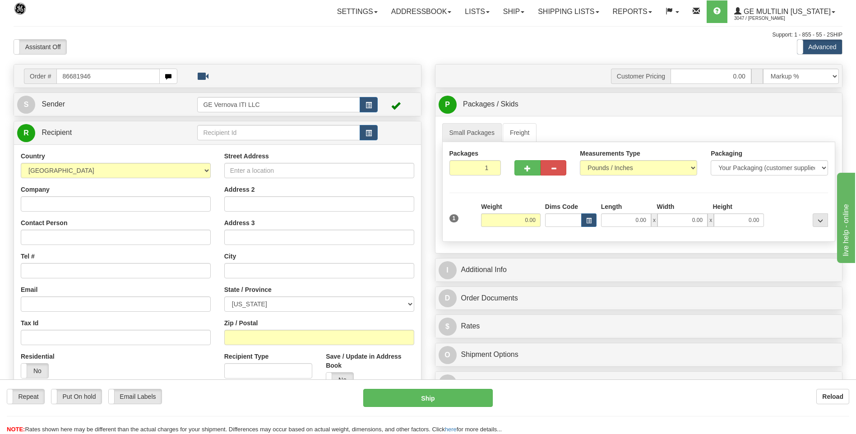
type input "86681946"
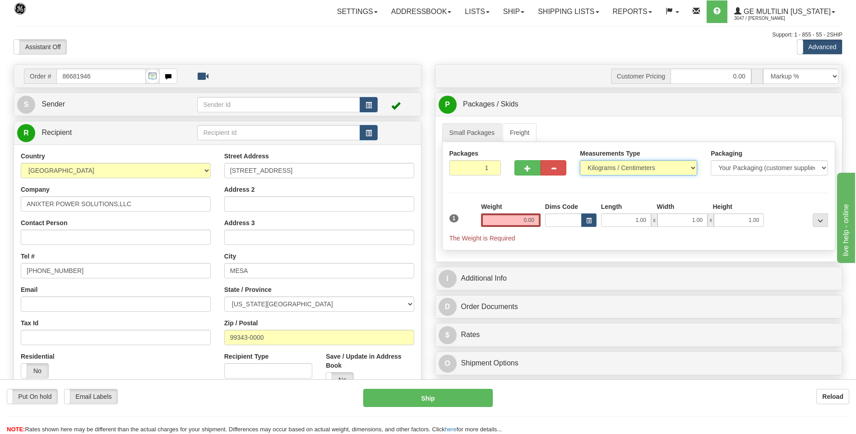
drag, startPoint x: 616, startPoint y: 173, endPoint x: 611, endPoint y: 176, distance: 5.9
click at [616, 173] on select "Pounds / Inches Kilograms / Centimeters" at bounding box center [638, 167] width 117 height 15
select select "0"
click at [580, 160] on select "Pounds / Inches Kilograms / Centimeters" at bounding box center [638, 167] width 117 height 15
click at [535, 219] on input "0.00" at bounding box center [511, 220] width 60 height 14
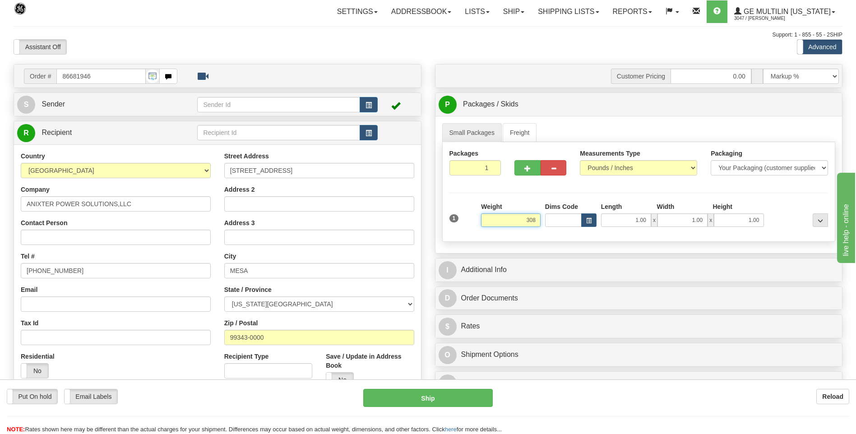
click button "Delete" at bounding box center [0, 0] width 0 height 0
type input "308.00"
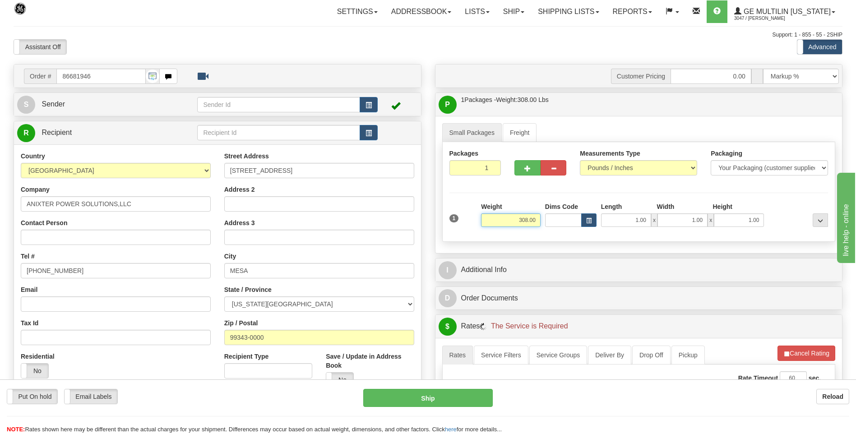
scroll to position [180, 0]
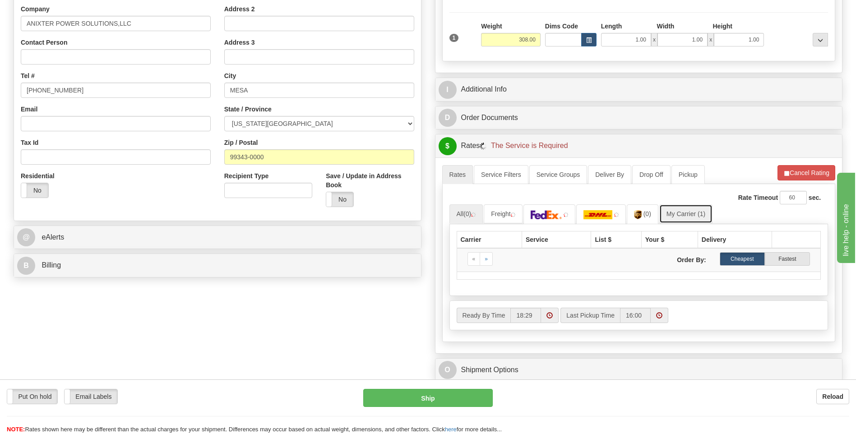
click at [673, 220] on link "My Carrier (1)" at bounding box center [685, 213] width 53 height 19
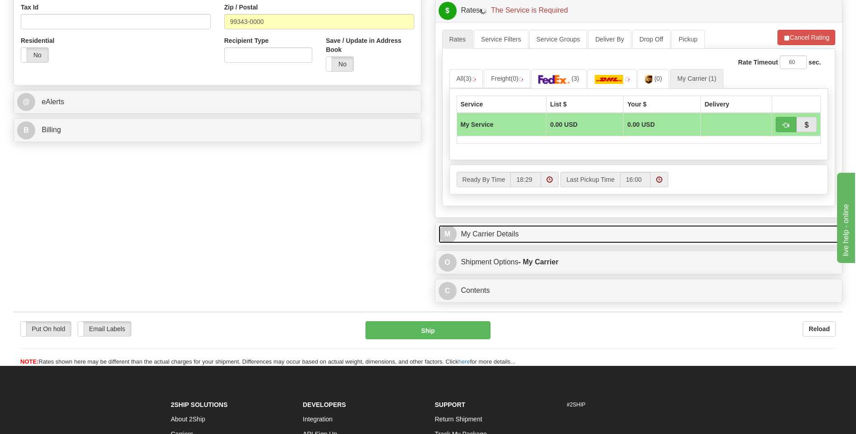
click at [548, 232] on link "M My Carrier Details" at bounding box center [638, 234] width 401 height 18
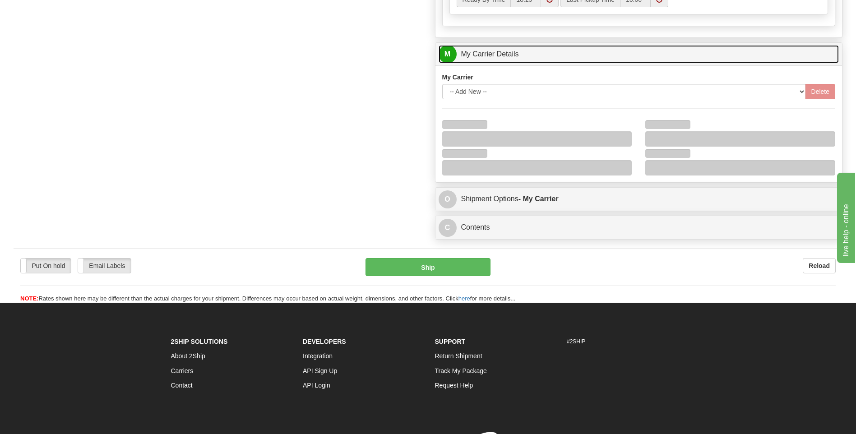
scroll to position [496, 0]
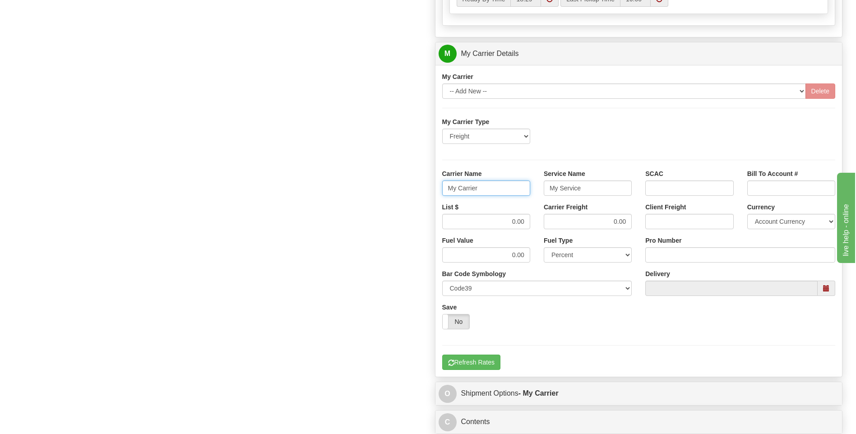
drag, startPoint x: 503, startPoint y: 191, endPoint x: 418, endPoint y: 189, distance: 84.8
click at [418, 189] on div "Order # 86681946 S Sender" at bounding box center [428, 3] width 842 height 871
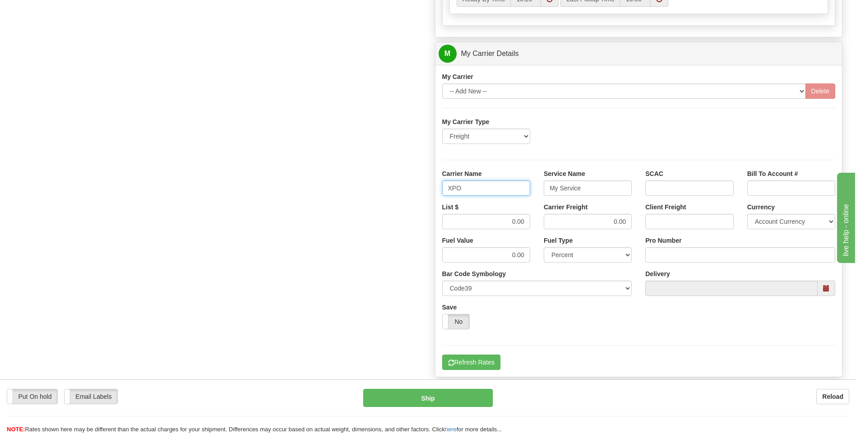
type input "XPO"
type input "LTL"
drag, startPoint x: 513, startPoint y: 222, endPoint x: 517, endPoint y: 221, distance: 4.7
click at [517, 221] on input "0.00" at bounding box center [486, 221] width 88 height 15
click at [501, 218] on input "0.00" at bounding box center [486, 221] width 88 height 15
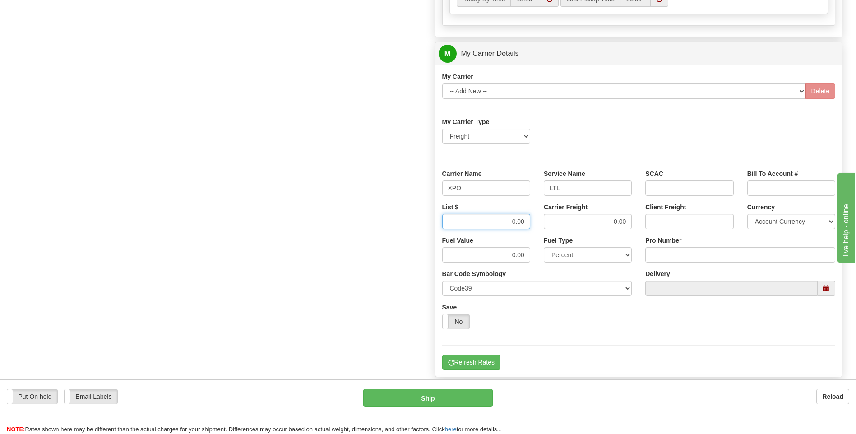
drag, startPoint x: 510, startPoint y: 220, endPoint x: 529, endPoint y: 221, distance: 19.0
click at [530, 221] on input "0.00" at bounding box center [486, 221] width 88 height 15
type input "385"
click at [684, 244] on div "Pro Number" at bounding box center [740, 249] width 190 height 27
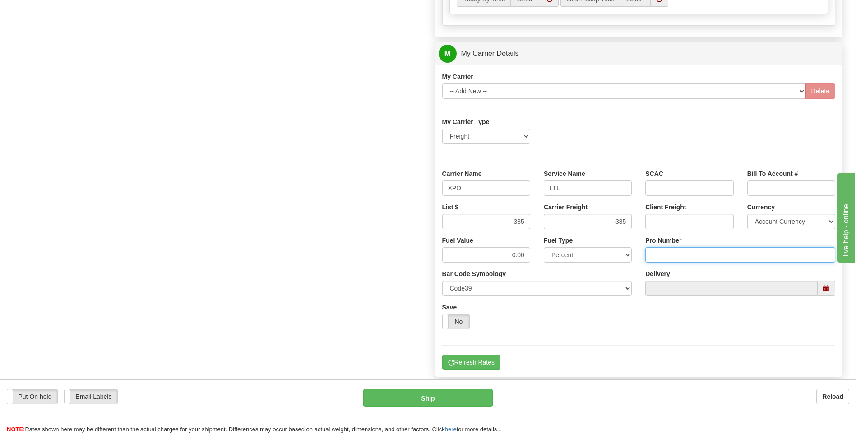
click at [681, 256] on input "Pro Number" at bounding box center [740, 254] width 190 height 15
type input "251-326224"
click at [489, 360] on button "Refresh Rates" at bounding box center [471, 362] width 58 height 15
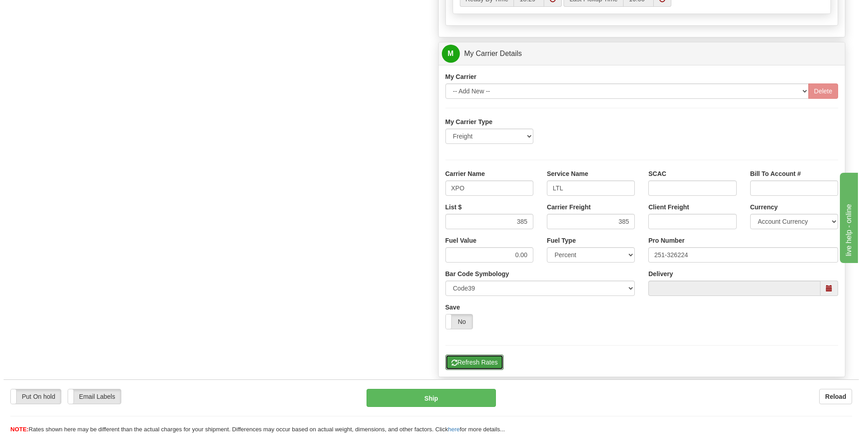
scroll to position [203, 0]
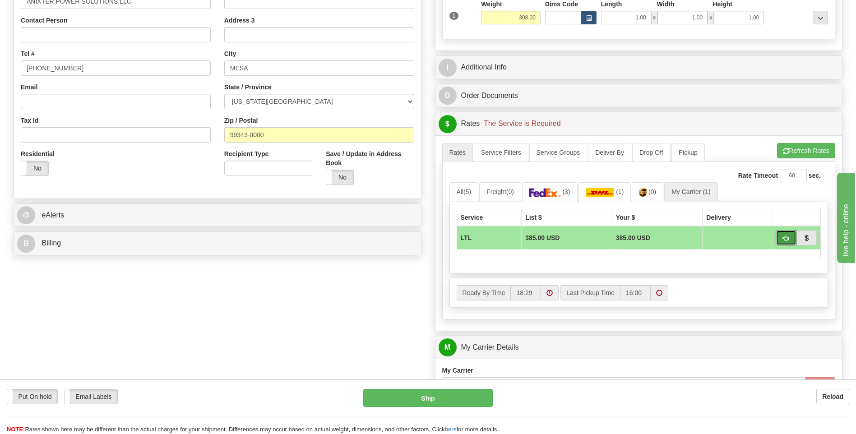
click at [783, 241] on button "button" at bounding box center [785, 237] width 21 height 15
type input "00"
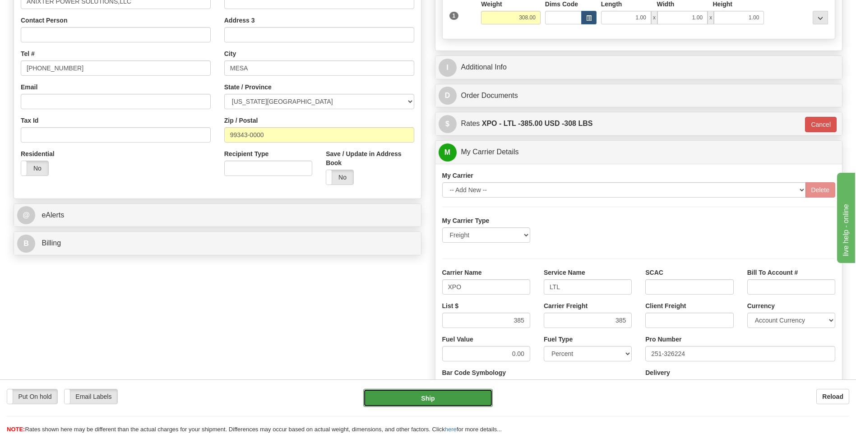
click at [434, 393] on button "Ship" at bounding box center [427, 398] width 129 height 18
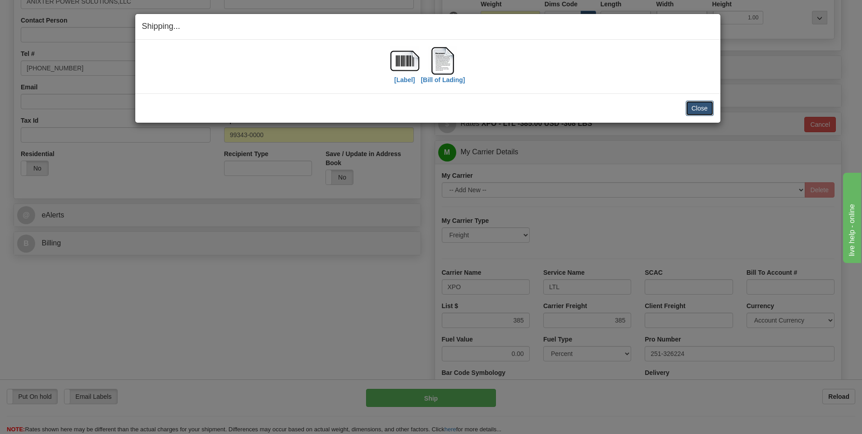
click at [711, 106] on button "Close" at bounding box center [700, 108] width 28 height 15
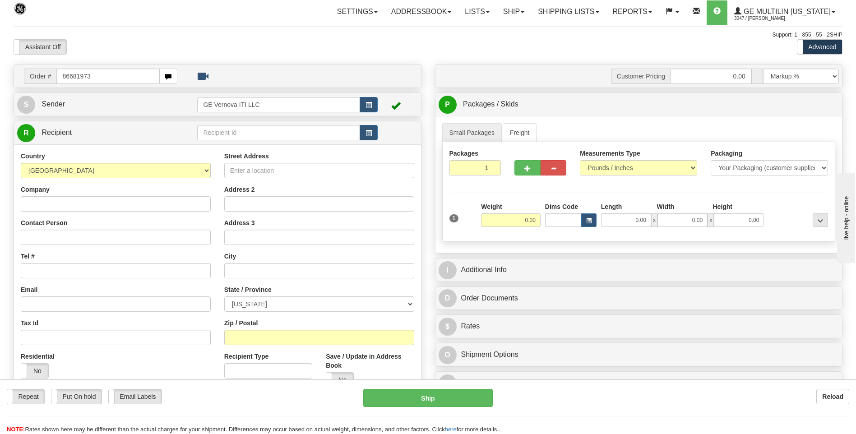
type input "86681973"
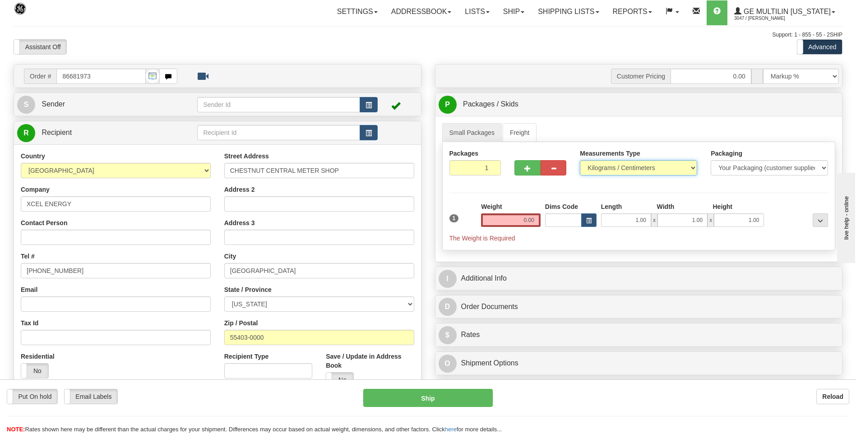
click at [599, 172] on select "Pounds / Inches Kilograms / Centimeters" at bounding box center [638, 167] width 117 height 15
select select "0"
click at [580, 160] on select "Pounds / Inches Kilograms / Centimeters" at bounding box center [638, 167] width 117 height 15
click at [525, 221] on input "0.00" at bounding box center [511, 220] width 60 height 14
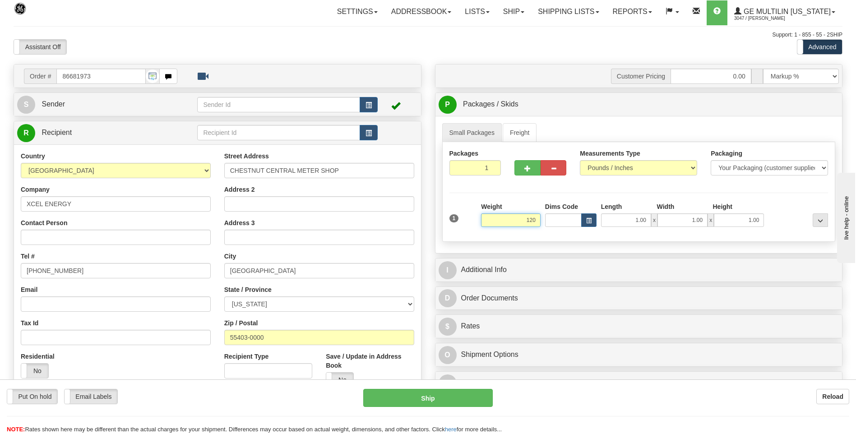
click button "Delete" at bounding box center [0, 0] width 0 height 0
type input "120.00"
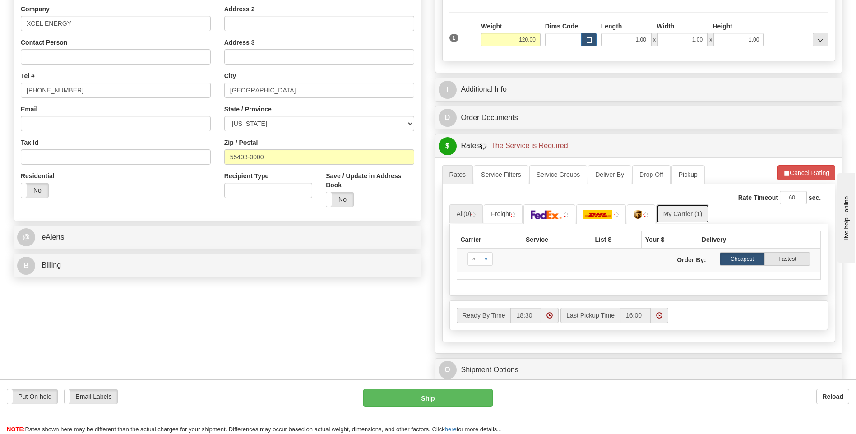
click at [677, 212] on link "My Carrier (1)" at bounding box center [682, 213] width 53 height 19
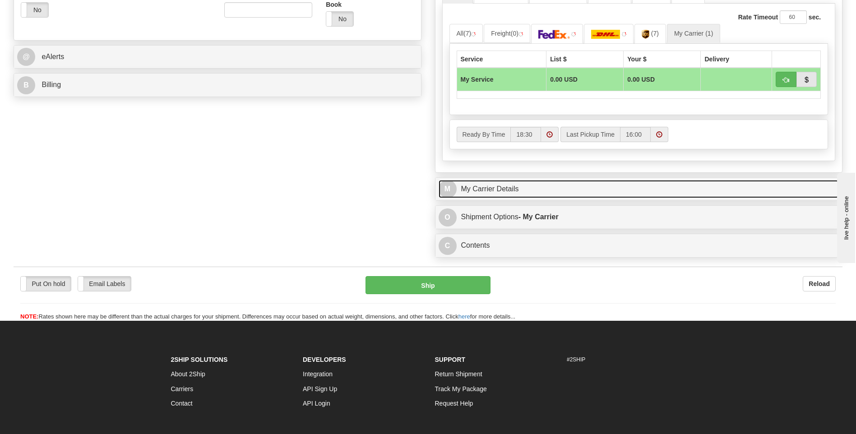
click at [511, 196] on link "M My Carrier Details" at bounding box center [638, 189] width 401 height 18
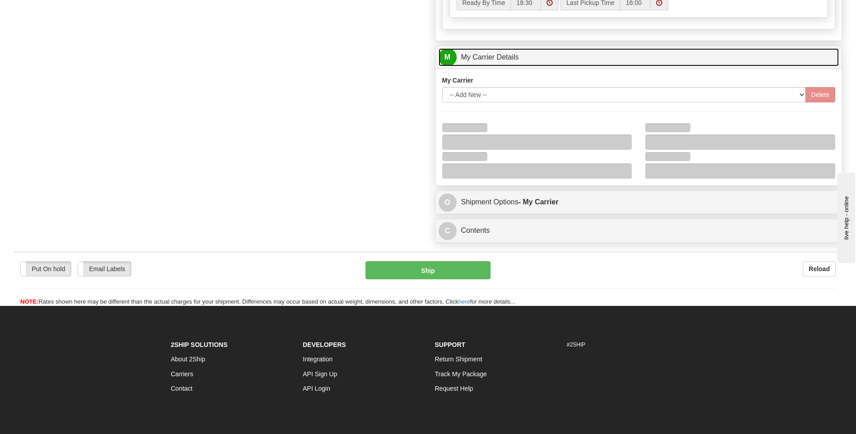
scroll to position [496, 0]
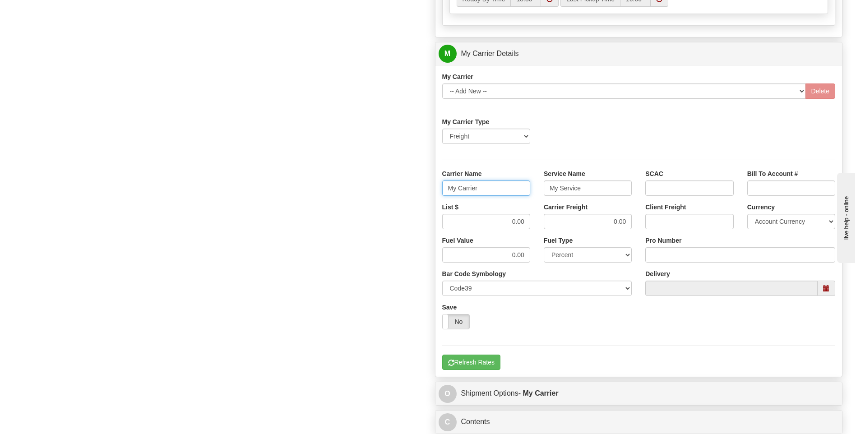
drag, startPoint x: 441, startPoint y: 191, endPoint x: 431, endPoint y: 191, distance: 9.9
click at [431, 191] on div "Customer Pricing 0.00 Markup % Discount % Flat Amount Per Pound Flat Amount Mar…" at bounding box center [638, 3] width 421 height 871
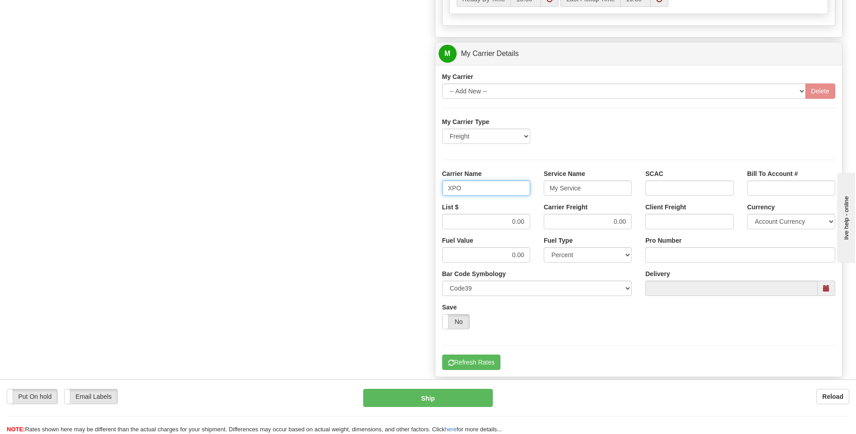
type input "XPO"
type input "LTL"
drag, startPoint x: 500, startPoint y: 220, endPoint x: 560, endPoint y: 227, distance: 60.9
click at [560, 227] on div "List $ 0.00 Carrier Freight 0.00 Client Freight Currency Account Currency ARN A…" at bounding box center [638, 219] width 407 height 33
type input "385"
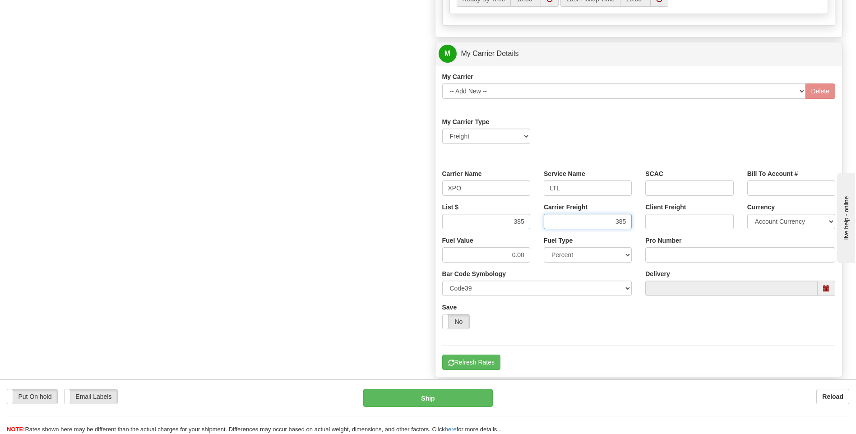
type input "385"
click at [685, 260] on input "Pro Number" at bounding box center [740, 254] width 190 height 15
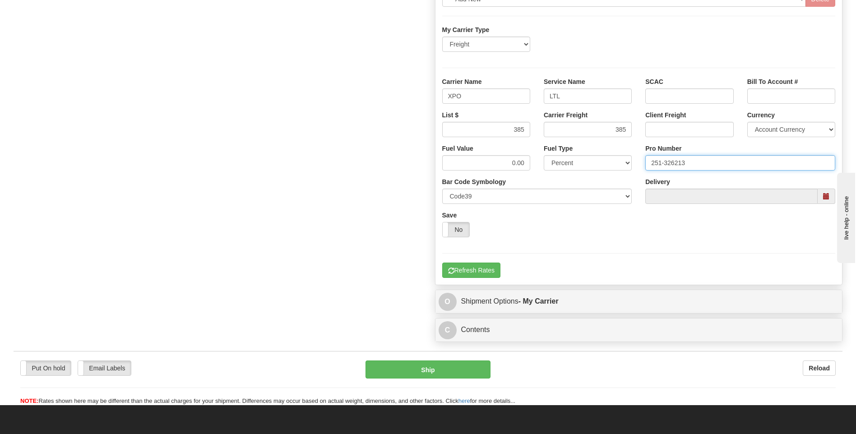
scroll to position [677, 0]
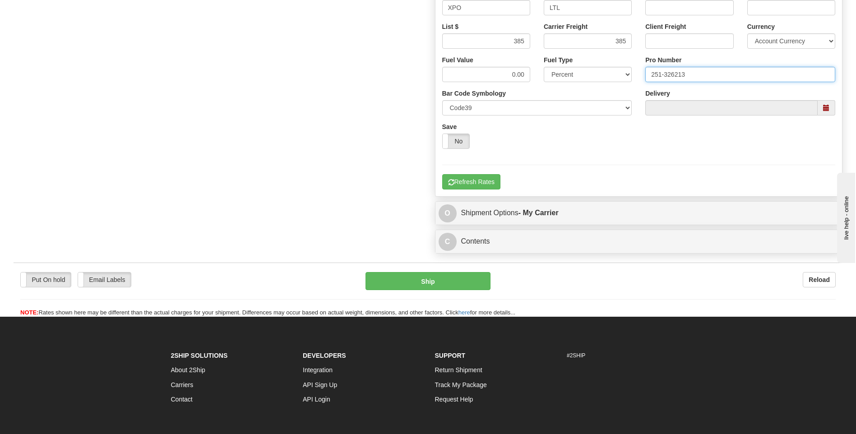
type input "251-326213"
click at [465, 171] on div "My Carrier Type Freight Same-Day Small Pack Air Freight Ocean Freight Carrier N…" at bounding box center [638, 63] width 393 height 253
click at [467, 178] on button "Refresh Rates" at bounding box center [471, 181] width 58 height 15
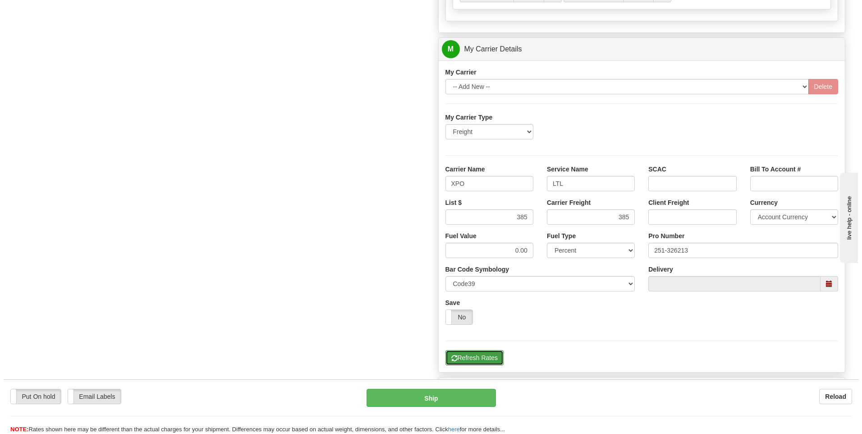
scroll to position [338, 0]
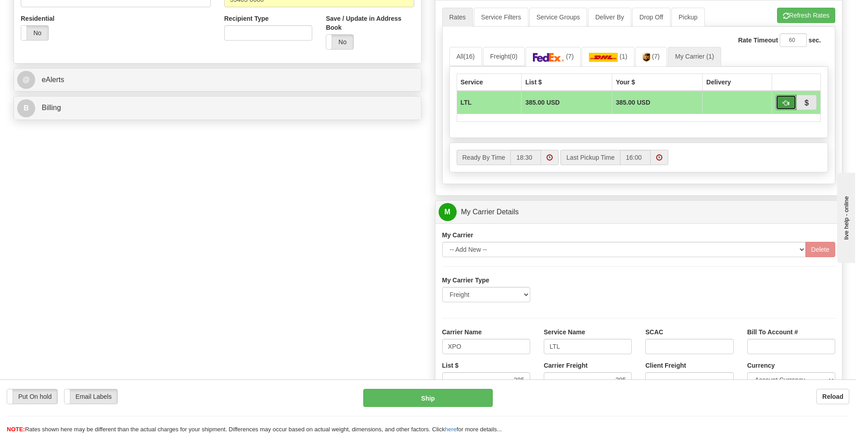
click at [780, 103] on button "button" at bounding box center [785, 102] width 21 height 15
type input "00"
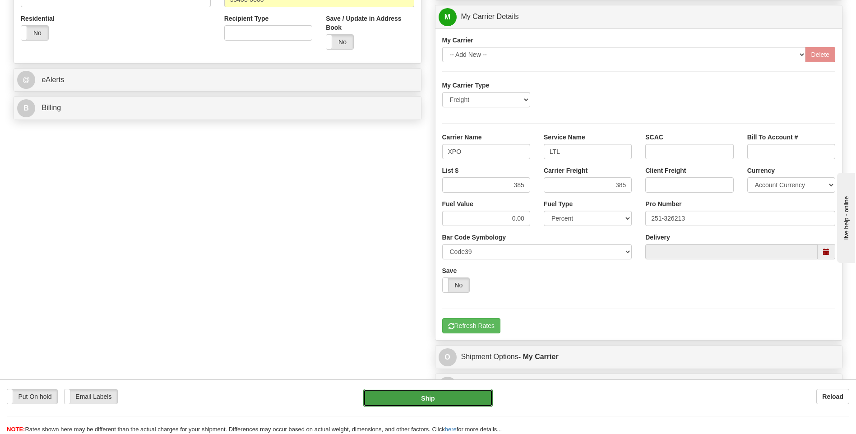
click at [437, 399] on button "Ship" at bounding box center [427, 398] width 129 height 18
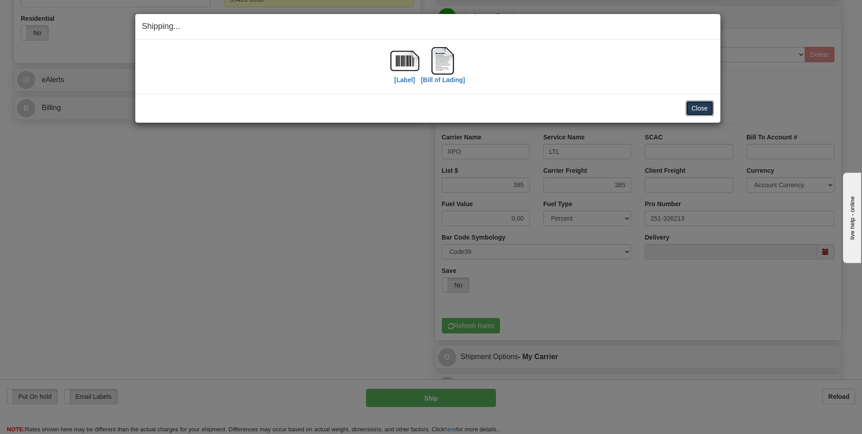
click at [688, 110] on button "Close" at bounding box center [700, 108] width 28 height 15
